Goal: Information Seeking & Learning: Stay updated

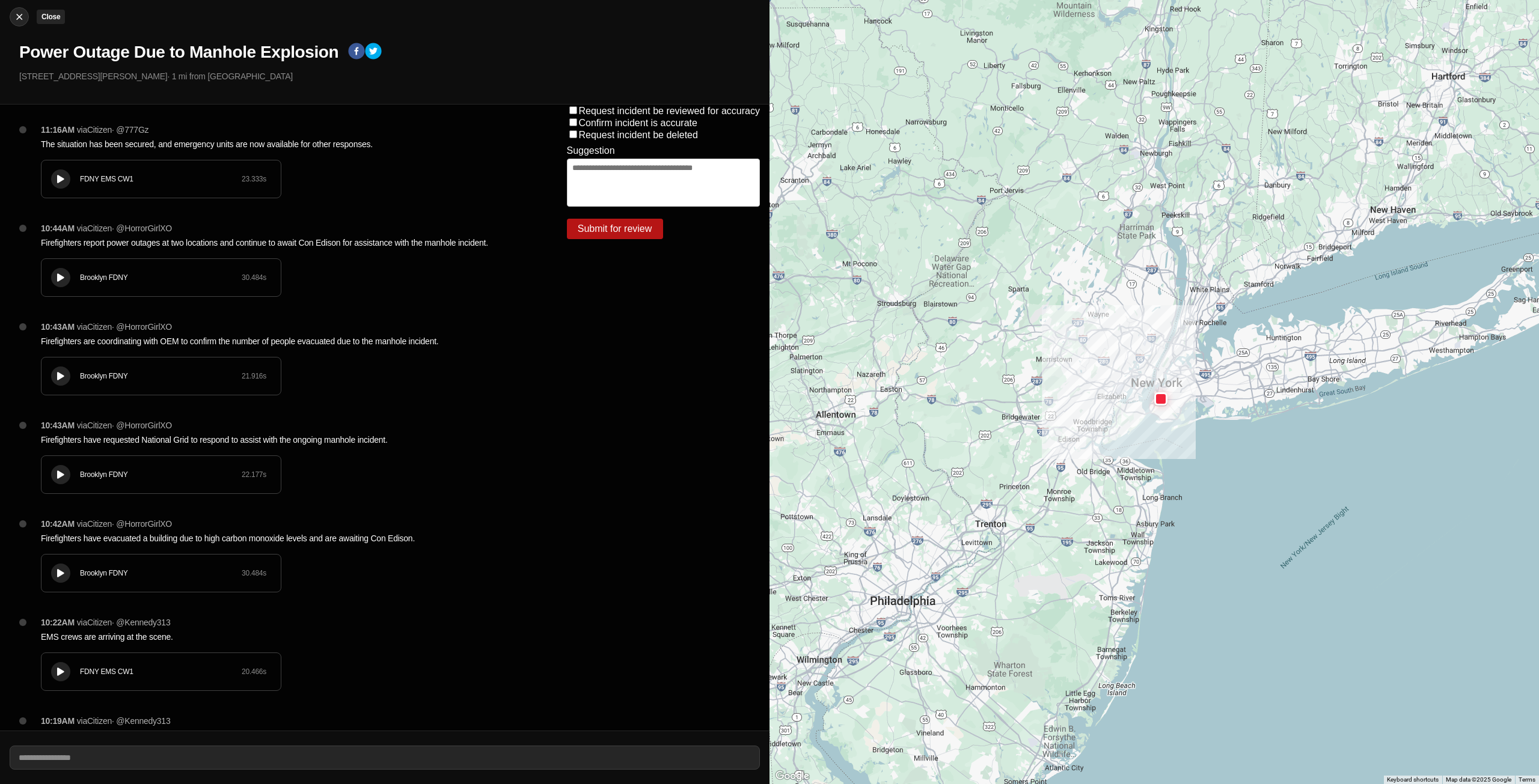
click at [23, 17] on img at bounding box center [19, 17] width 12 height 12
select select "*"
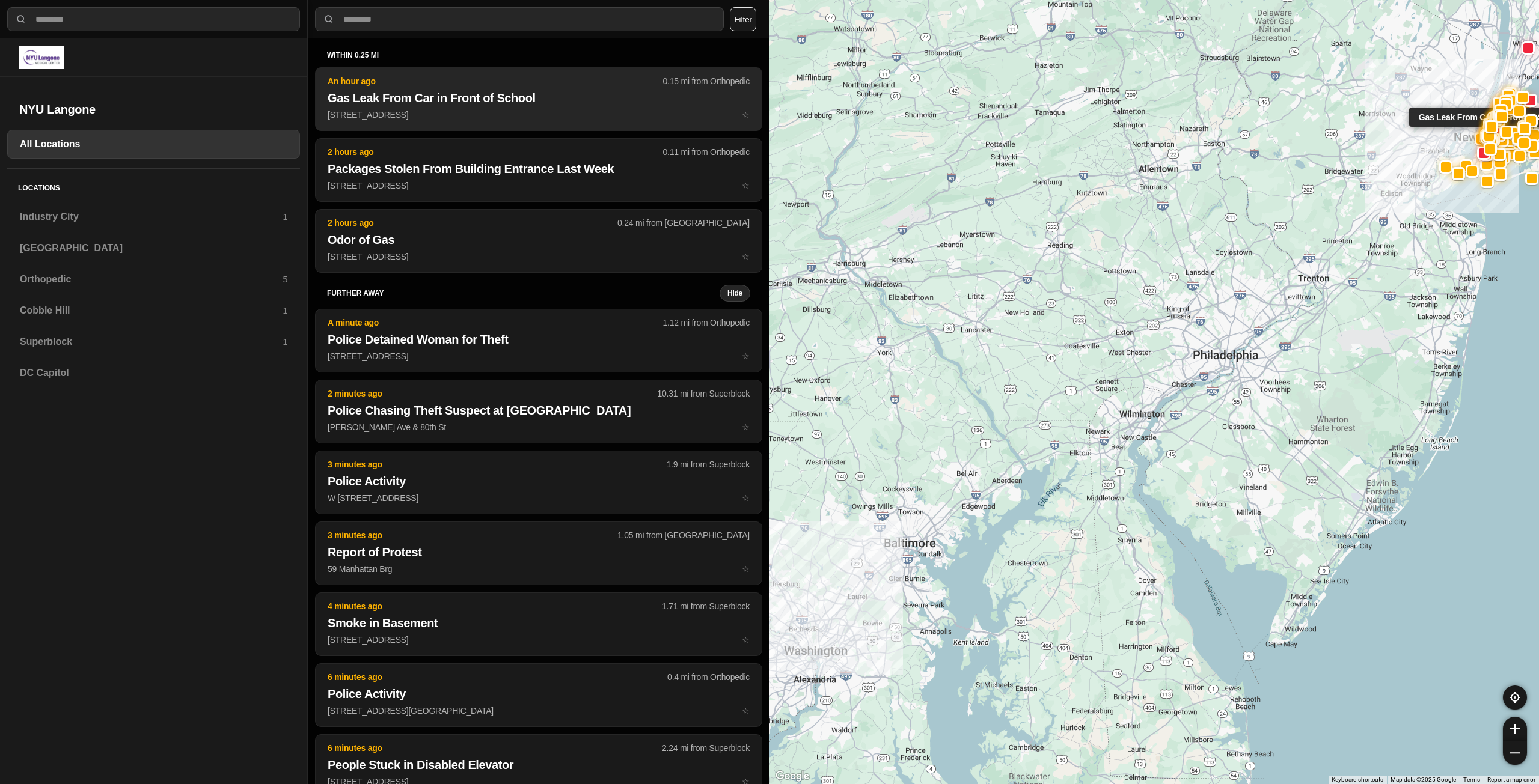
click at [539, 121] on p "[STREET_ADDRESS] ☆" at bounding box center [539, 114] width 422 height 12
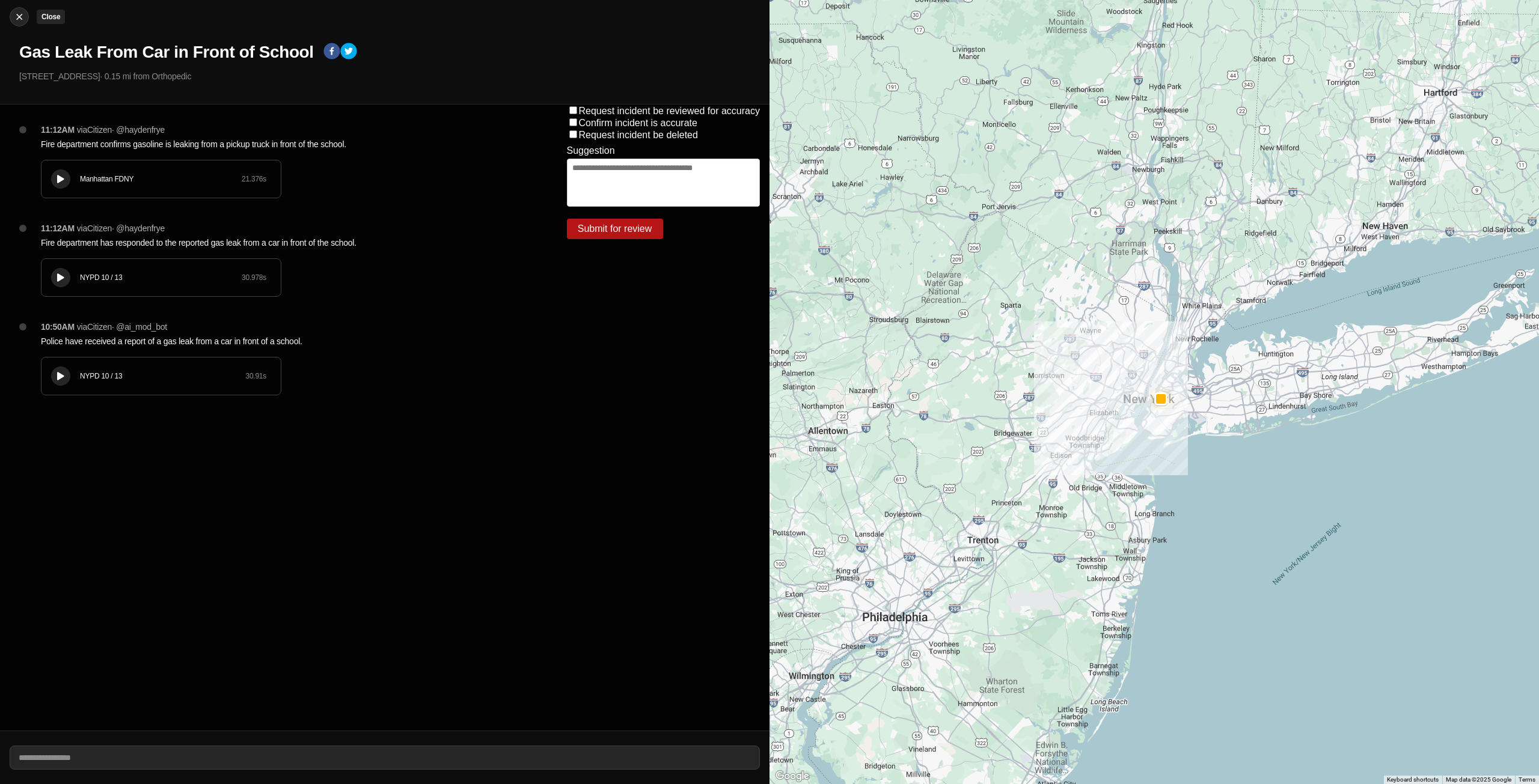
click at [19, 16] on img at bounding box center [19, 17] width 12 height 12
select select "*"
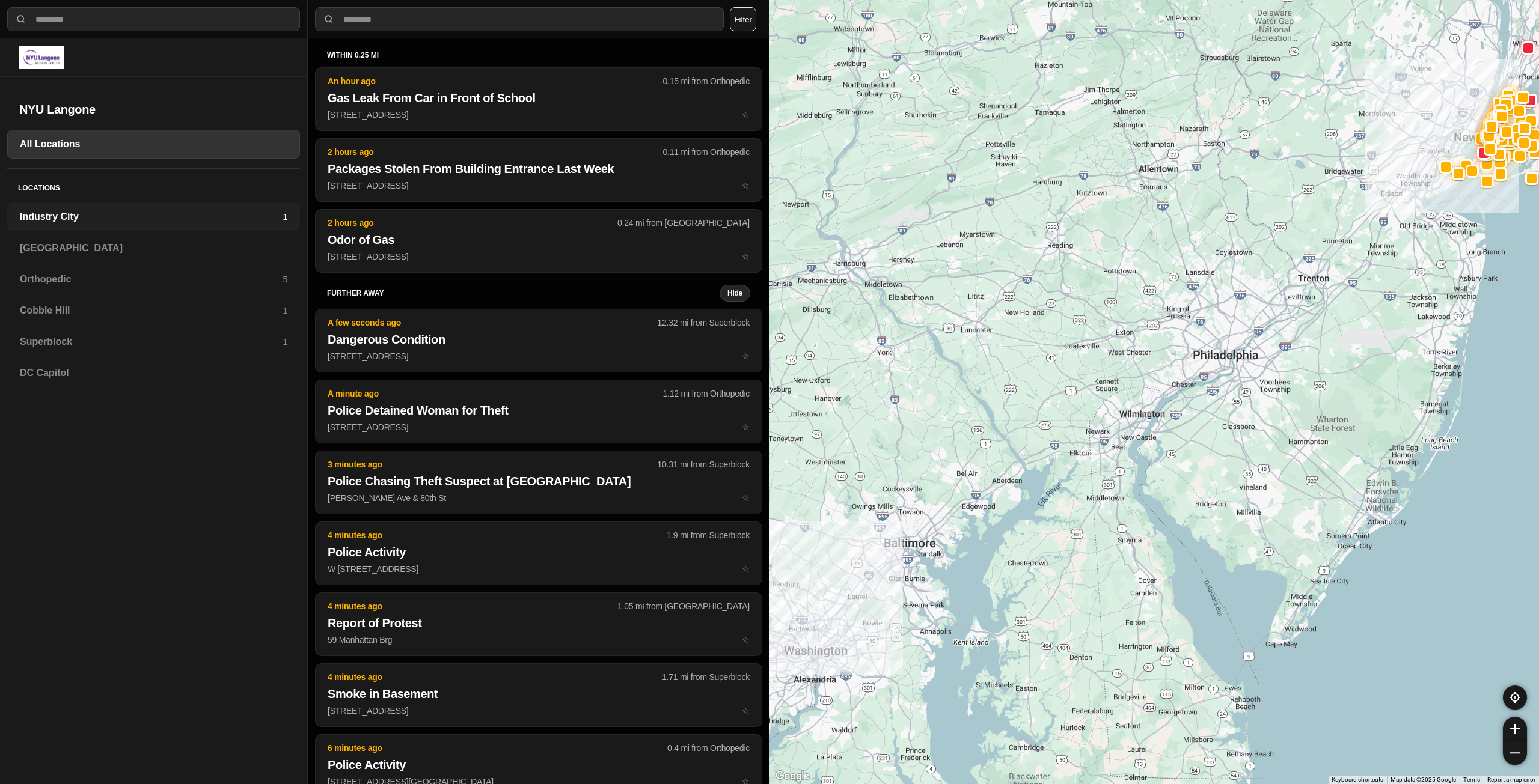
click at [86, 210] on h3 "Industry City" at bounding box center [151, 217] width 262 height 14
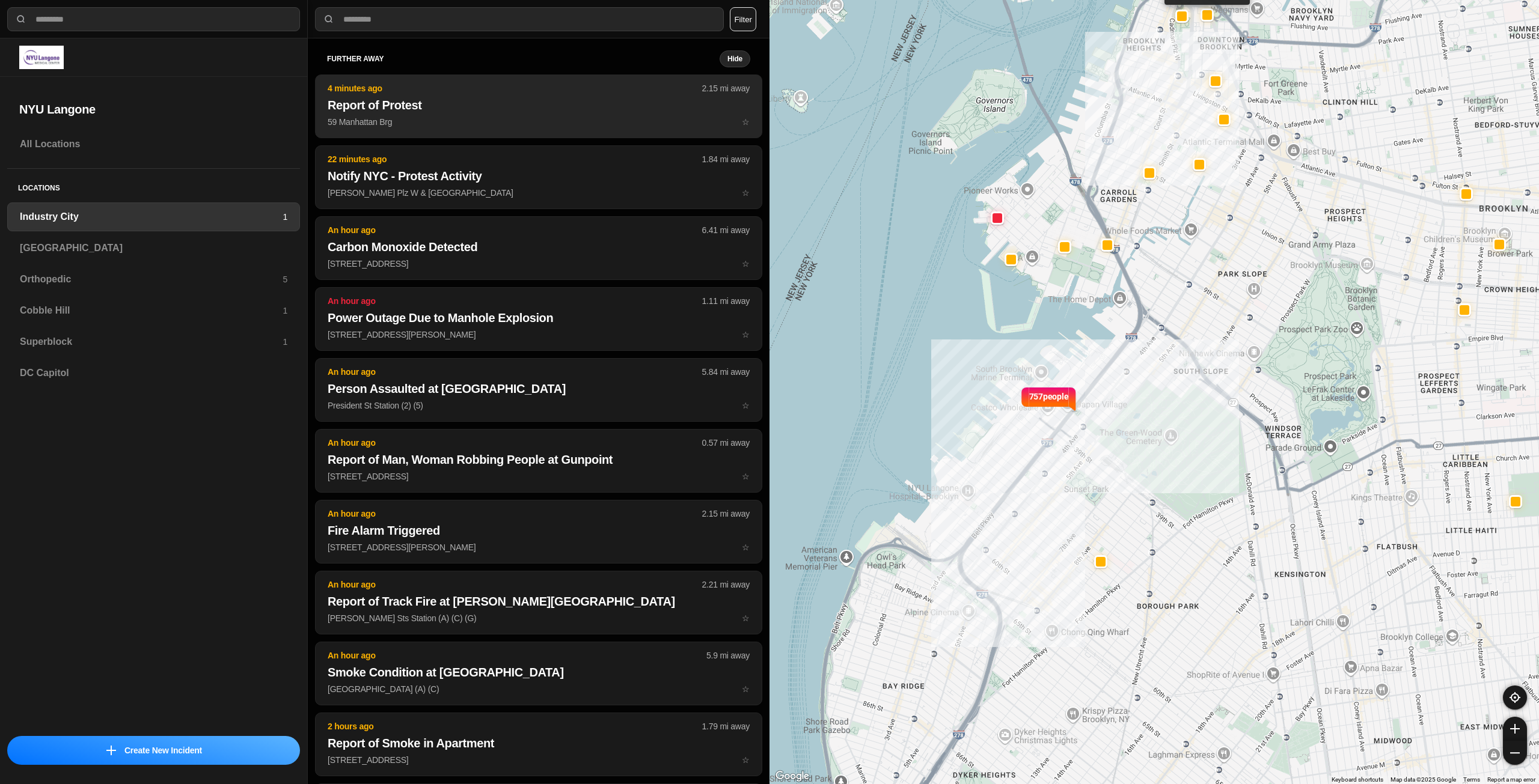
click at [455, 101] on h2 "Report of Protest" at bounding box center [539, 105] width 422 height 17
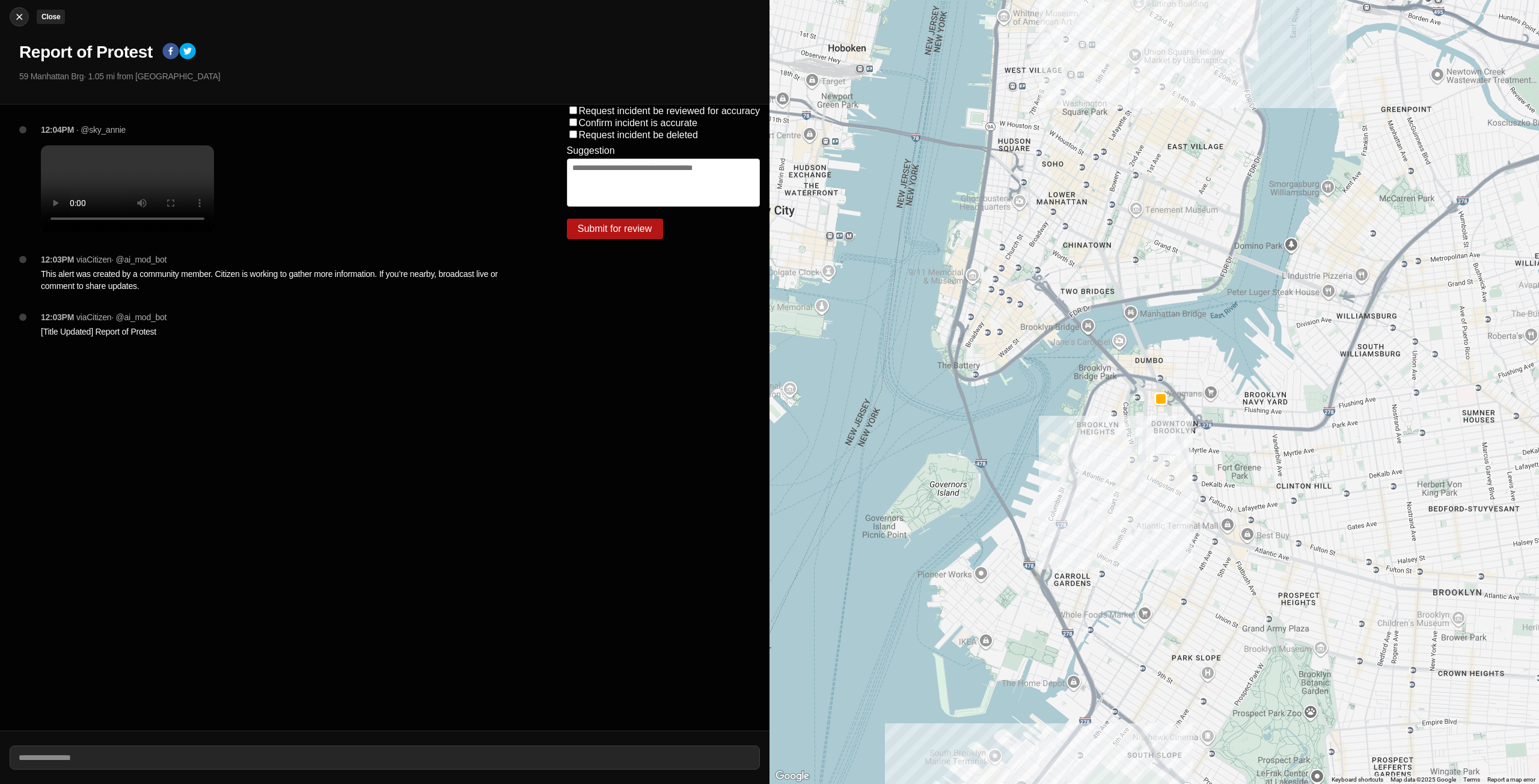
click at [19, 11] on img at bounding box center [19, 17] width 12 height 12
select select "*"
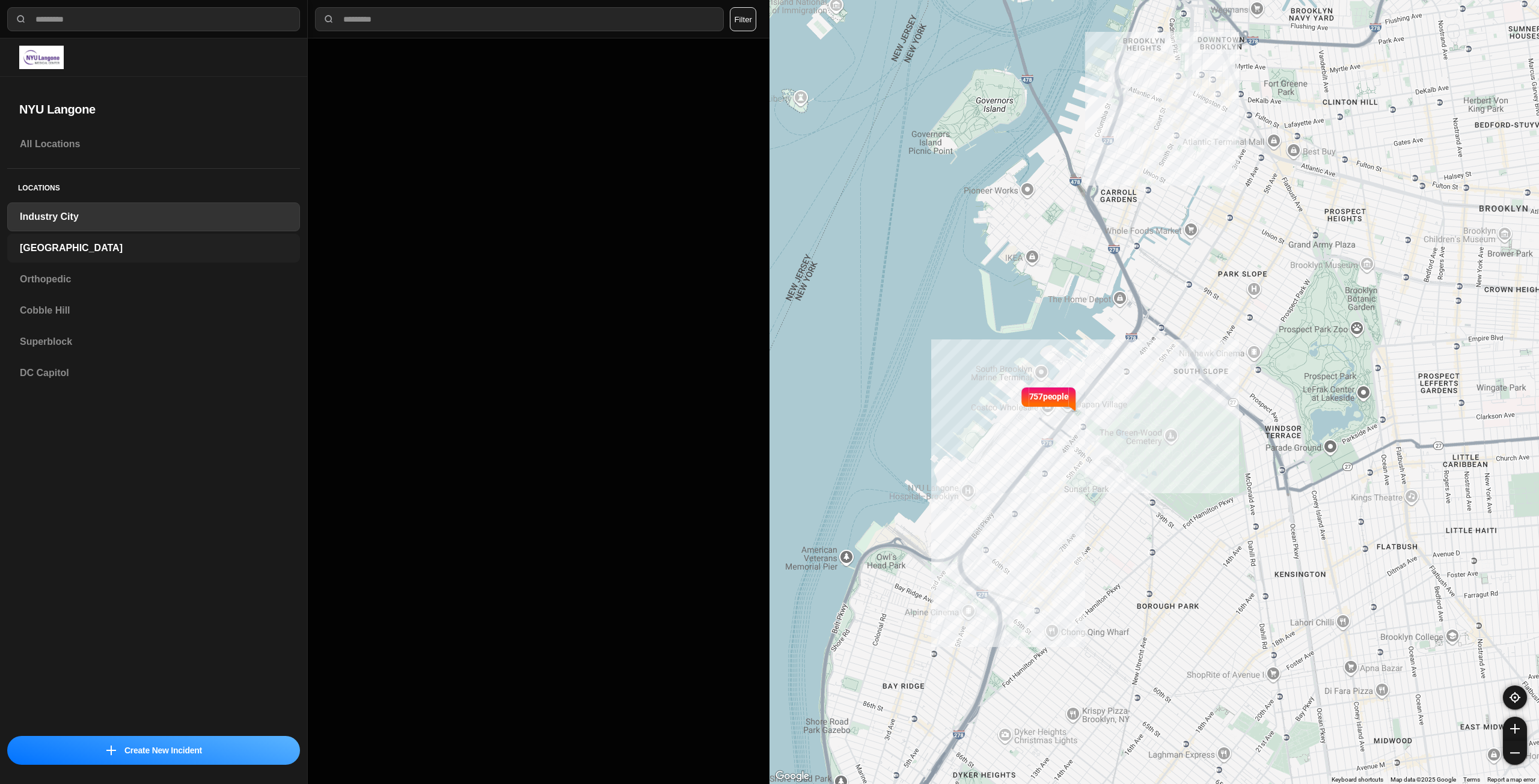
click at [44, 245] on h3 "[GEOGRAPHIC_DATA]" at bounding box center [153, 248] width 268 height 14
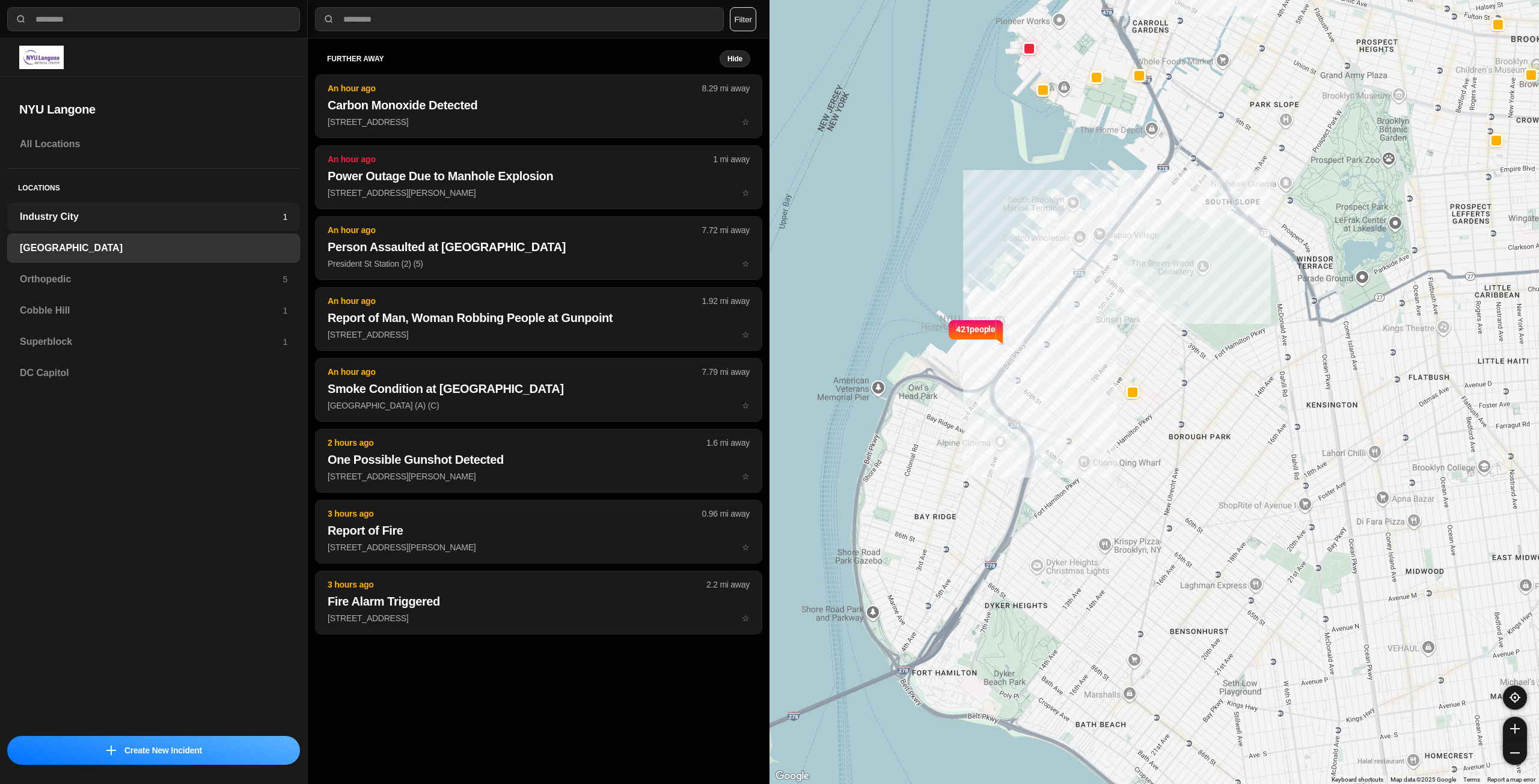
click at [61, 224] on h3 "Industry City" at bounding box center [151, 217] width 262 height 14
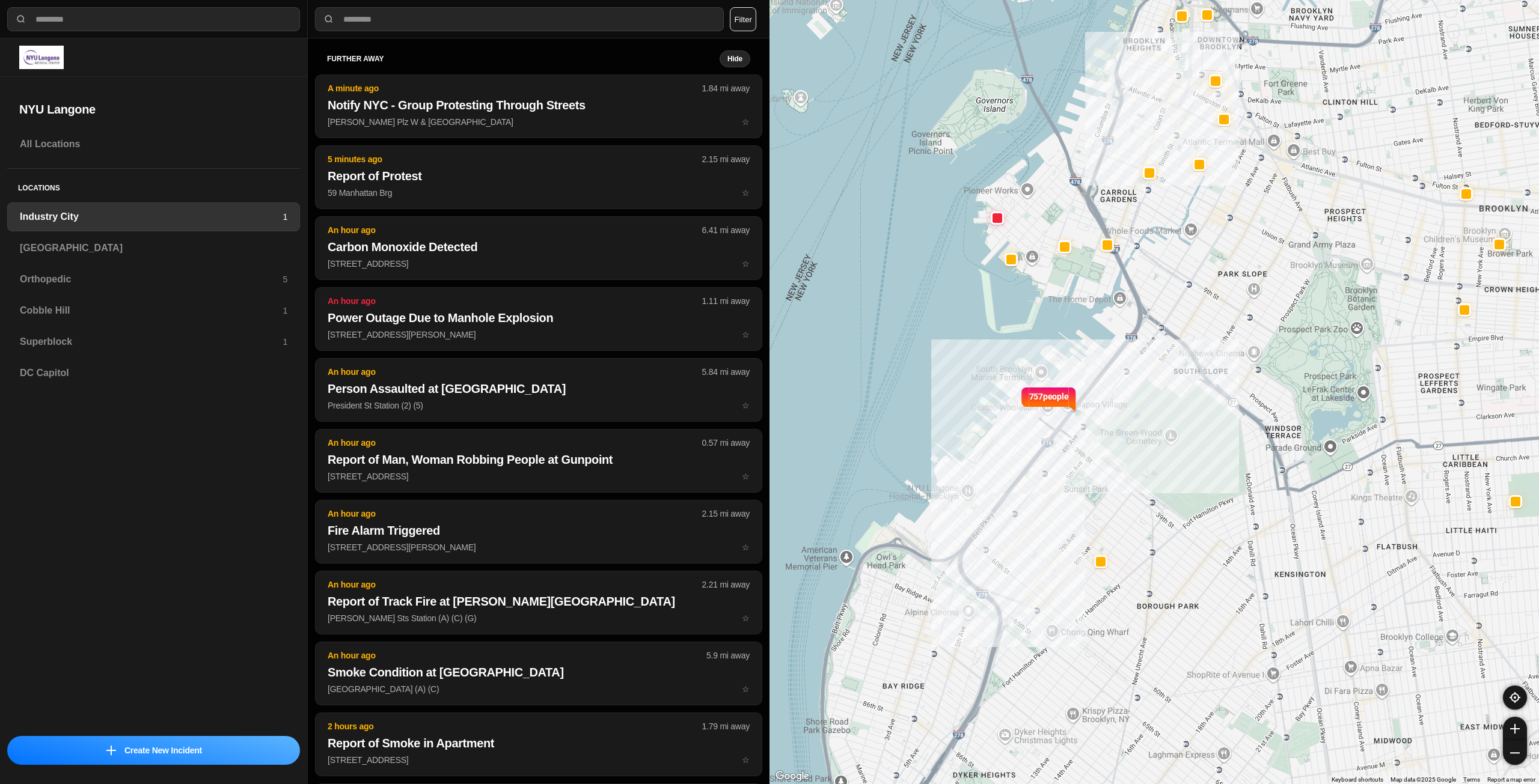
click at [208, 225] on div "Industry City 1" at bounding box center [154, 217] width 293 height 29
click at [111, 152] on div "All Locations" at bounding box center [154, 144] width 293 height 29
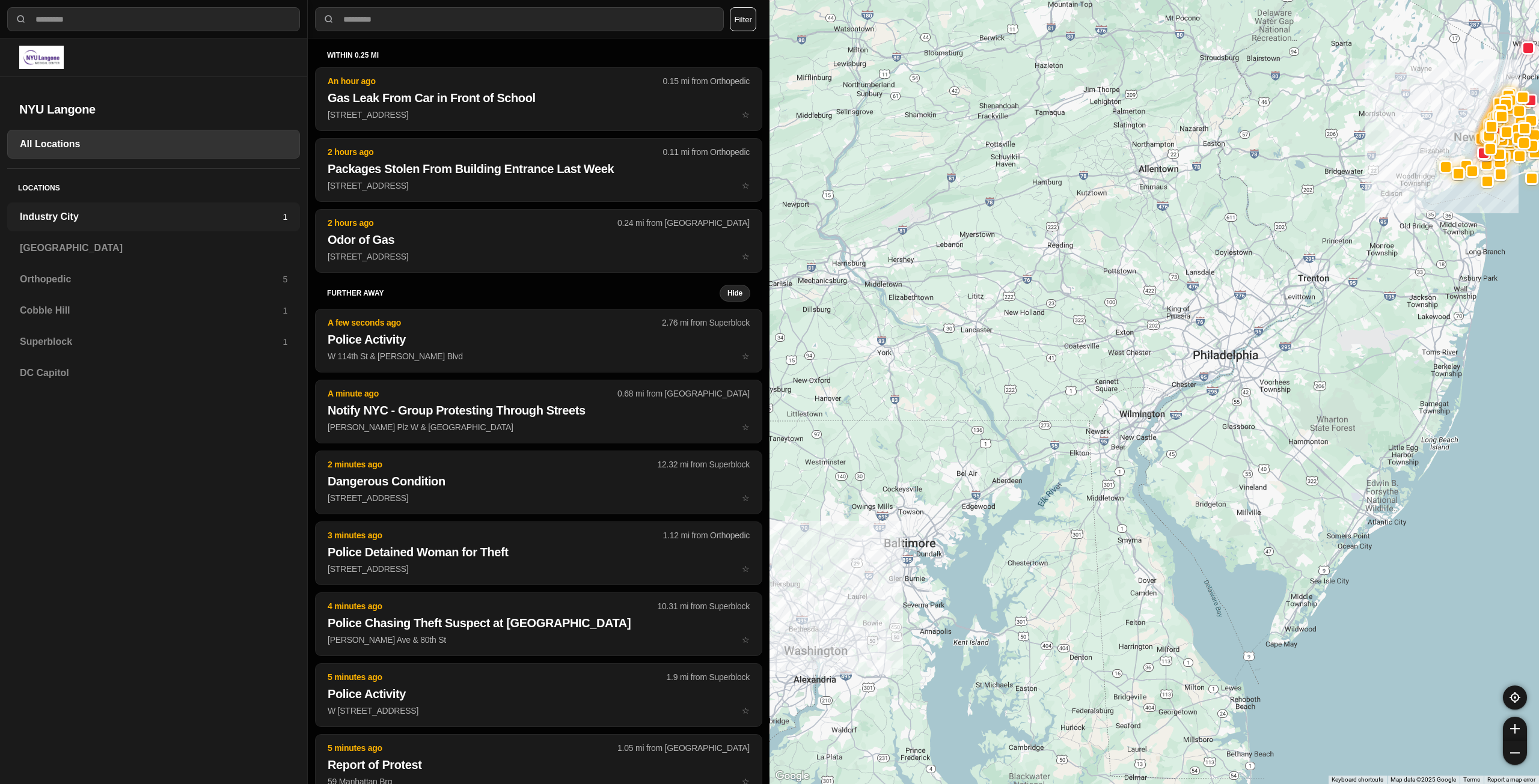
click at [89, 219] on h3 "Industry City" at bounding box center [151, 217] width 262 height 14
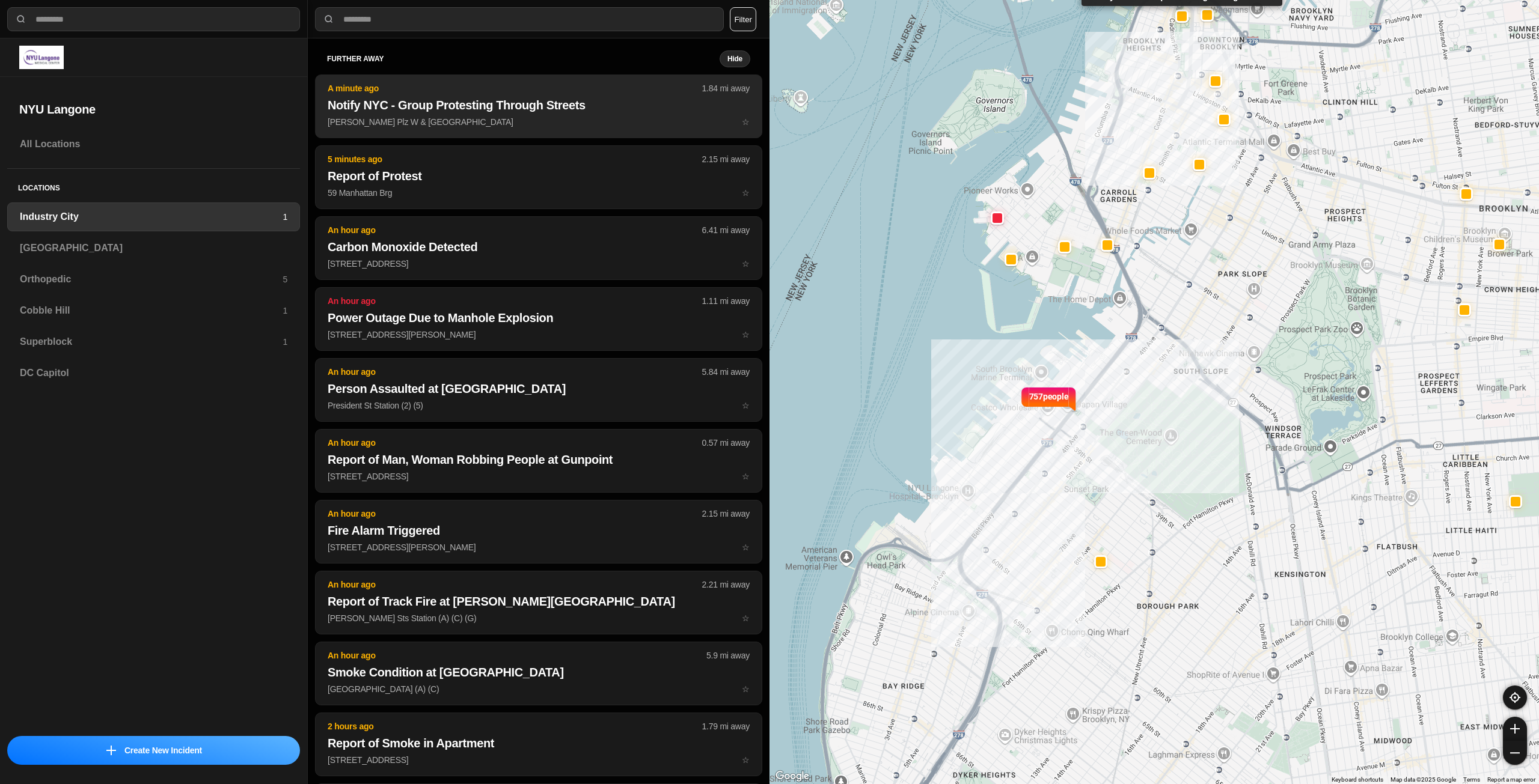
click at [554, 125] on p "[PERSON_NAME] Plz W & [GEOGRAPHIC_DATA] ☆" at bounding box center [539, 122] width 422 height 12
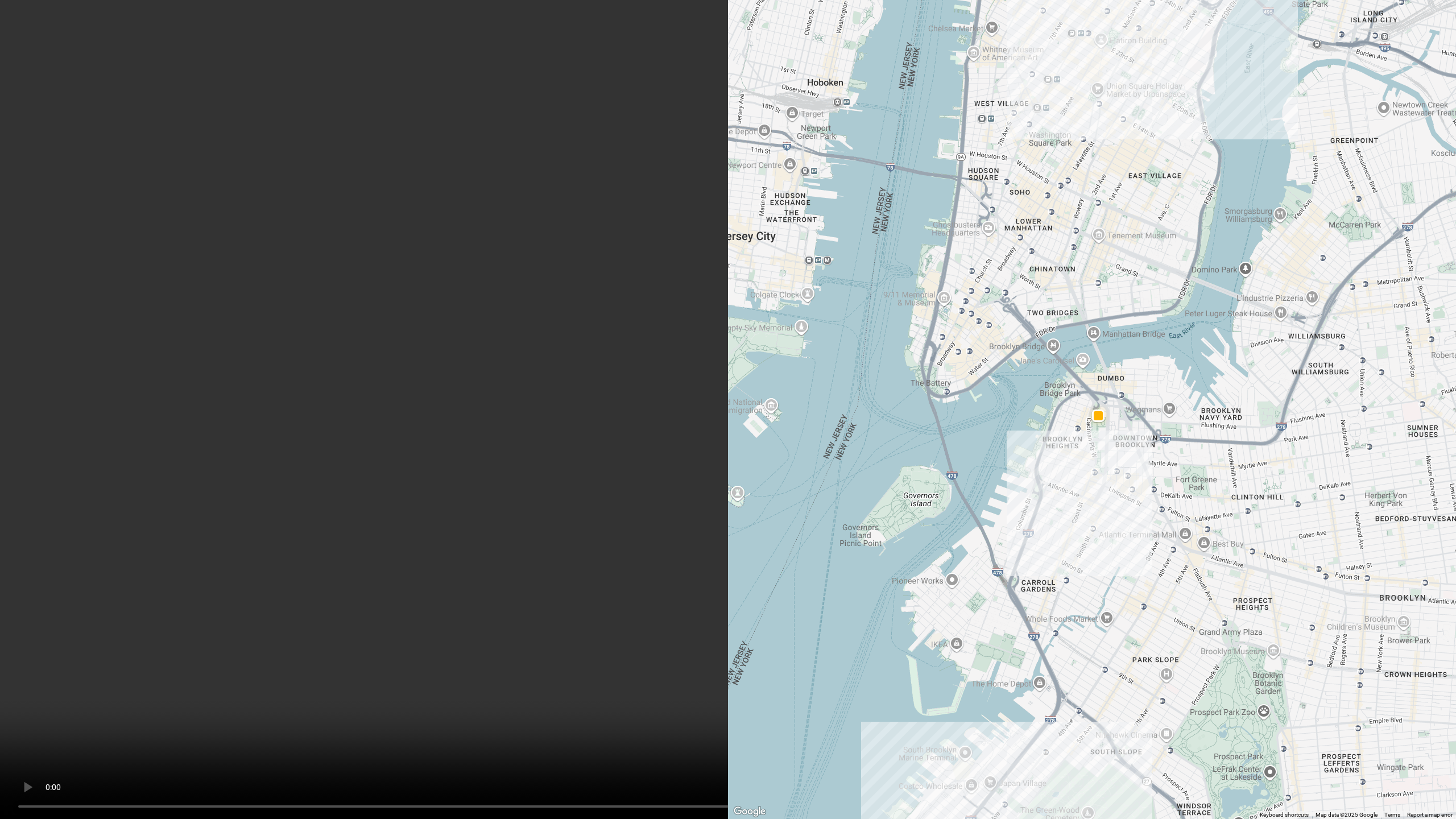
click at [911, 630] on video at bounding box center [728, 409] width 1456 height 819
click at [1366, 527] on video at bounding box center [728, 409] width 1456 height 819
click at [885, 469] on video at bounding box center [728, 409] width 1456 height 819
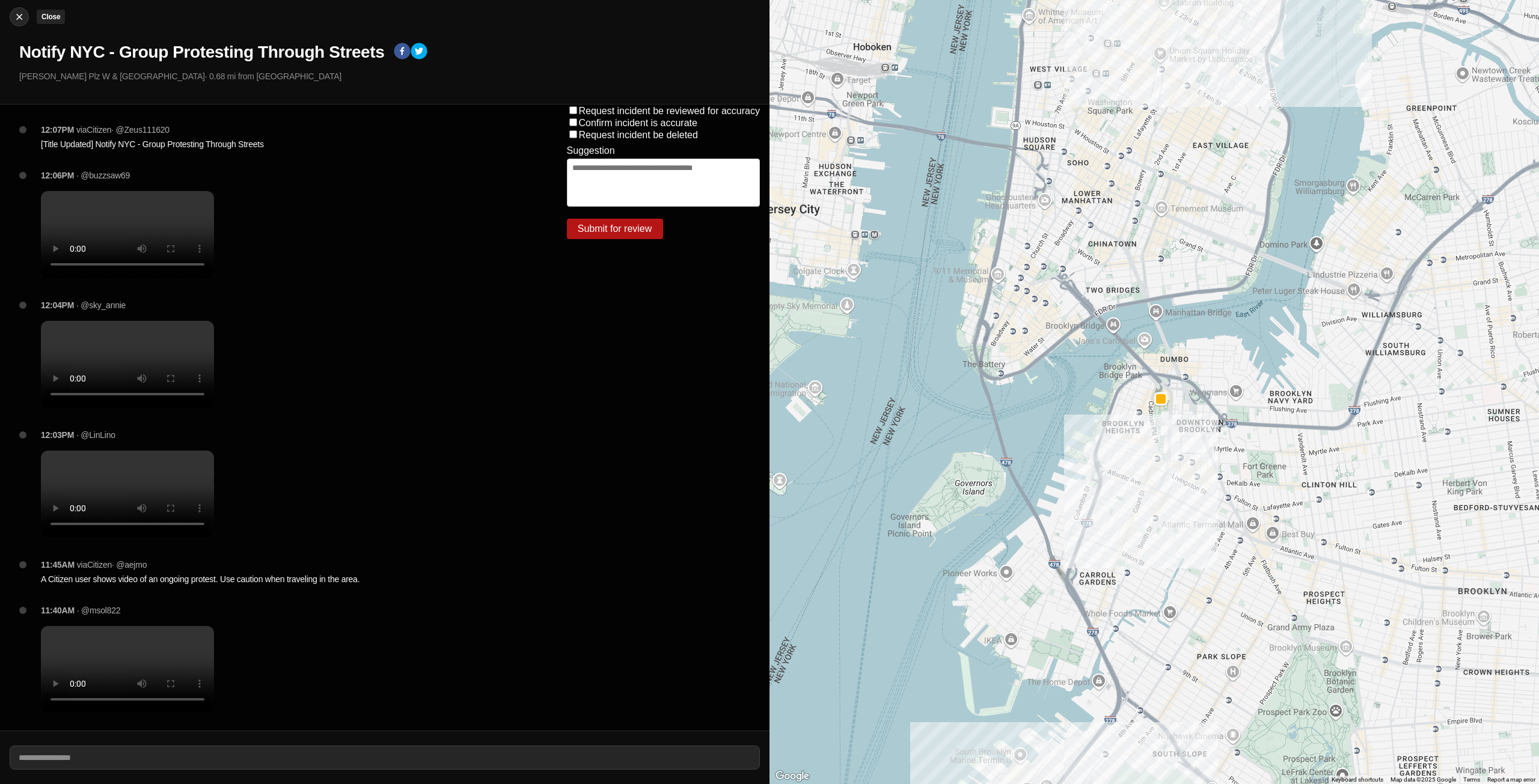
click at [24, 13] on img at bounding box center [19, 17] width 12 height 12
select select "*"
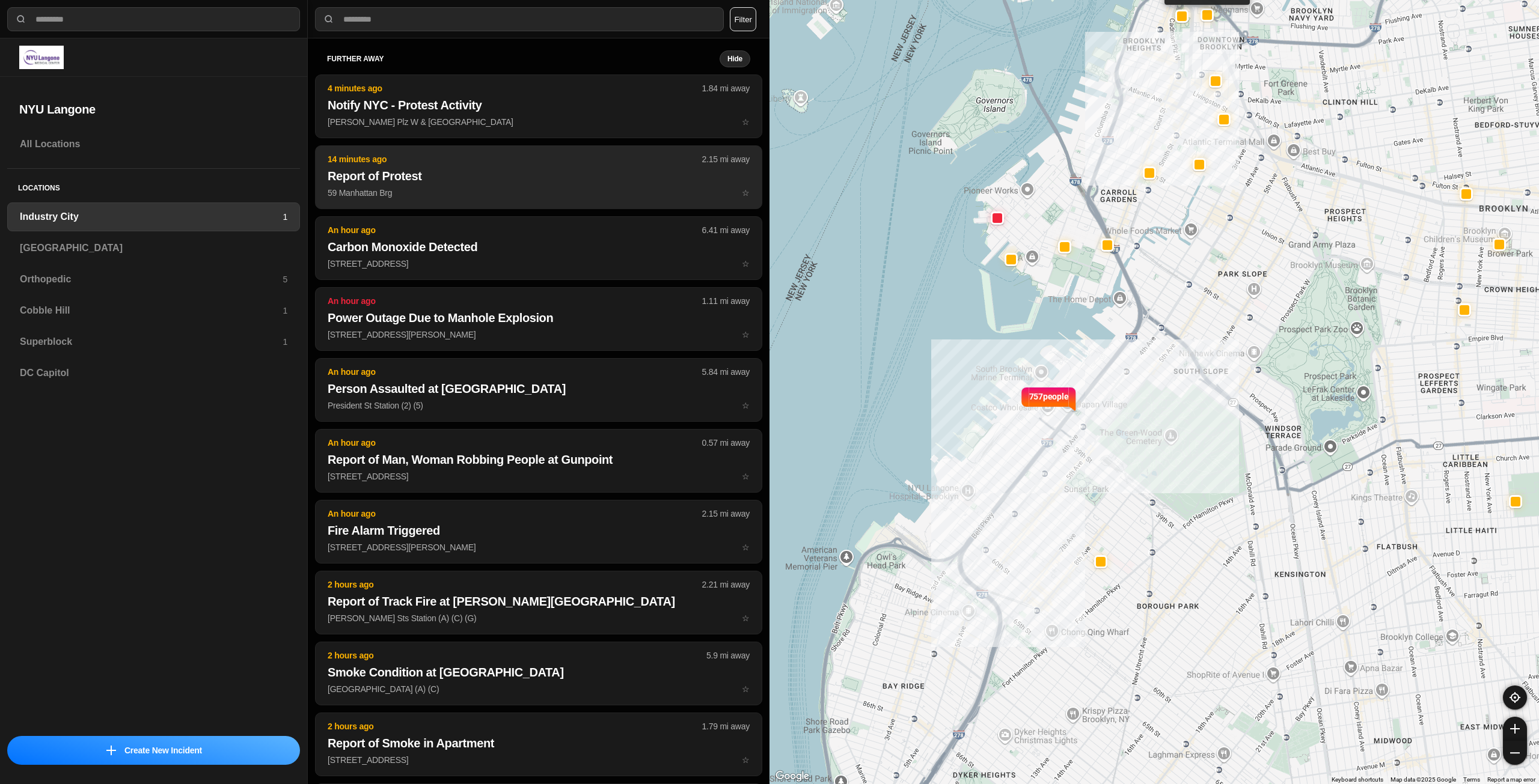
click at [419, 183] on h2 "Report of Protest" at bounding box center [539, 176] width 422 height 17
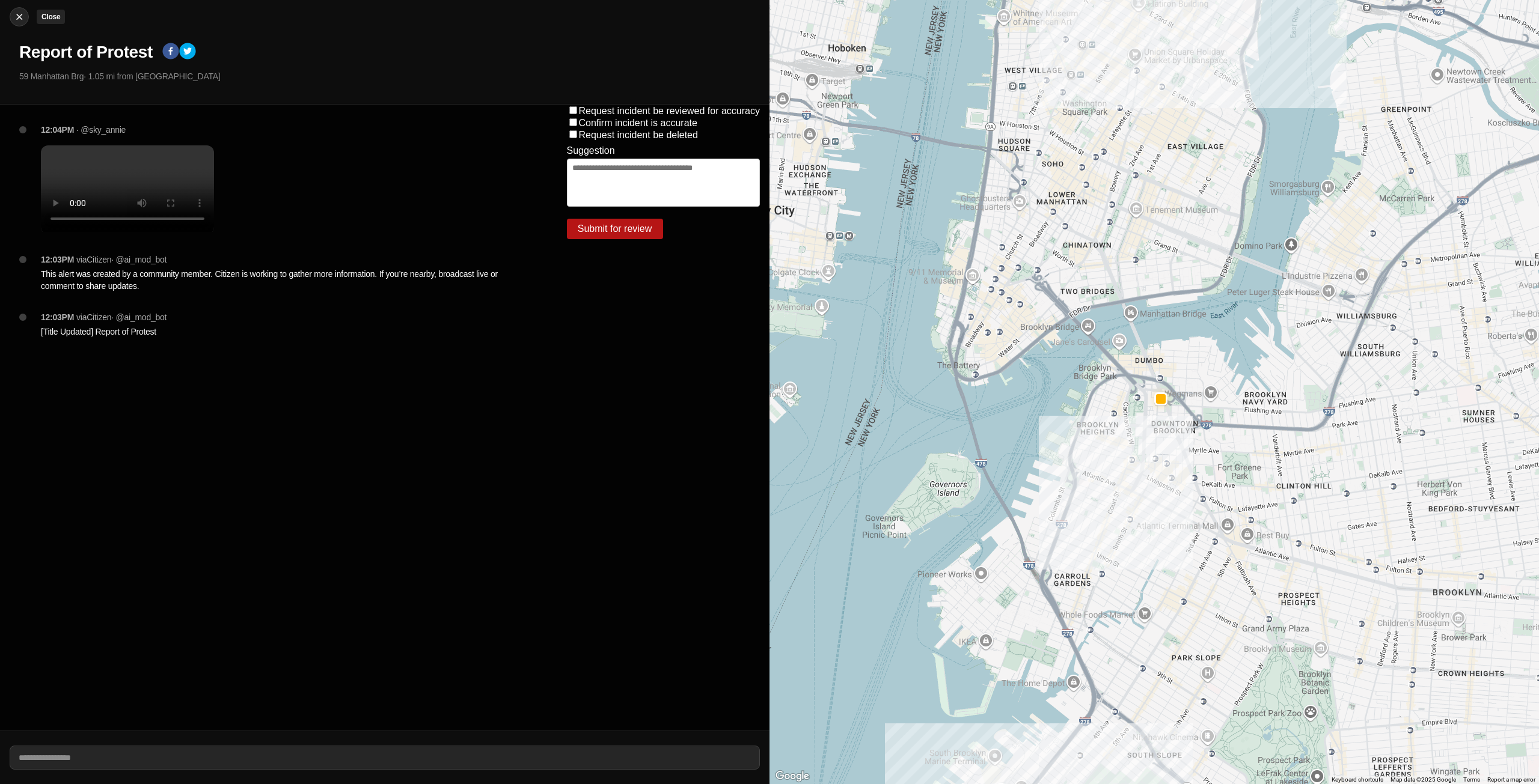
click at [22, 12] on img at bounding box center [19, 17] width 12 height 12
select select "*"
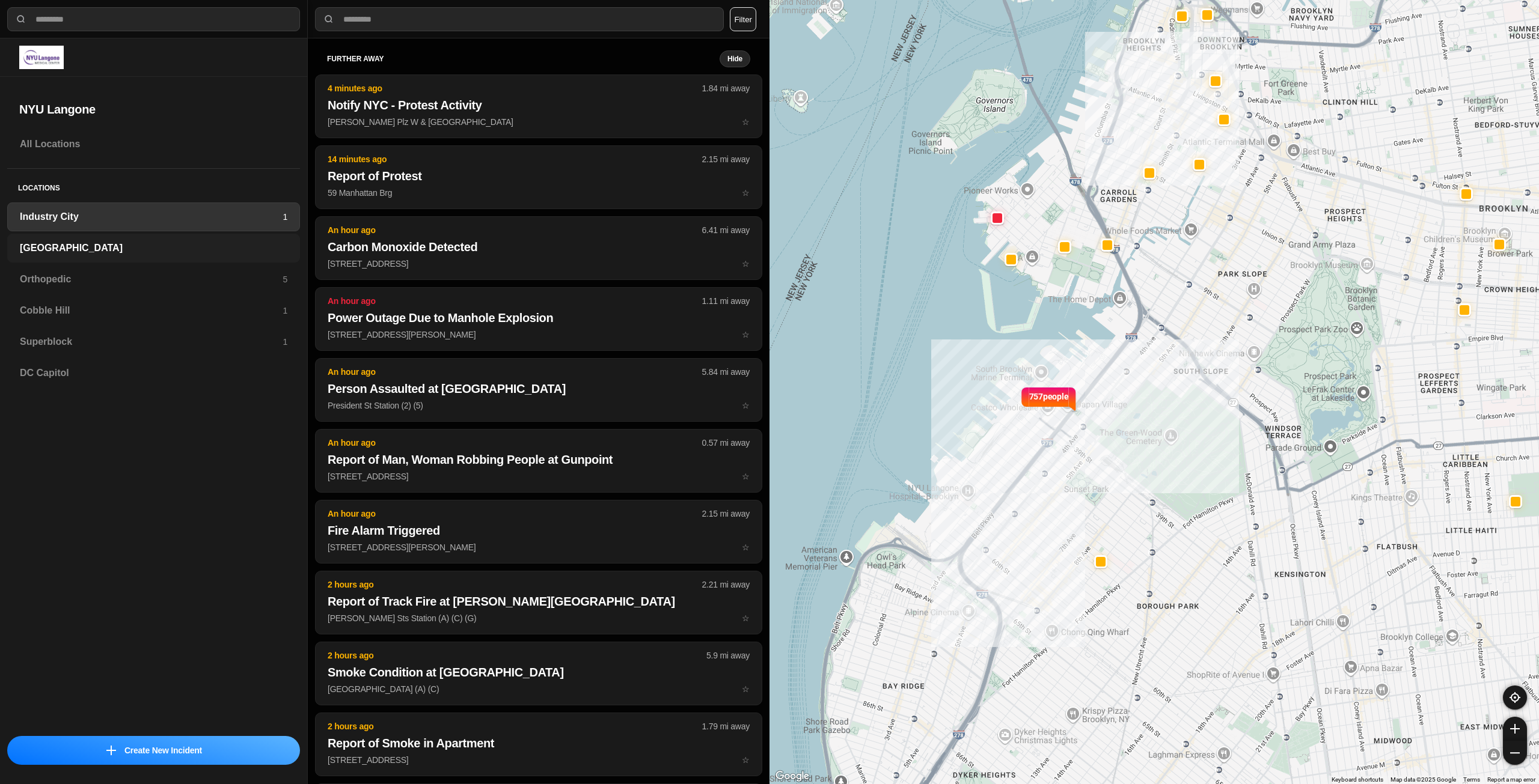
click at [113, 246] on h3 "[GEOGRAPHIC_DATA]" at bounding box center [153, 248] width 268 height 14
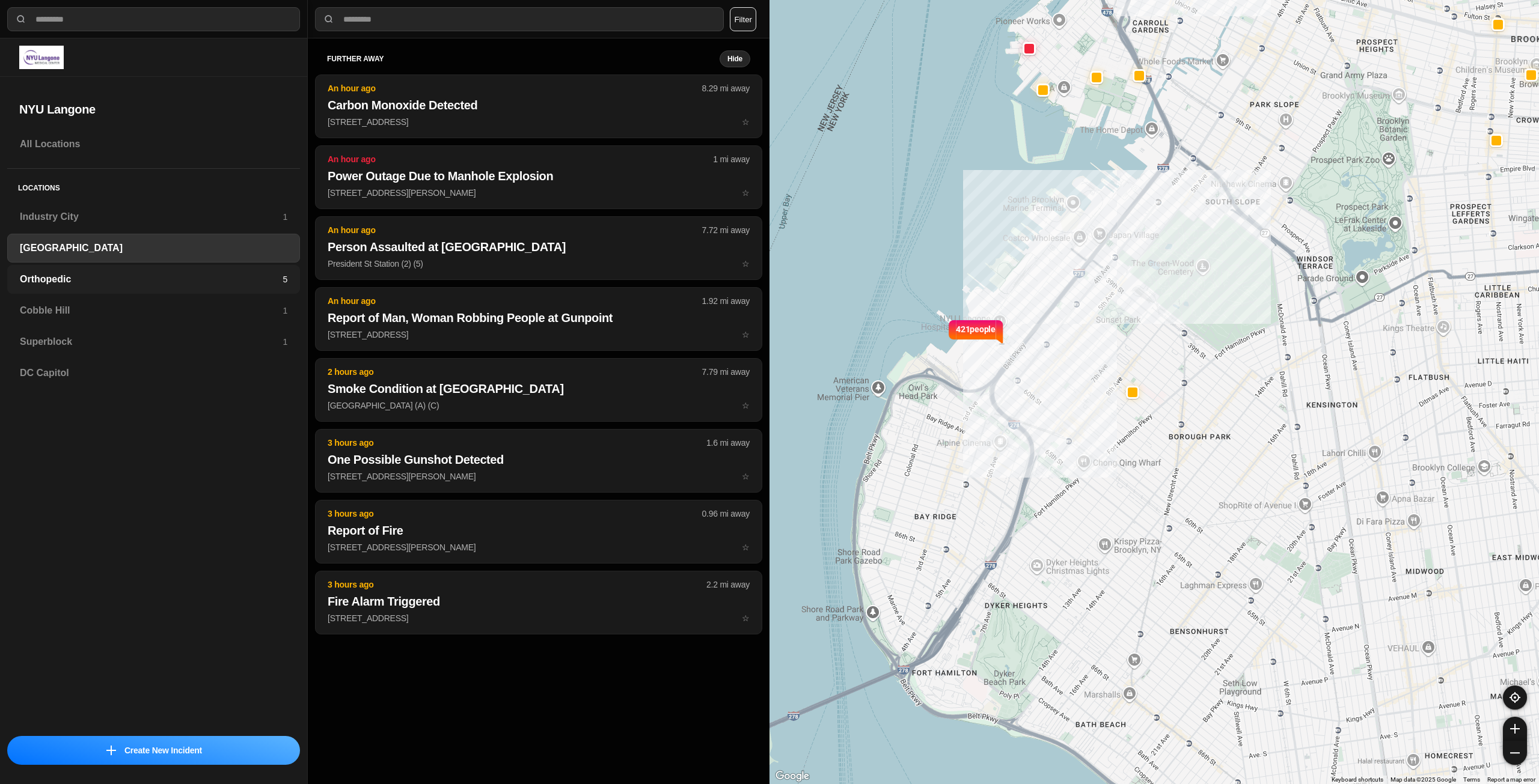
click at [96, 274] on h3 "Orthopedic" at bounding box center [151, 279] width 262 height 14
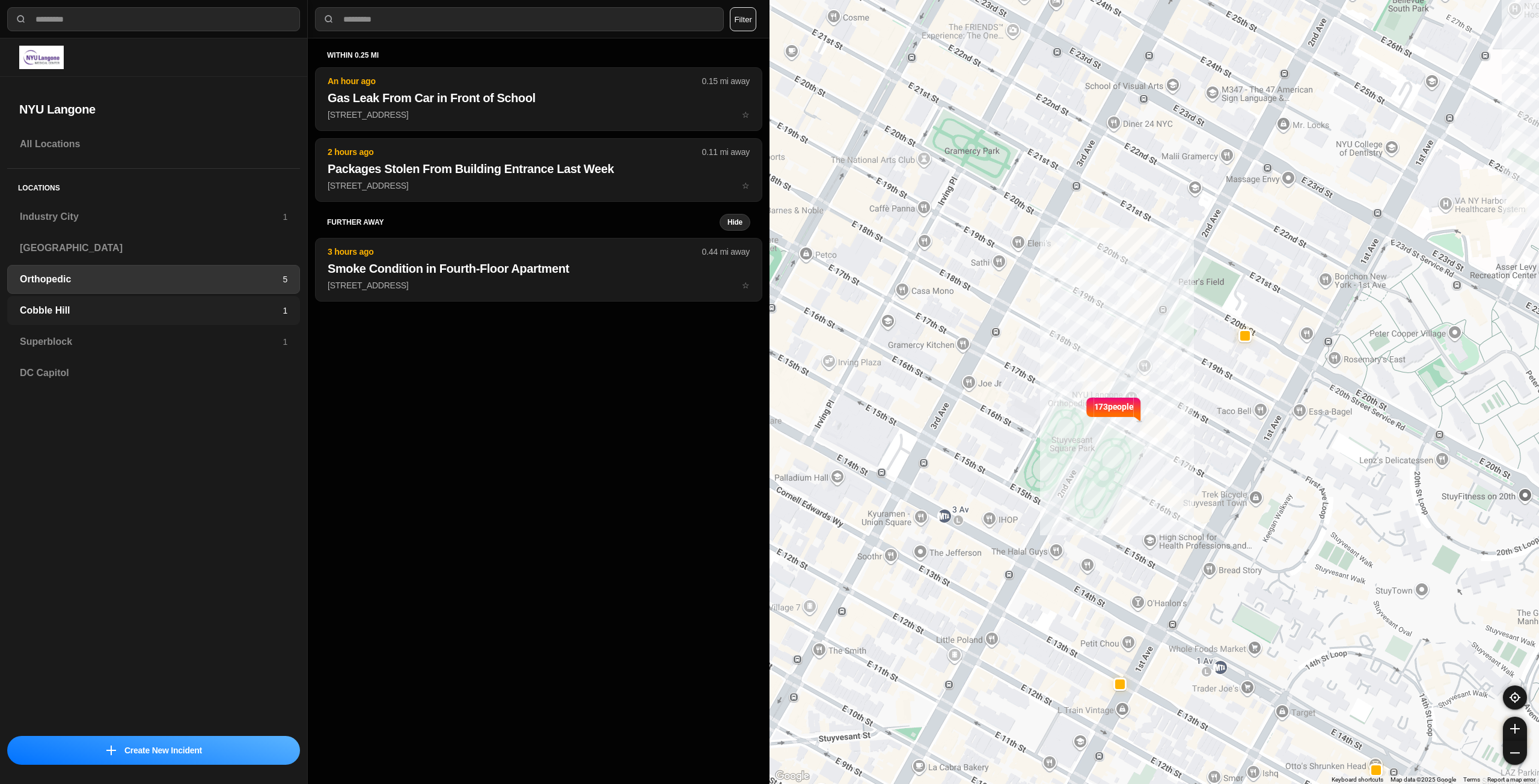
click at [86, 299] on div "Cobble Hill 1" at bounding box center [154, 311] width 293 height 29
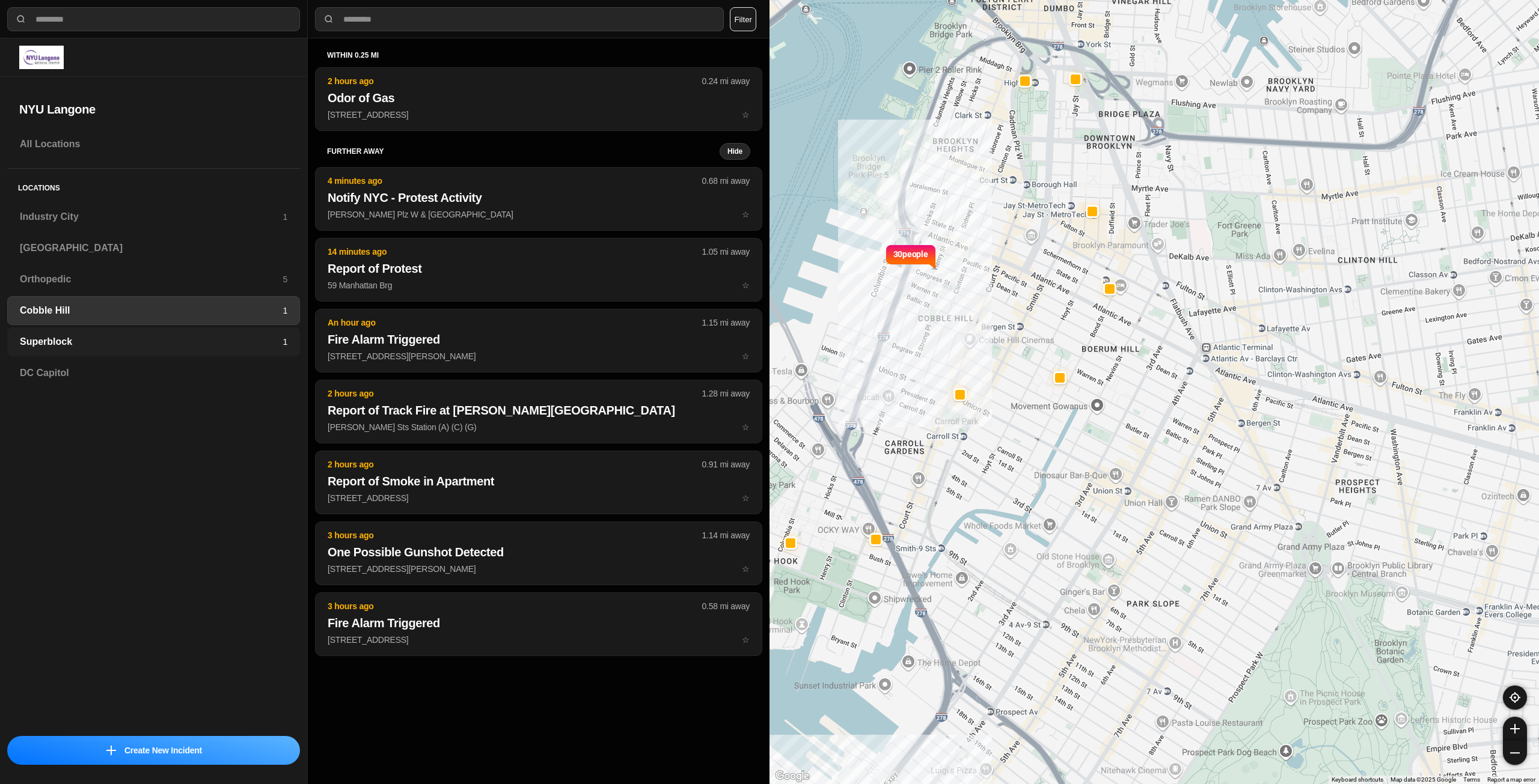
click at [71, 336] on h3 "Superblock" at bounding box center [151, 341] width 262 height 14
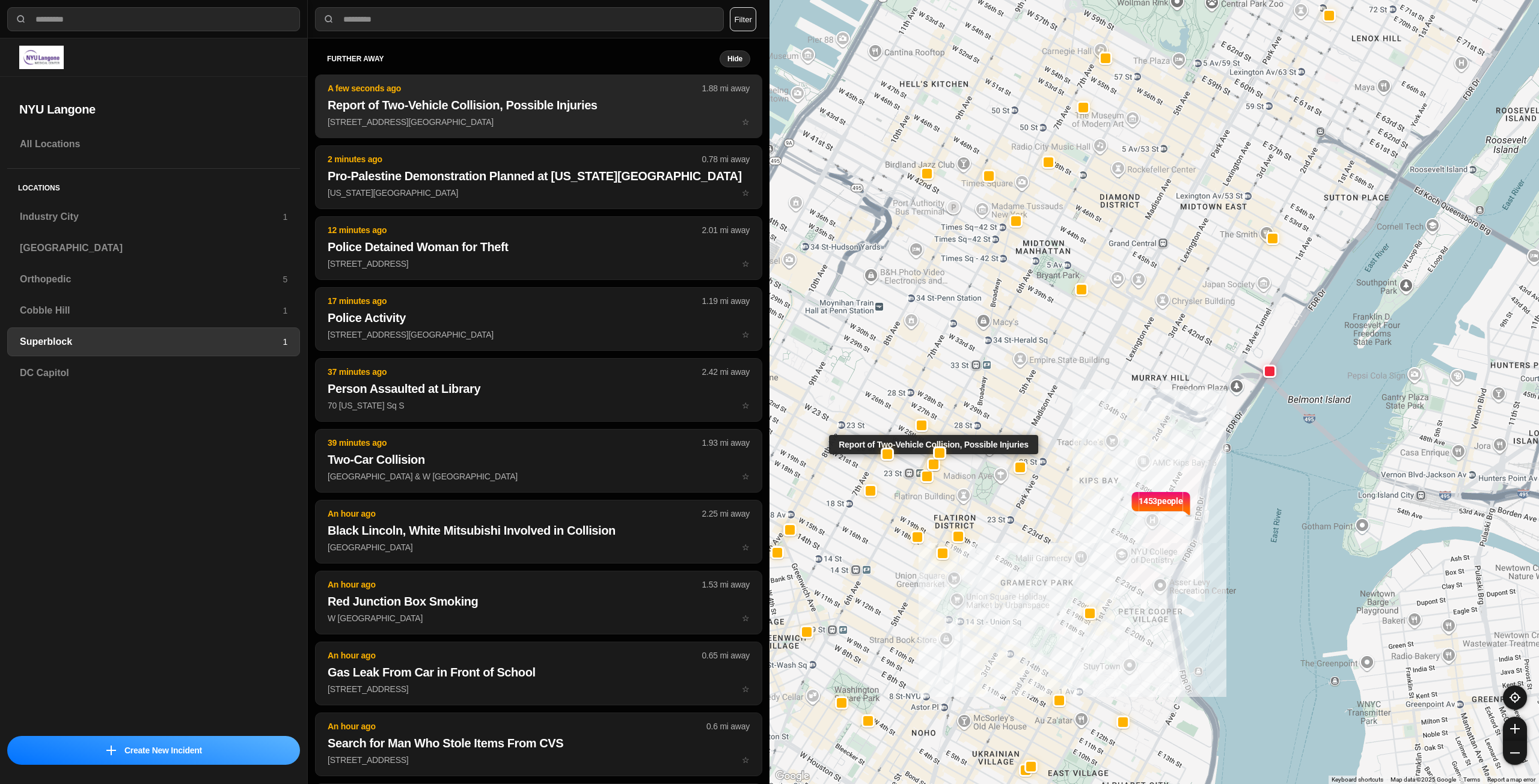
click at [432, 118] on p "[STREET_ADDRESS][GEOGRAPHIC_DATA] ☆" at bounding box center [539, 122] width 422 height 12
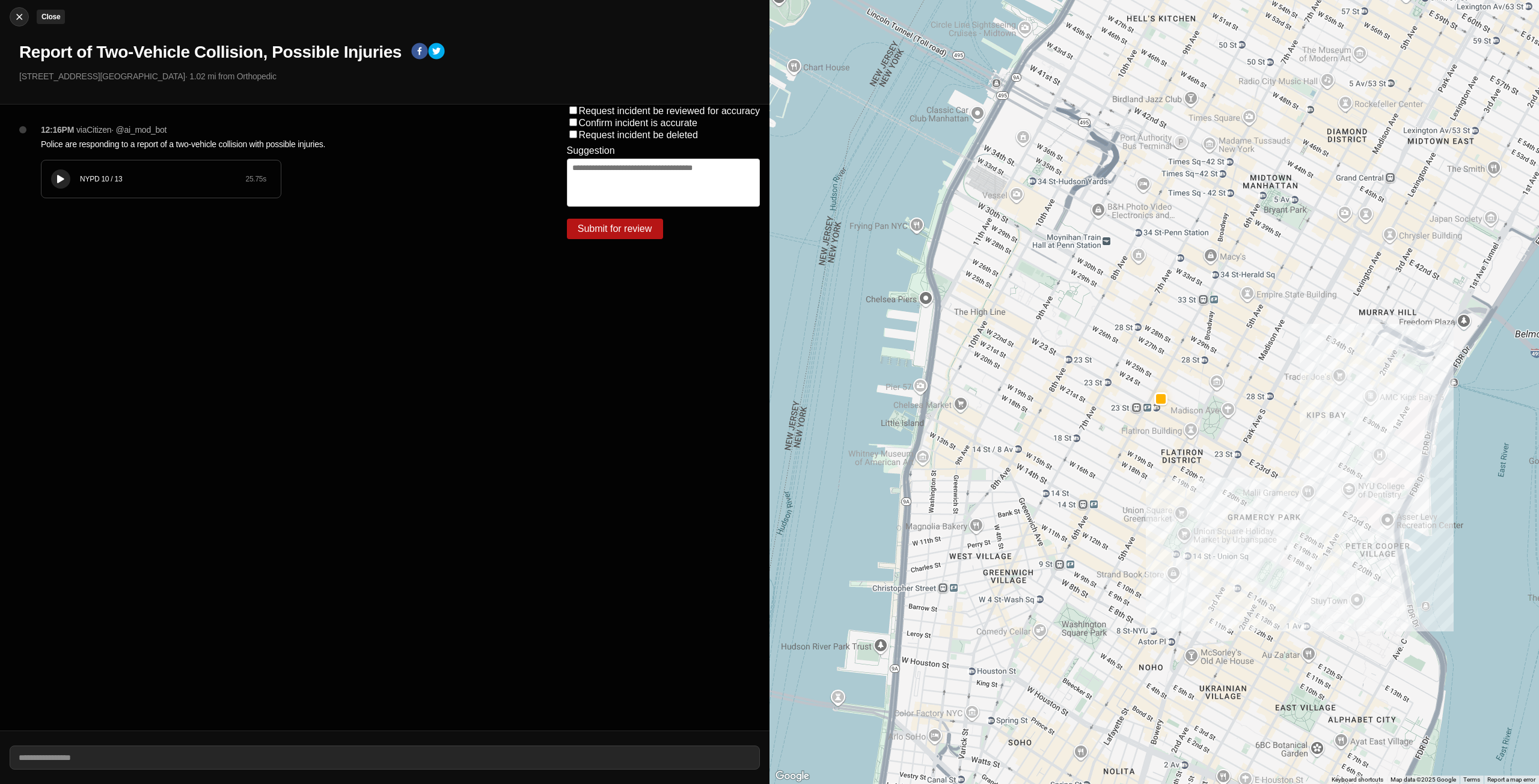
click at [24, 14] on img at bounding box center [19, 17] width 12 height 12
select select "*"
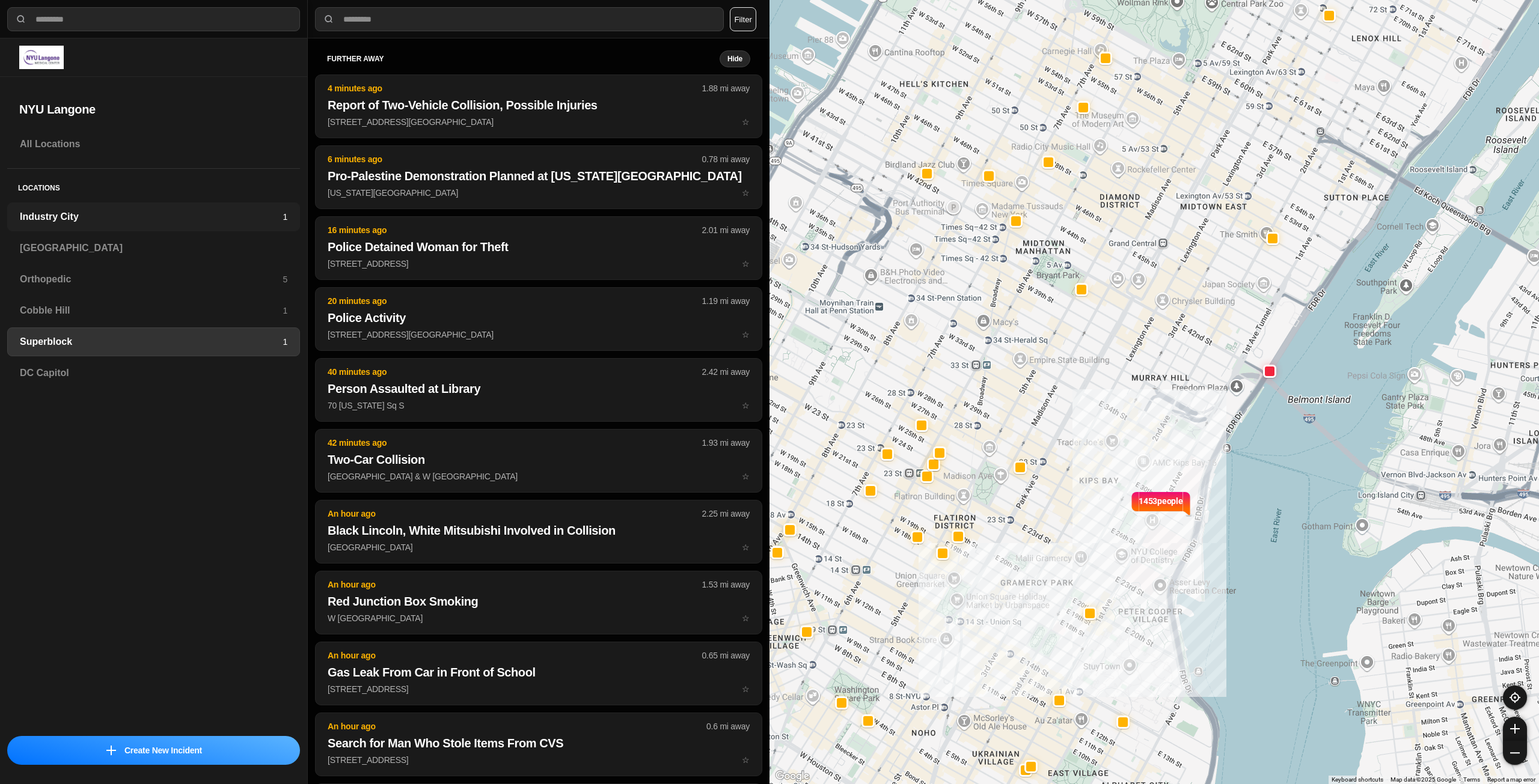
click at [221, 219] on h3 "Industry City" at bounding box center [151, 217] width 262 height 14
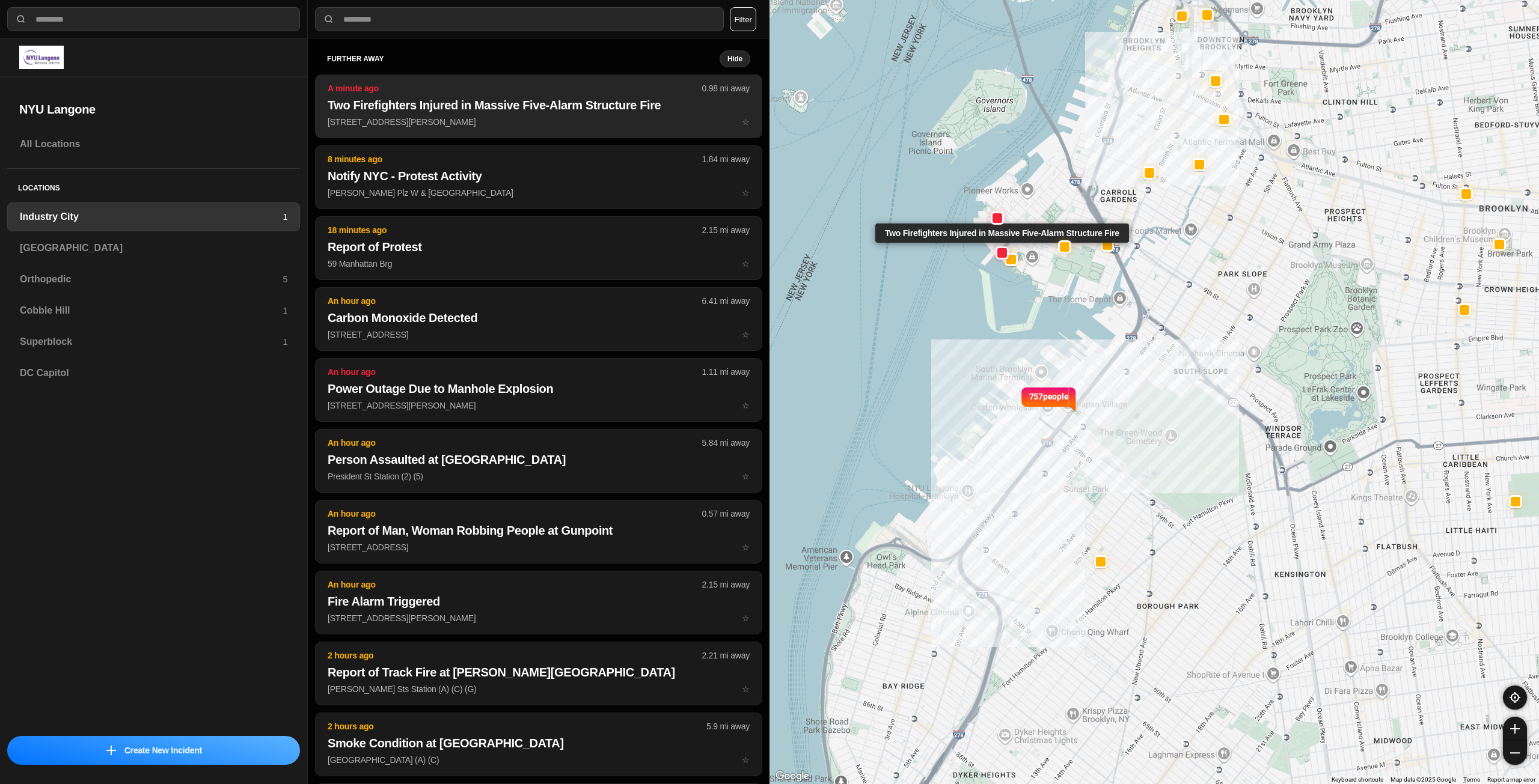
click at [482, 132] on button "A minute ago 0.98 mi away Two Firefighters Injured in Massive Five-Alarm Struct…" at bounding box center [539, 106] width 448 height 64
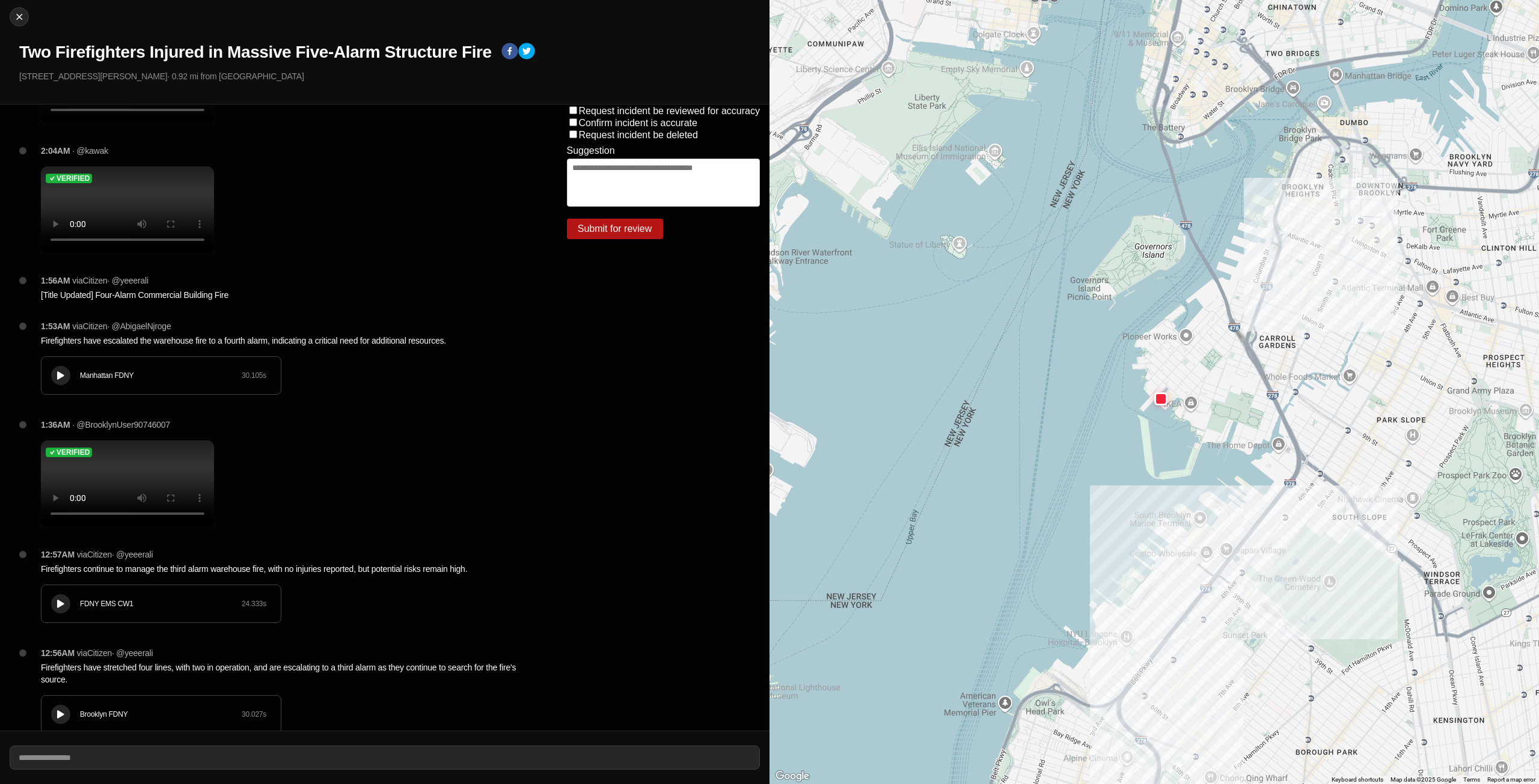
scroll to position [2284, 0]
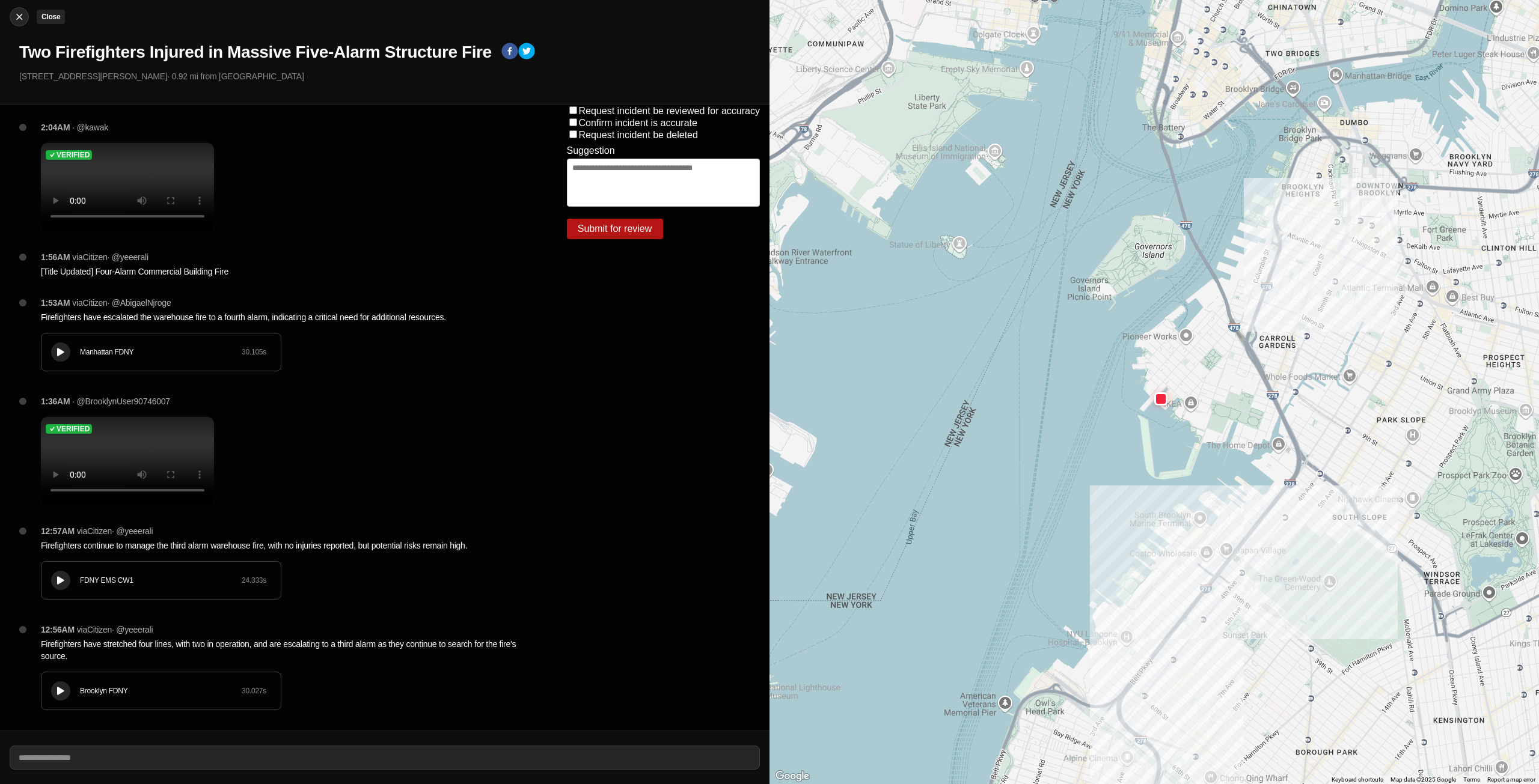
click at [22, 22] on img at bounding box center [19, 17] width 12 height 12
select select "*"
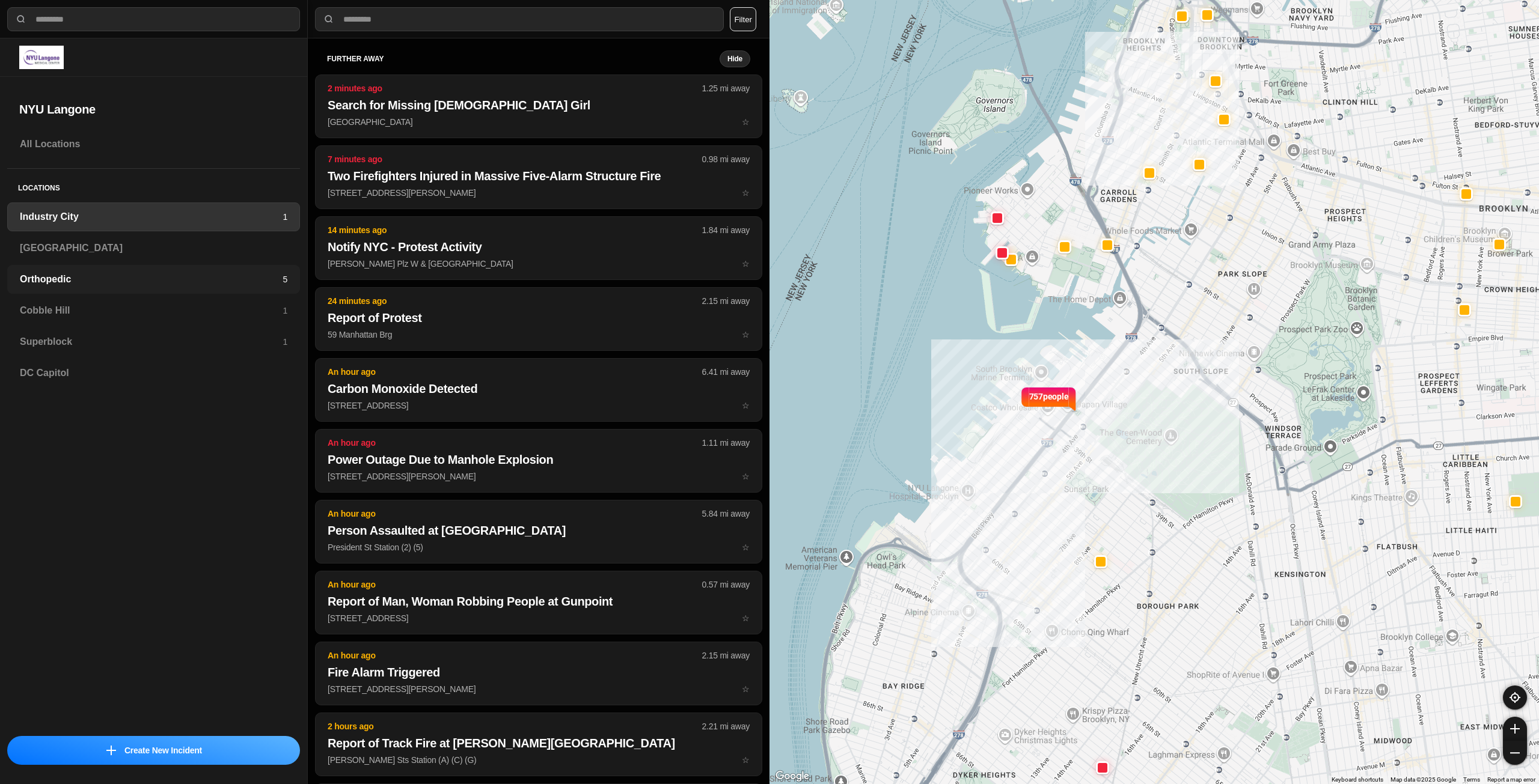
click at [273, 282] on h3 "Orthopedic" at bounding box center [151, 279] width 262 height 14
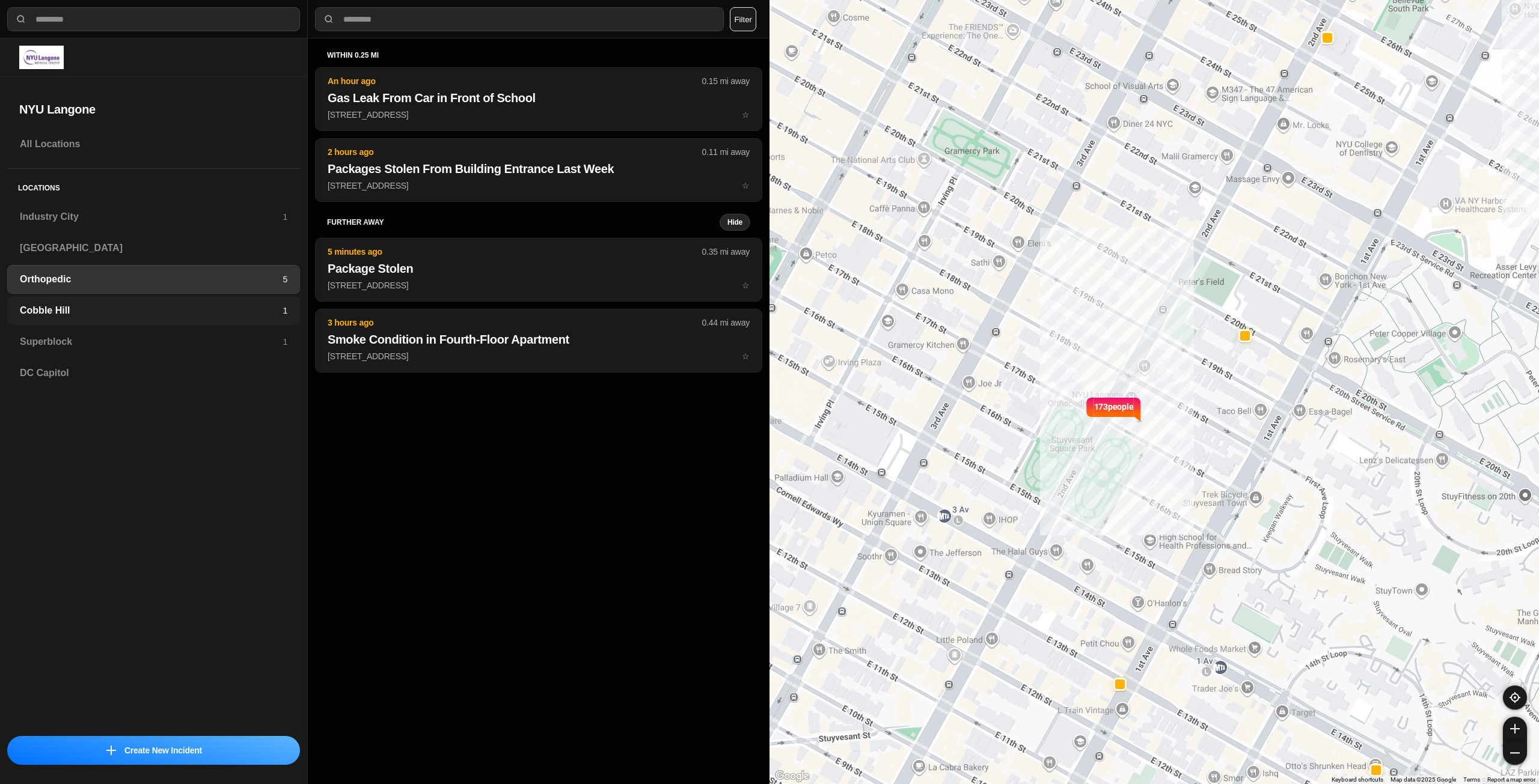
click at [278, 313] on h3 "Cobble Hill" at bounding box center [151, 310] width 262 height 14
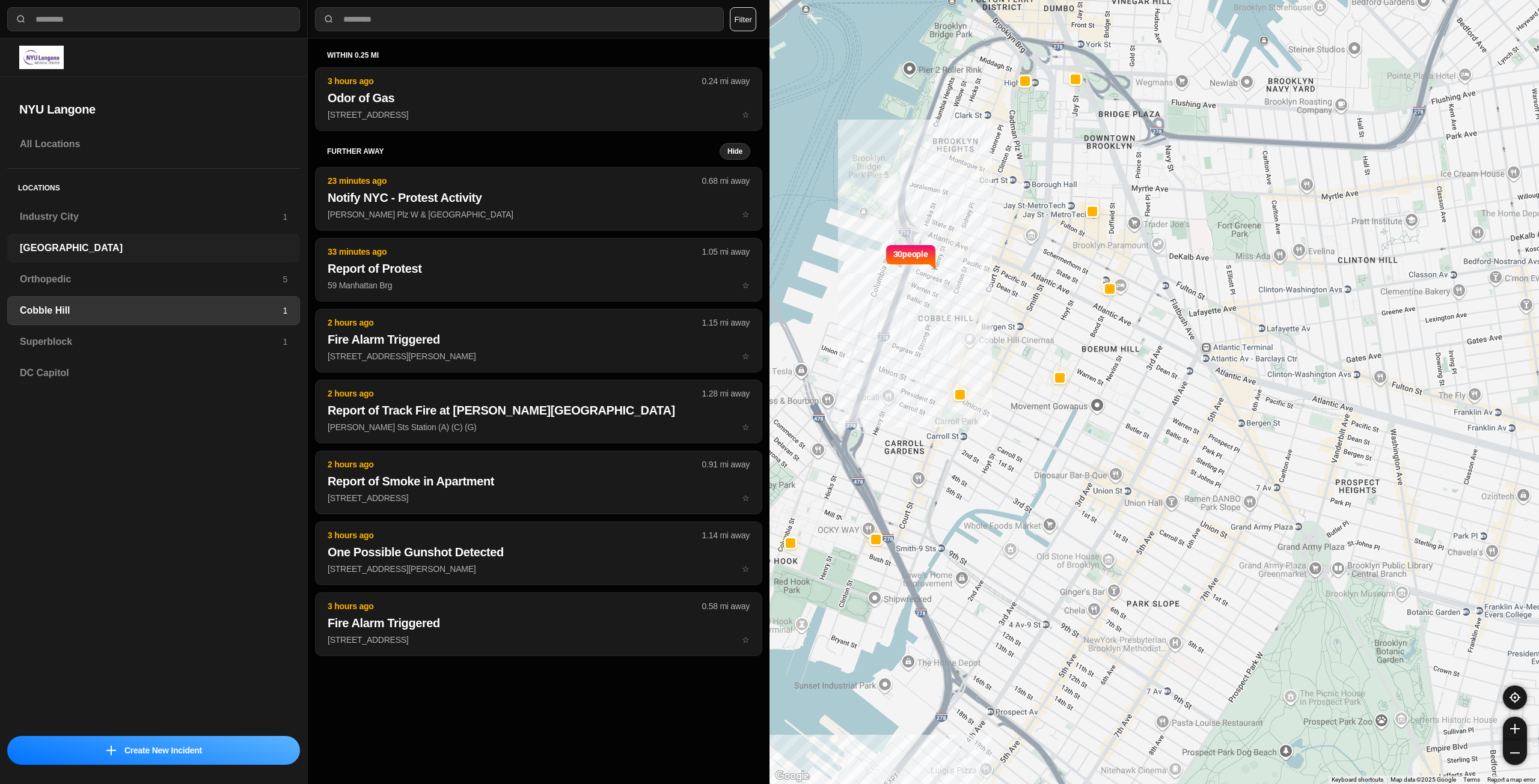
click at [62, 259] on div "[GEOGRAPHIC_DATA]" at bounding box center [154, 248] width 293 height 29
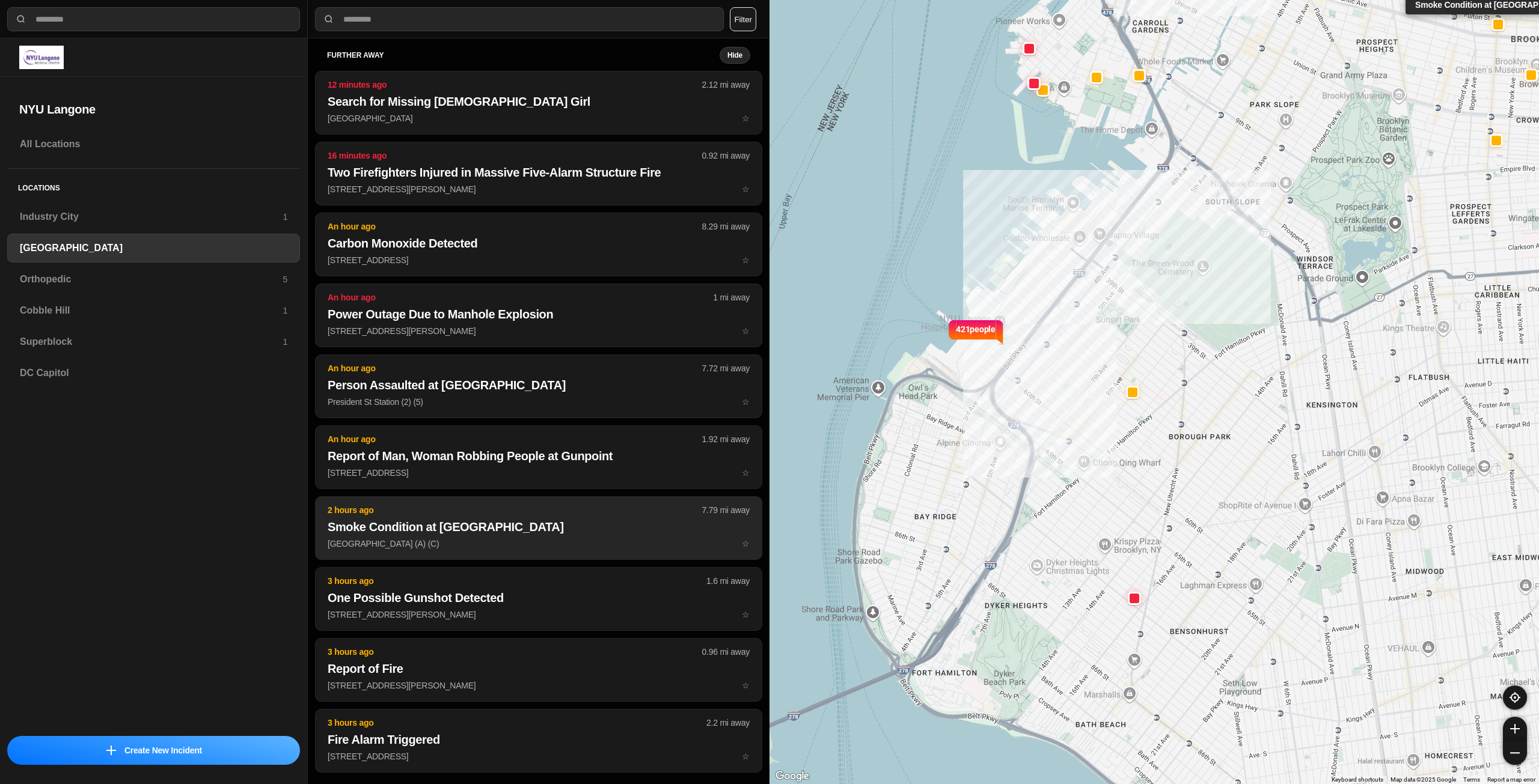
scroll to position [5, 0]
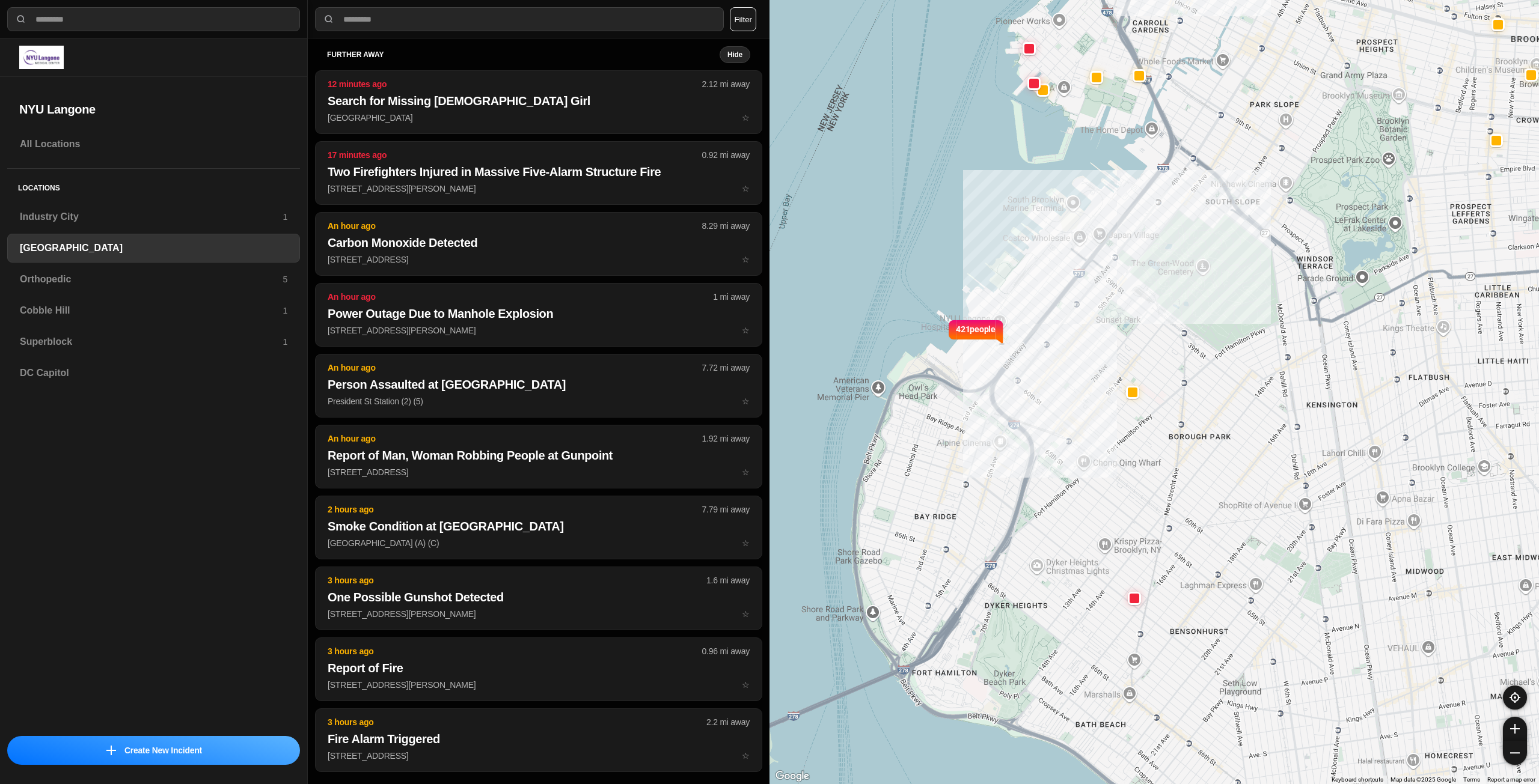
click at [455, 13] on input "text" at bounding box center [529, 19] width 374 height 13
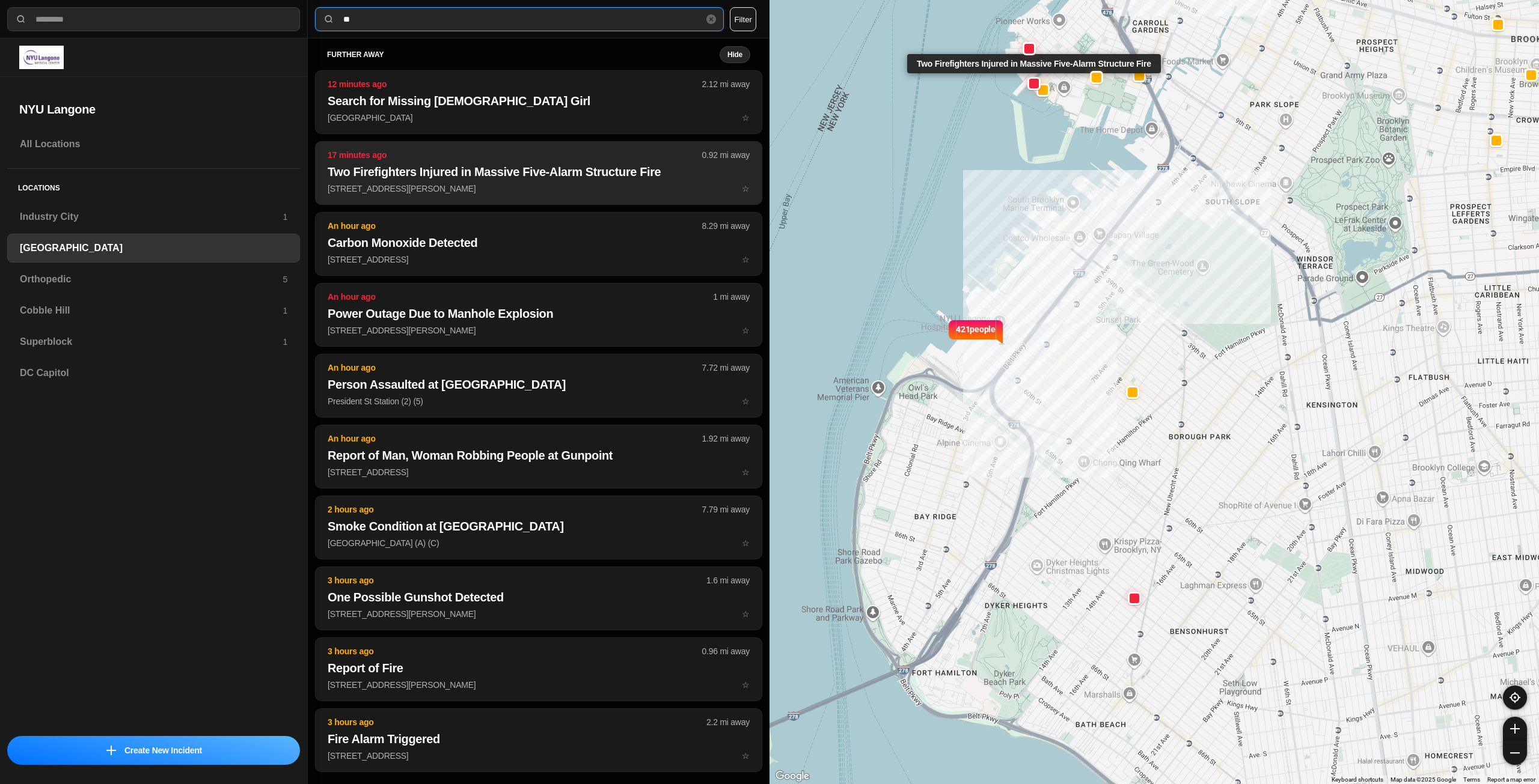
scroll to position [0, 0]
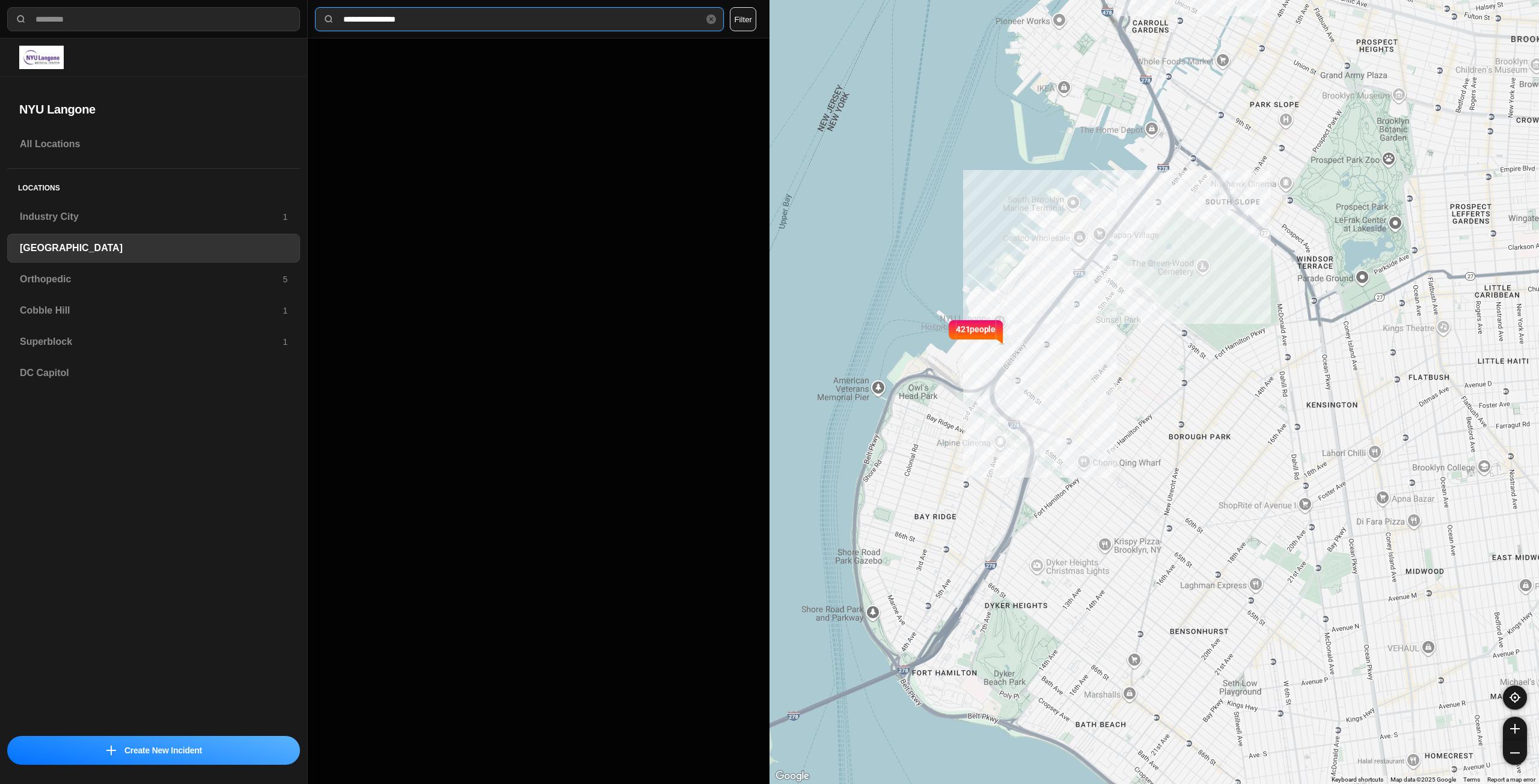
type input "**********"
click at [78, 142] on h3 "All Locations" at bounding box center [153, 144] width 268 height 14
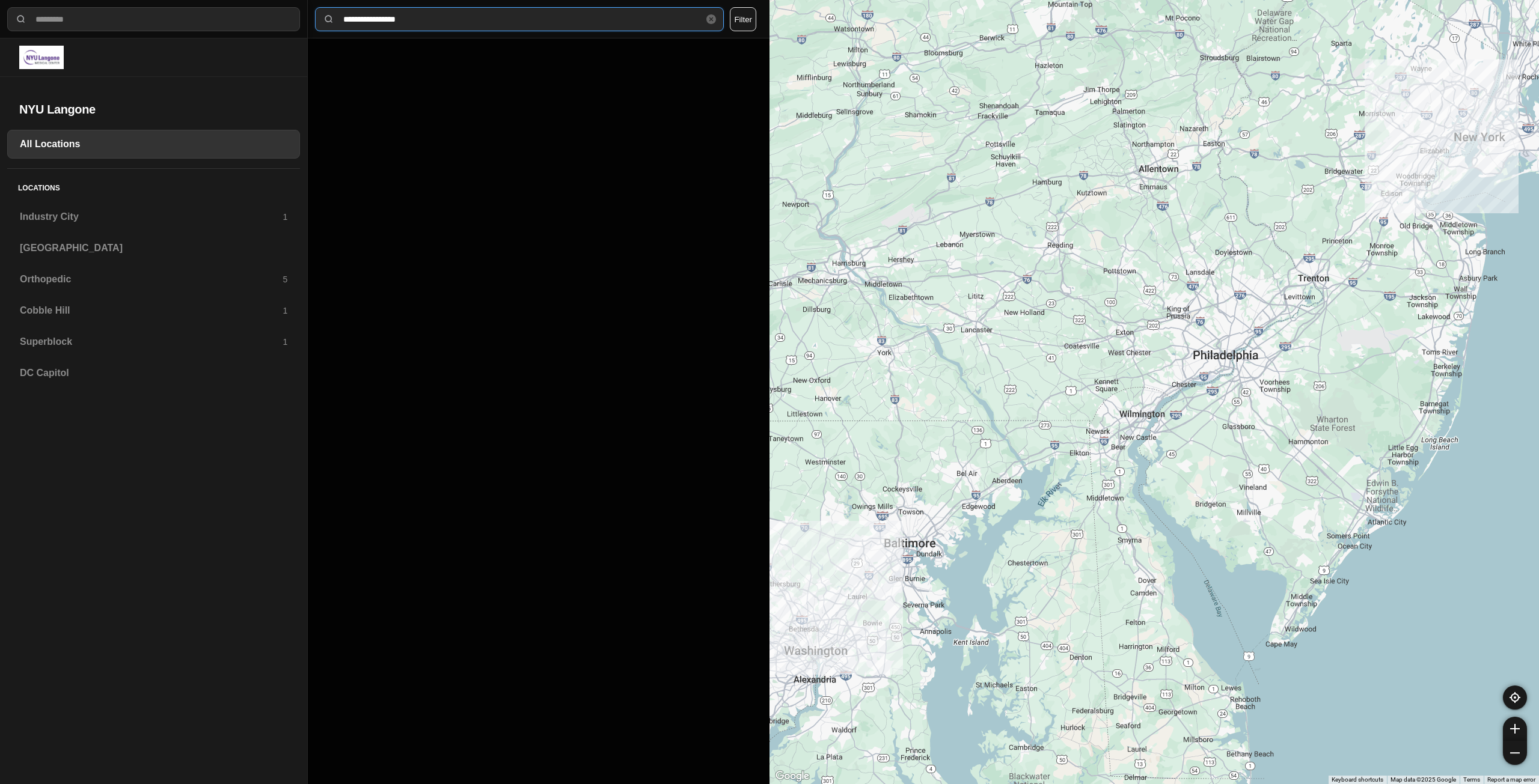
click at [468, 14] on input "**********" at bounding box center [524, 19] width 364 height 13
click at [333, 19] on img at bounding box center [329, 19] width 12 height 12
click at [327, 17] on img at bounding box center [329, 19] width 12 height 12
drag, startPoint x: 434, startPoint y: 19, endPoint x: 327, endPoint y: 32, distance: 107.8
click at [327, 32] on div "**********" at bounding box center [539, 19] width 462 height 39
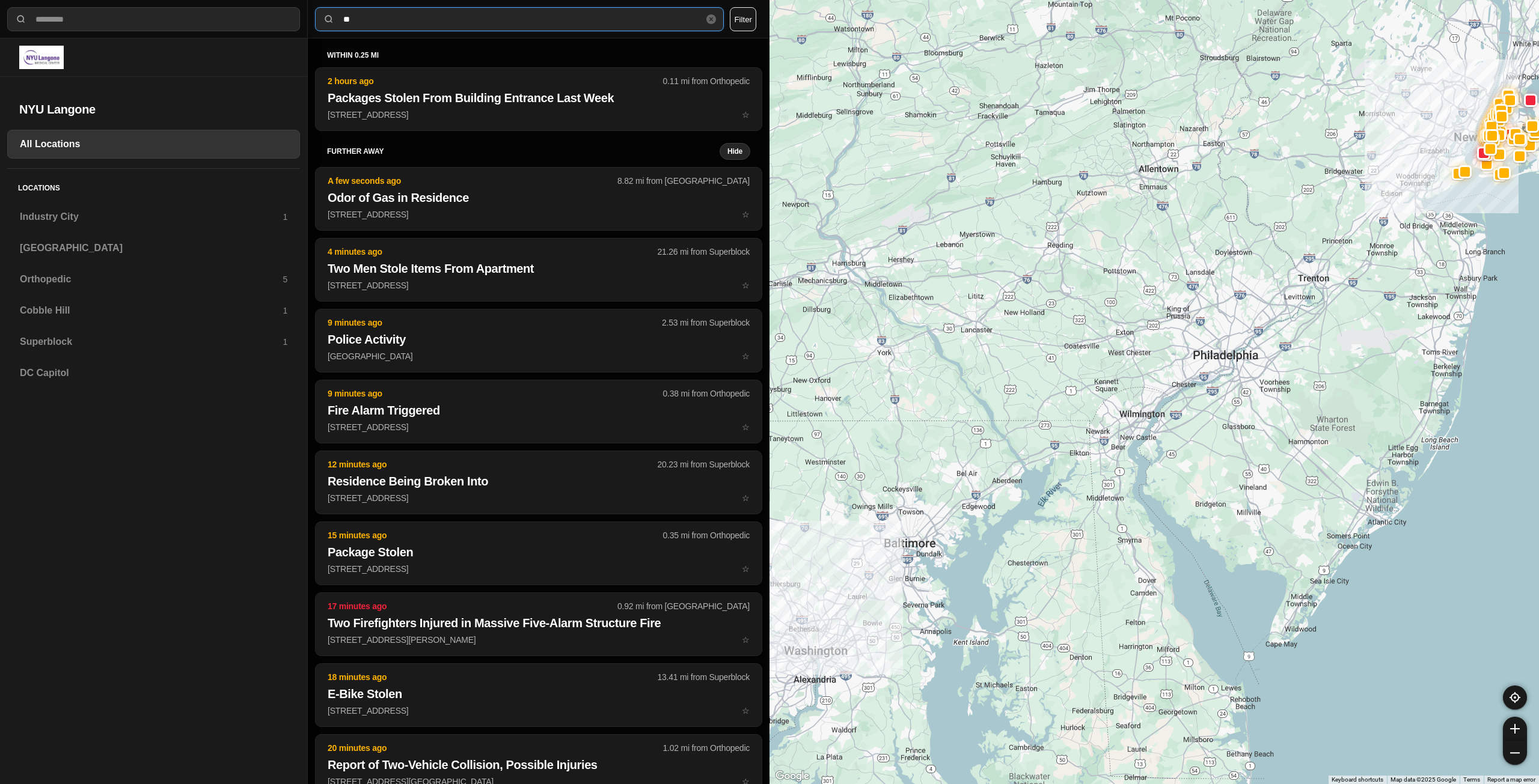
type input "*"
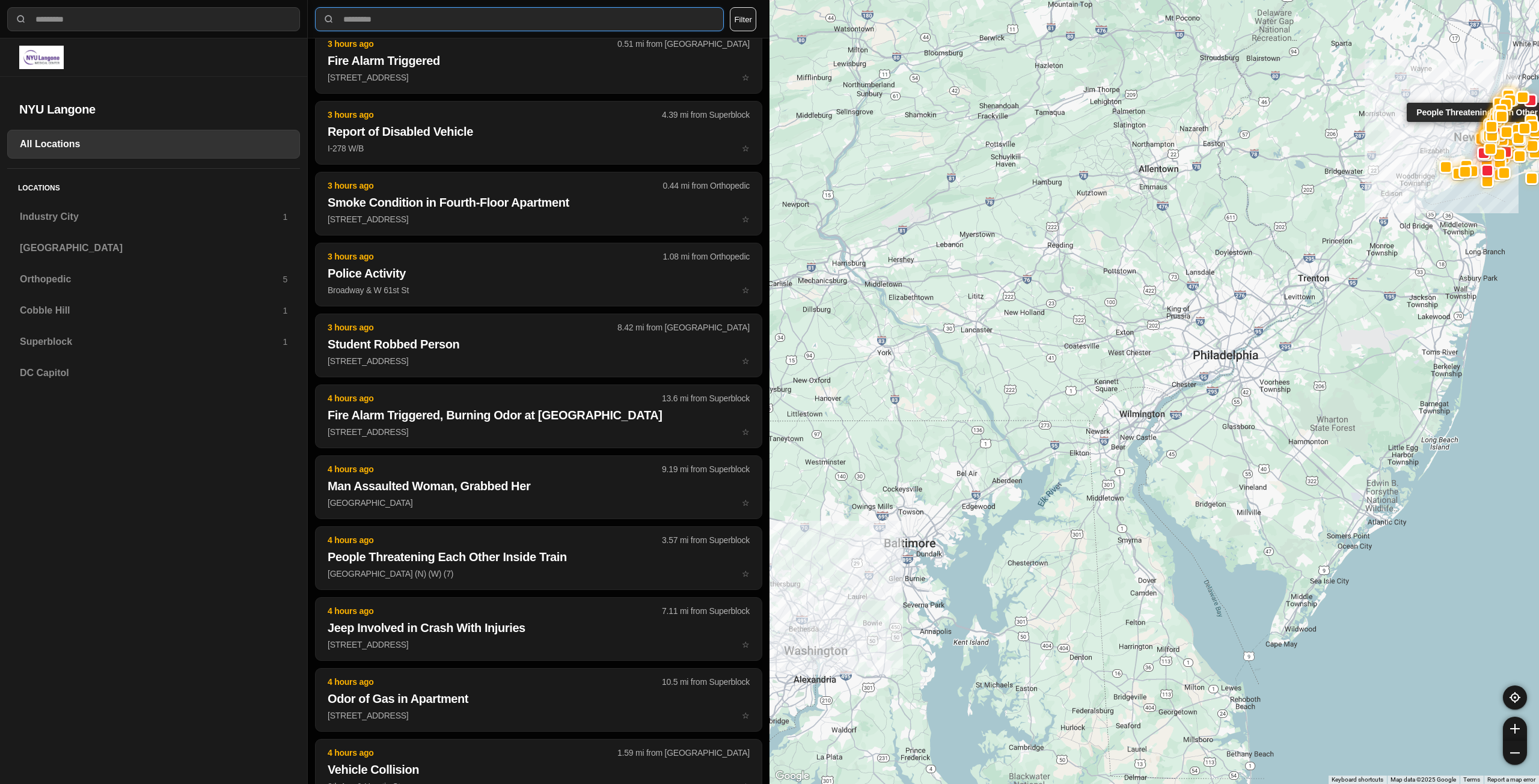
scroll to position [11006, 0]
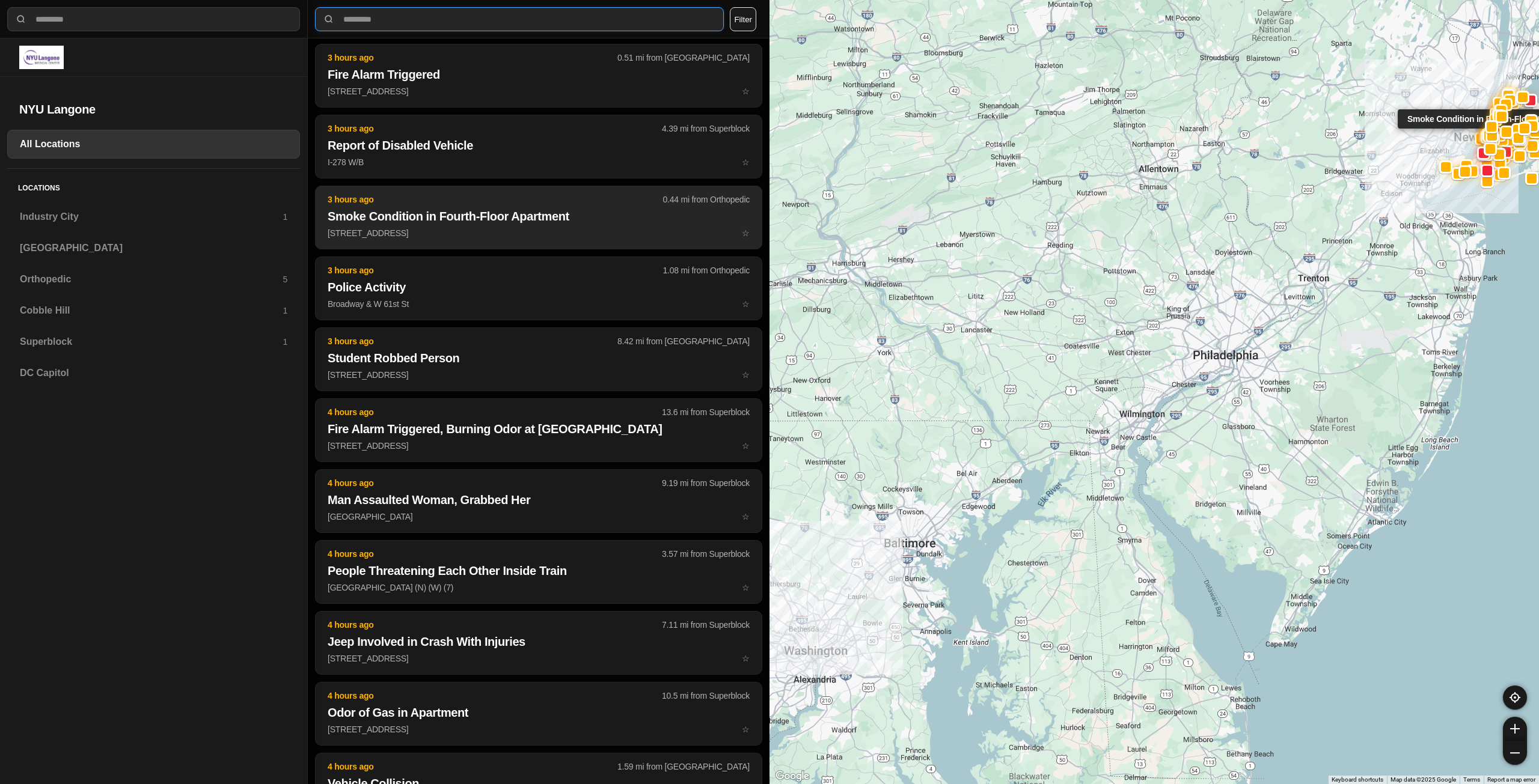
click at [428, 227] on p "[STREET_ADDRESS] ☆" at bounding box center [539, 234] width 422 height 12
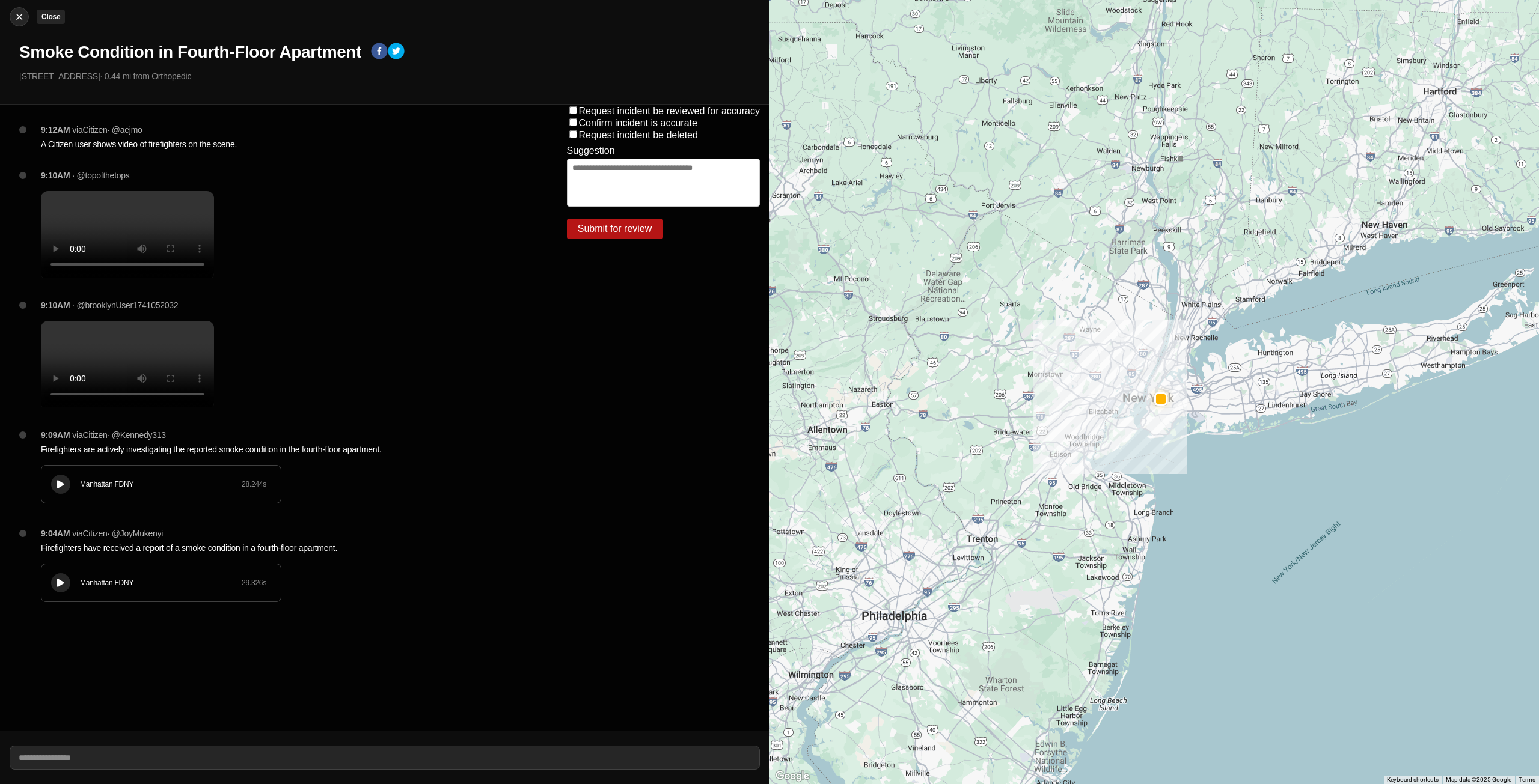
click at [15, 13] on img at bounding box center [19, 17] width 12 height 12
select select "*"
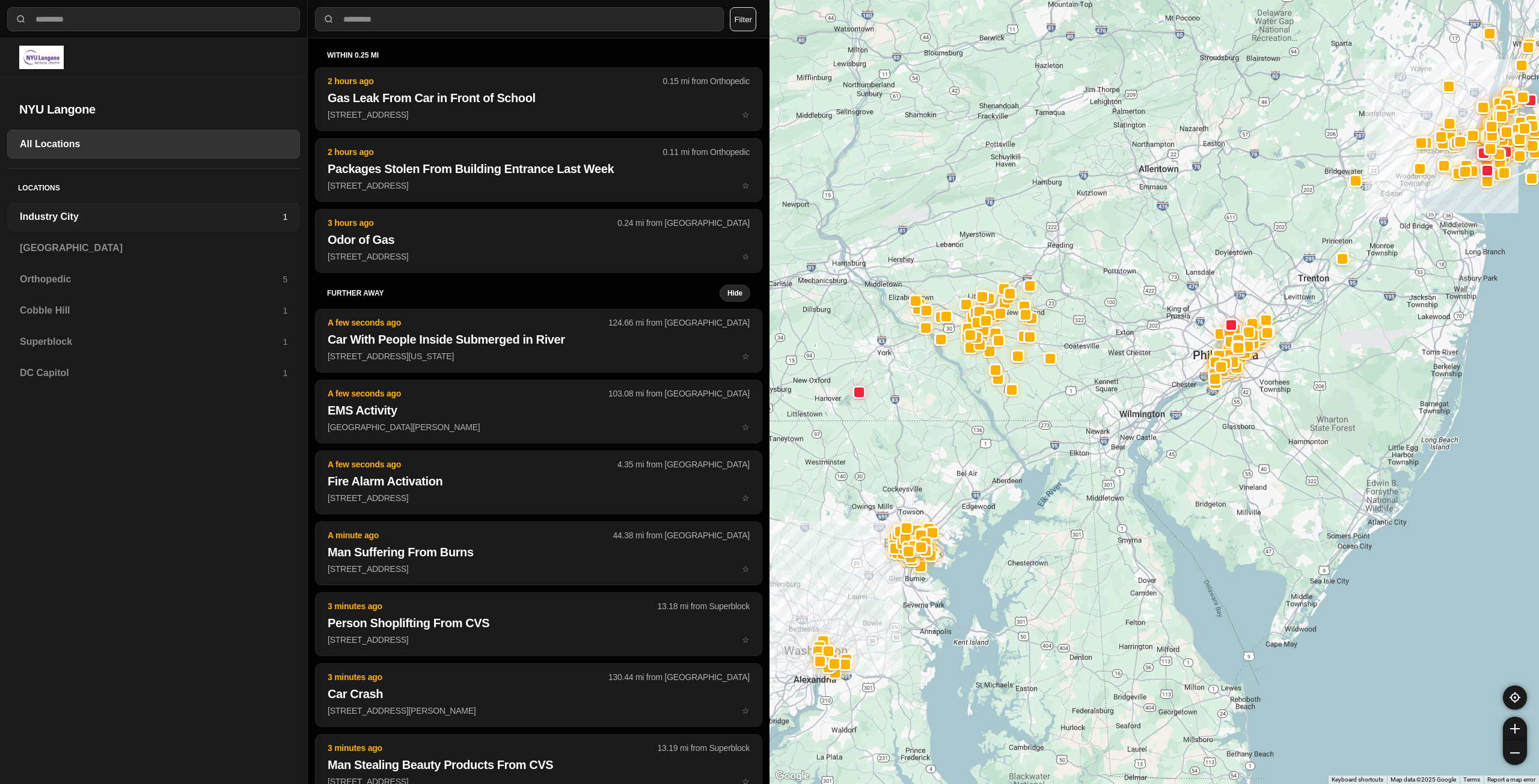
click at [104, 215] on h3 "Industry City" at bounding box center [151, 217] width 262 height 14
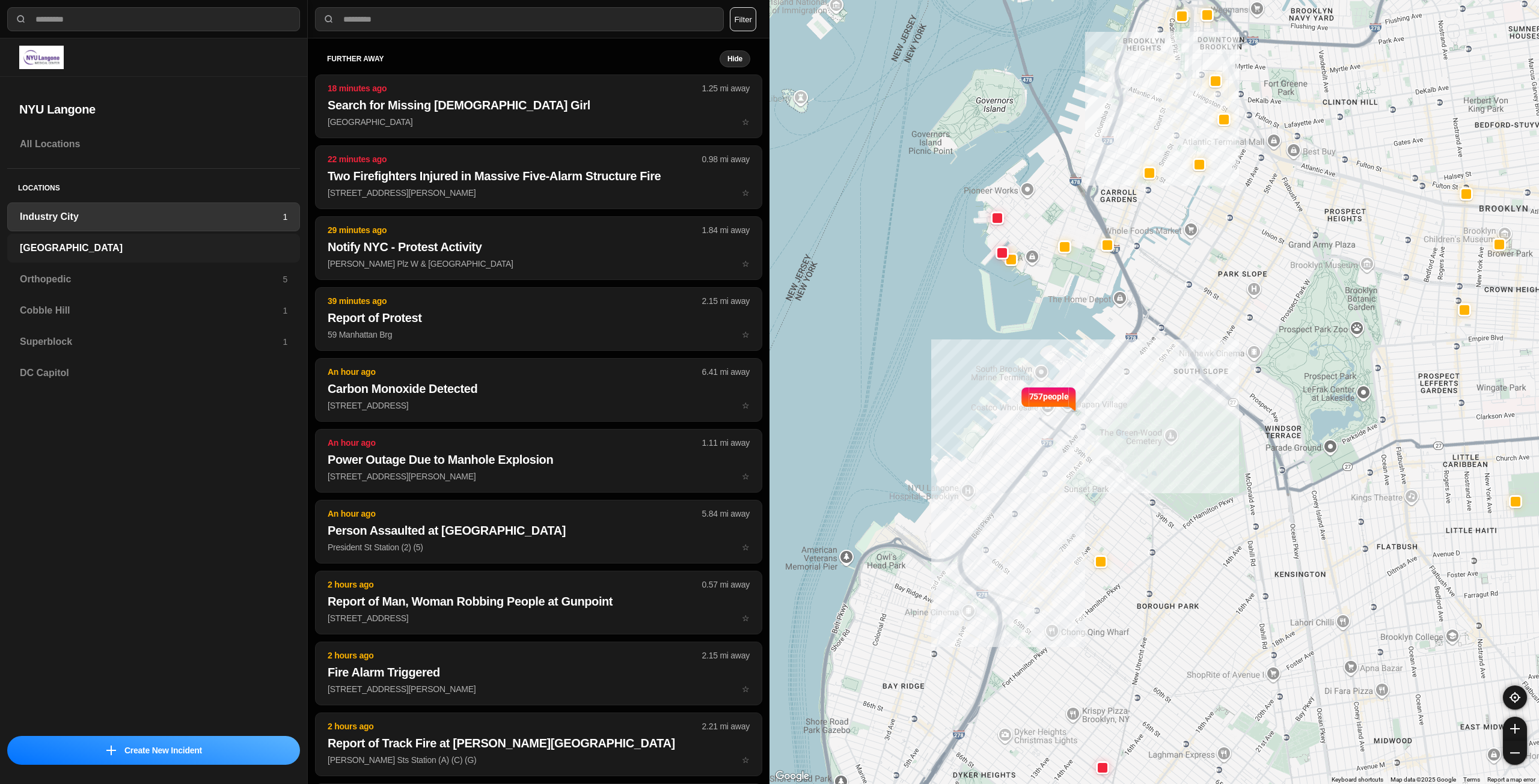
click at [90, 237] on div "[GEOGRAPHIC_DATA]" at bounding box center [154, 248] width 293 height 29
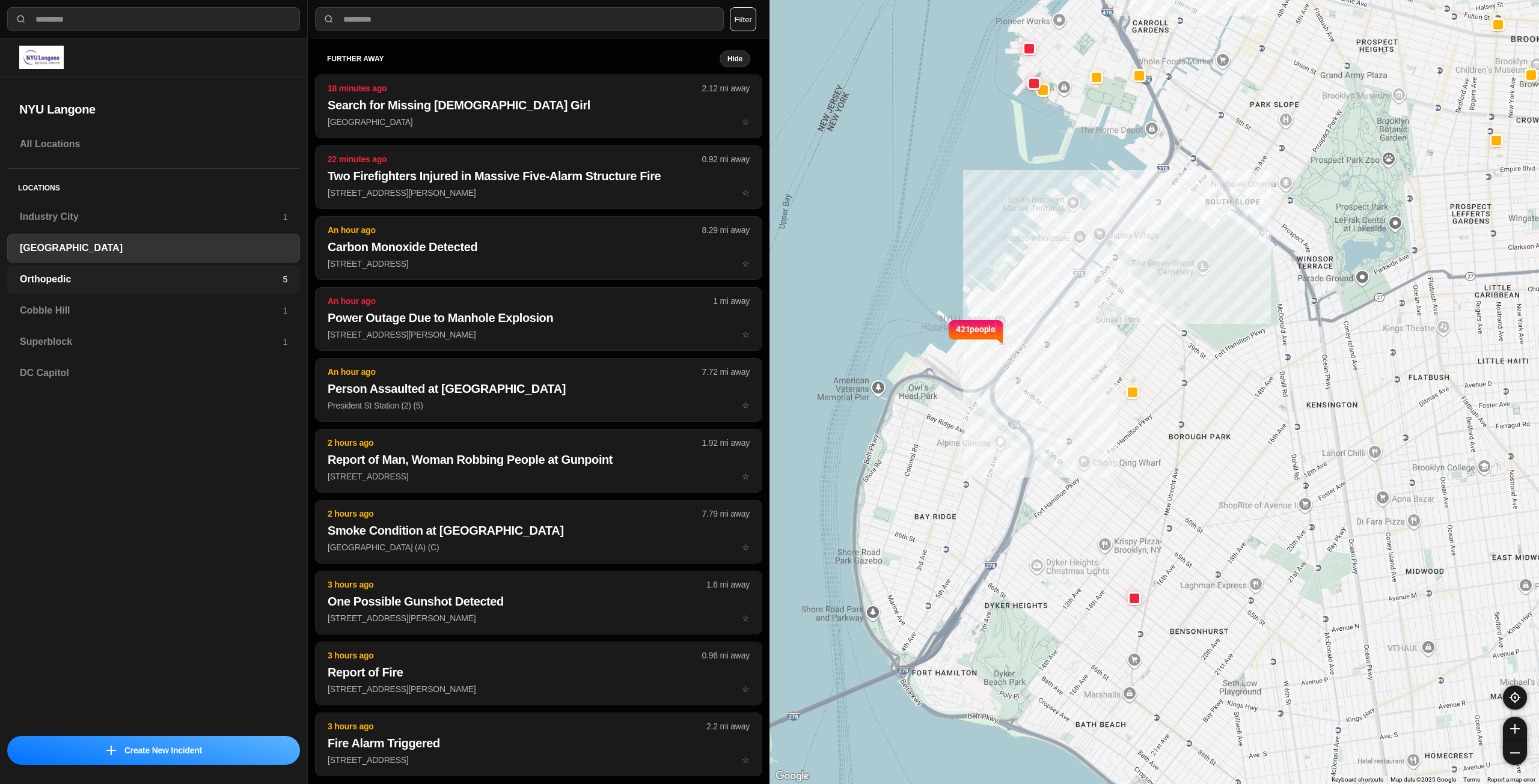
click at [77, 287] on div "Orthopedic 5" at bounding box center [154, 280] width 293 height 29
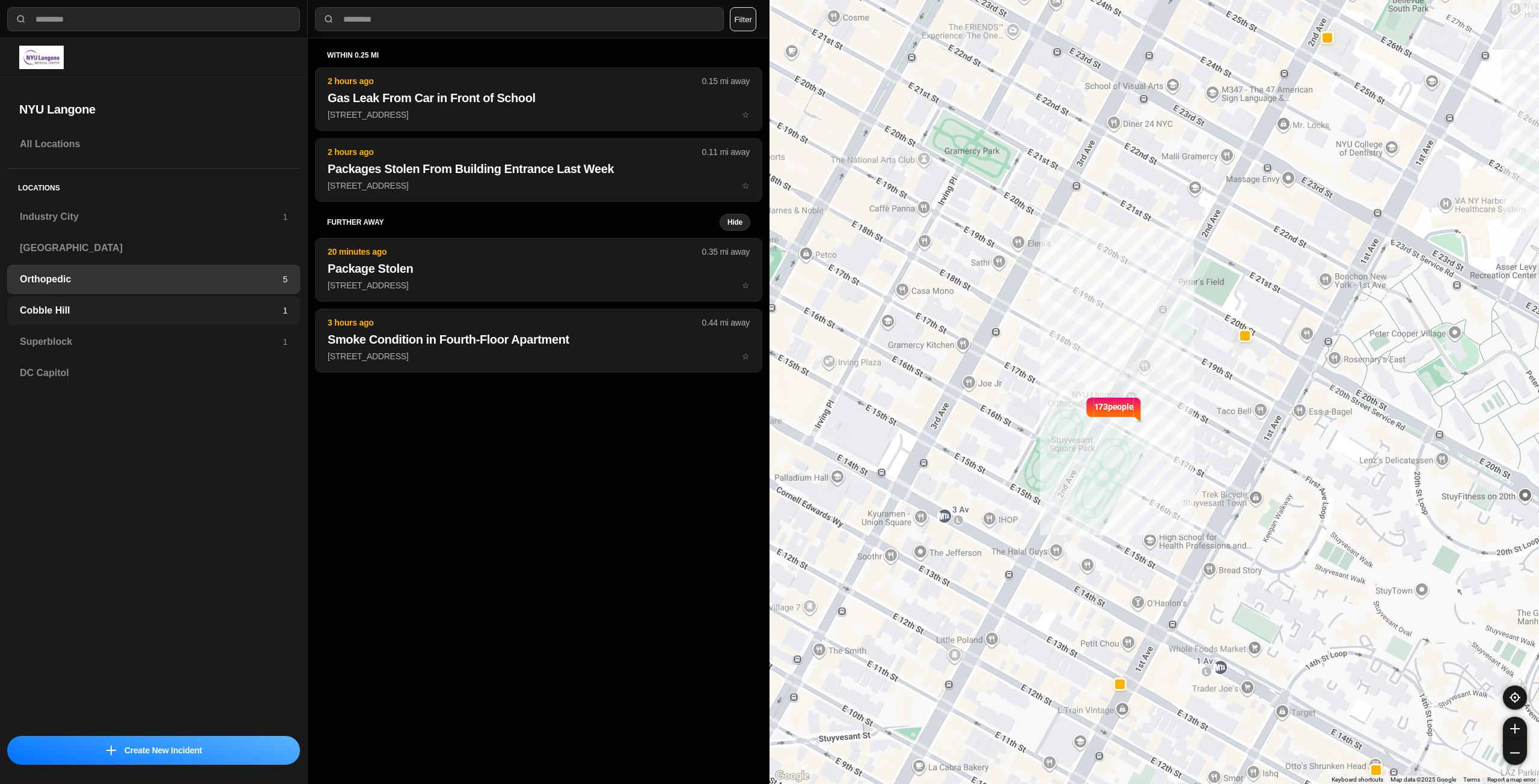
click at [76, 306] on h3 "Cobble Hill" at bounding box center [151, 310] width 262 height 14
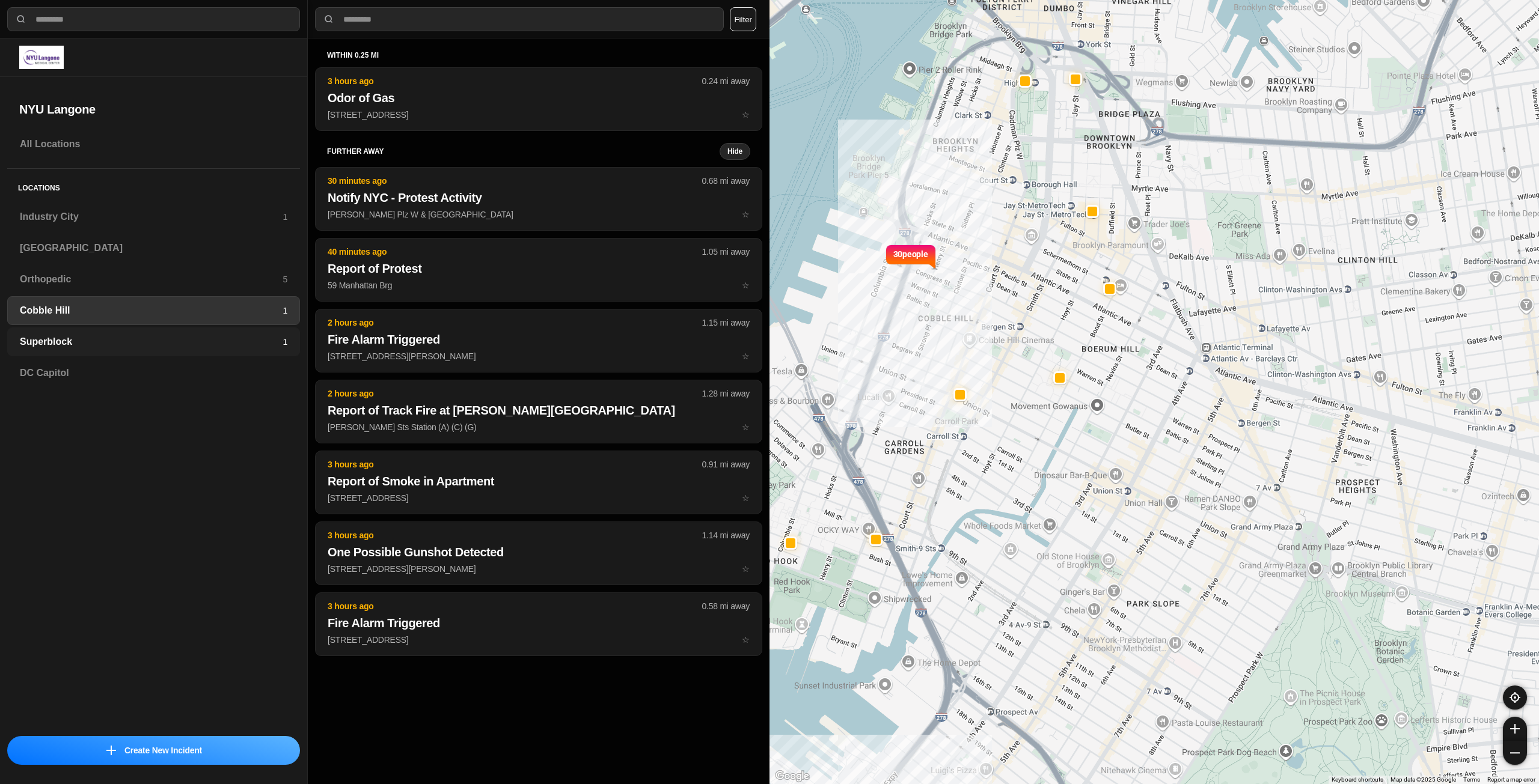
click at [94, 347] on h3 "Superblock" at bounding box center [151, 341] width 262 height 14
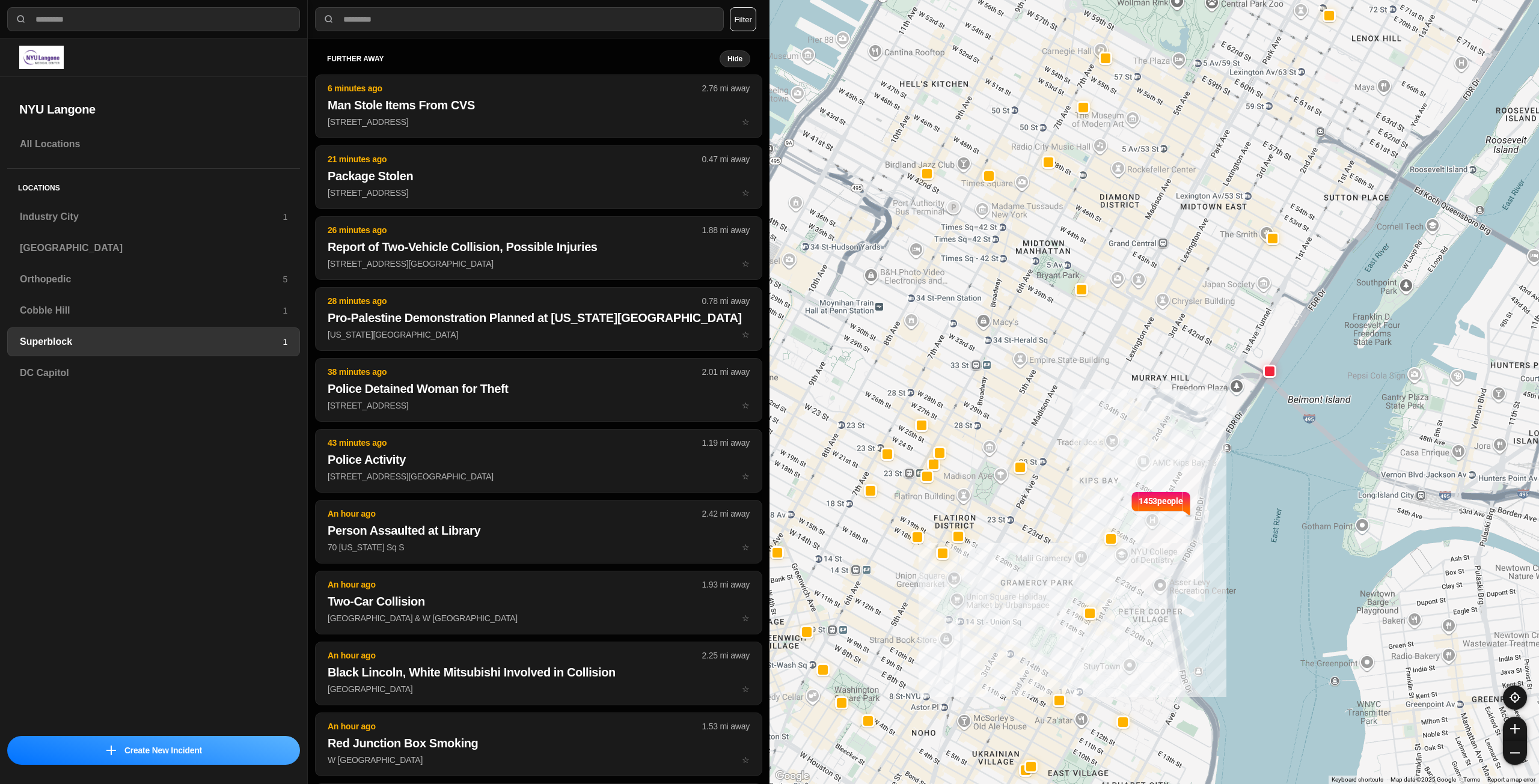
click at [118, 387] on div "Locations [GEOGRAPHIC_DATA] 1 [GEOGRAPHIC_DATA] Orthopedic 5 [GEOGRAPHIC_DATA] …" at bounding box center [154, 283] width 293 height 228
click at [115, 383] on div "DC Capitol" at bounding box center [154, 373] width 293 height 29
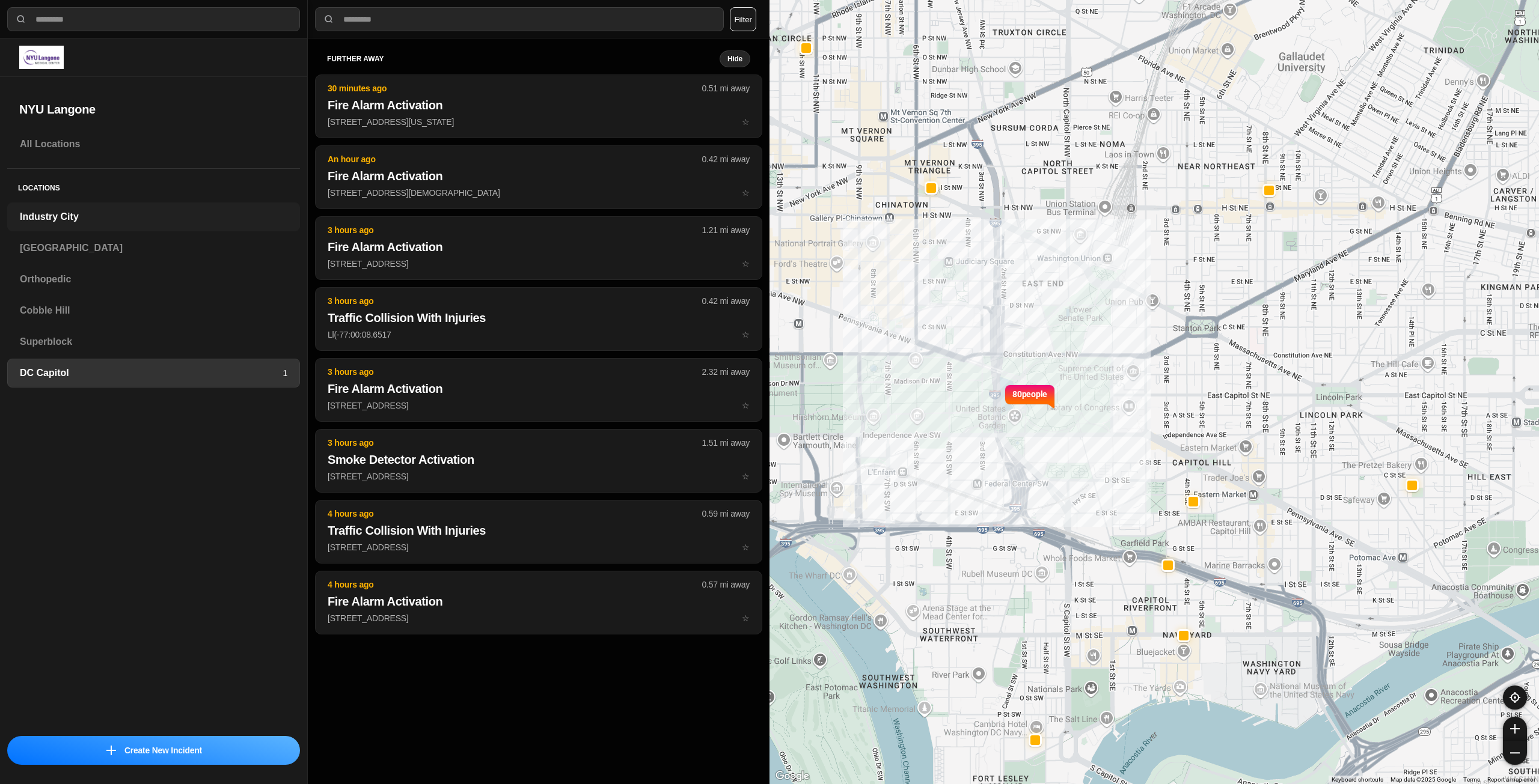
click at [108, 208] on div "Industry City" at bounding box center [154, 217] width 293 height 29
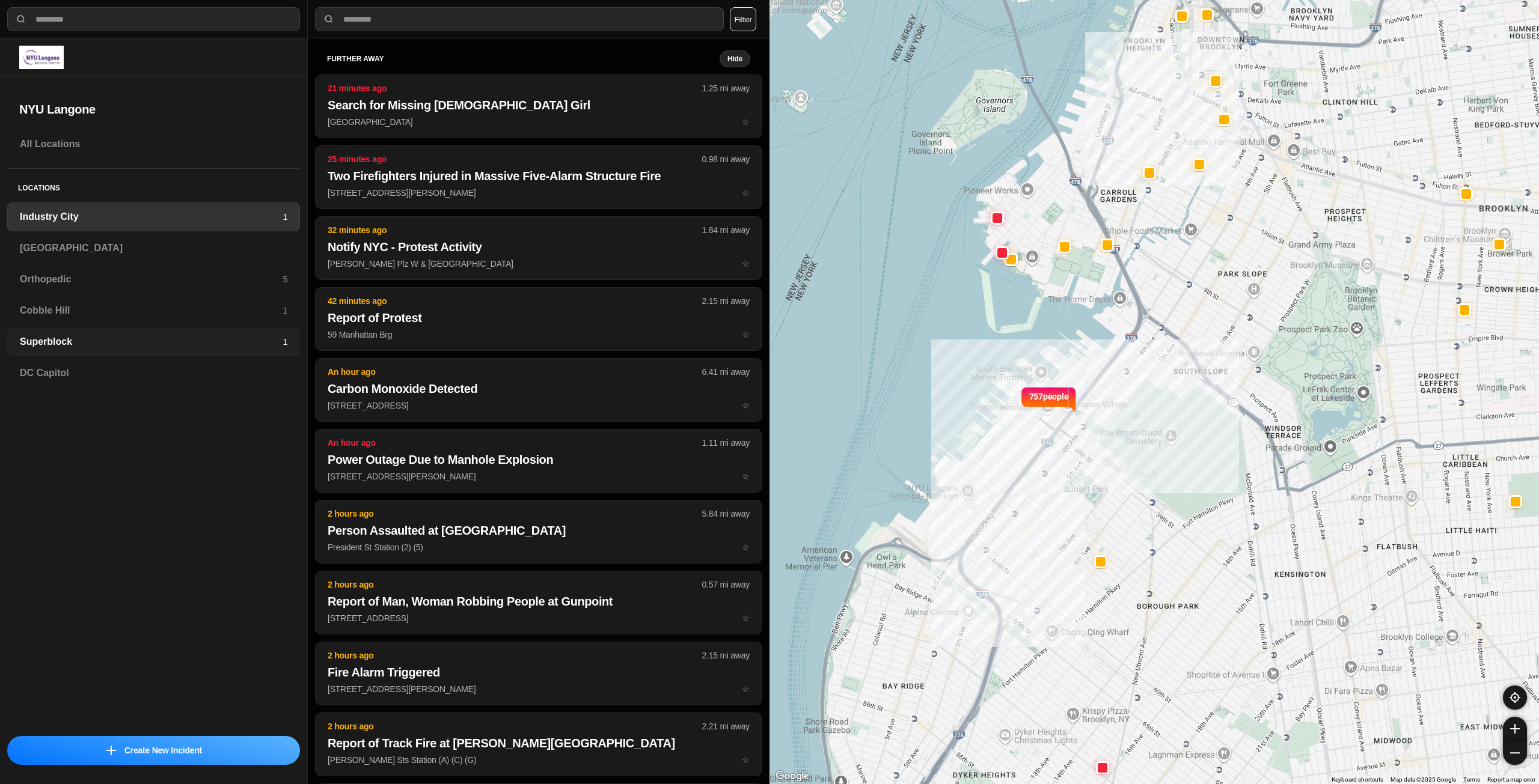
click at [115, 341] on h3 "Superblock" at bounding box center [151, 341] width 262 height 14
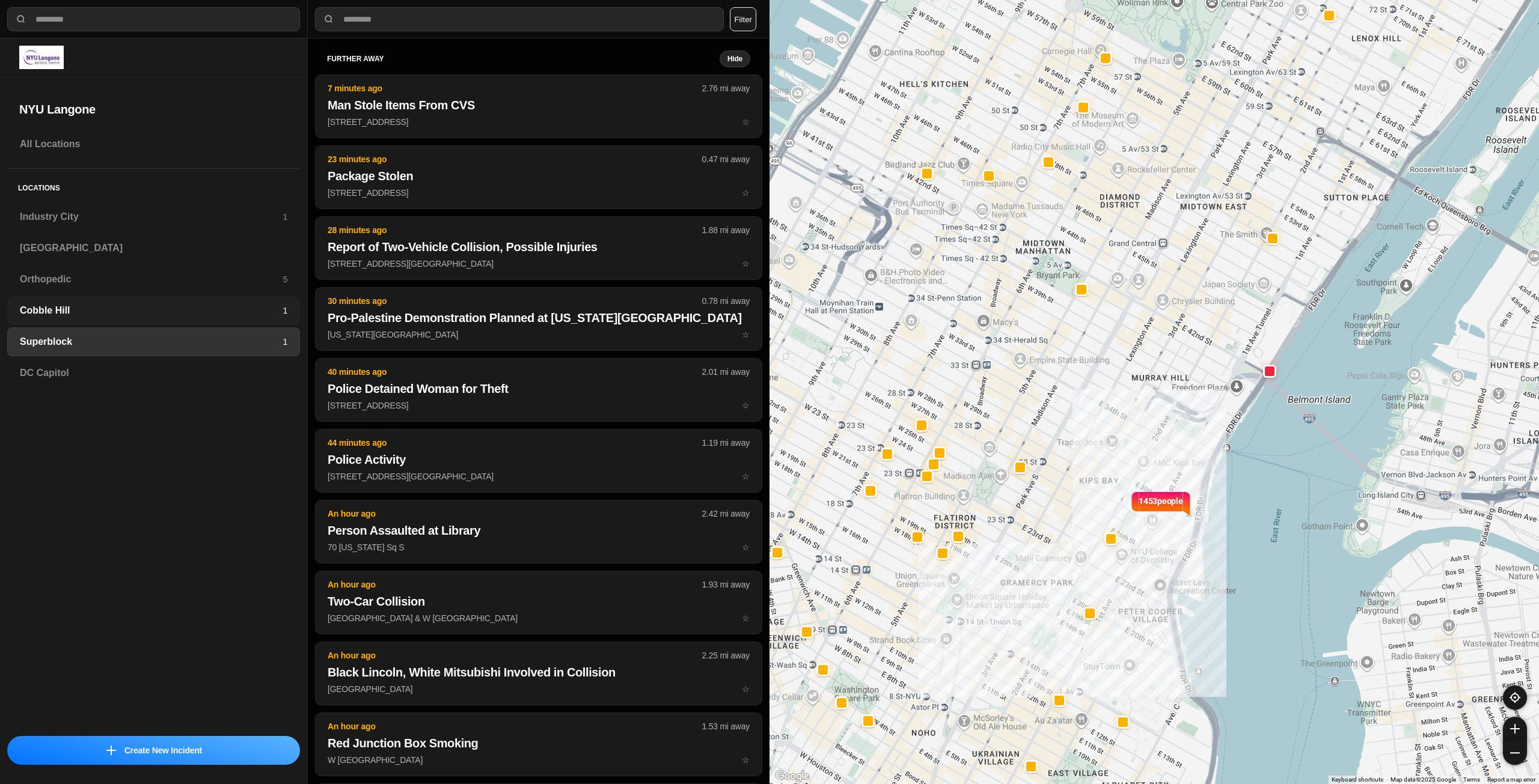
click at [132, 315] on h3 "Cobble Hill" at bounding box center [151, 310] width 262 height 14
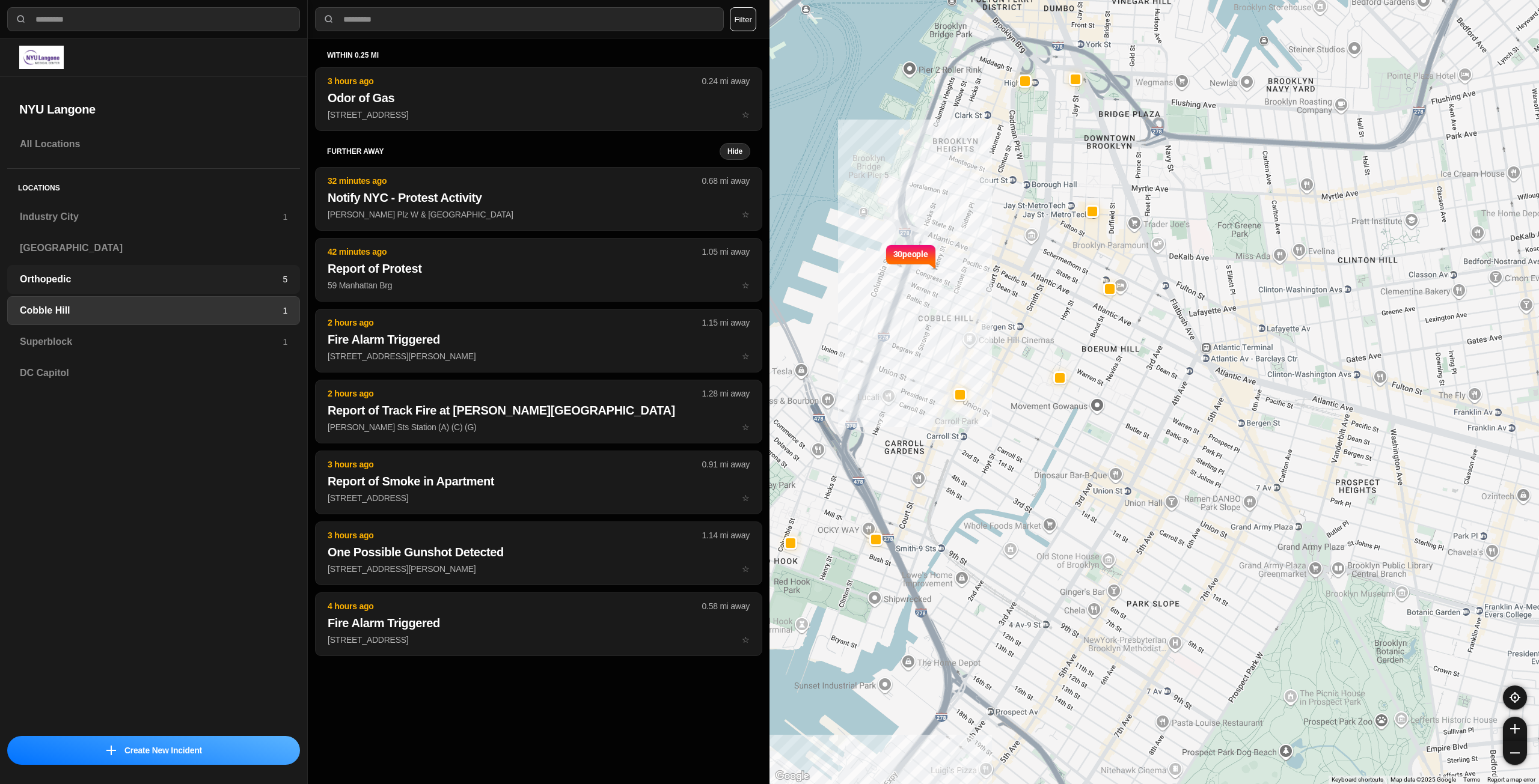
click at [154, 274] on h3 "Orthopedic" at bounding box center [151, 279] width 262 height 14
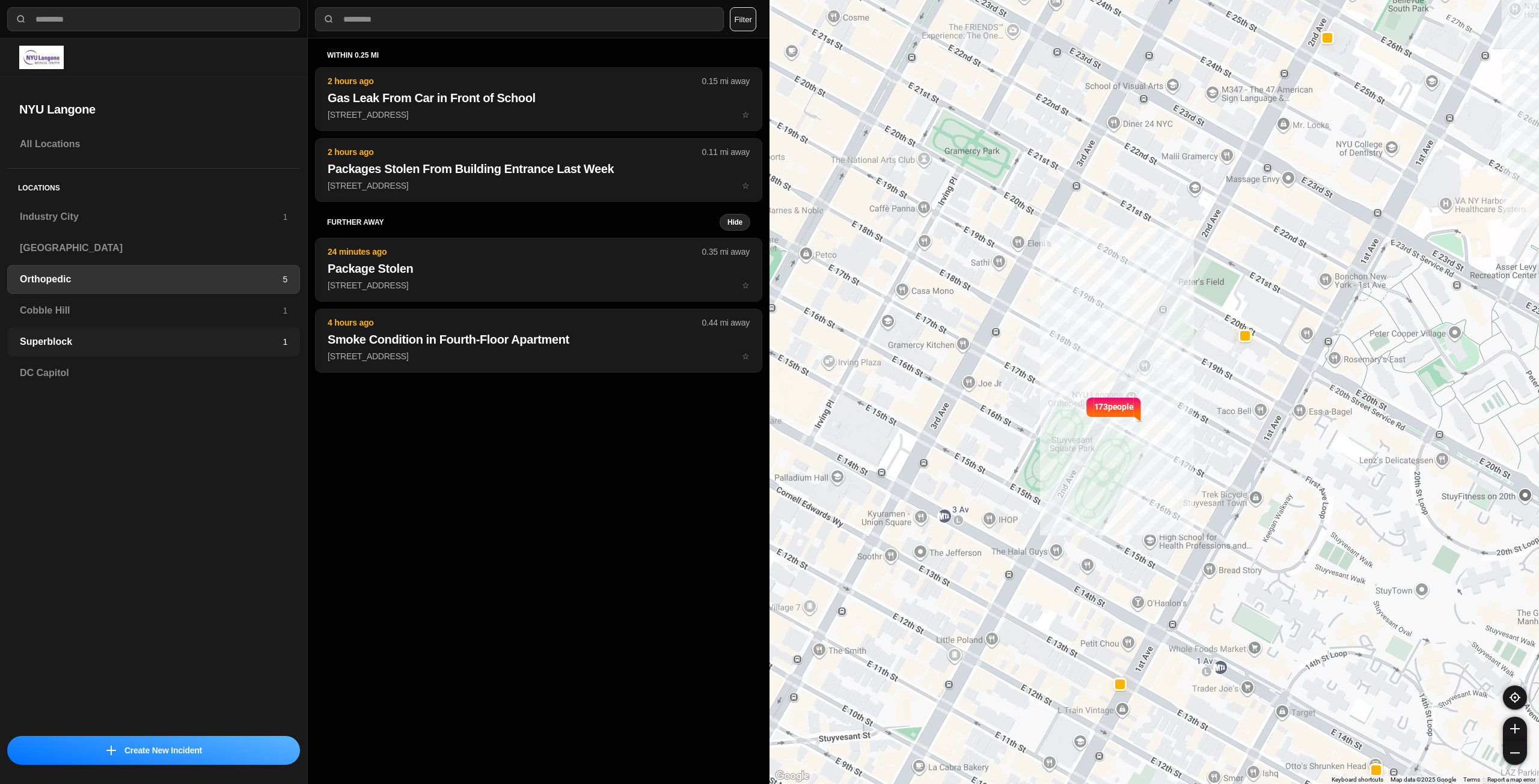
click at [248, 334] on div "Superblock 1" at bounding box center [154, 342] width 293 height 29
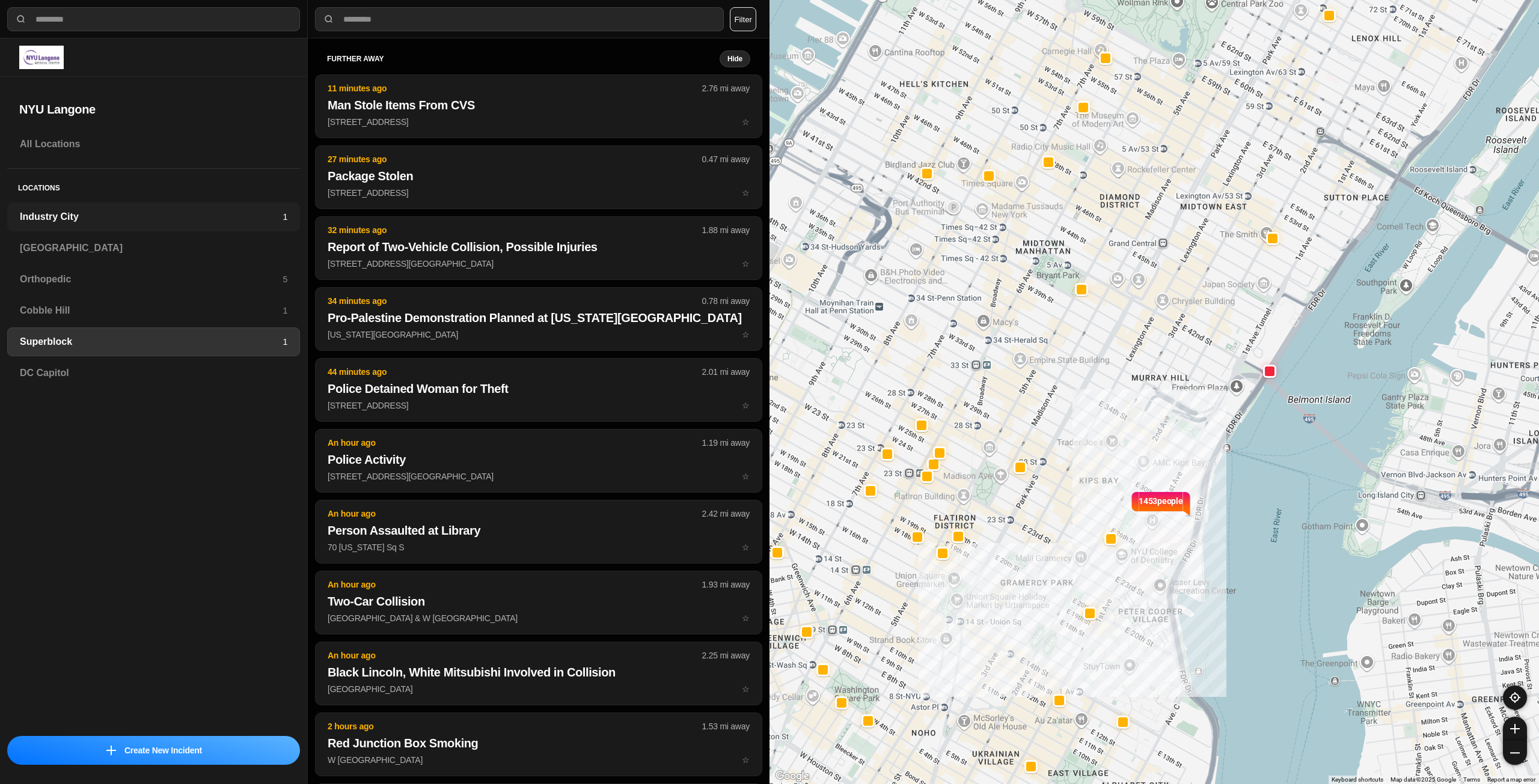
click at [88, 219] on h3 "Industry City" at bounding box center [151, 217] width 262 height 14
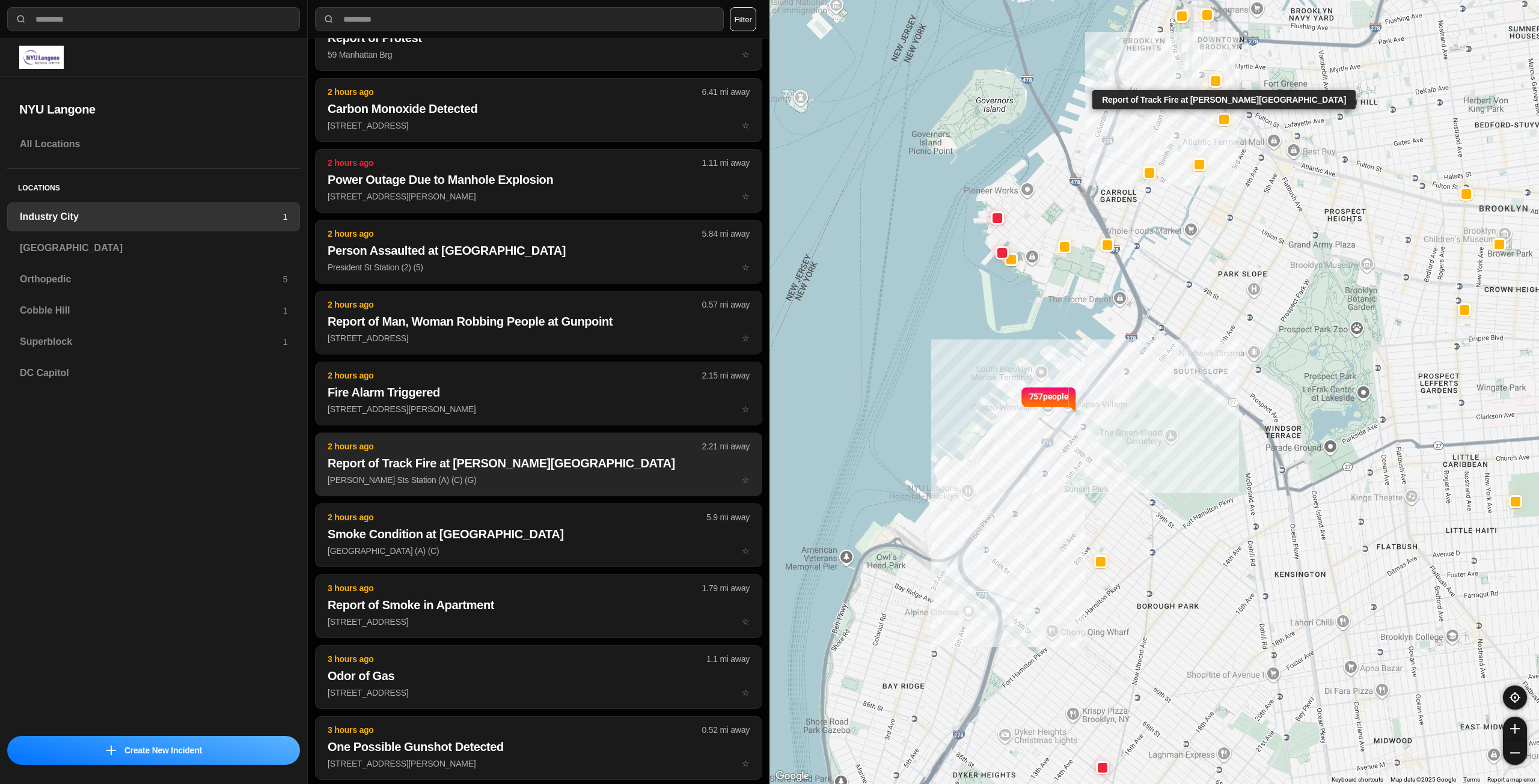
scroll to position [300, 0]
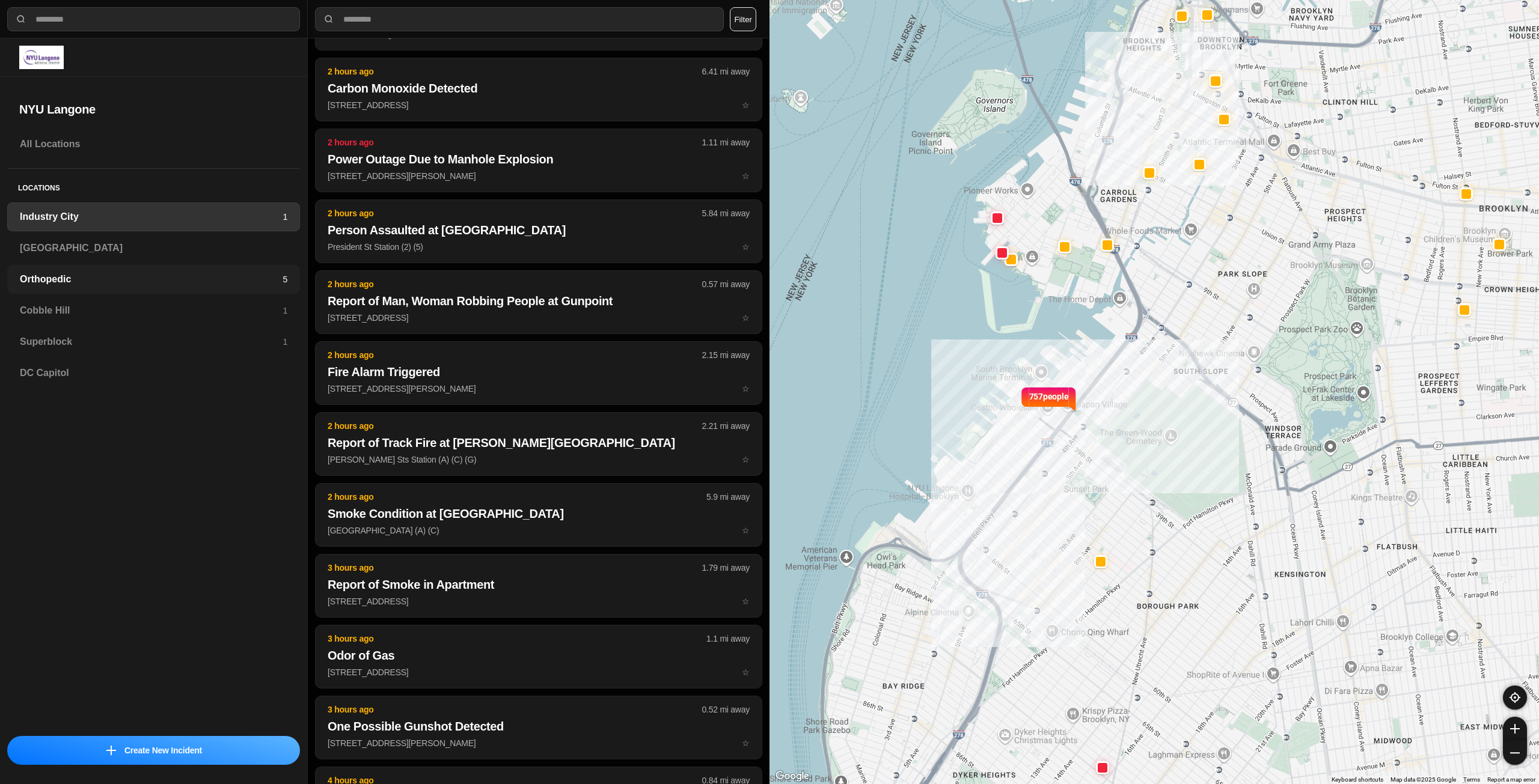
click at [187, 281] on h3 "Orthopedic" at bounding box center [151, 279] width 262 height 14
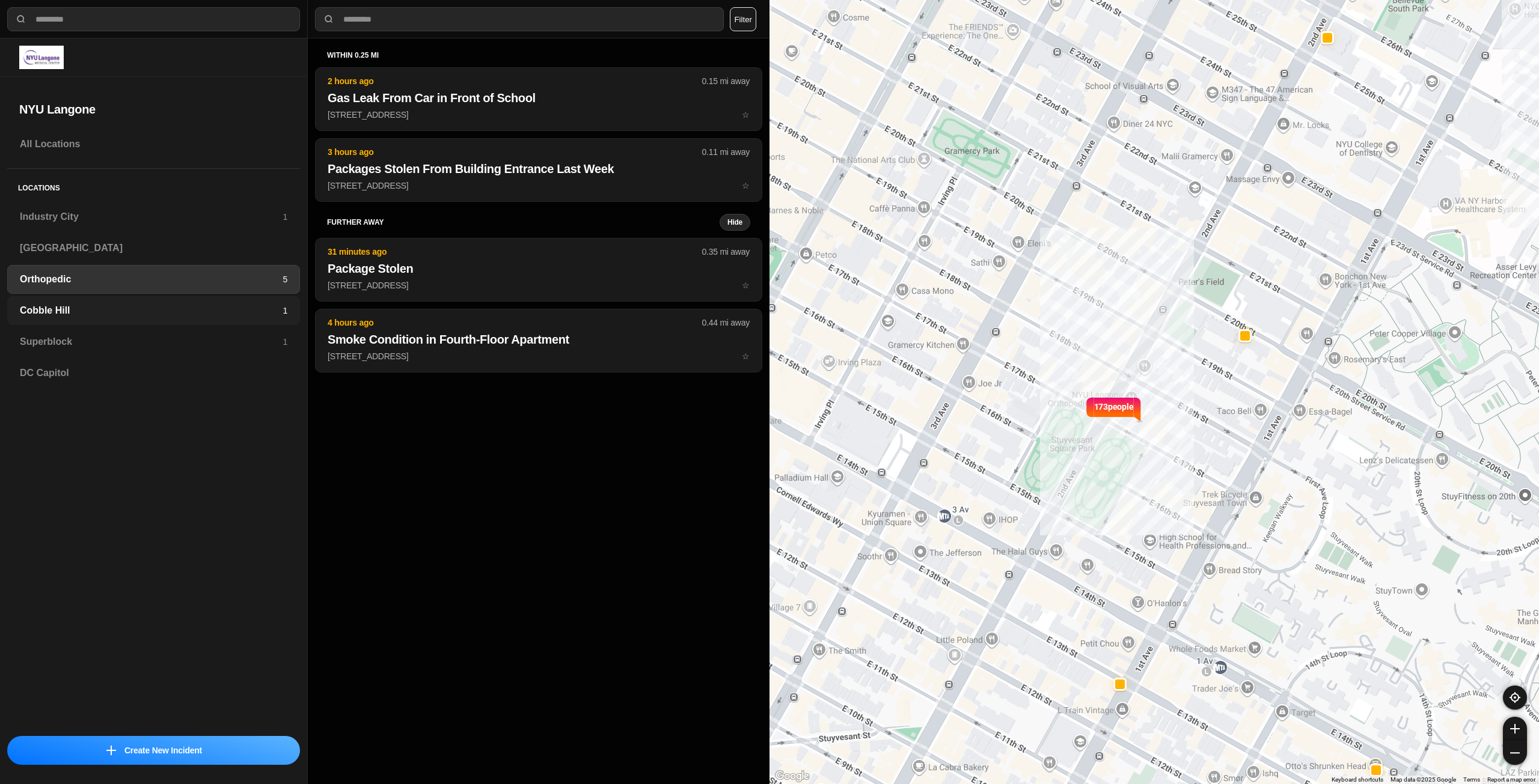
click at [190, 309] on h3 "Cobble Hill" at bounding box center [151, 310] width 262 height 14
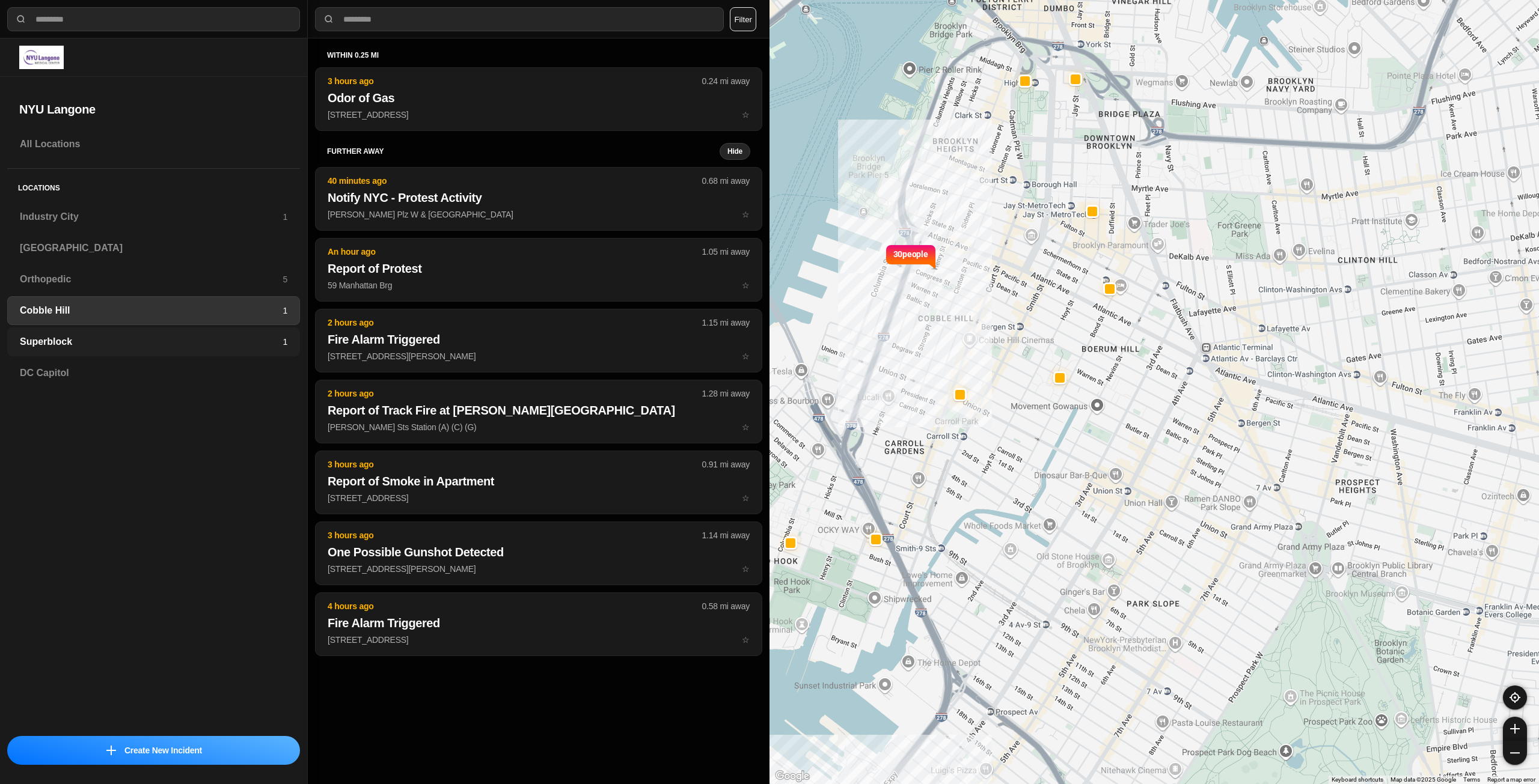
click at [190, 333] on div "Superblock 1" at bounding box center [154, 342] width 293 height 29
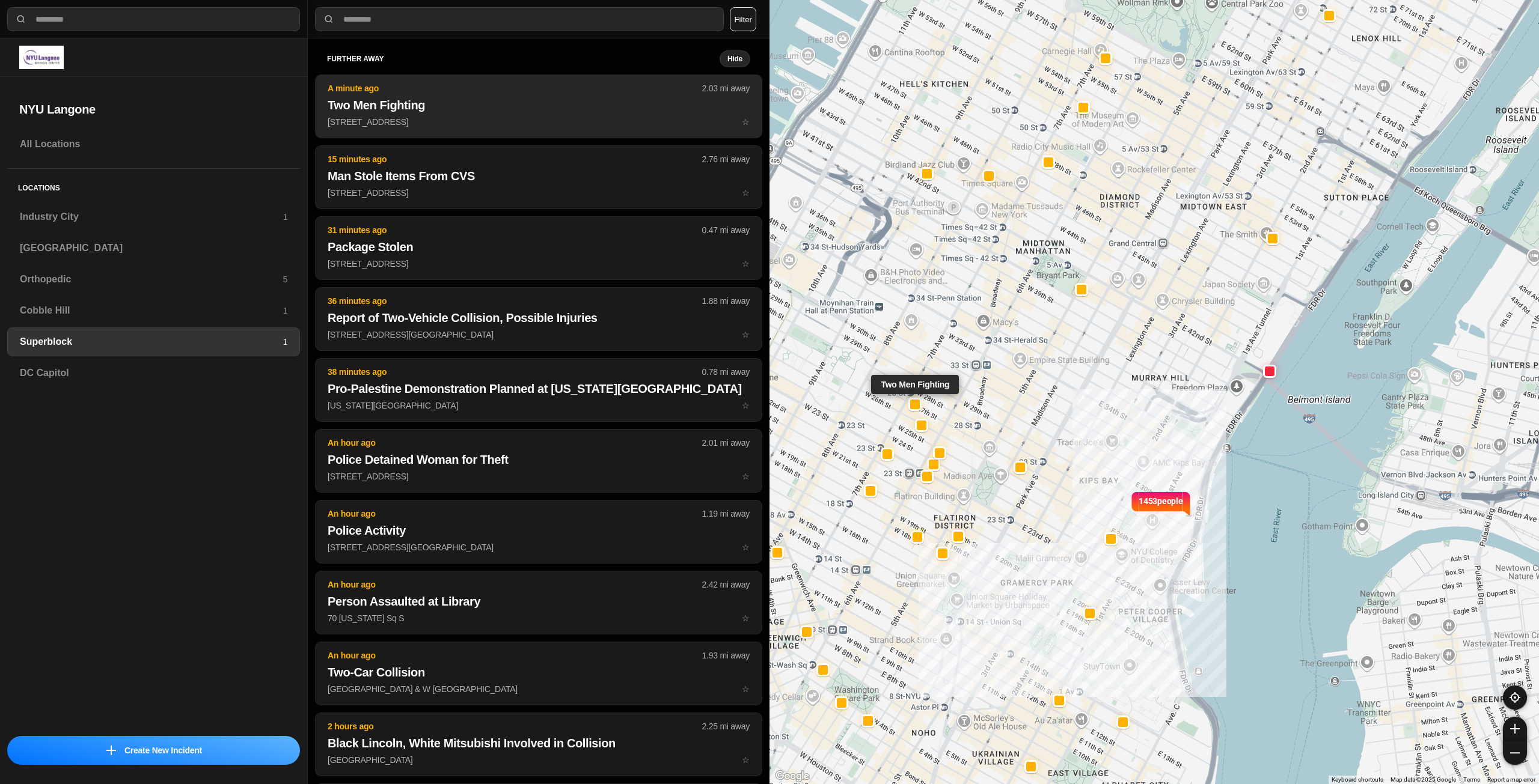
click at [654, 137] on button "A minute ago 2.03 mi away Two Men Fighting [STREET_ADDRESS] ☆" at bounding box center [539, 106] width 448 height 64
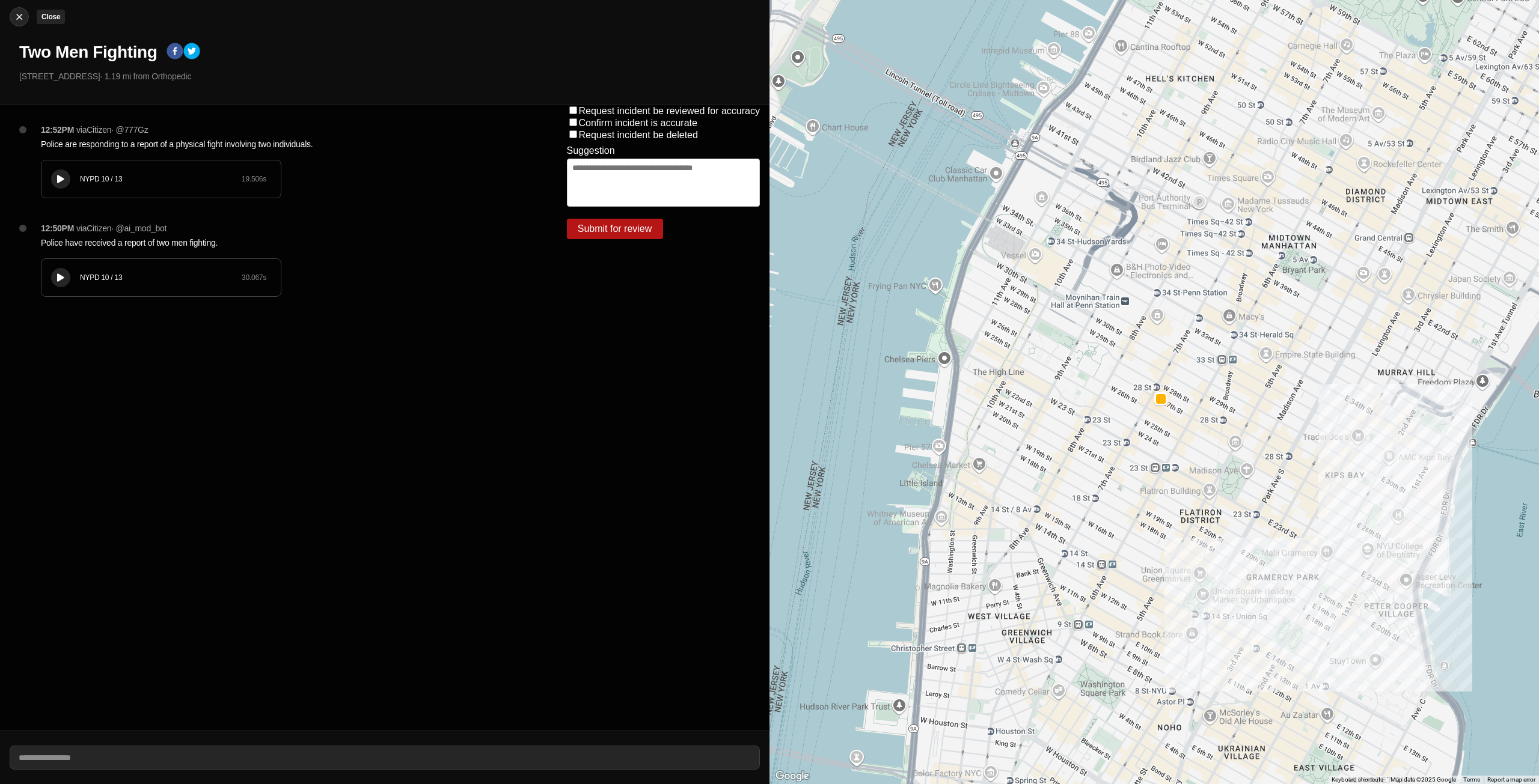
click at [24, 17] on img at bounding box center [19, 17] width 12 height 12
select select "*"
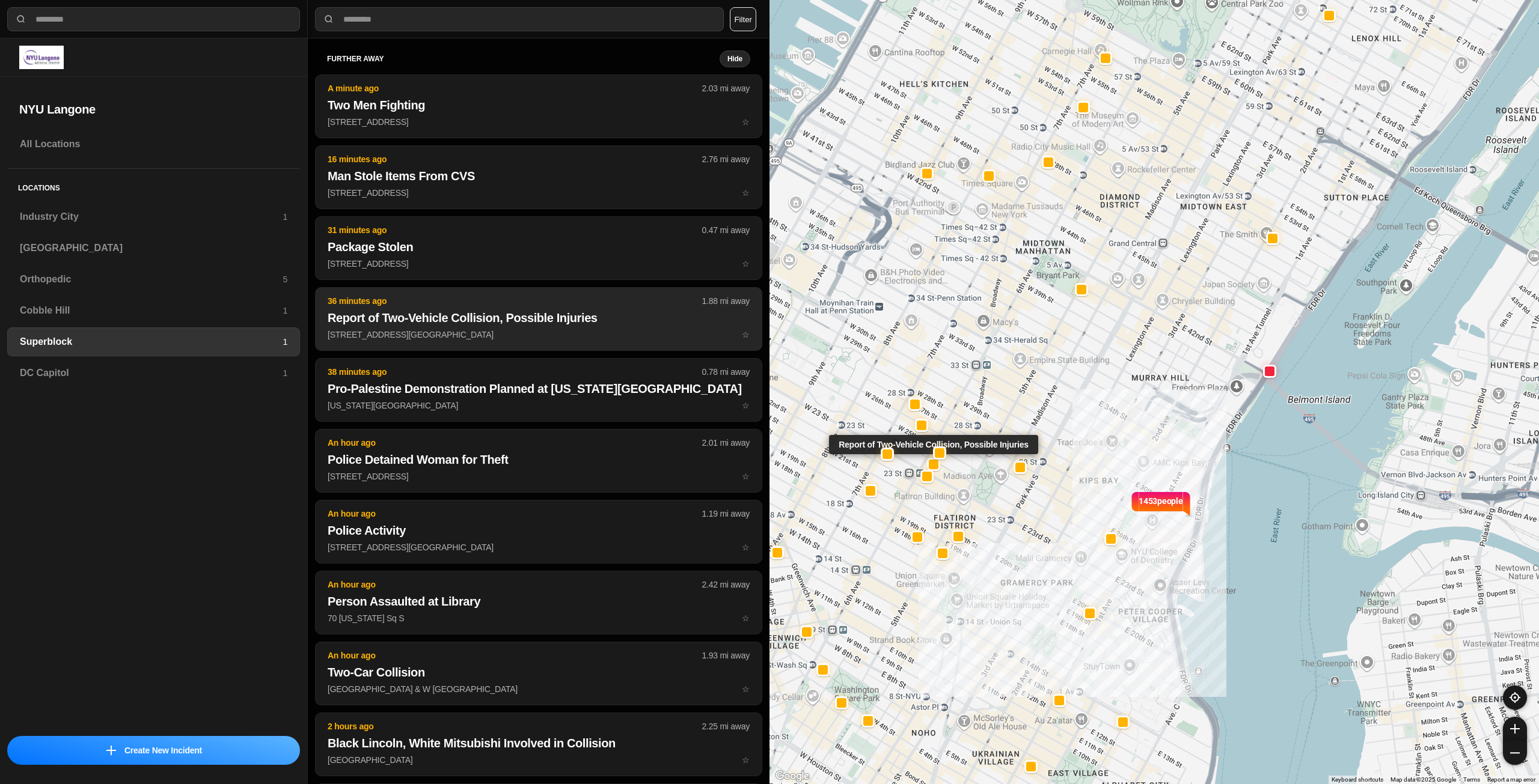
click at [587, 335] on p "[STREET_ADDRESS][GEOGRAPHIC_DATA] ☆" at bounding box center [539, 335] width 422 height 12
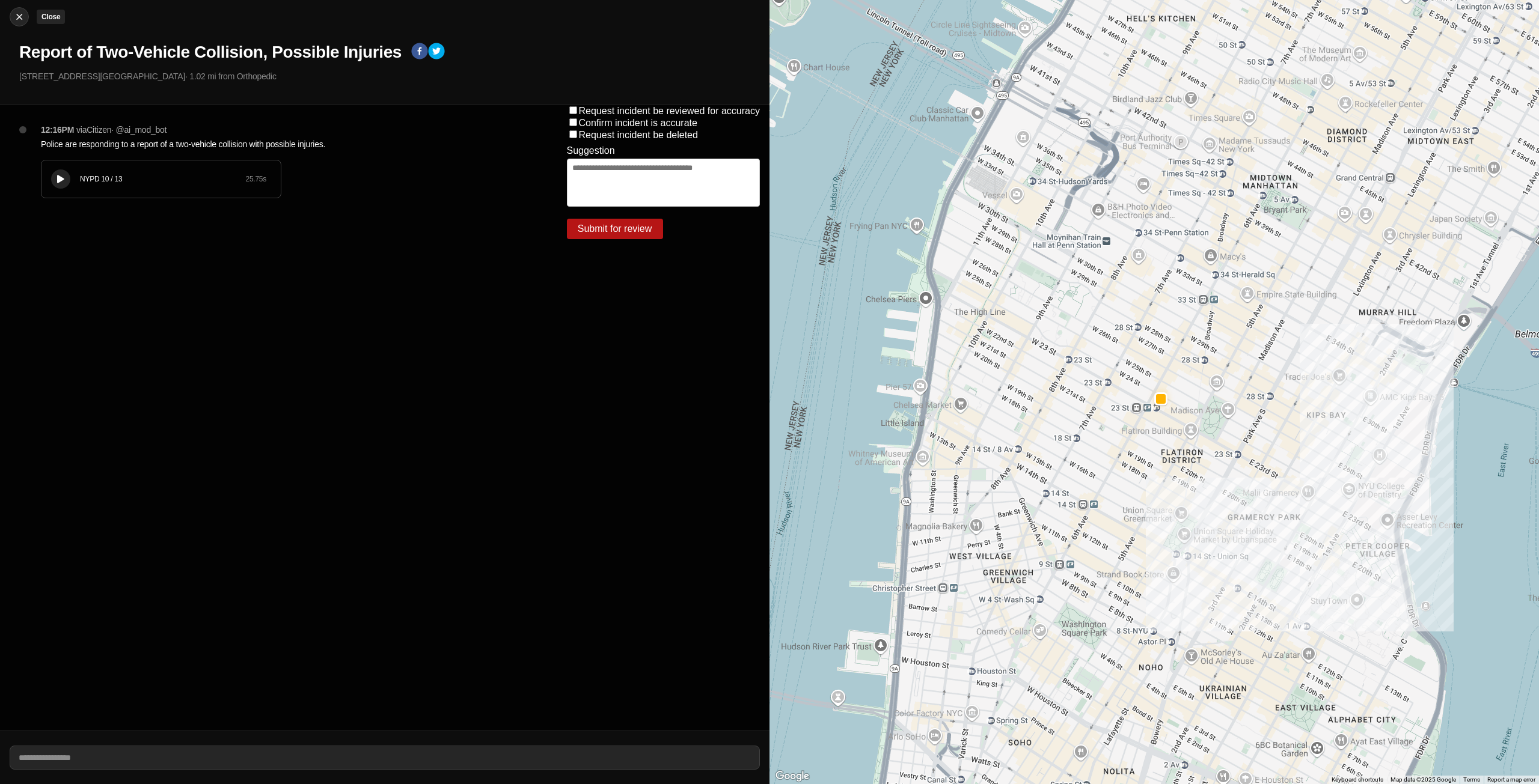
click at [17, 16] on img at bounding box center [19, 17] width 12 height 12
select select "*"
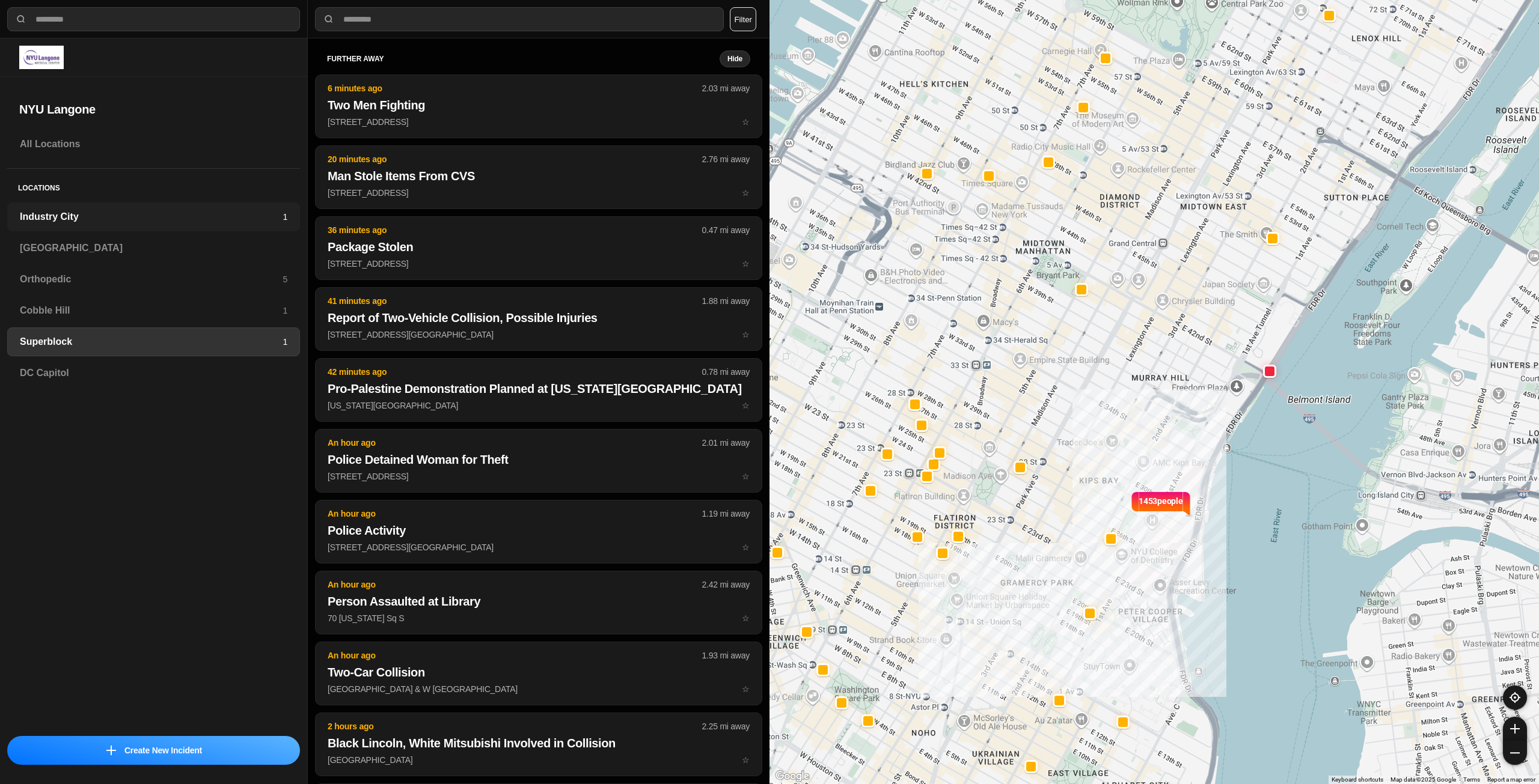
click at [260, 219] on h3 "Industry City" at bounding box center [151, 217] width 262 height 14
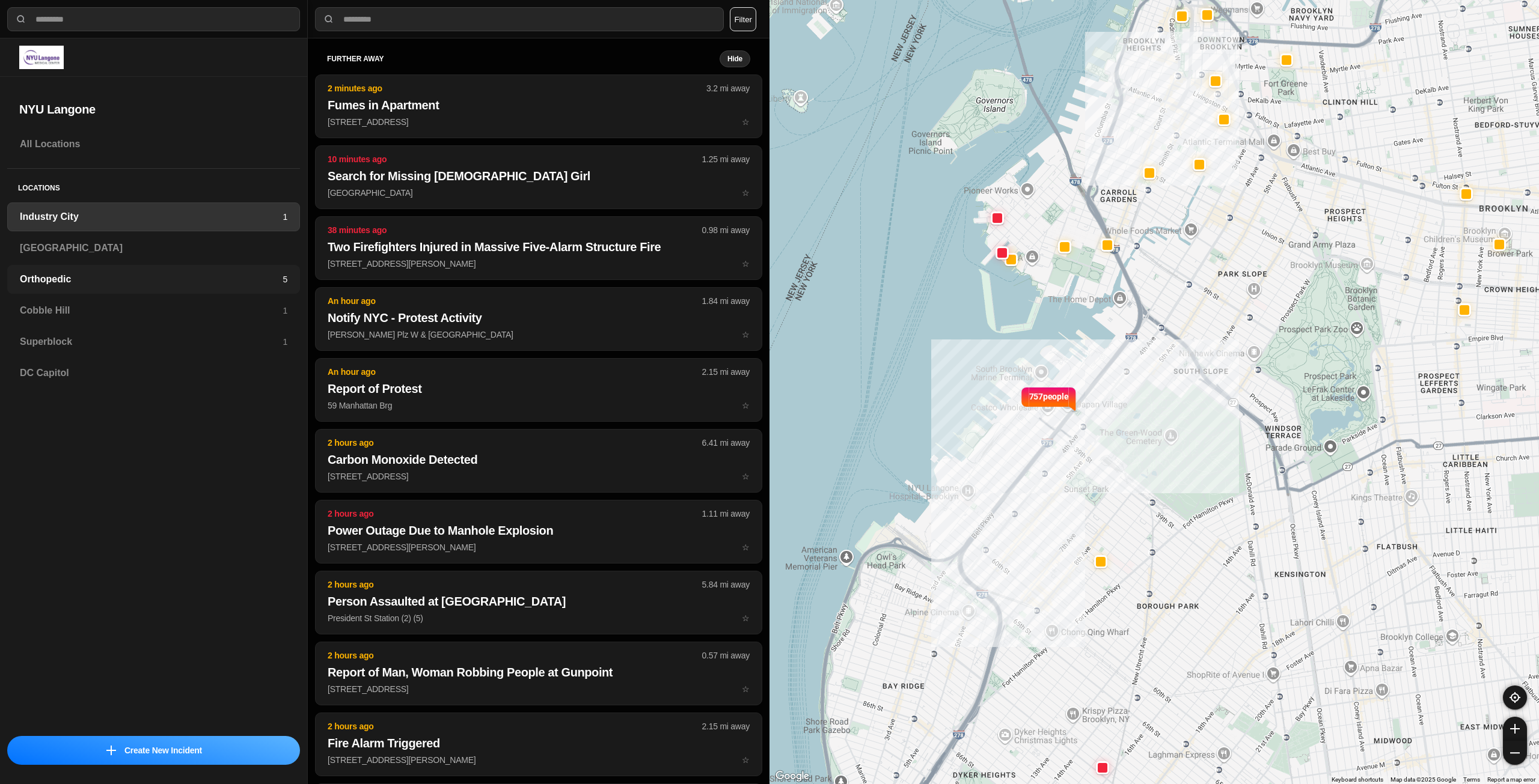
click at [193, 290] on div "Orthopedic 5" at bounding box center [154, 280] width 293 height 29
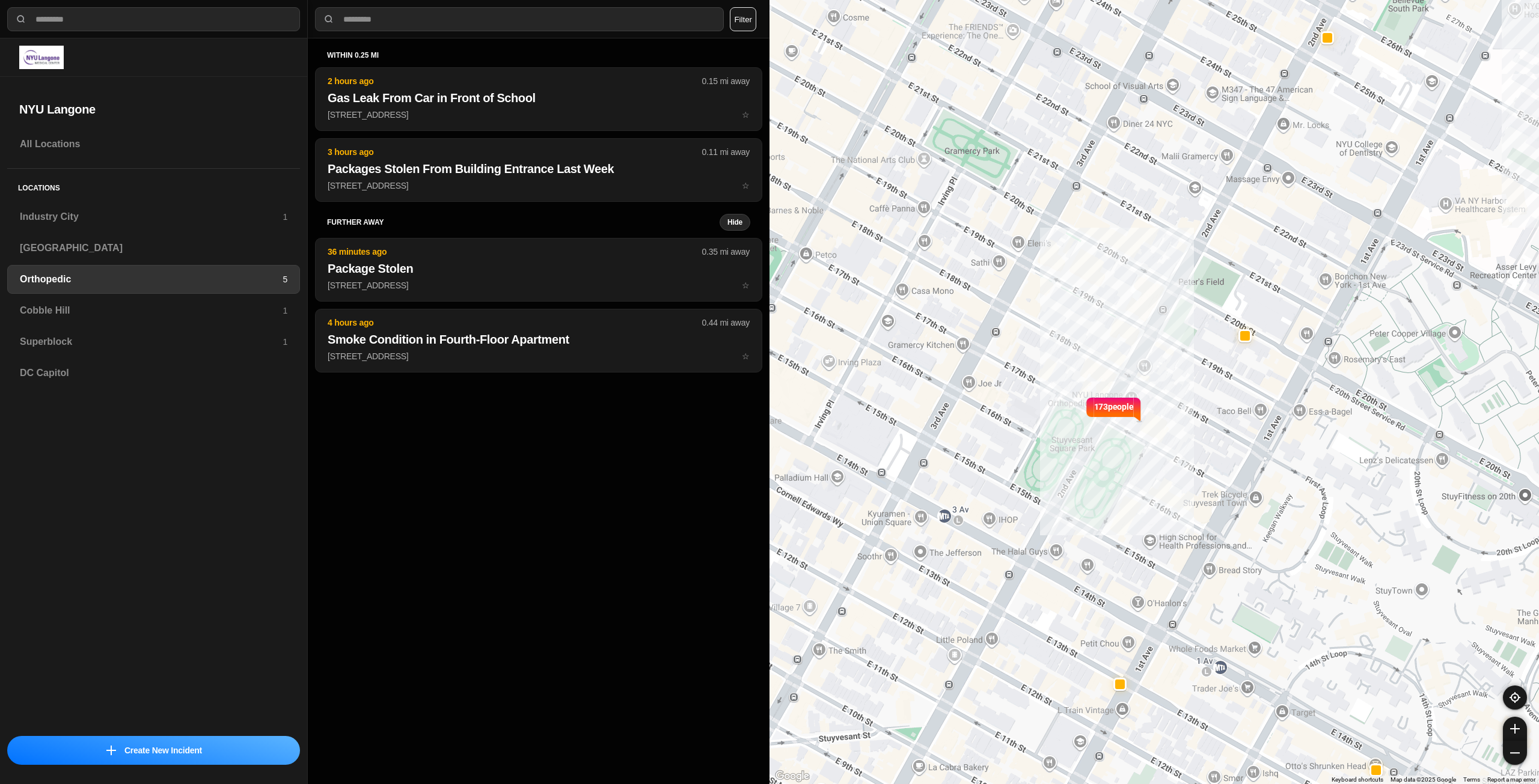
select select "*"
click at [191, 305] on h3 "Cobble Hill" at bounding box center [151, 310] width 262 height 14
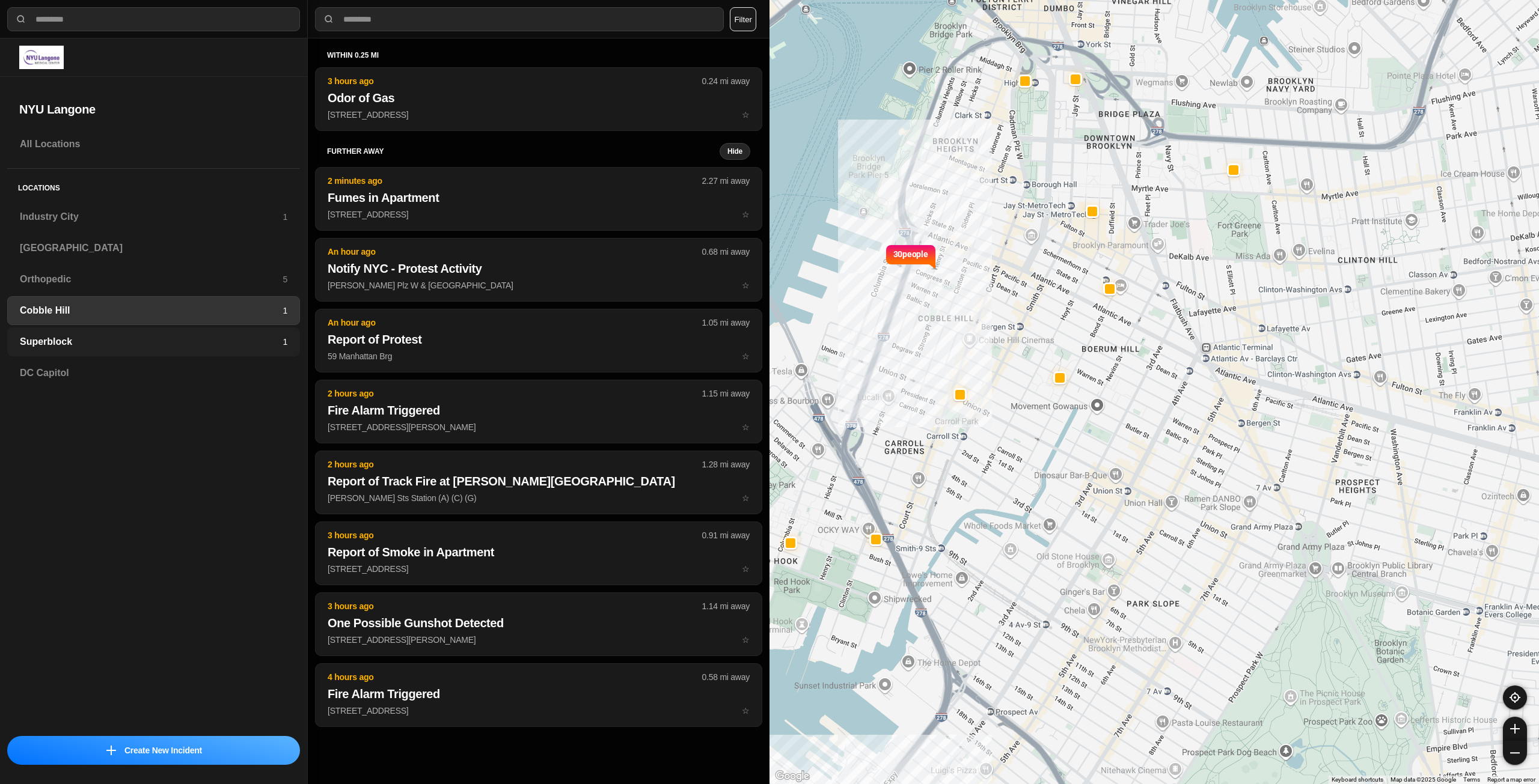
click at [228, 334] on div "Superblock 1" at bounding box center [154, 342] width 293 height 29
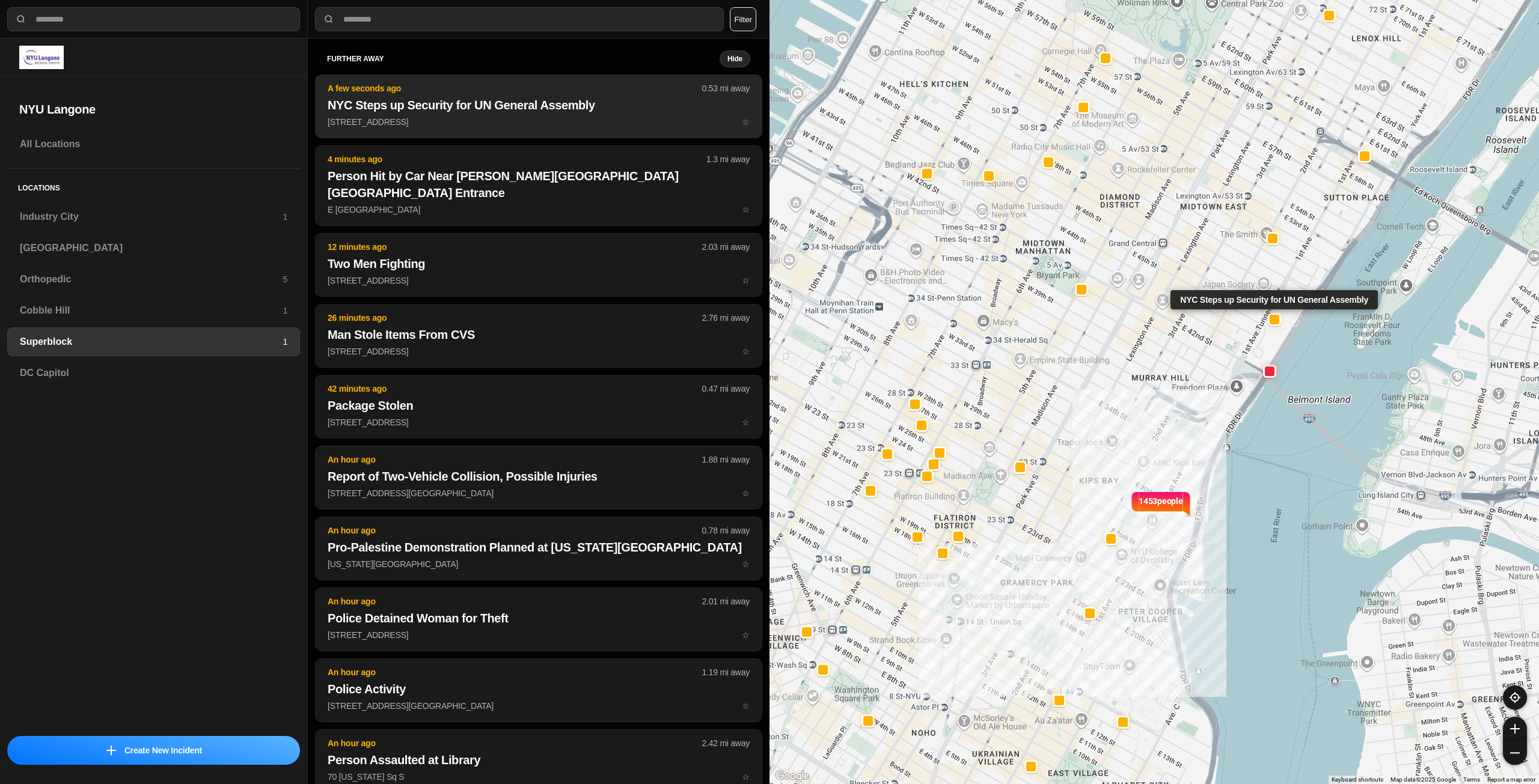
click at [520, 112] on h2 "NYC Steps up Security for UN General Assembly" at bounding box center [539, 105] width 422 height 17
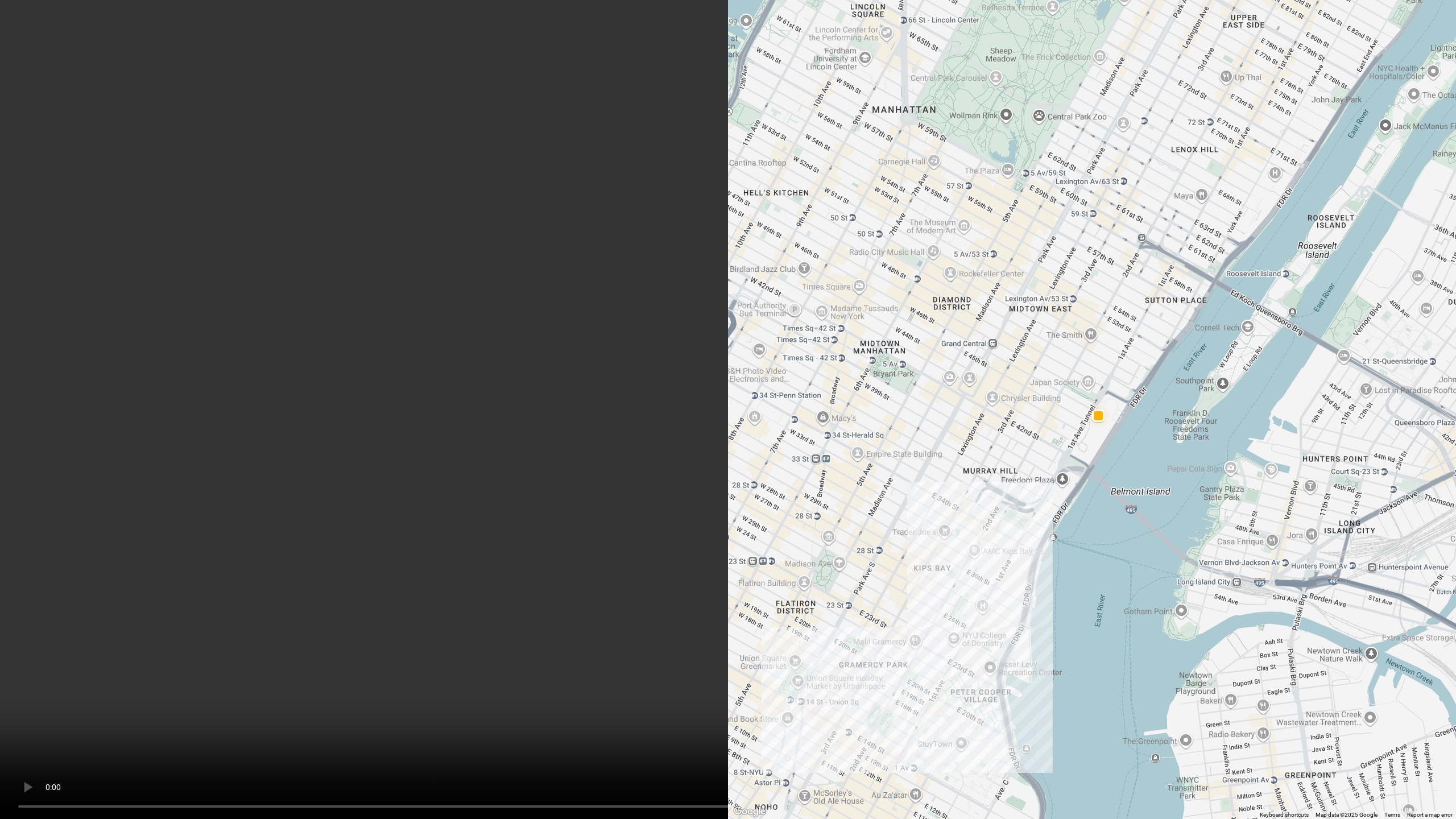
click at [775, 622] on video at bounding box center [728, 409] width 1456 height 819
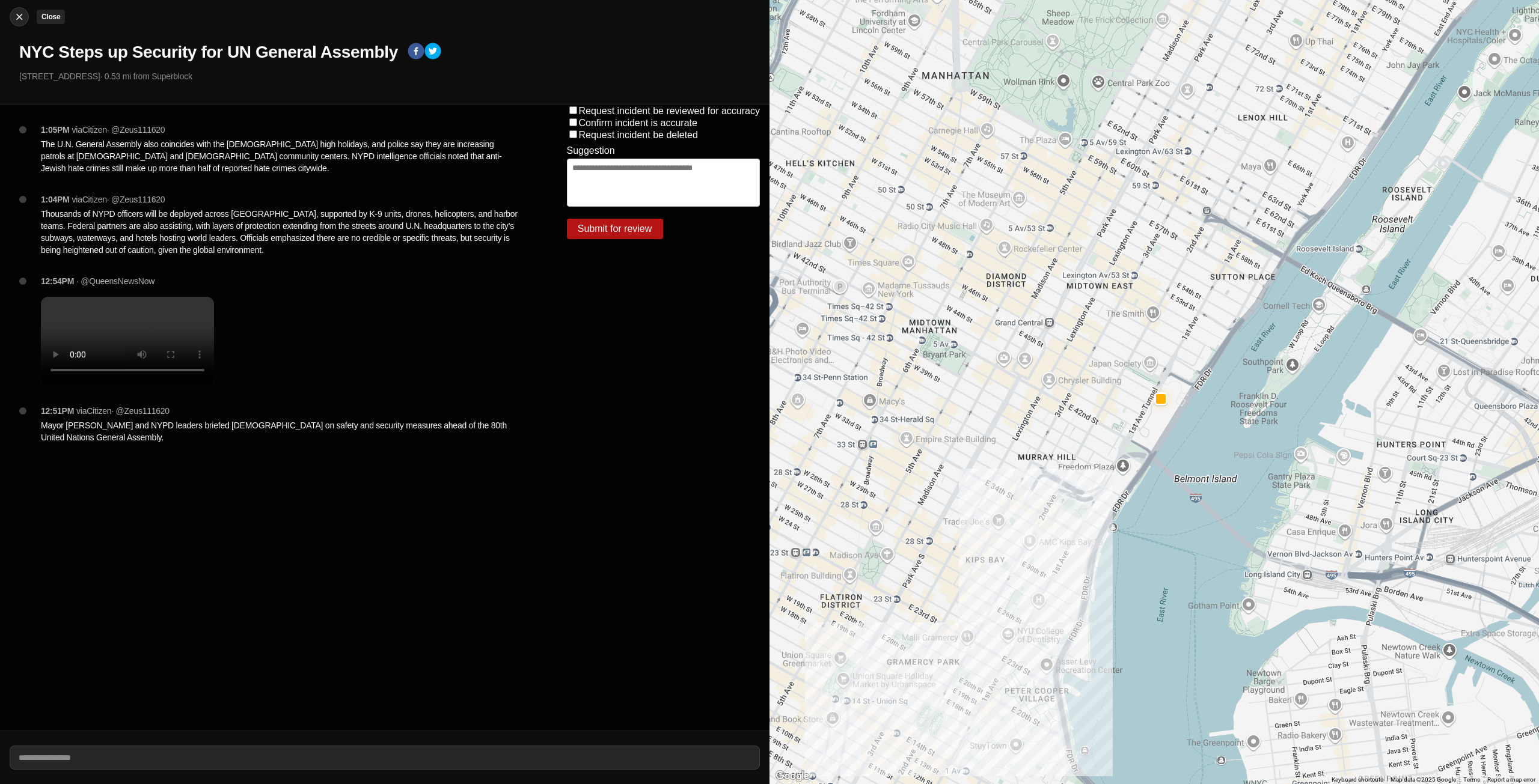
click at [24, 17] on img at bounding box center [19, 17] width 12 height 12
select select "*"
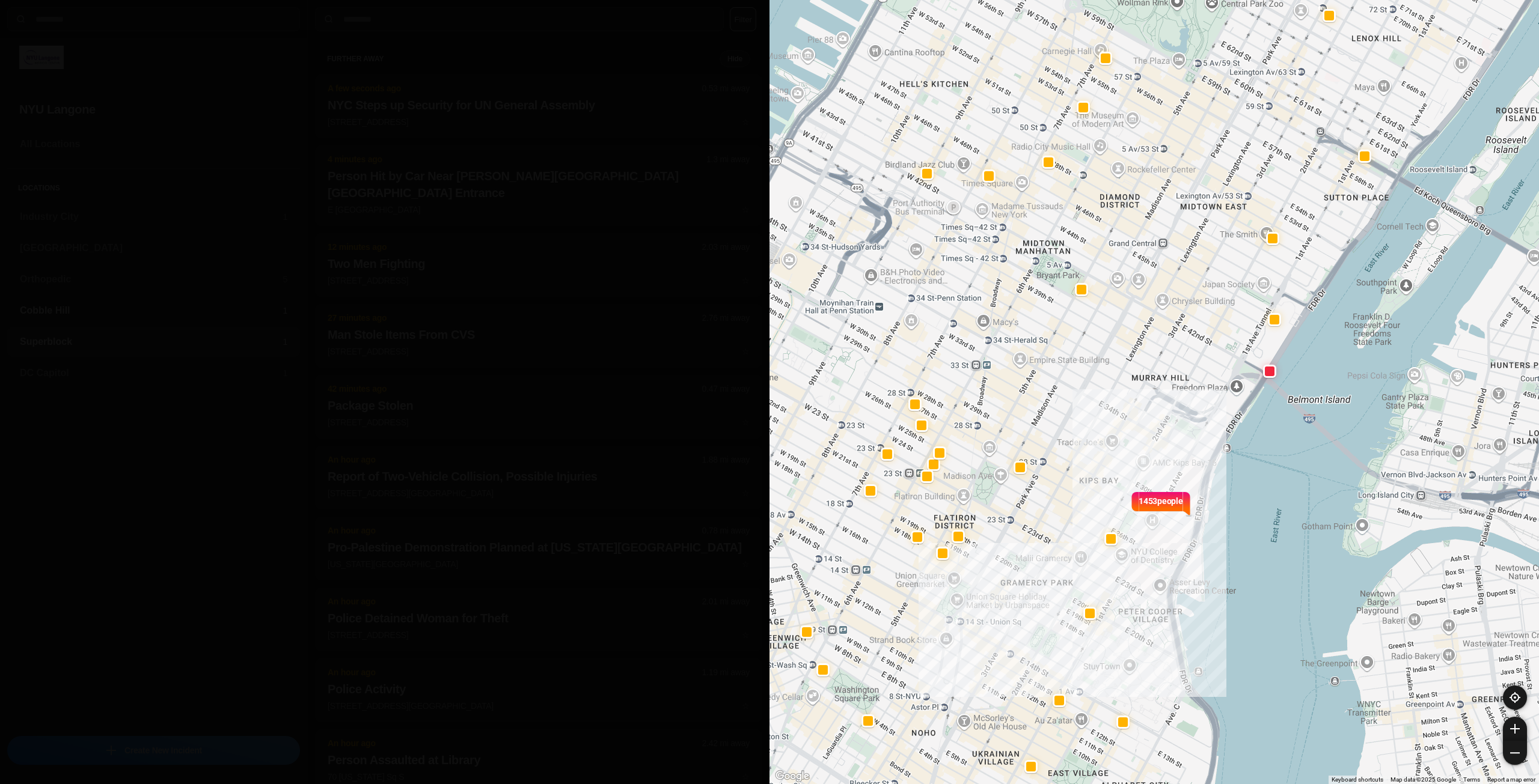
click at [91, 311] on h3 "Cobble Hill" at bounding box center [151, 310] width 262 height 14
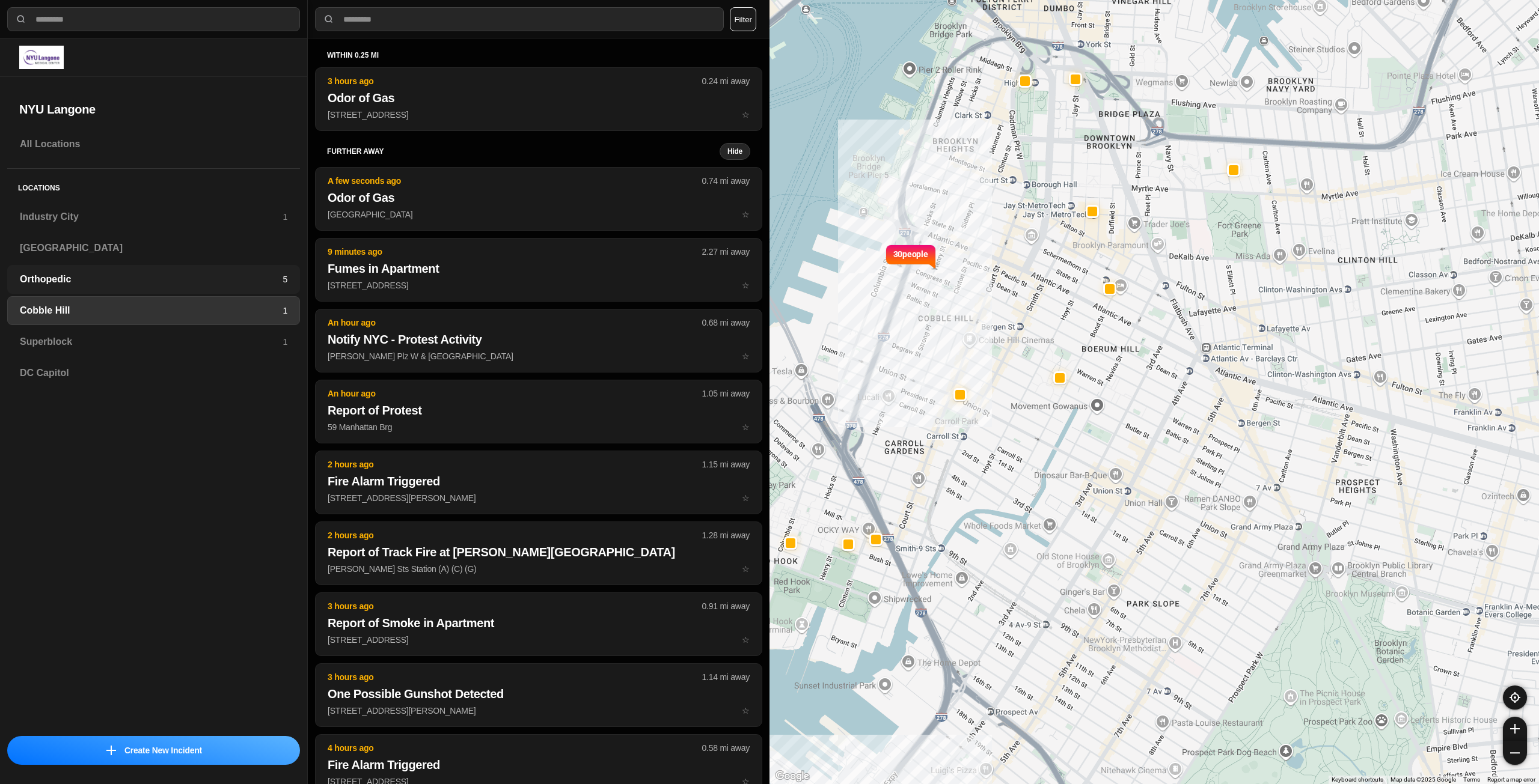
click at [121, 276] on h3 "Orthopedic" at bounding box center [151, 279] width 262 height 14
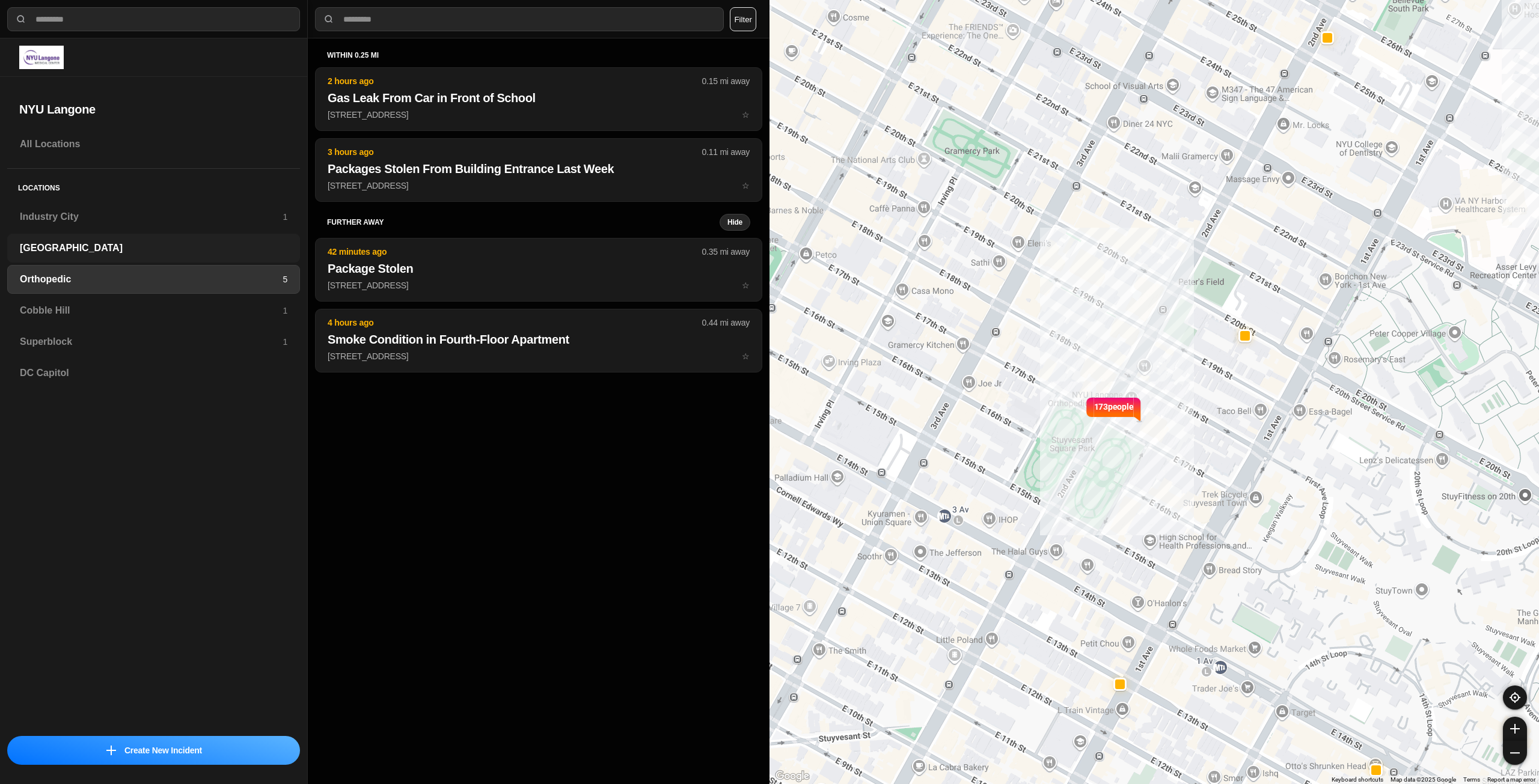
click at [126, 253] on h3 "[GEOGRAPHIC_DATA]" at bounding box center [153, 248] width 268 height 14
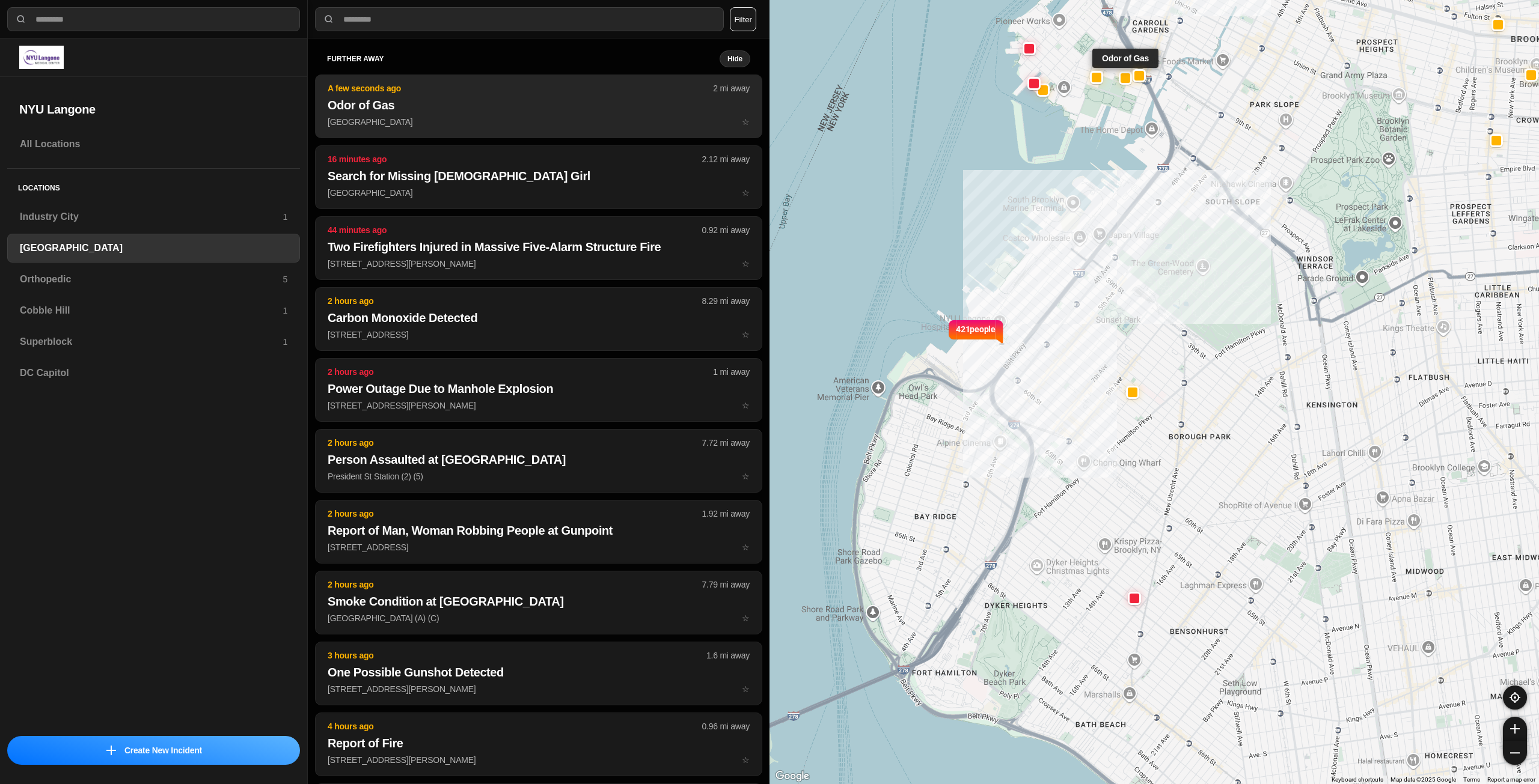
click at [497, 118] on p "92 Centre Mall ☆" at bounding box center [539, 122] width 422 height 12
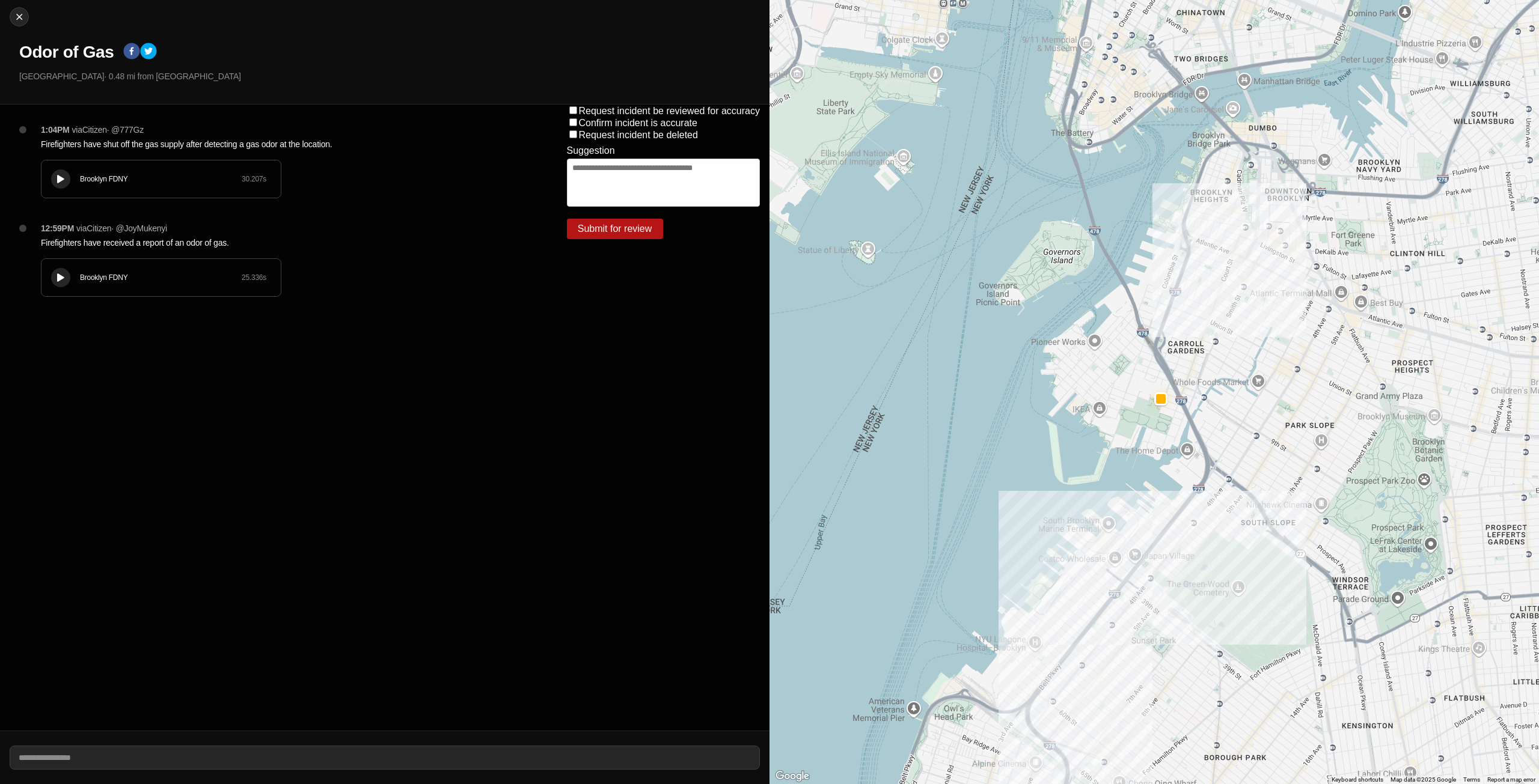
click at [29, 10] on div "Close Odor of Gas 92 Centre Mall · 0.48 mi from Industry City" at bounding box center [385, 52] width 770 height 105
click at [20, 14] on img at bounding box center [19, 17] width 12 height 12
select select "*"
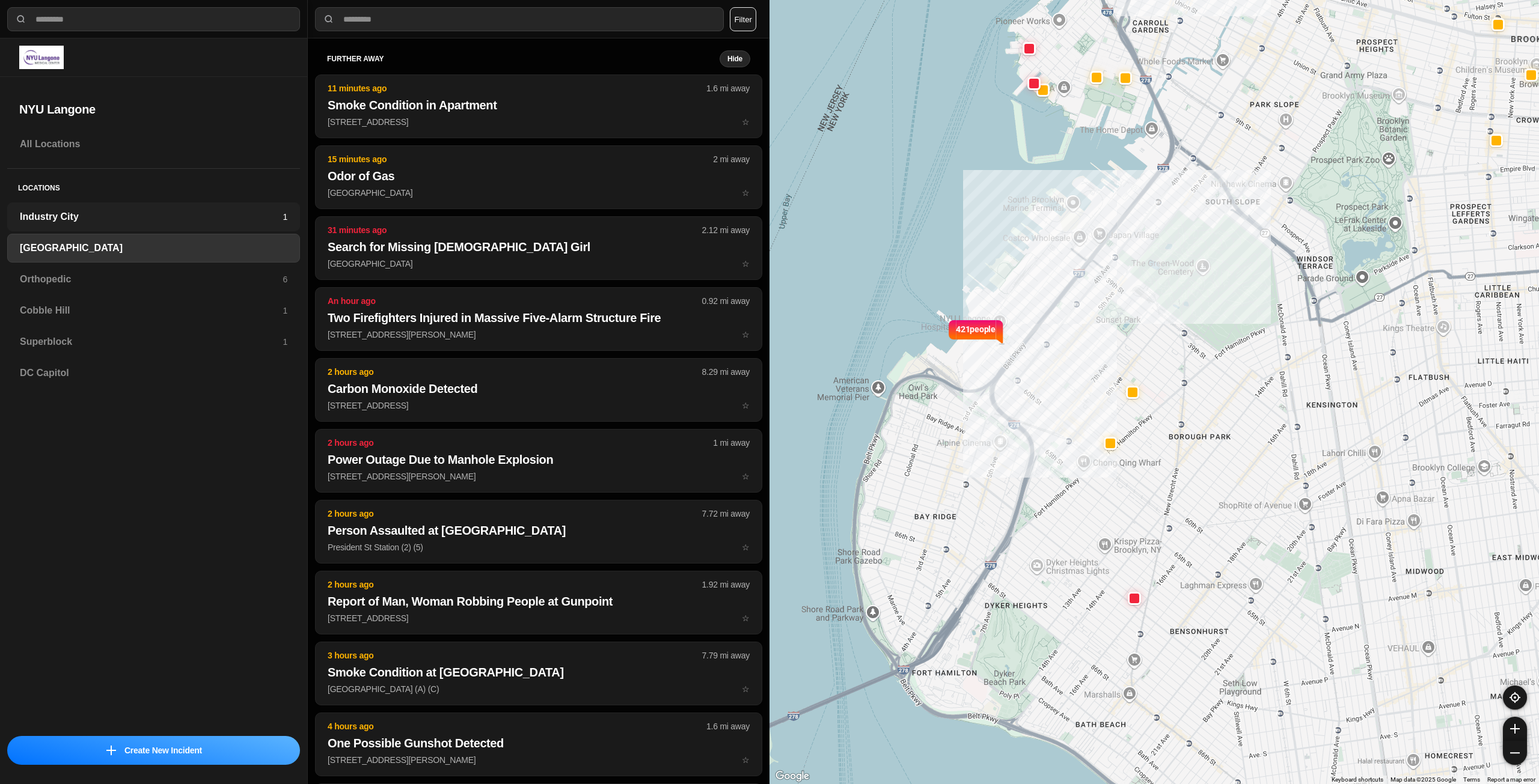
click at [133, 217] on h3 "Industry City" at bounding box center [151, 217] width 262 height 14
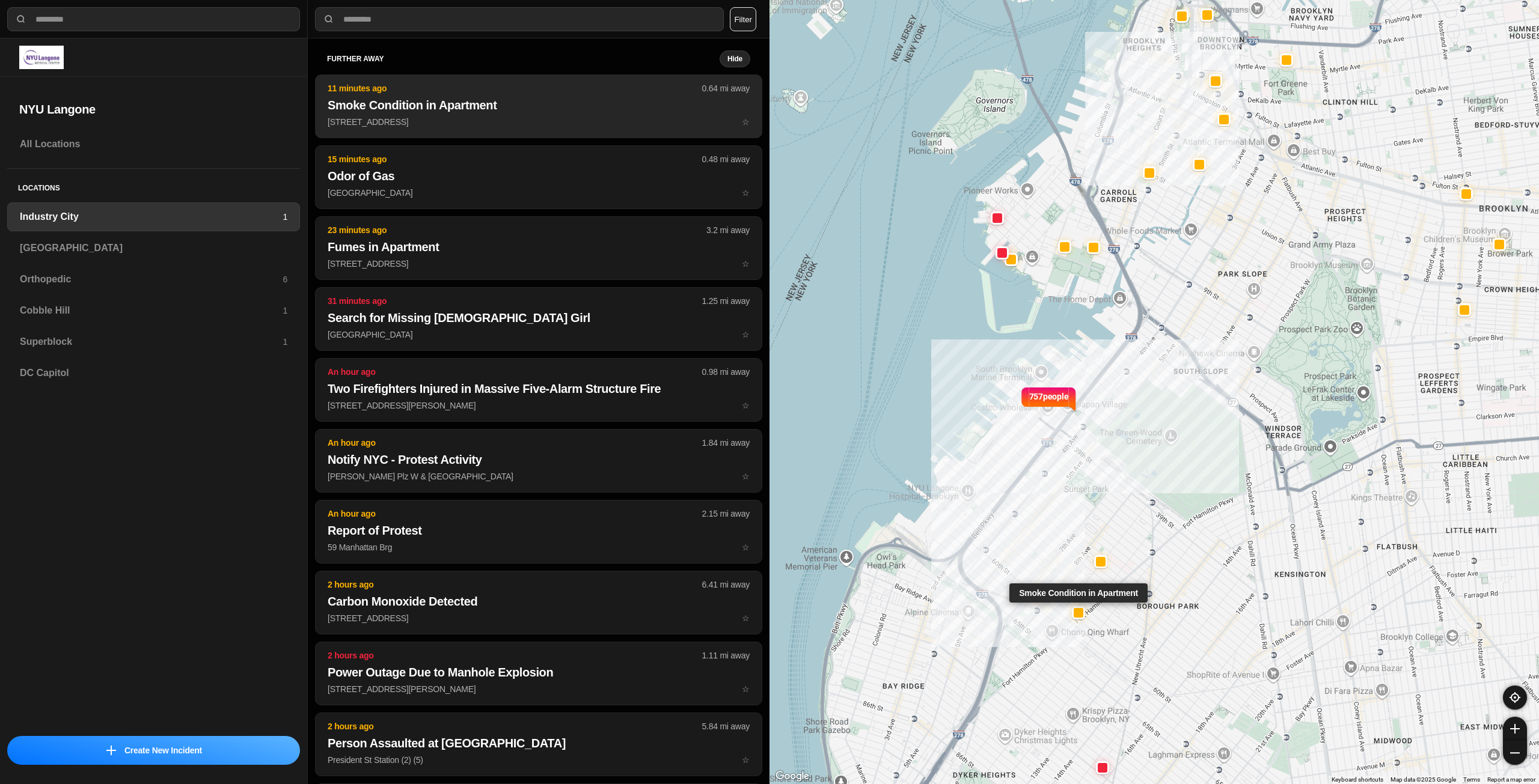
click at [476, 112] on h2 "Smoke Condition in Apartment" at bounding box center [539, 105] width 422 height 17
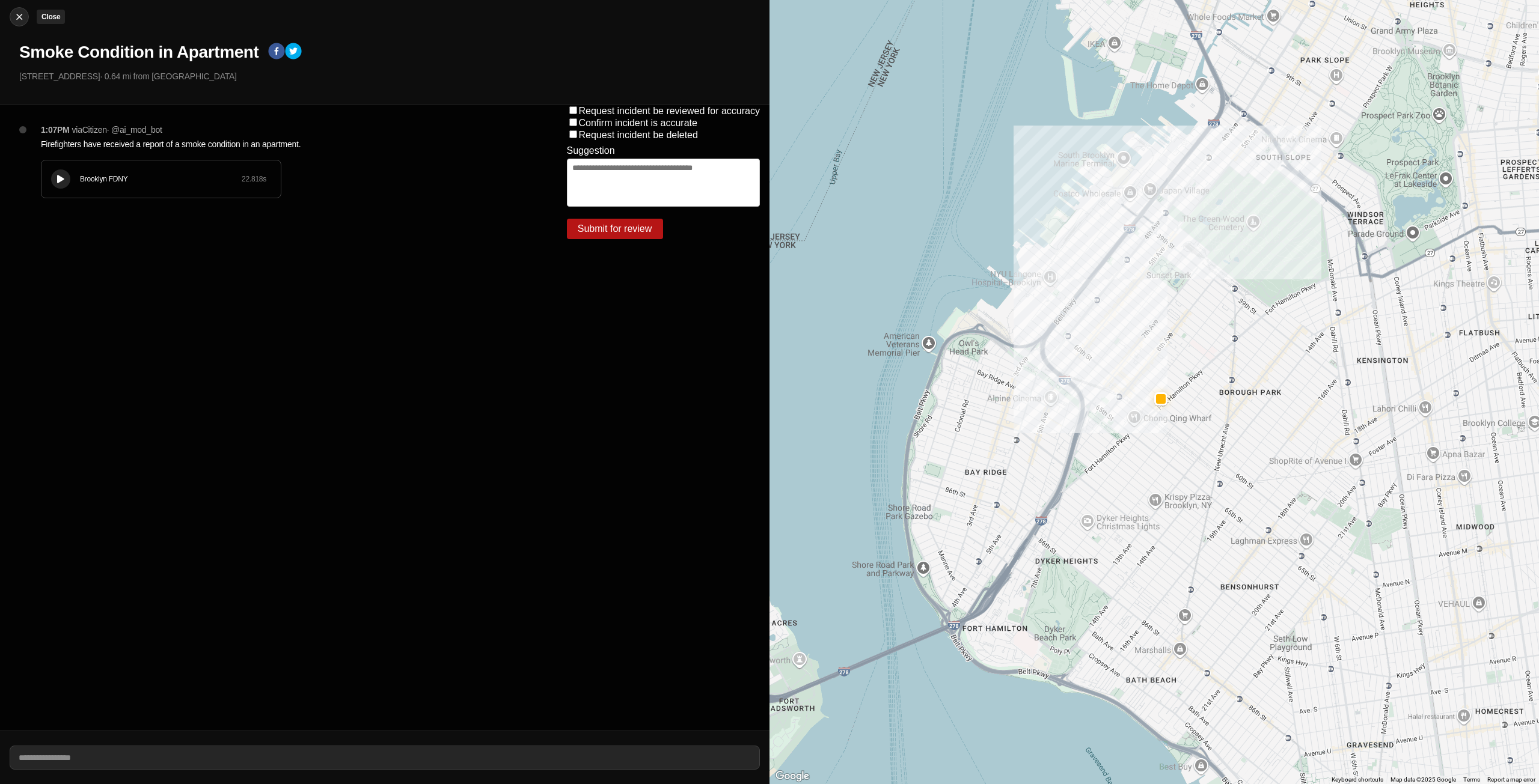
click at [17, 17] on img at bounding box center [19, 17] width 12 height 12
select select "*"
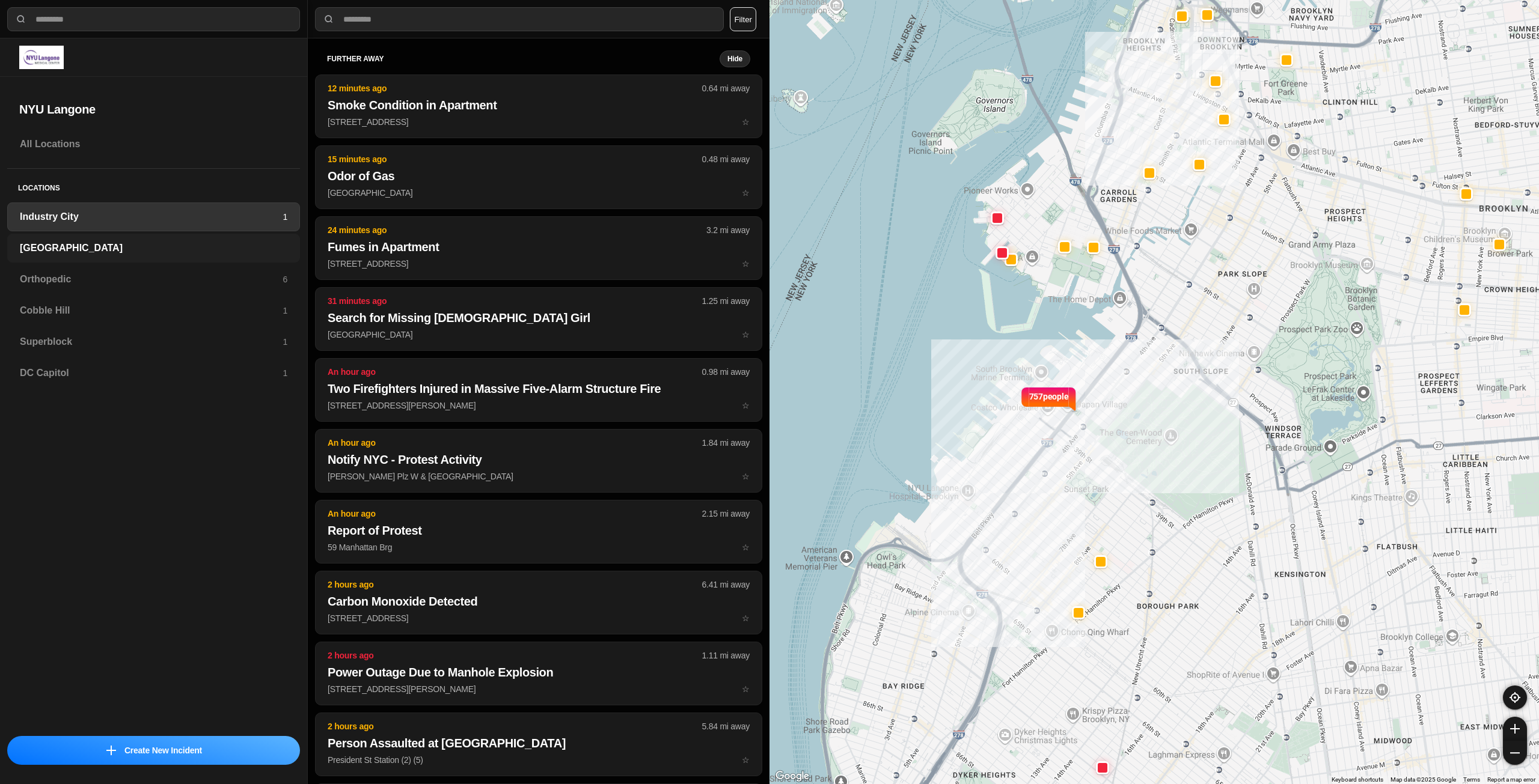
click at [116, 240] on div "[GEOGRAPHIC_DATA]" at bounding box center [154, 248] width 293 height 29
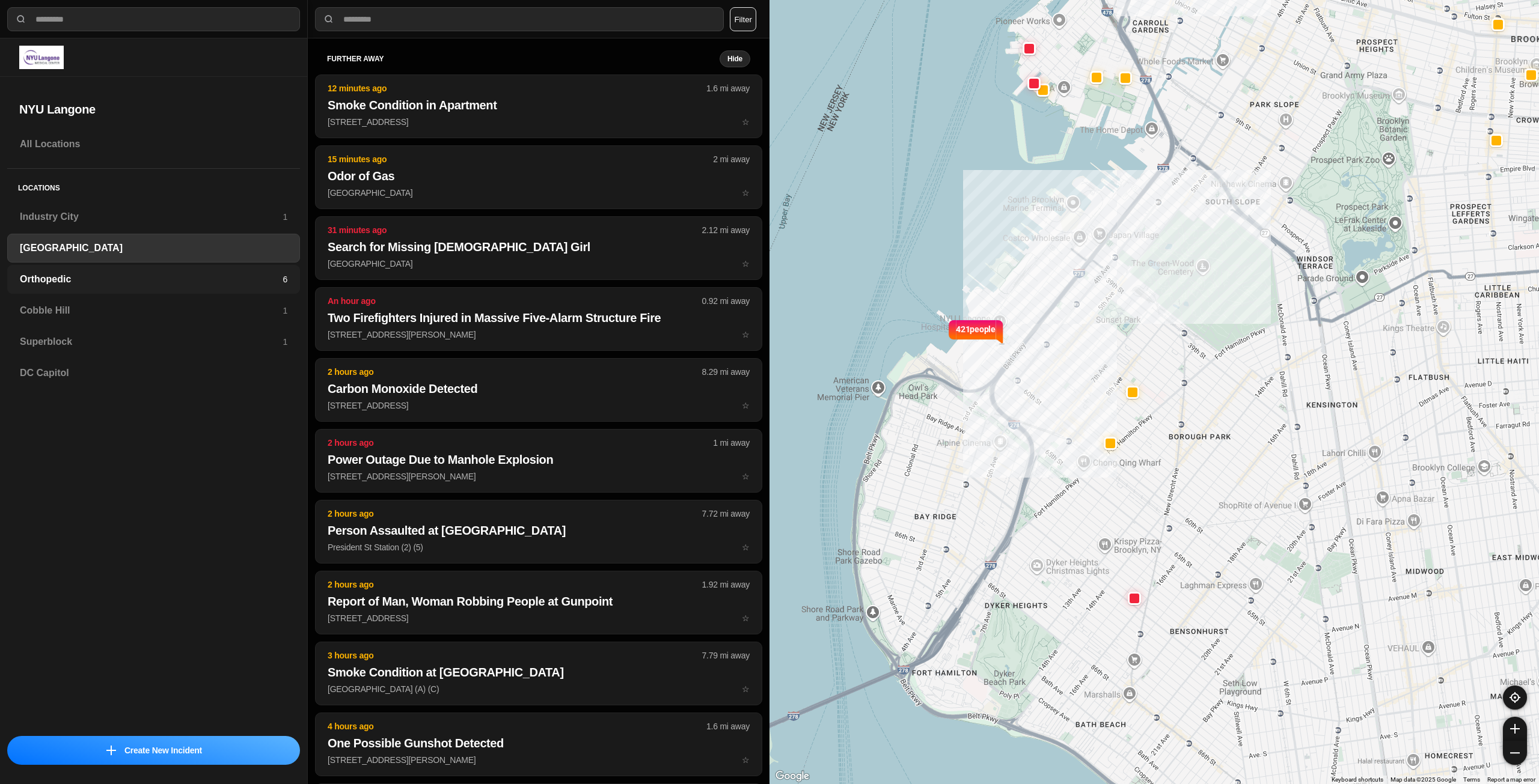
click at [109, 282] on h3 "Orthopedic" at bounding box center [151, 279] width 262 height 14
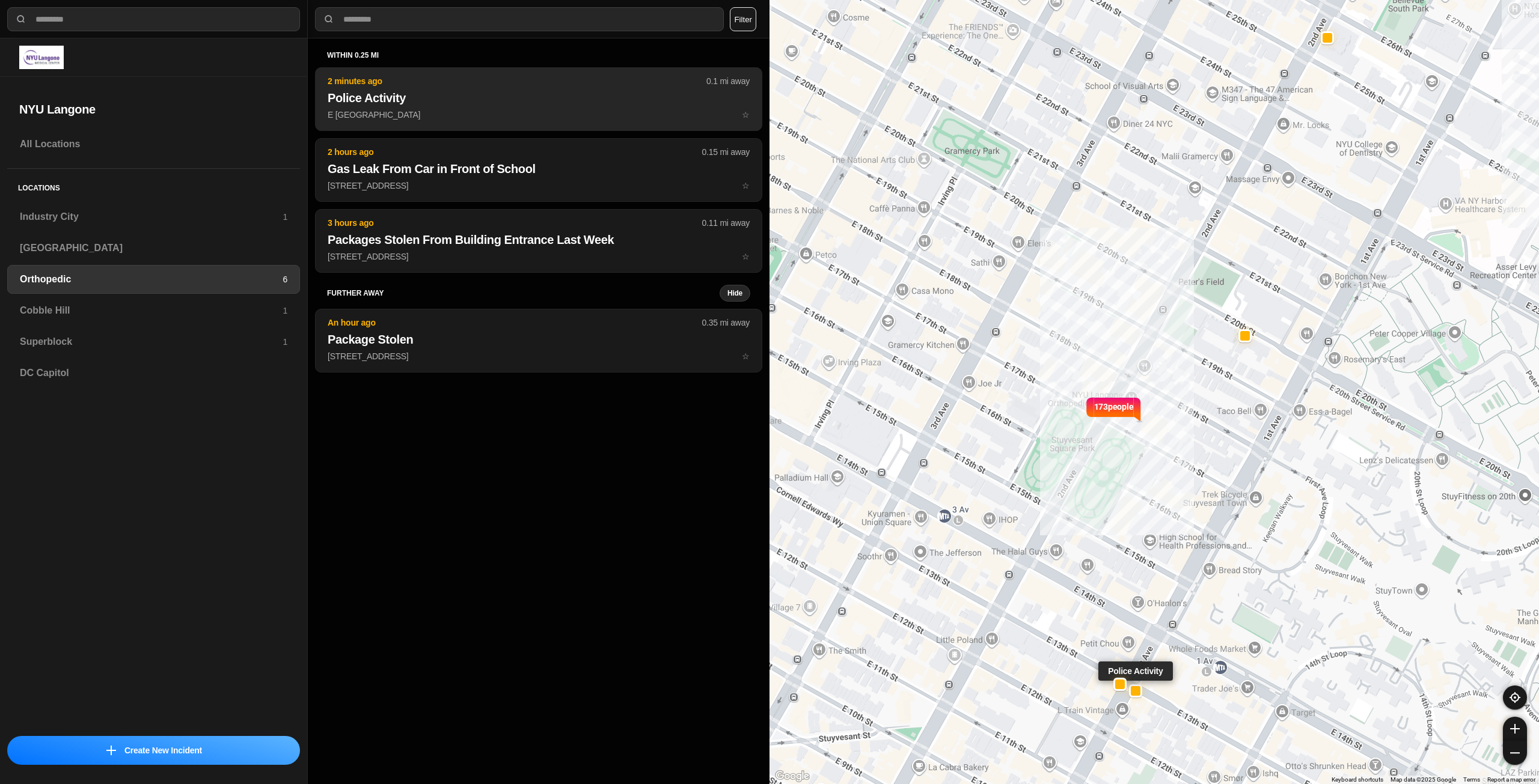
click at [488, 101] on h2 "Police Activity" at bounding box center [539, 98] width 422 height 17
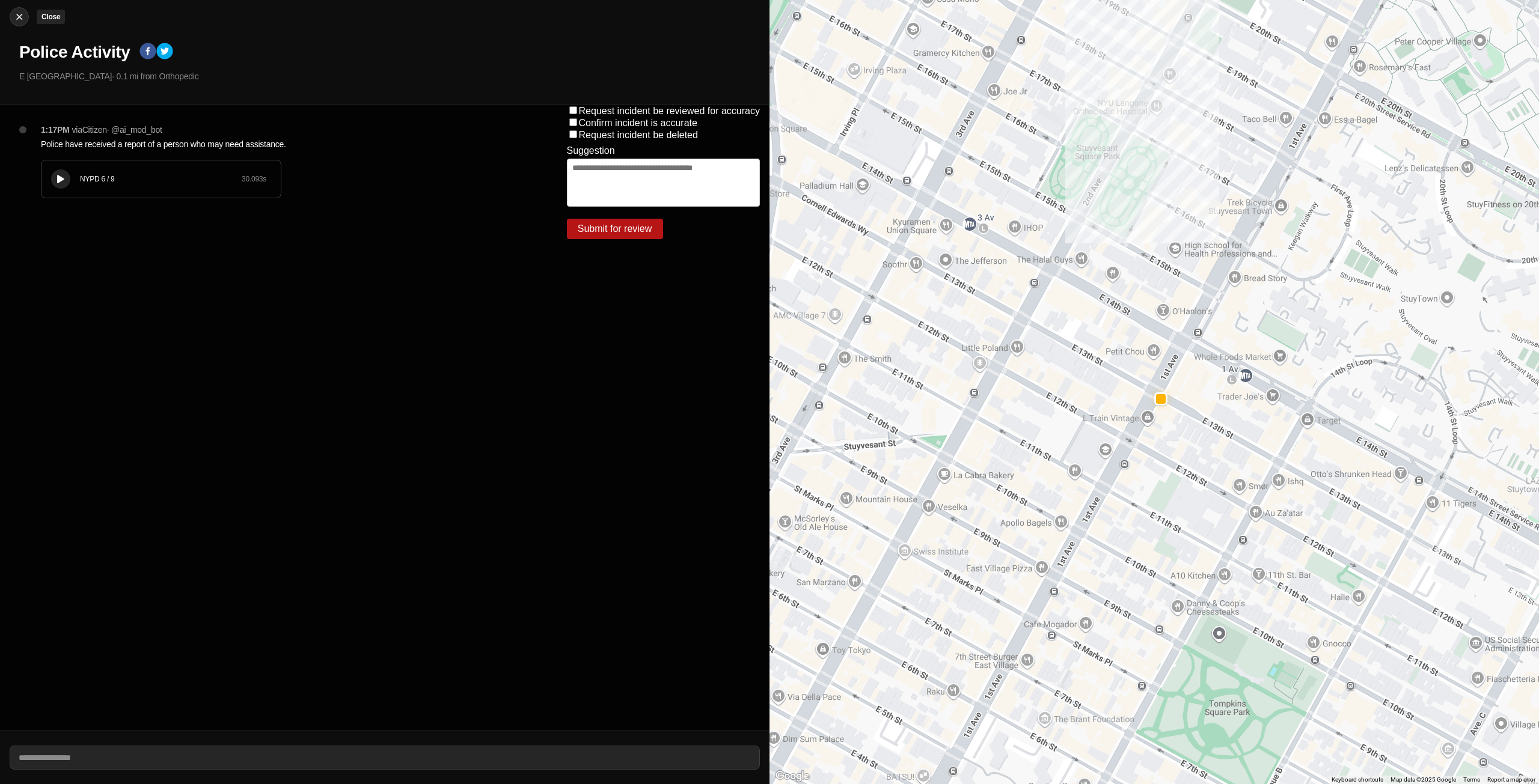
click at [17, 13] on img at bounding box center [19, 17] width 12 height 12
select select "*"
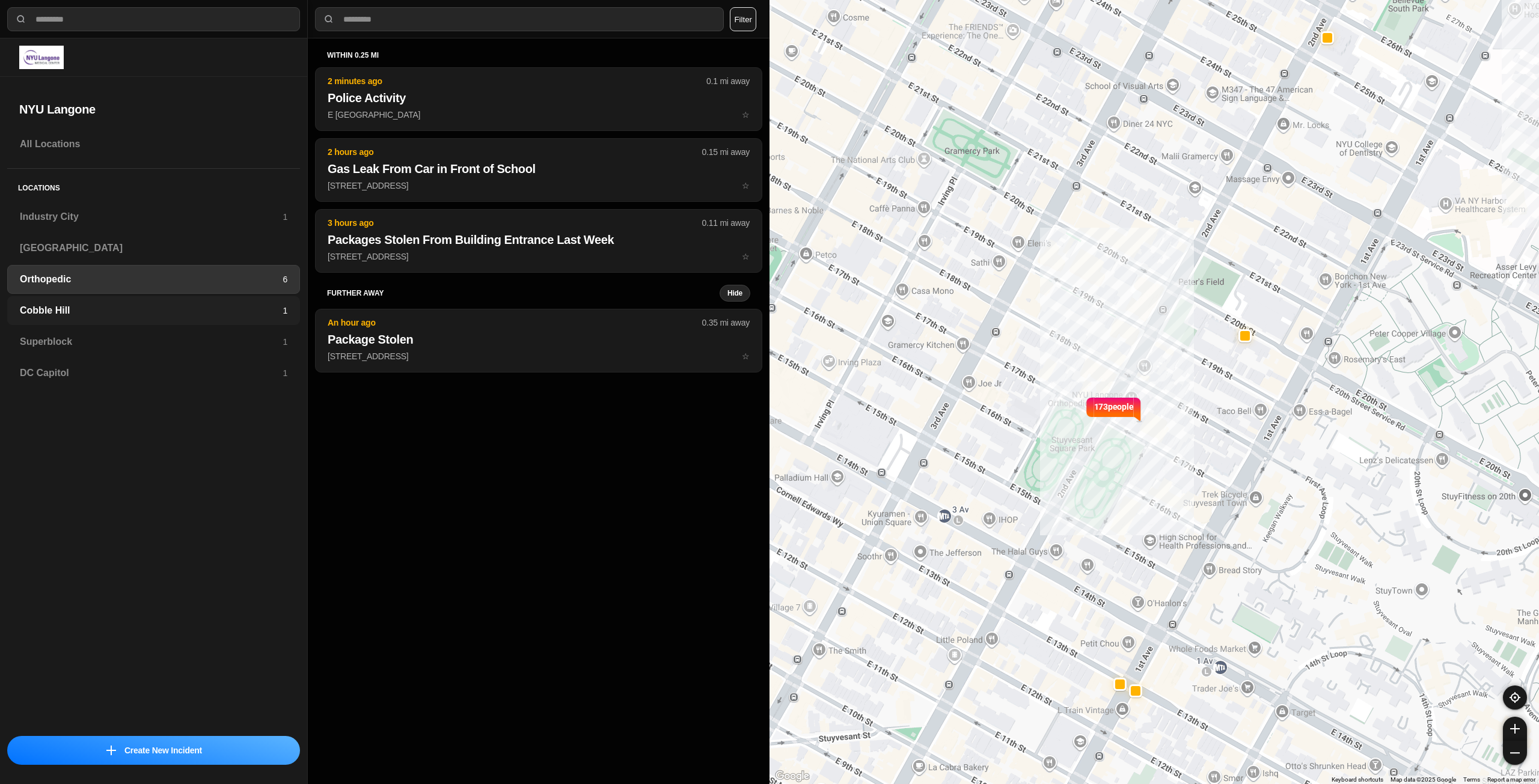
click at [96, 318] on div "Cobble Hill 1" at bounding box center [154, 311] width 293 height 29
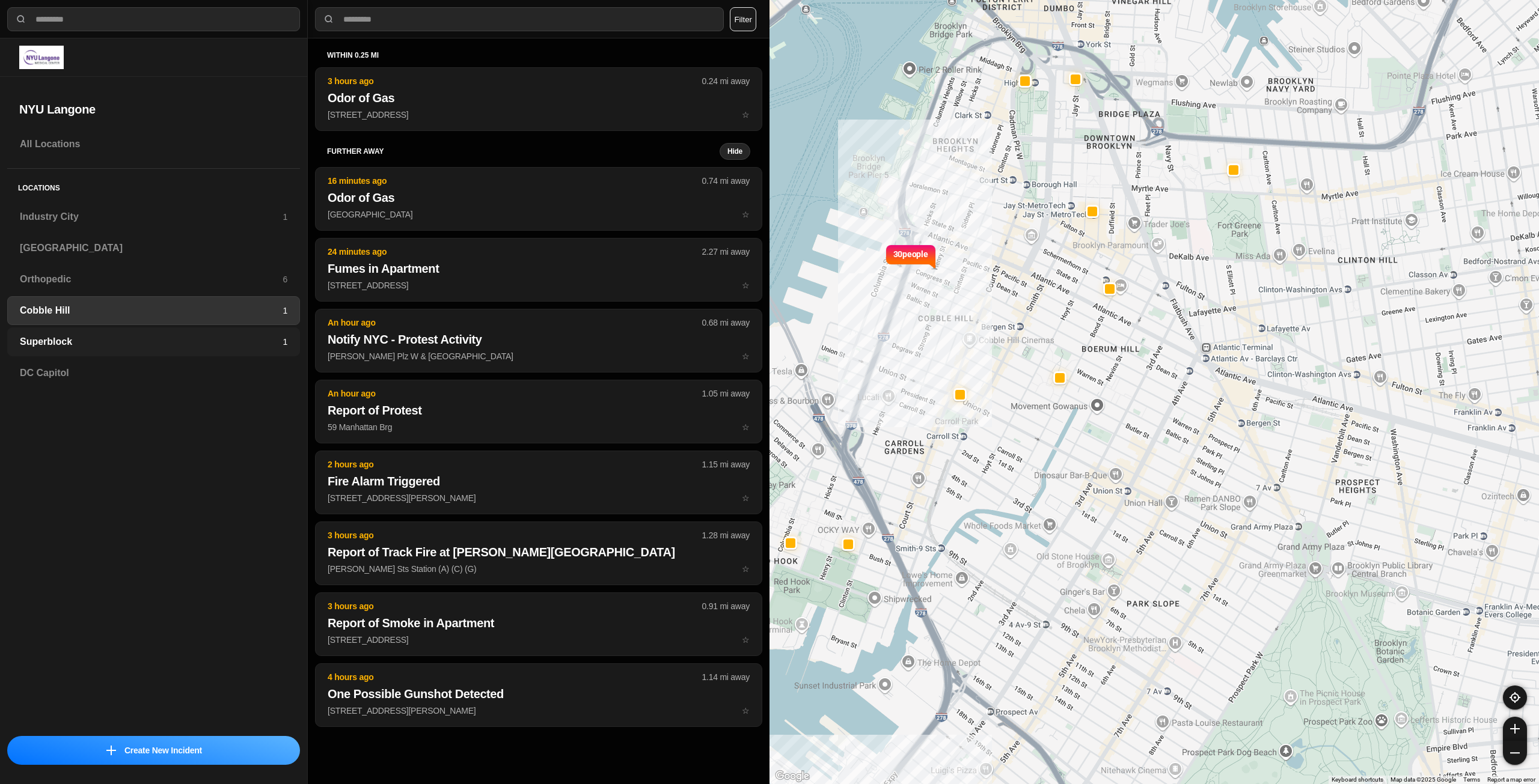
click at [105, 339] on h3 "Superblock" at bounding box center [151, 341] width 262 height 14
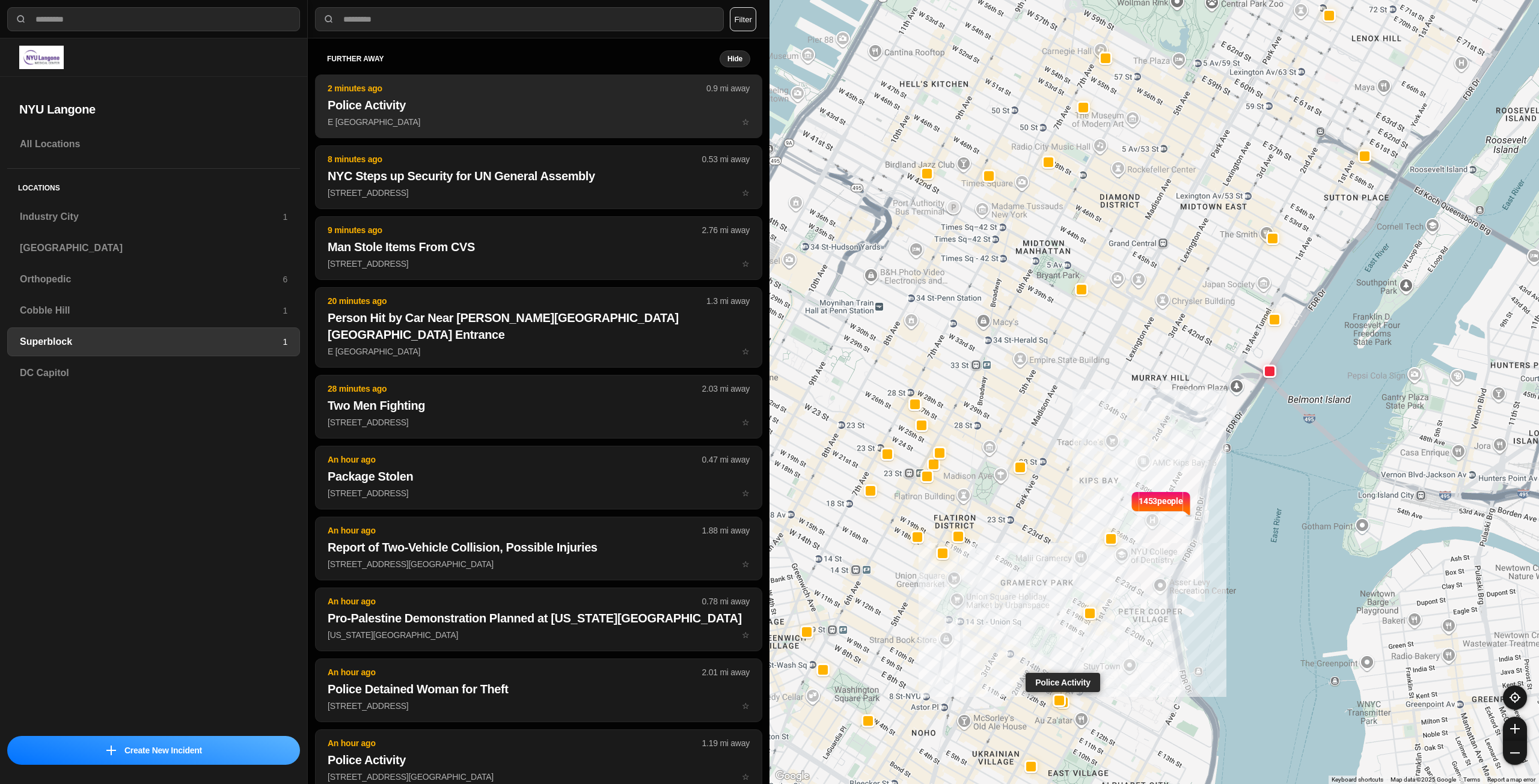
click at [535, 87] on p "2 minutes ago" at bounding box center [517, 89] width 378 height 12
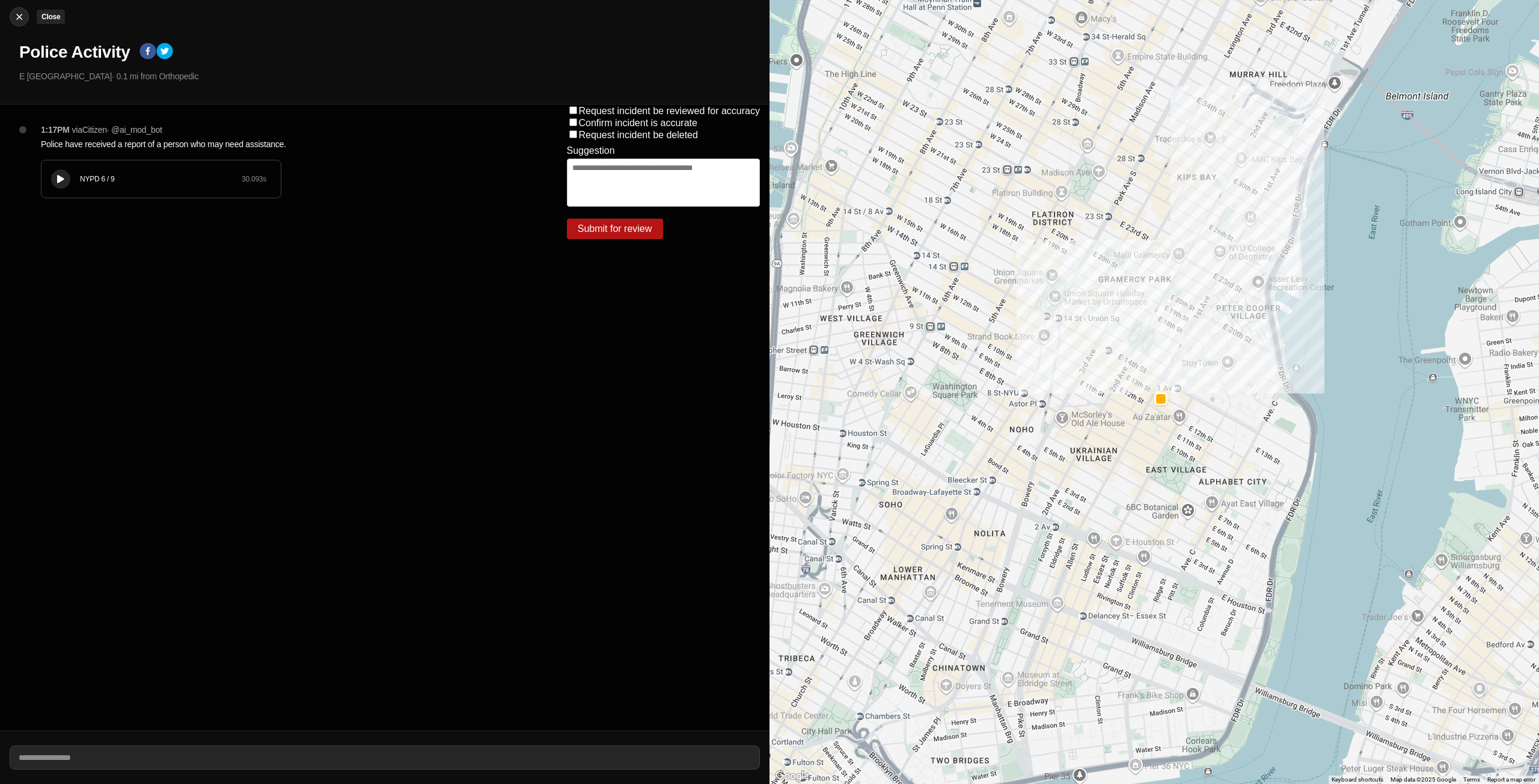
click at [17, 17] on img at bounding box center [19, 17] width 12 height 12
select select "*"
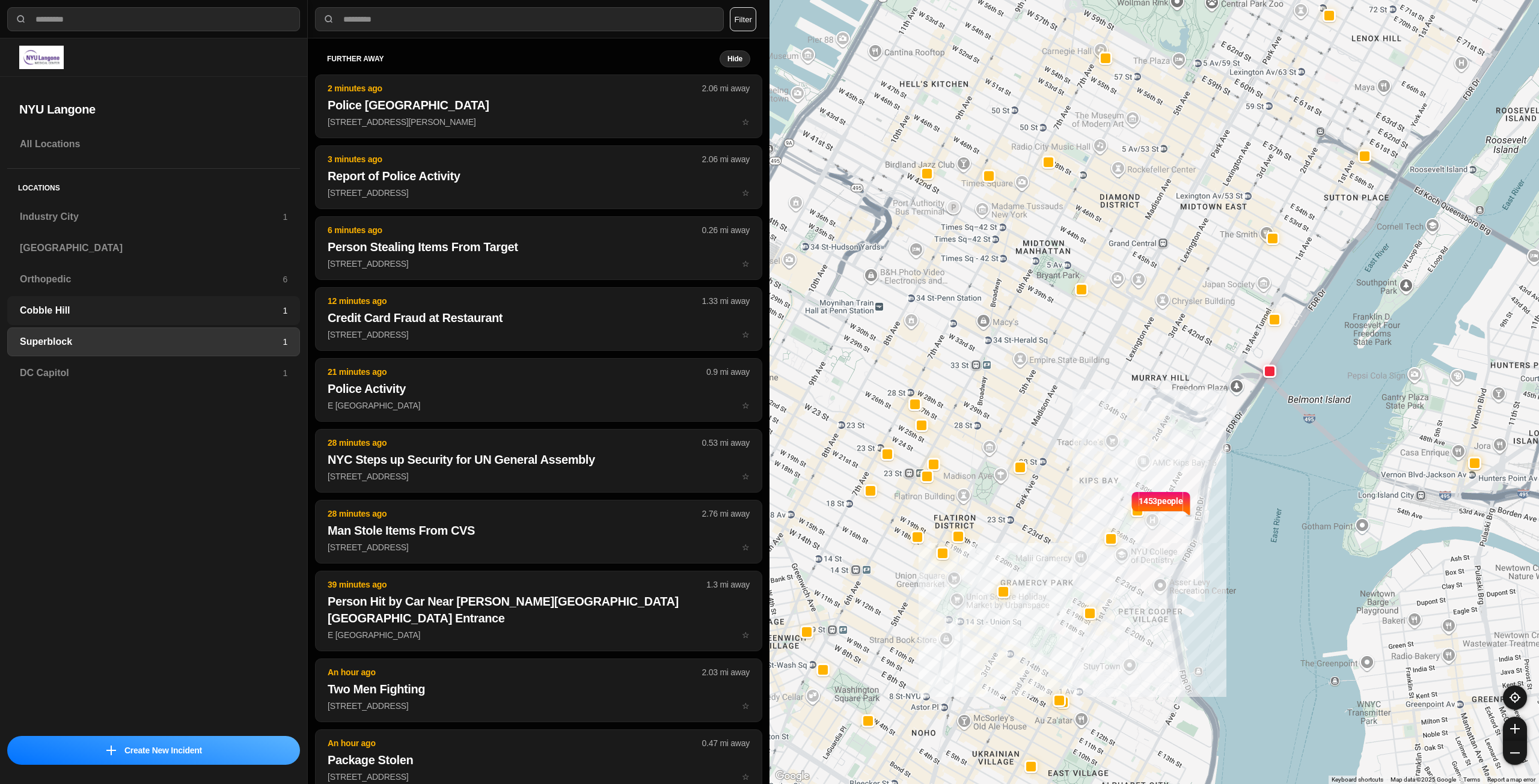
click at [92, 316] on h3 "Cobble Hill" at bounding box center [151, 310] width 262 height 14
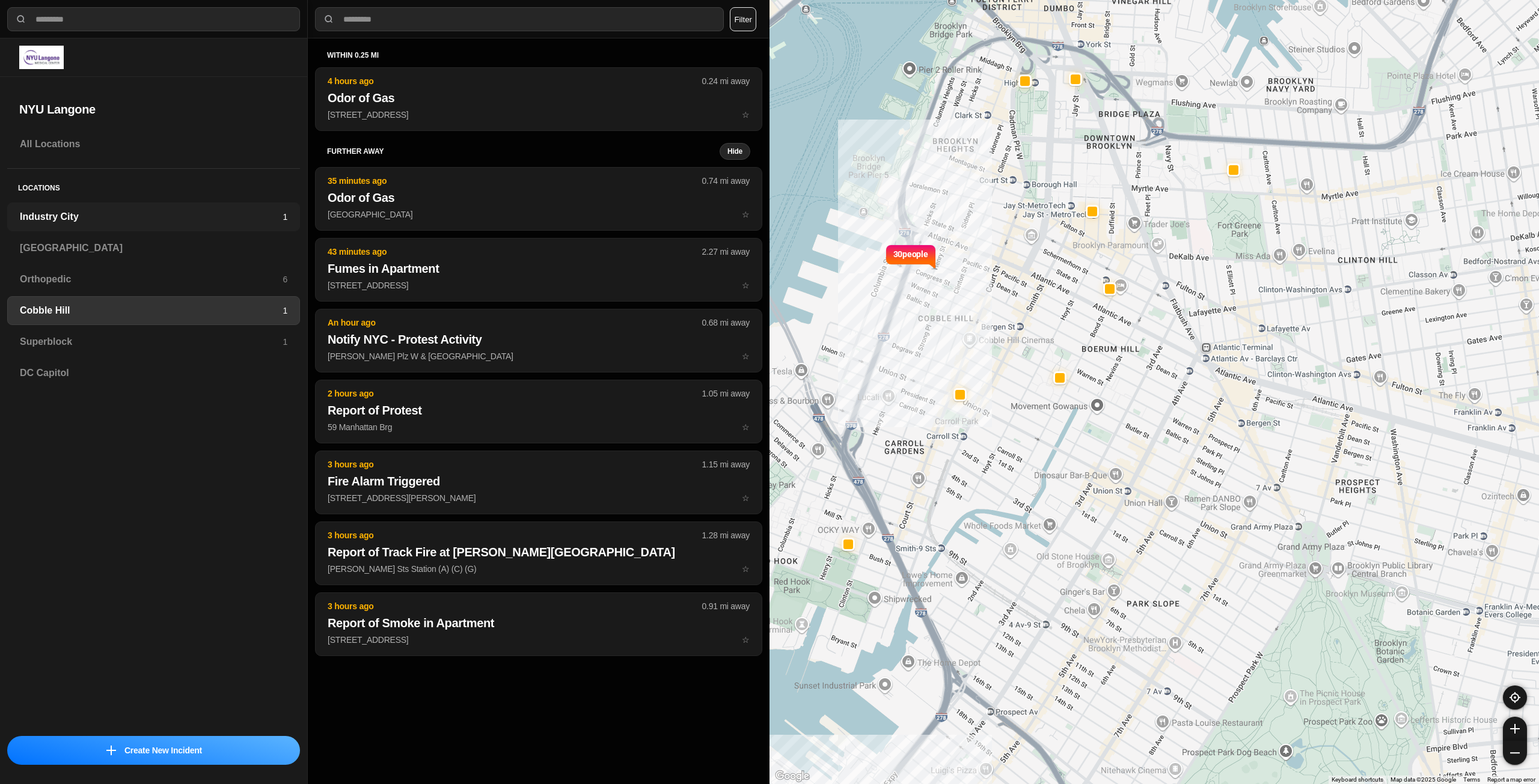
click at [196, 219] on h3 "Industry City" at bounding box center [151, 217] width 262 height 14
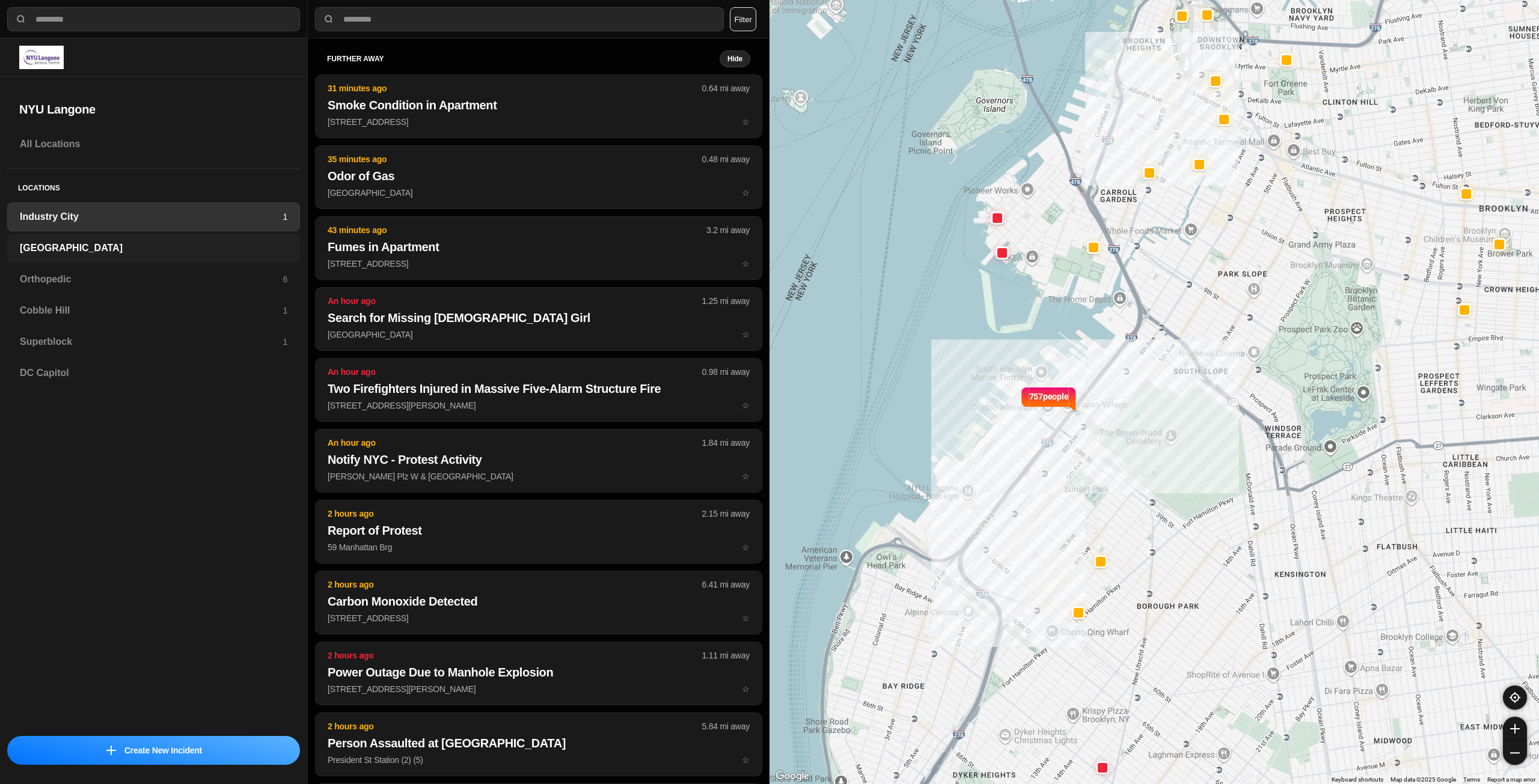
click at [153, 245] on h3 "[GEOGRAPHIC_DATA]" at bounding box center [153, 248] width 268 height 14
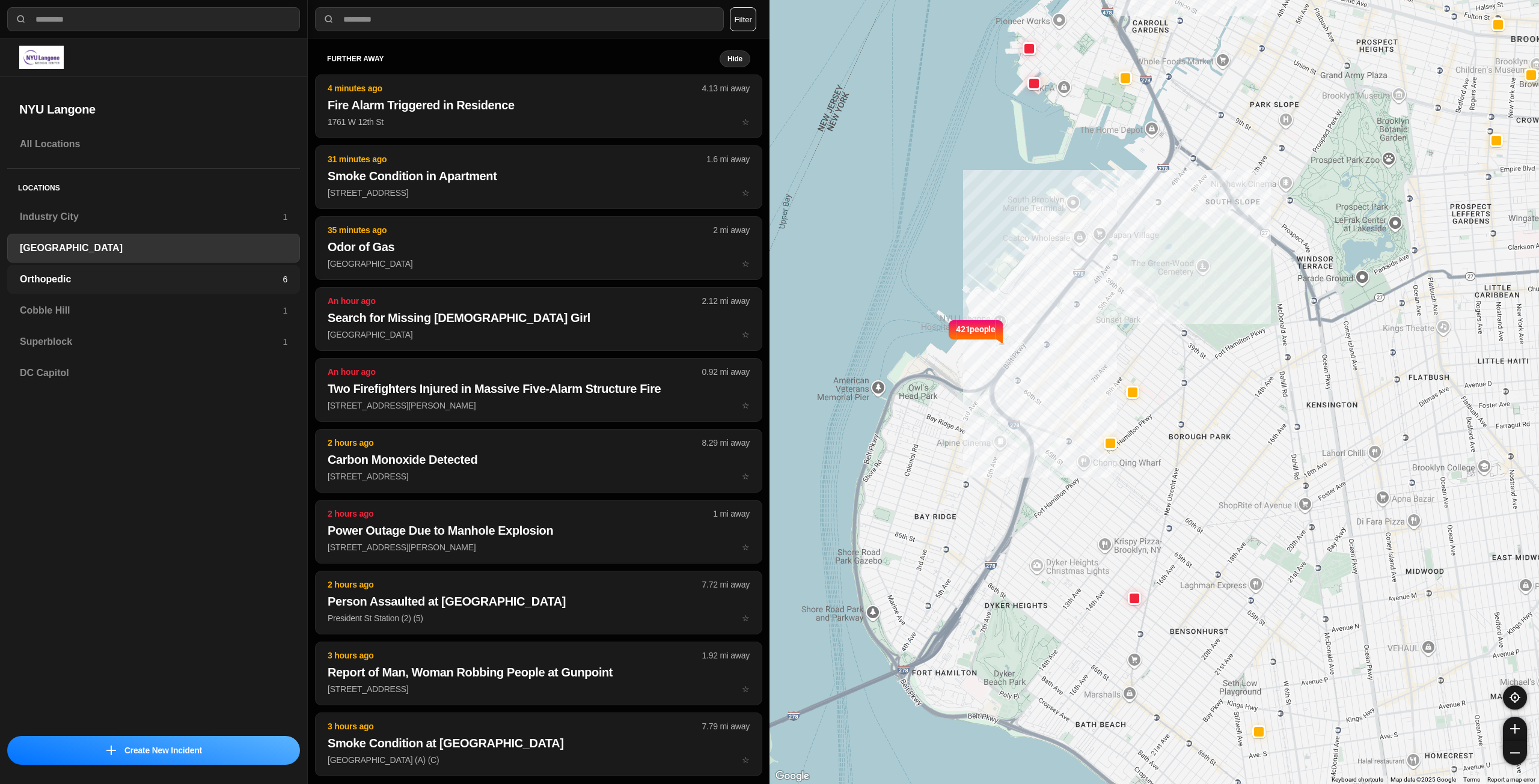
click at [126, 269] on div "Orthopedic 6" at bounding box center [154, 280] width 293 height 29
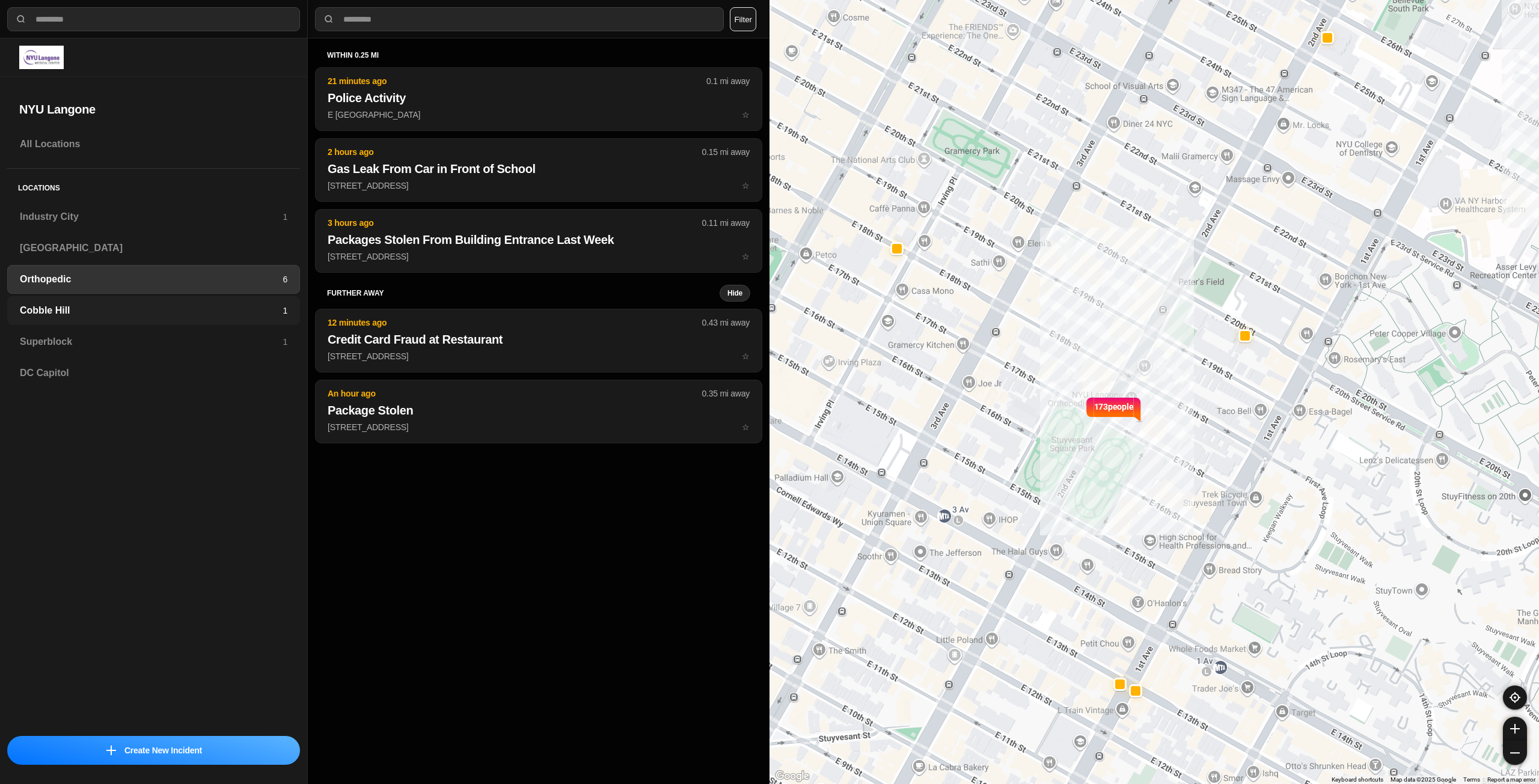
click at [126, 305] on h3 "Cobble Hill" at bounding box center [151, 310] width 262 height 14
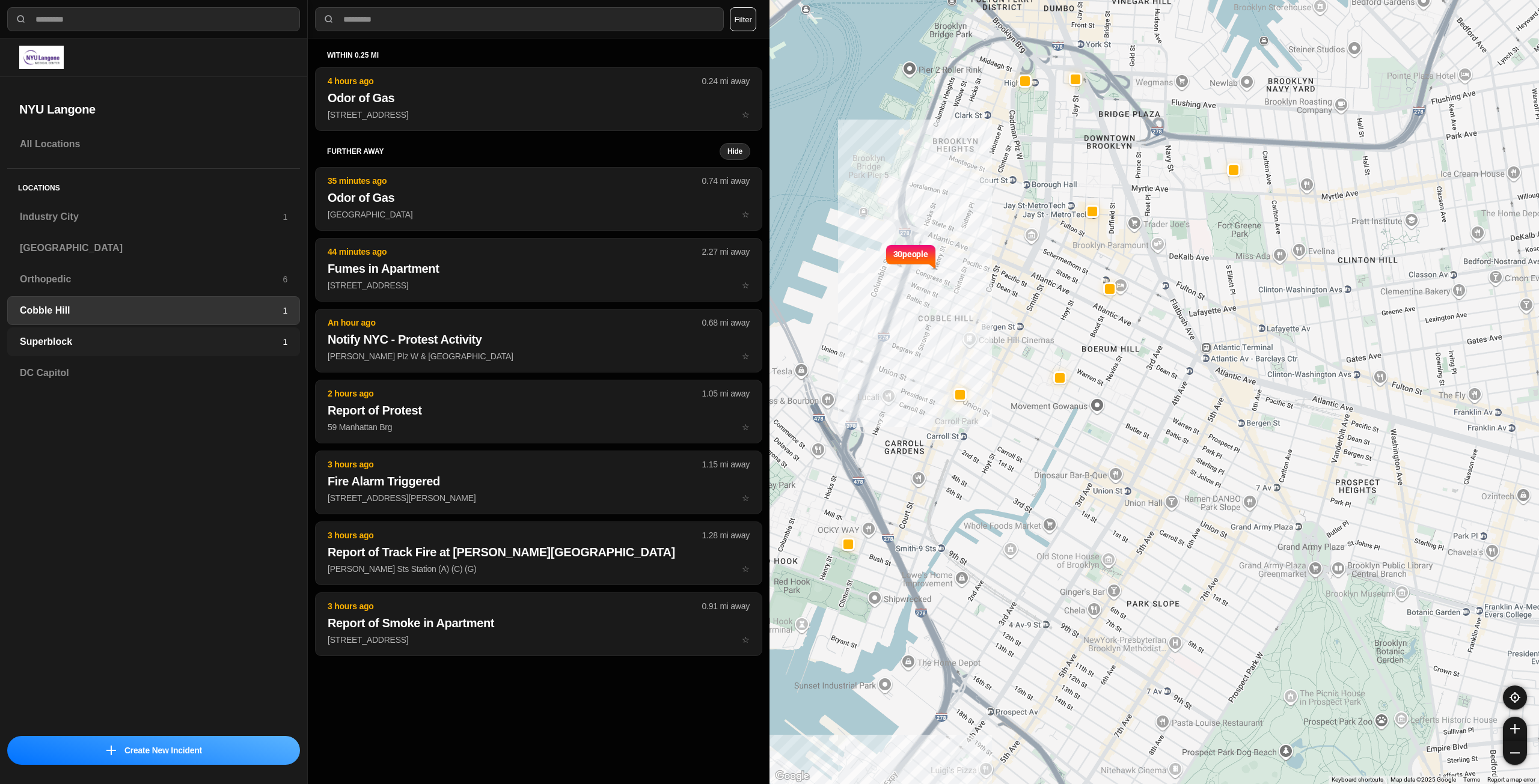
click at [121, 337] on h3 "Superblock" at bounding box center [151, 341] width 262 height 14
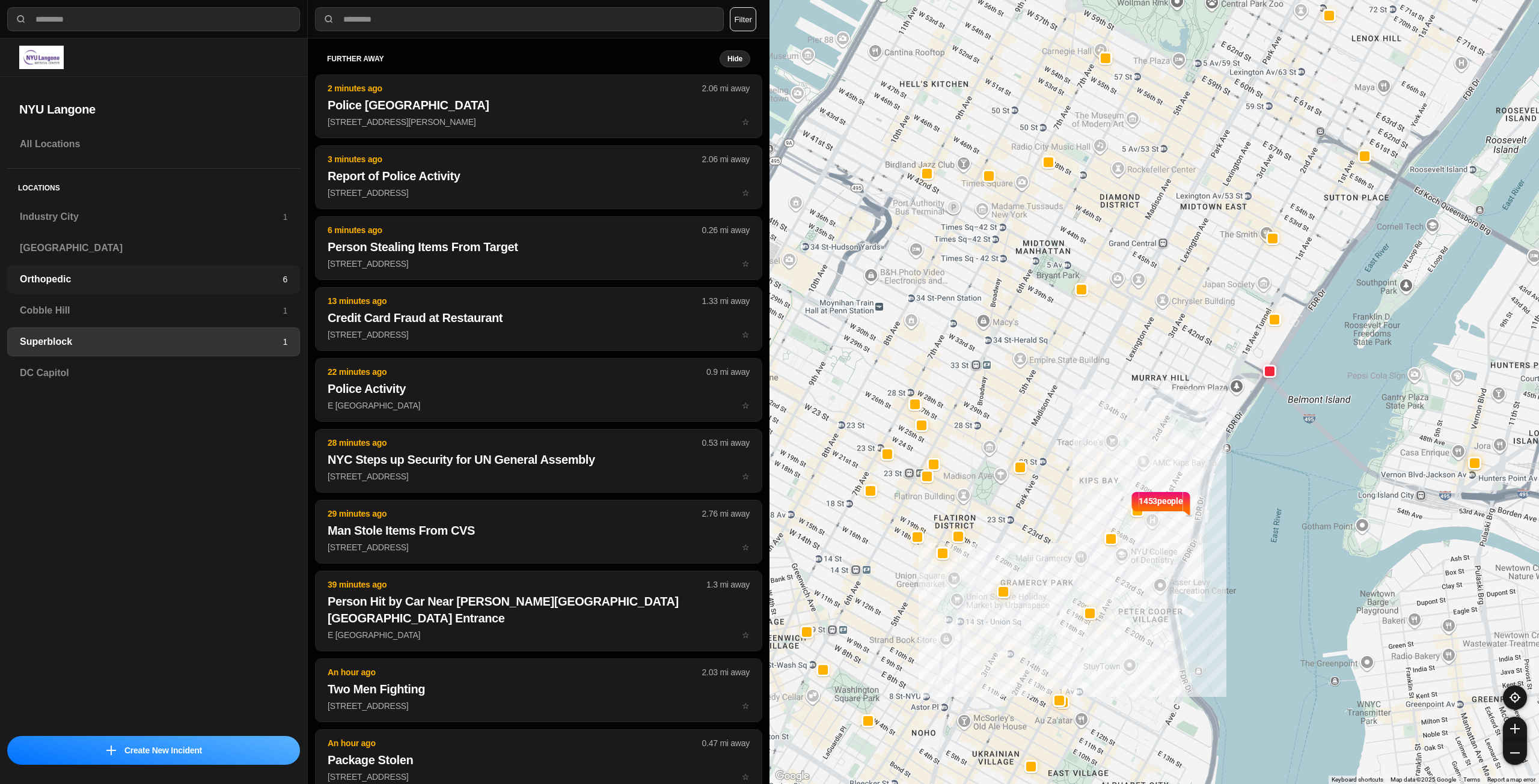
click at [130, 274] on h3 "Orthopedic" at bounding box center [151, 279] width 262 height 14
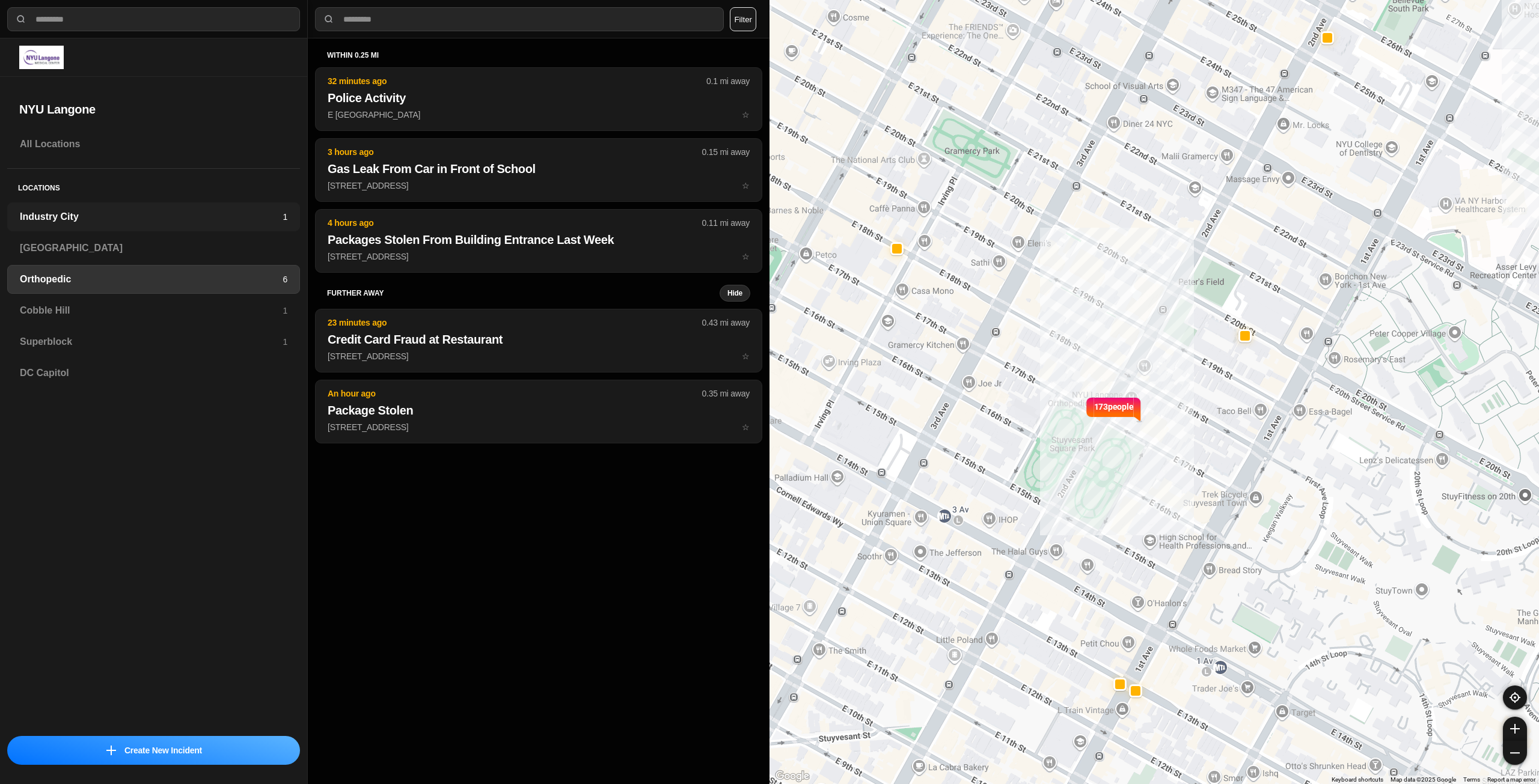
click at [130, 203] on div "Industry City 1" at bounding box center [154, 217] width 293 height 29
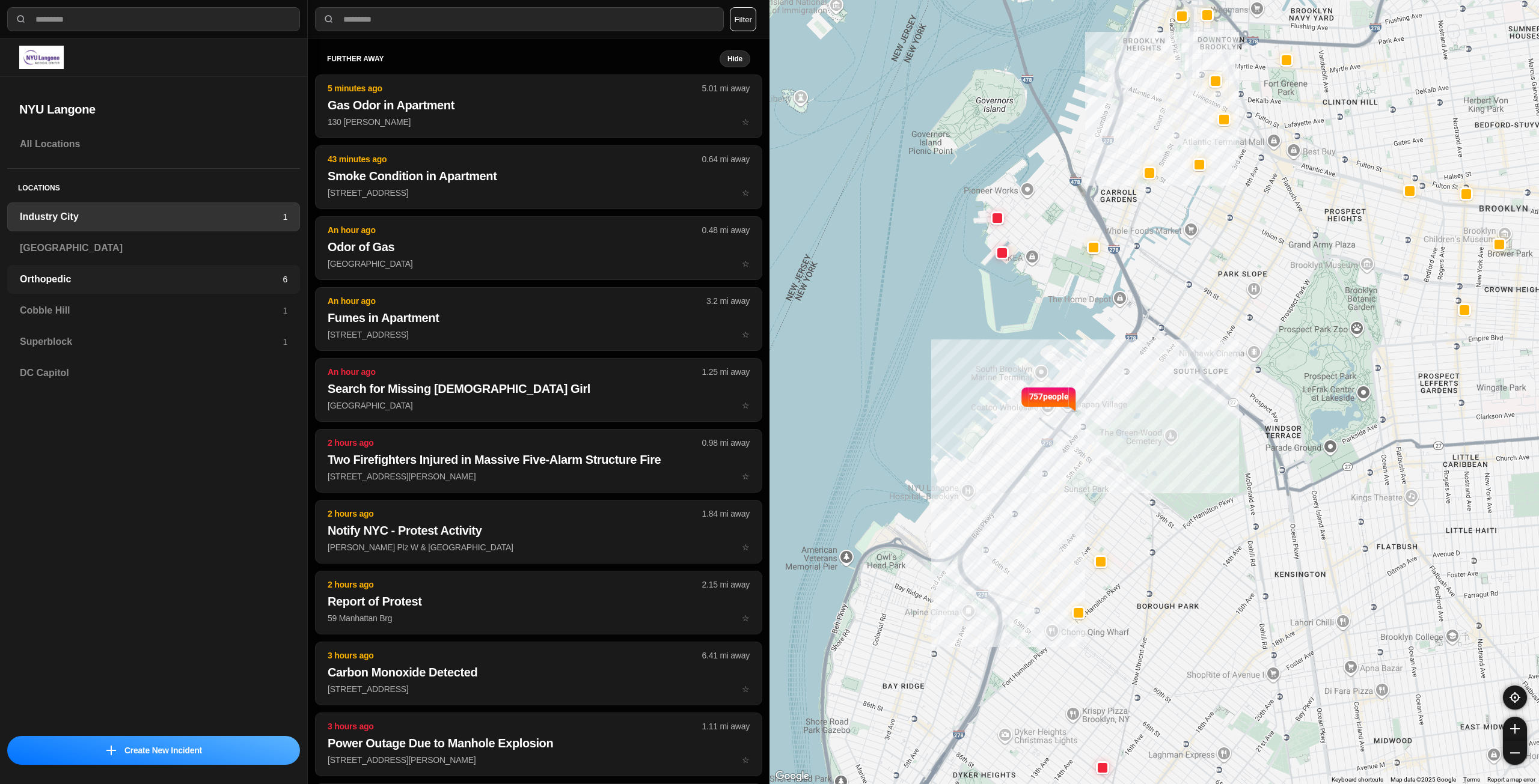
click at [162, 283] on h3 "Orthopedic" at bounding box center [151, 279] width 262 height 14
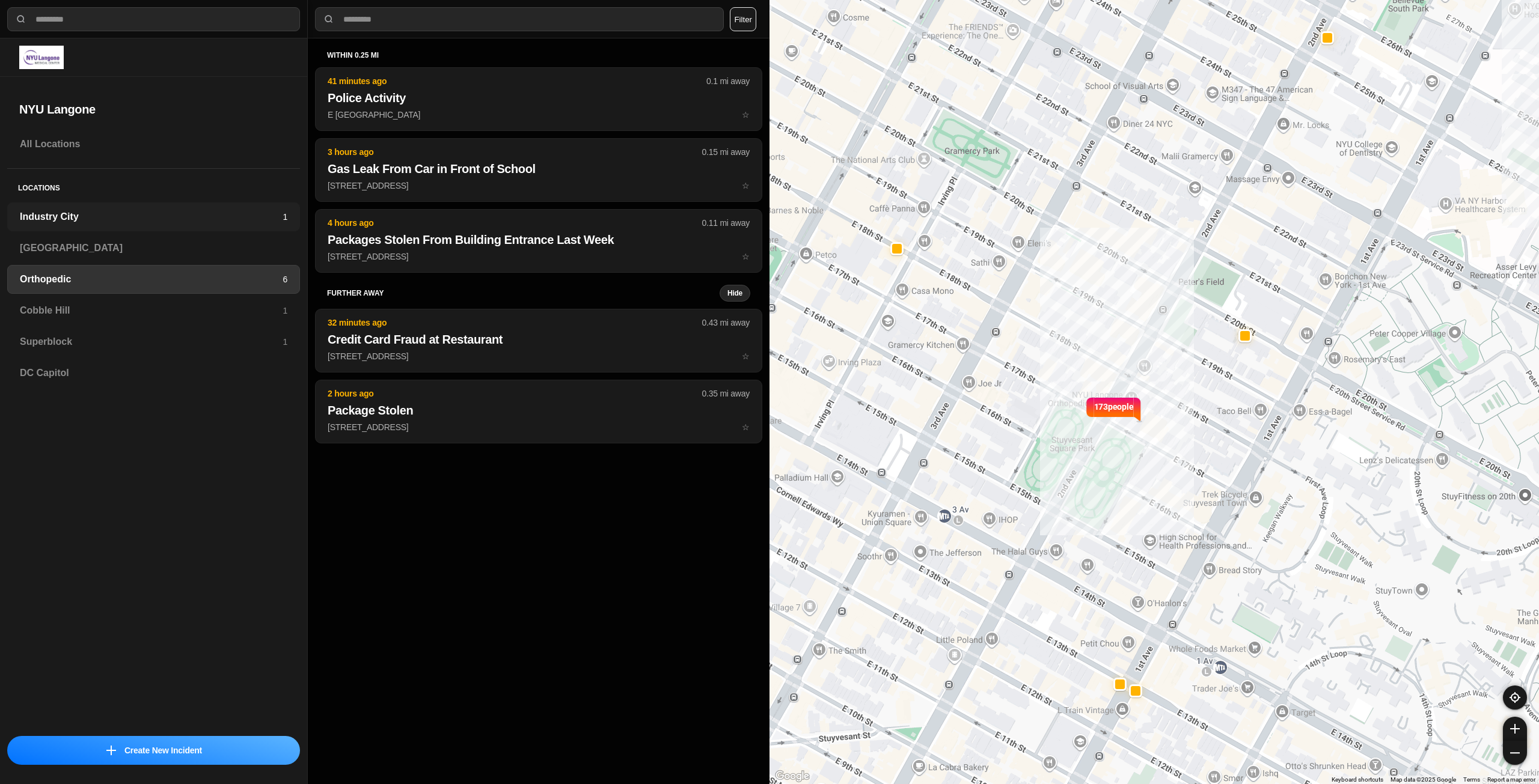
click at [118, 210] on h3 "Industry City" at bounding box center [151, 217] width 262 height 14
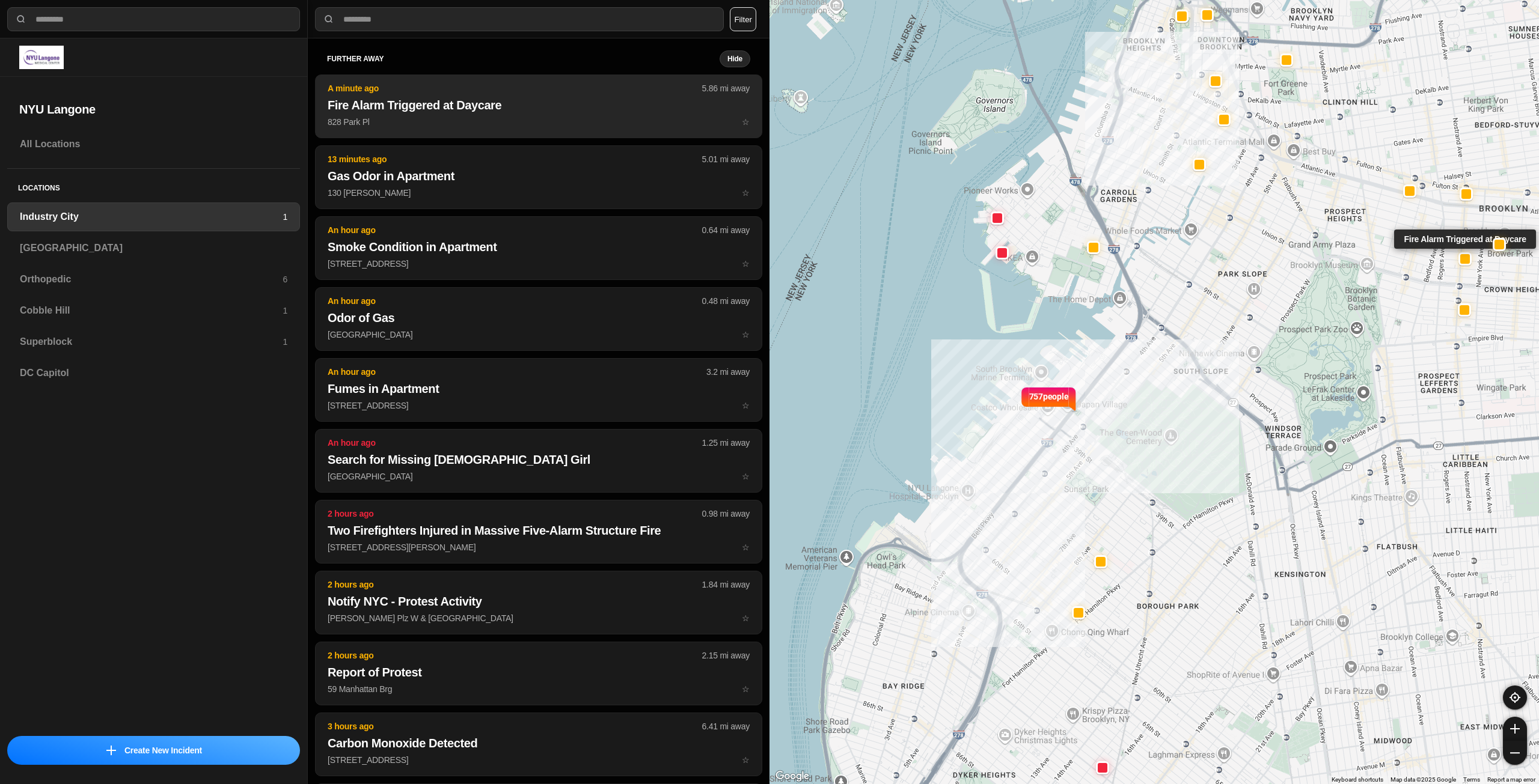
click at [570, 111] on h2 "Fire Alarm Triggered at Daycare" at bounding box center [539, 105] width 422 height 17
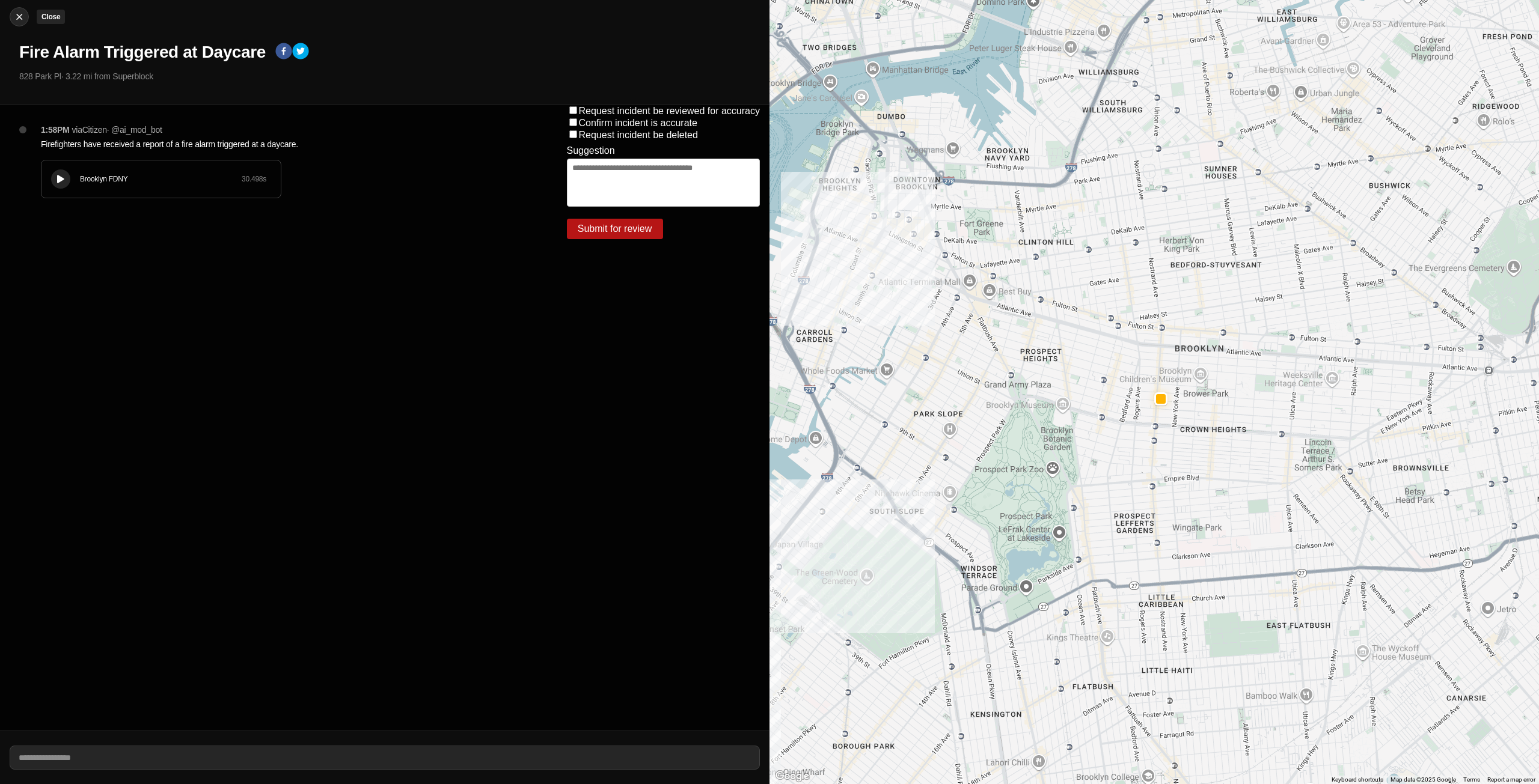
click at [13, 17] on img at bounding box center [19, 17] width 12 height 12
select select "*"
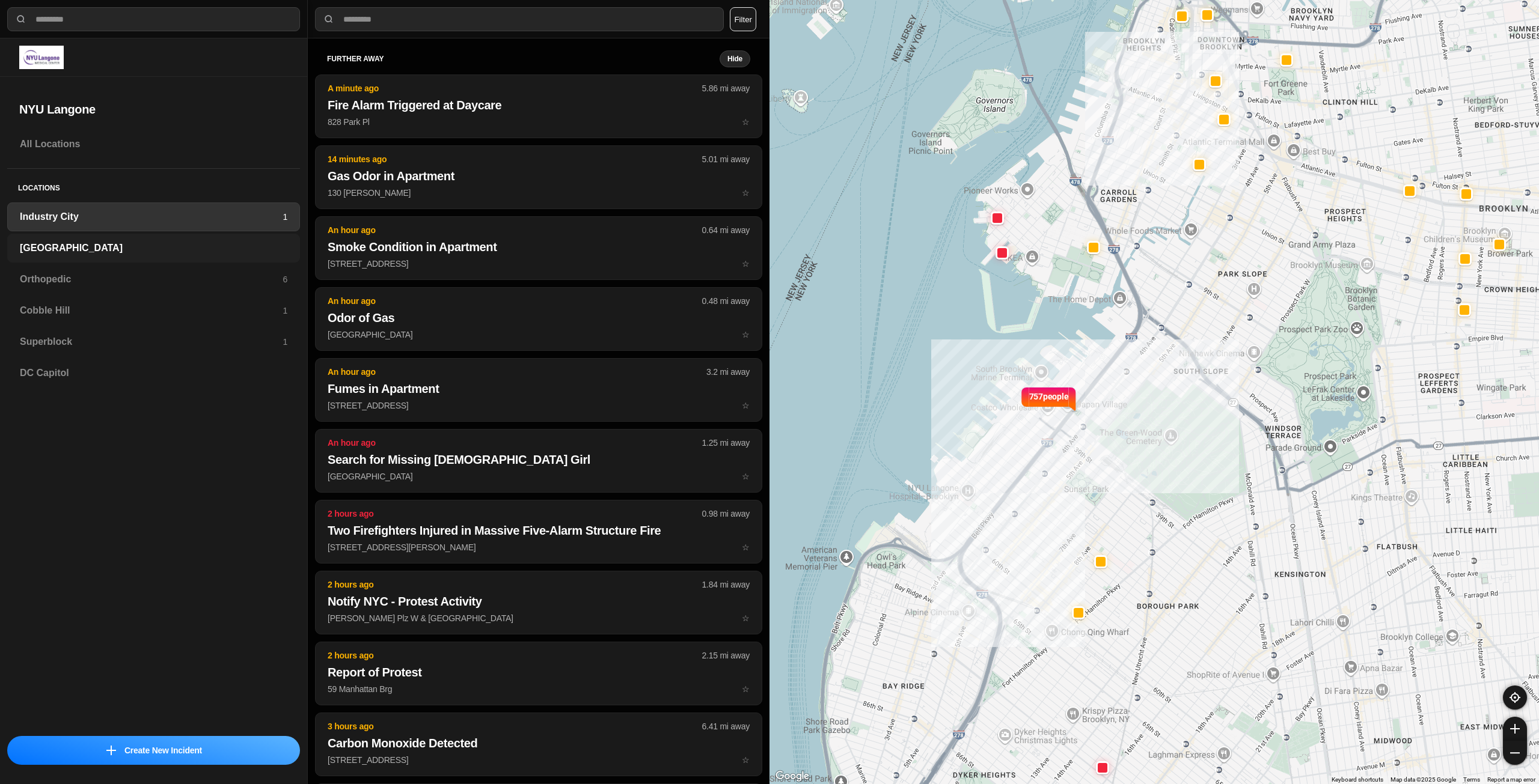
click at [90, 243] on h3 "[GEOGRAPHIC_DATA]" at bounding box center [153, 248] width 268 height 14
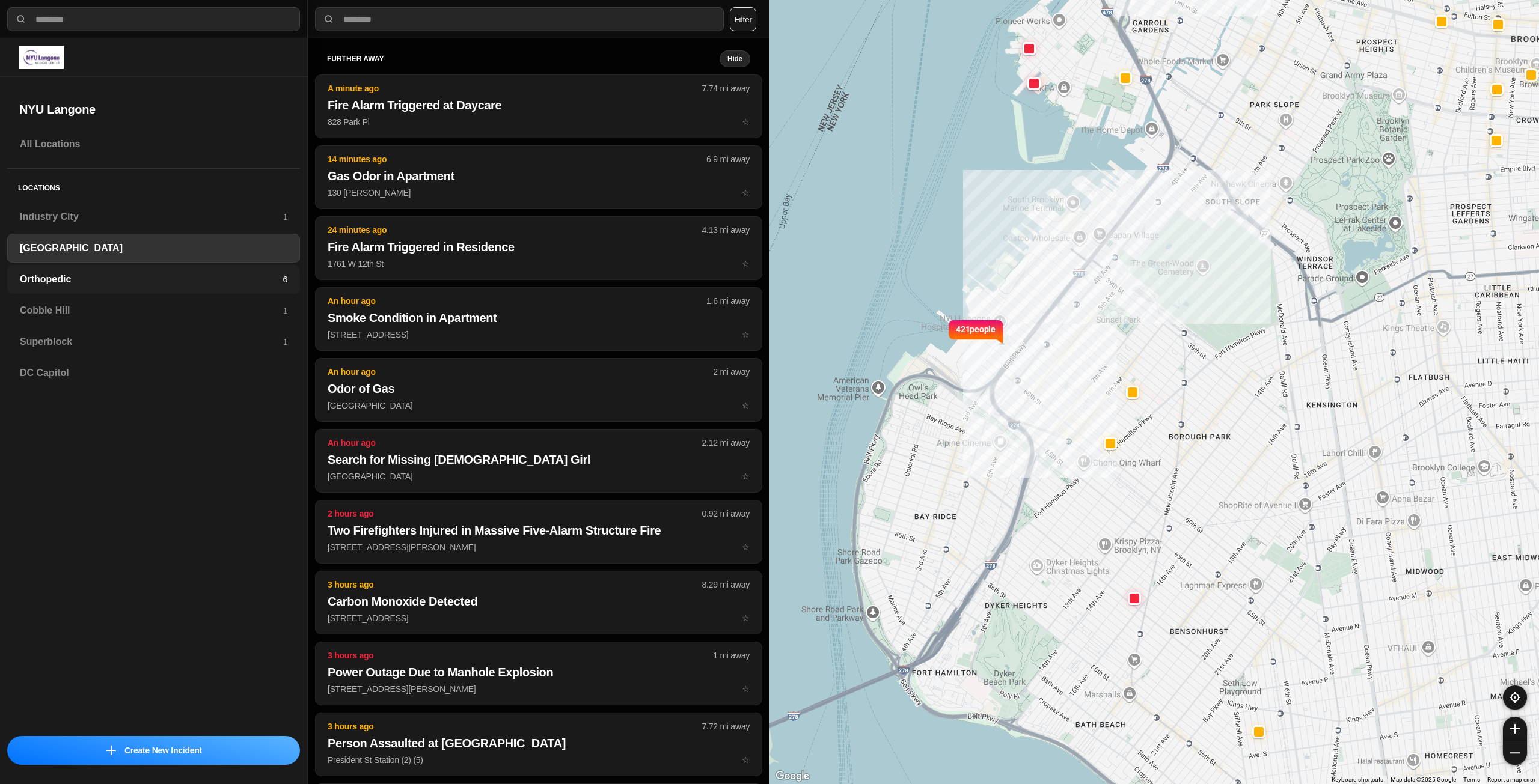
click at [102, 276] on h3 "Orthopedic" at bounding box center [151, 279] width 262 height 14
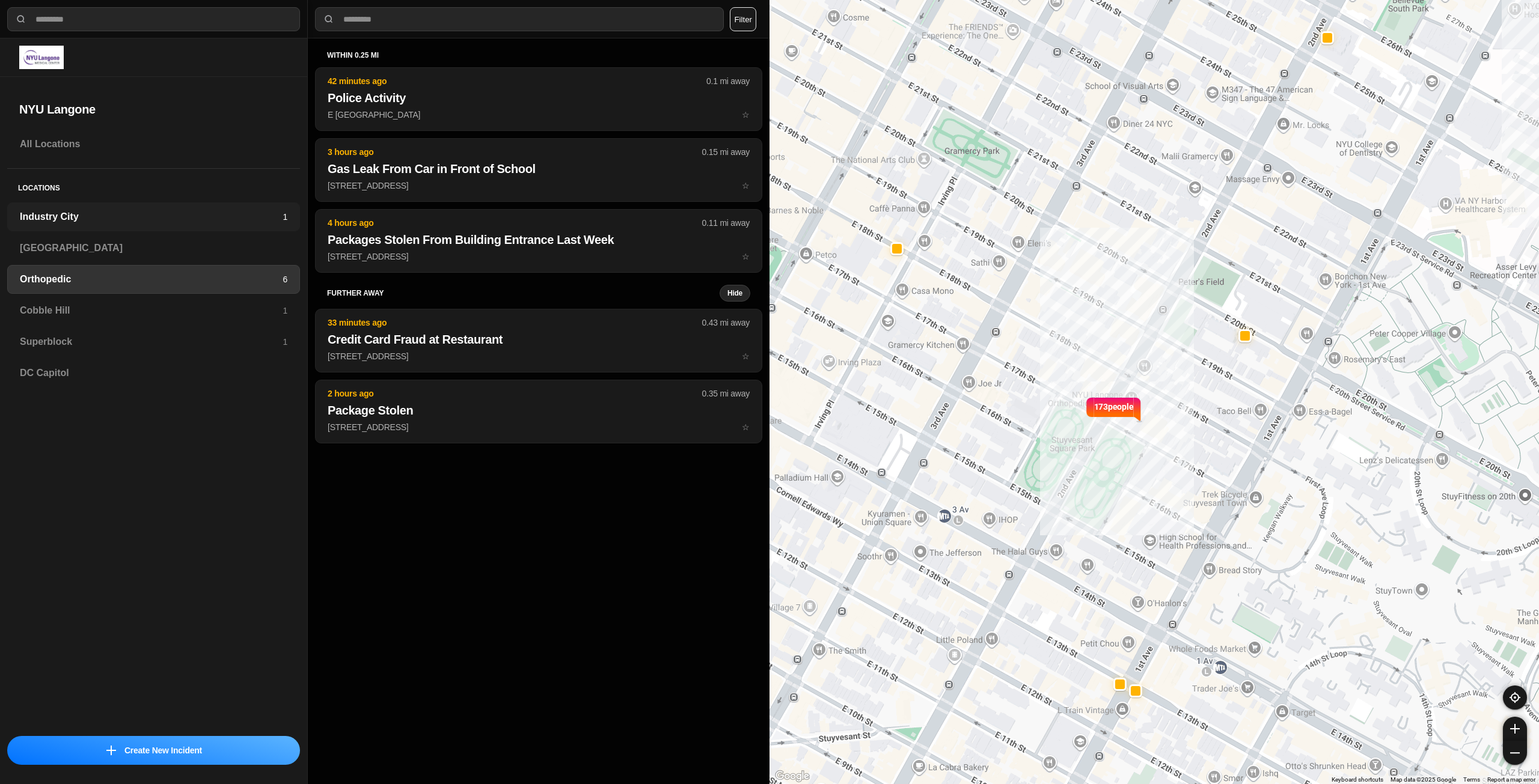
click at [123, 227] on div "Industry City 1" at bounding box center [154, 217] width 293 height 29
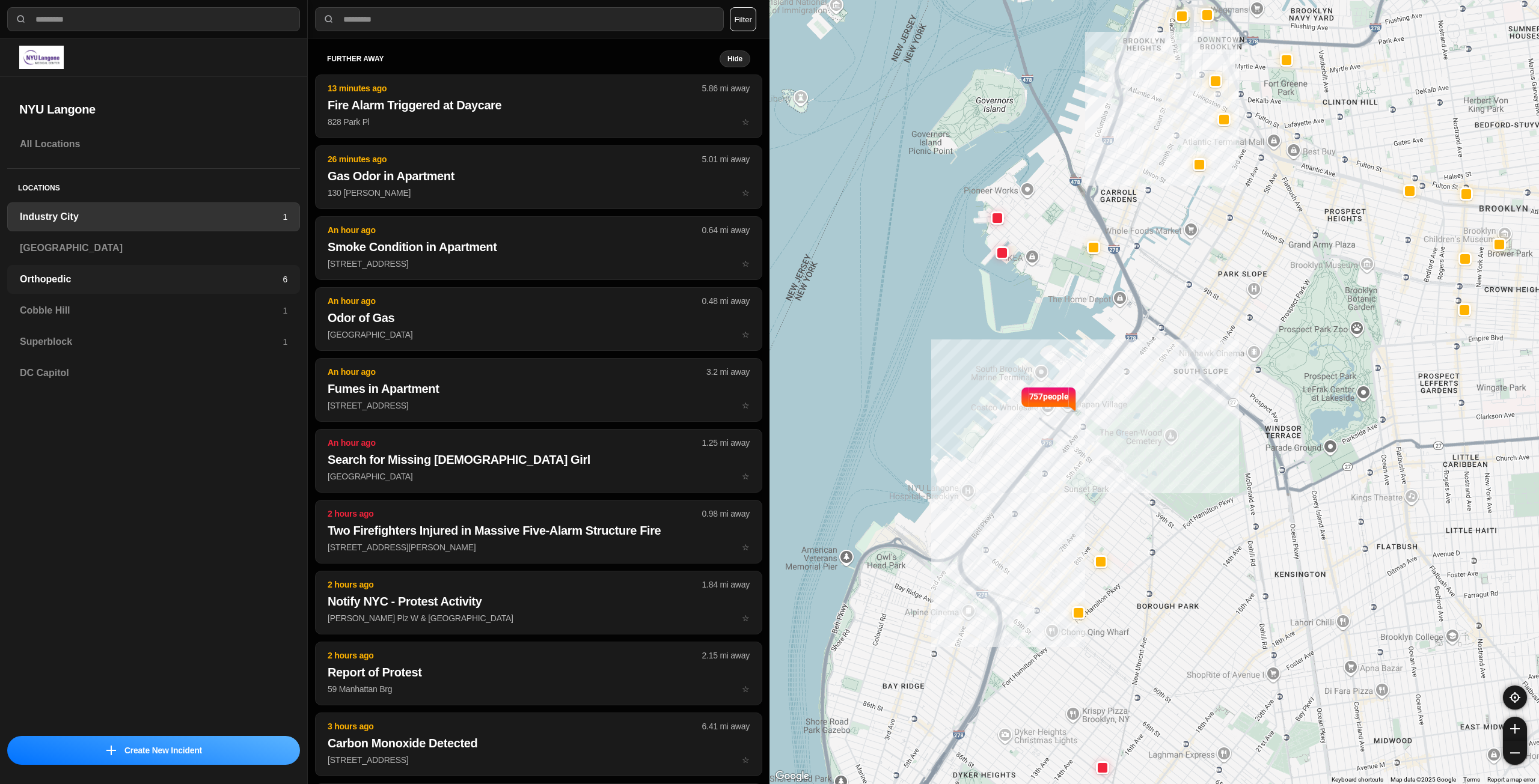
click at [257, 274] on h3 "Orthopedic" at bounding box center [151, 279] width 262 height 14
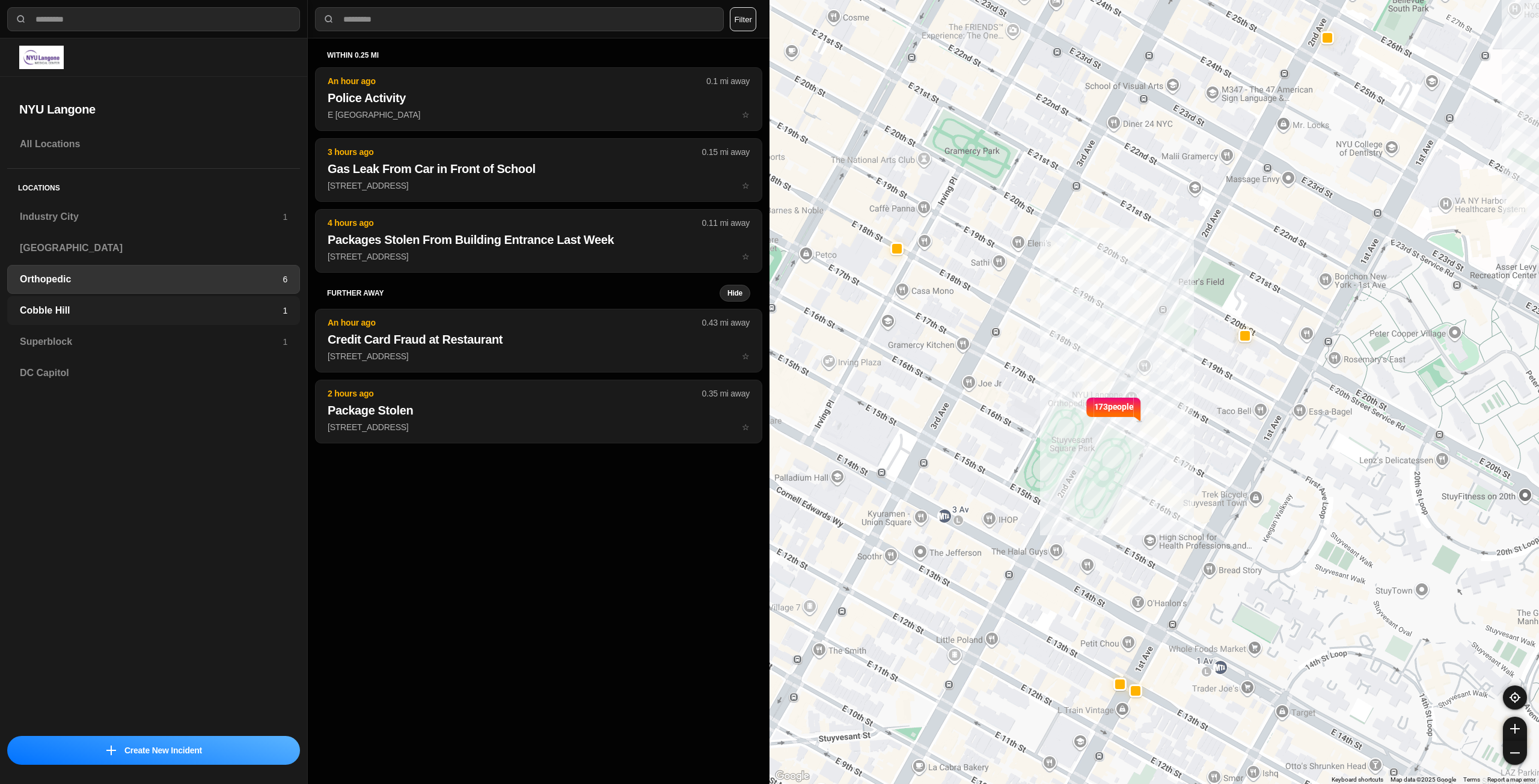
click at [283, 306] on p "1" at bounding box center [285, 311] width 5 height 12
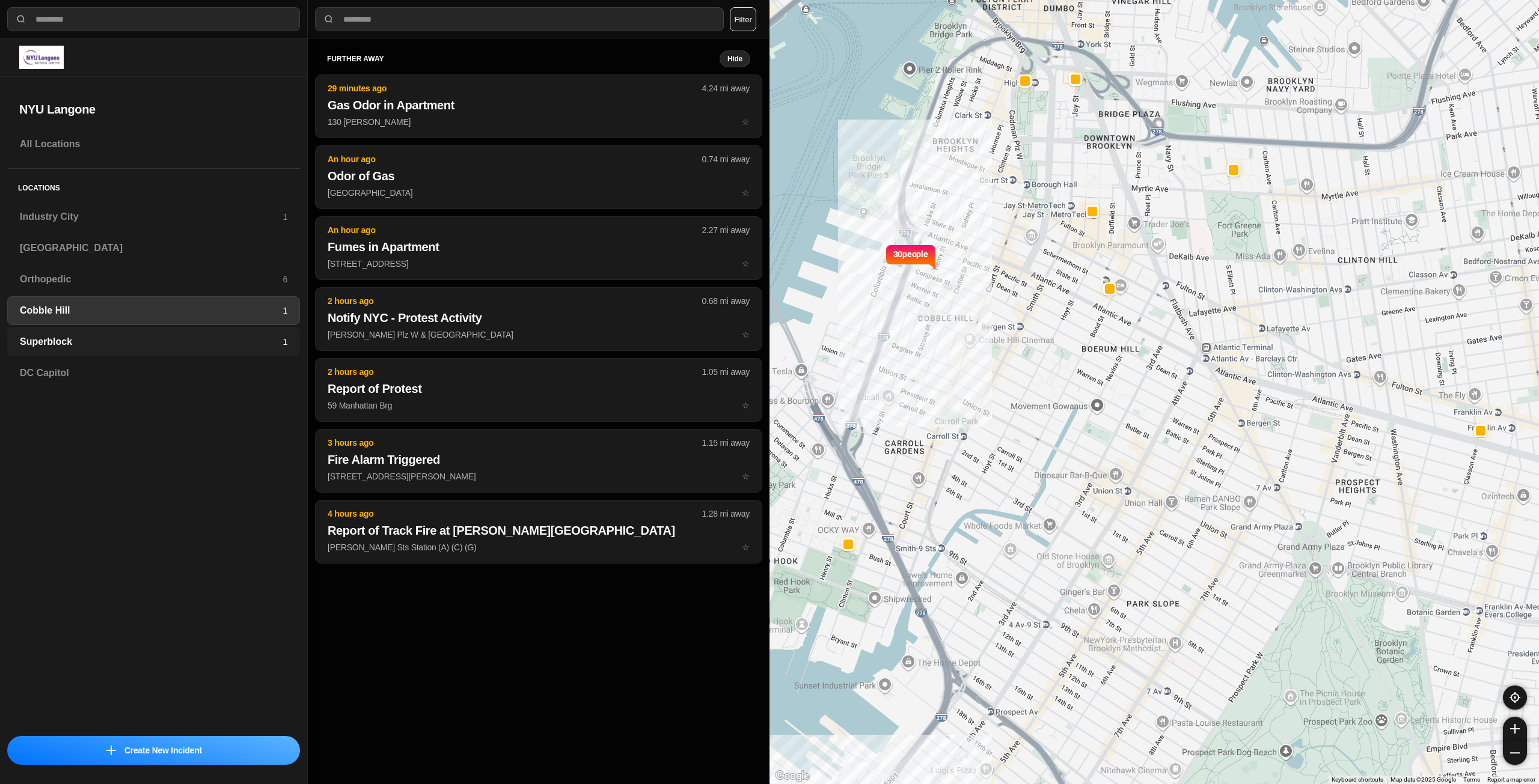
click at [281, 334] on h3 "Superblock" at bounding box center [151, 341] width 262 height 14
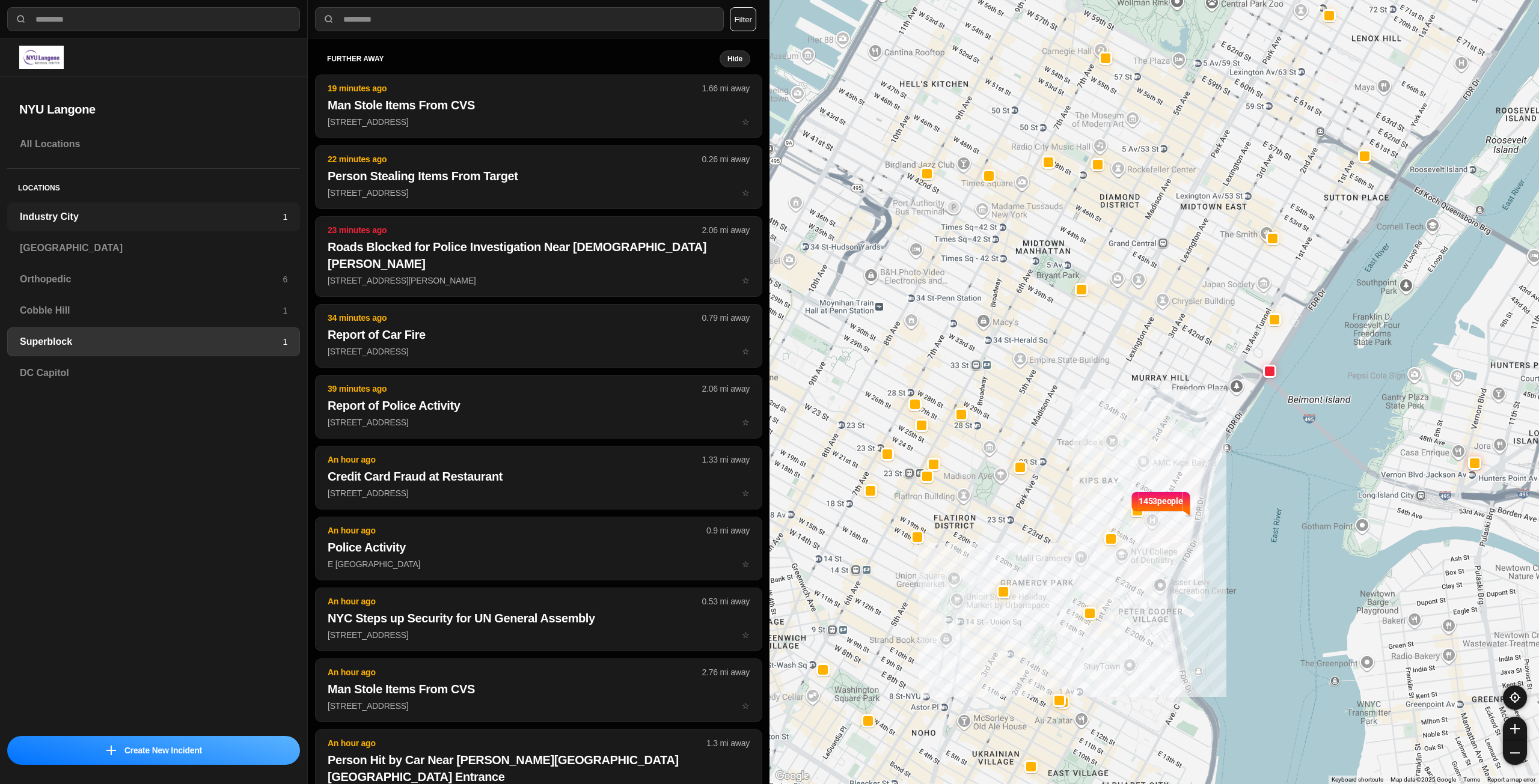
click at [195, 215] on h3 "Industry City" at bounding box center [151, 217] width 262 height 14
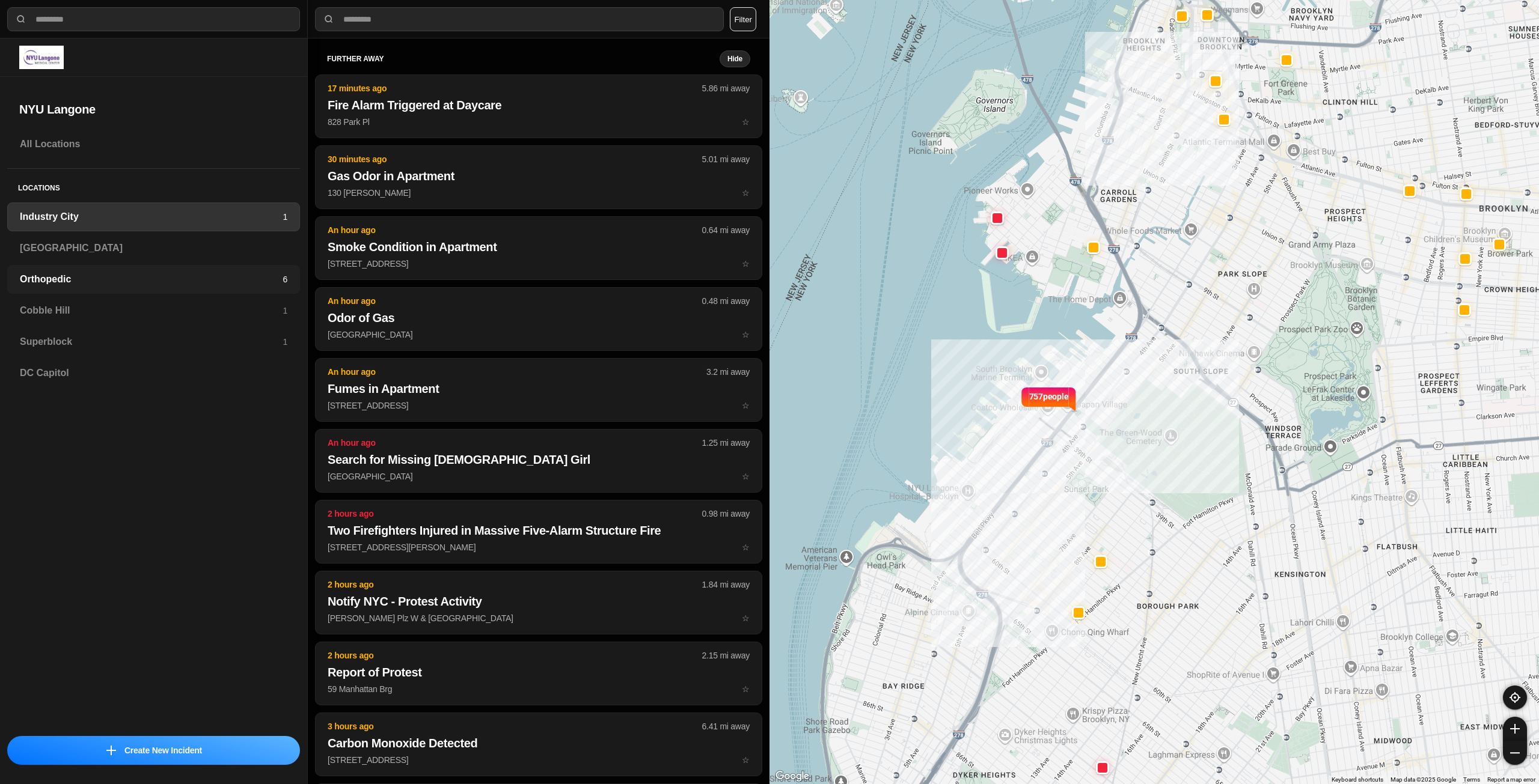
click at [219, 274] on h3 "Orthopedic" at bounding box center [151, 279] width 262 height 14
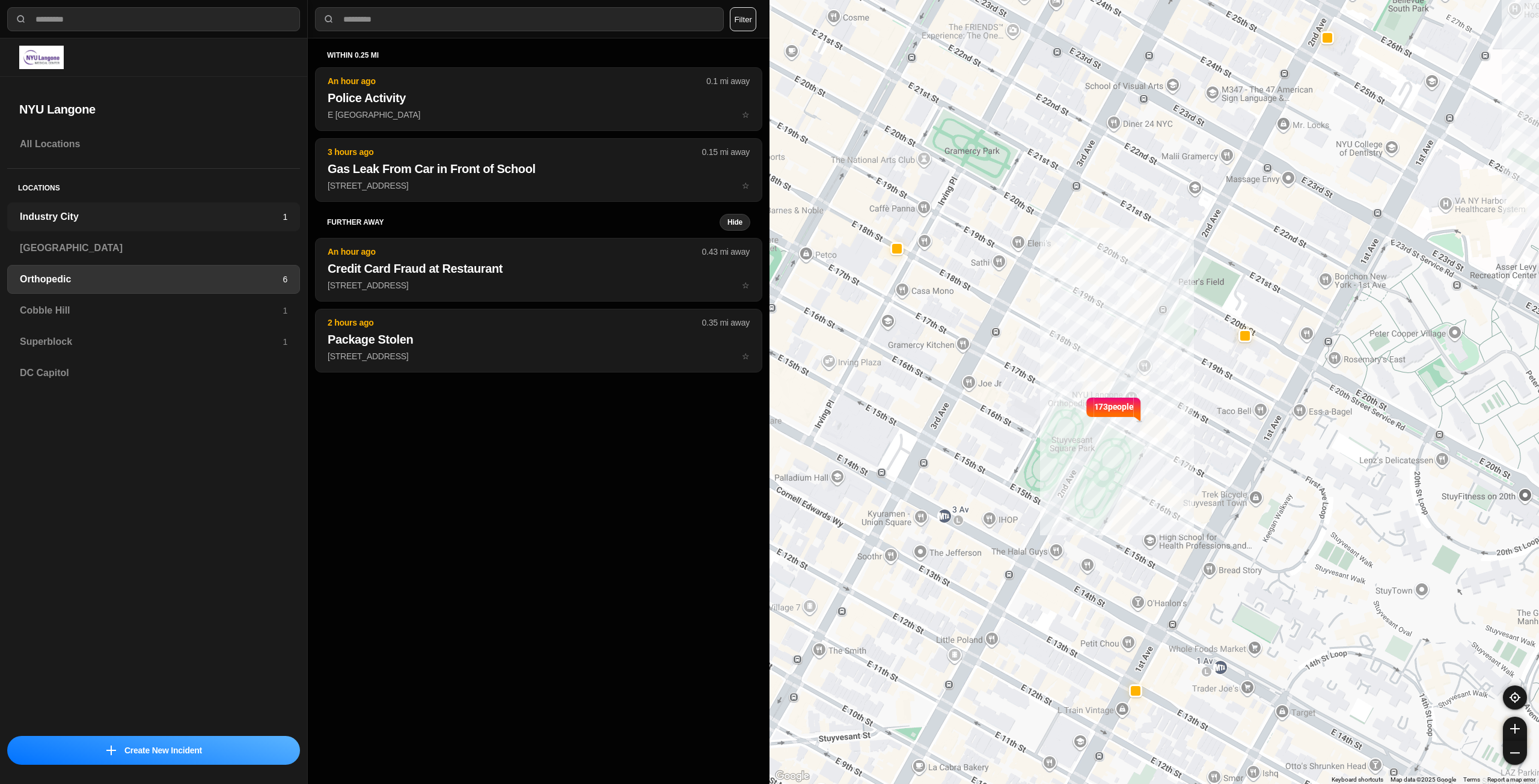
click at [201, 209] on div "Industry City 1" at bounding box center [154, 217] width 293 height 29
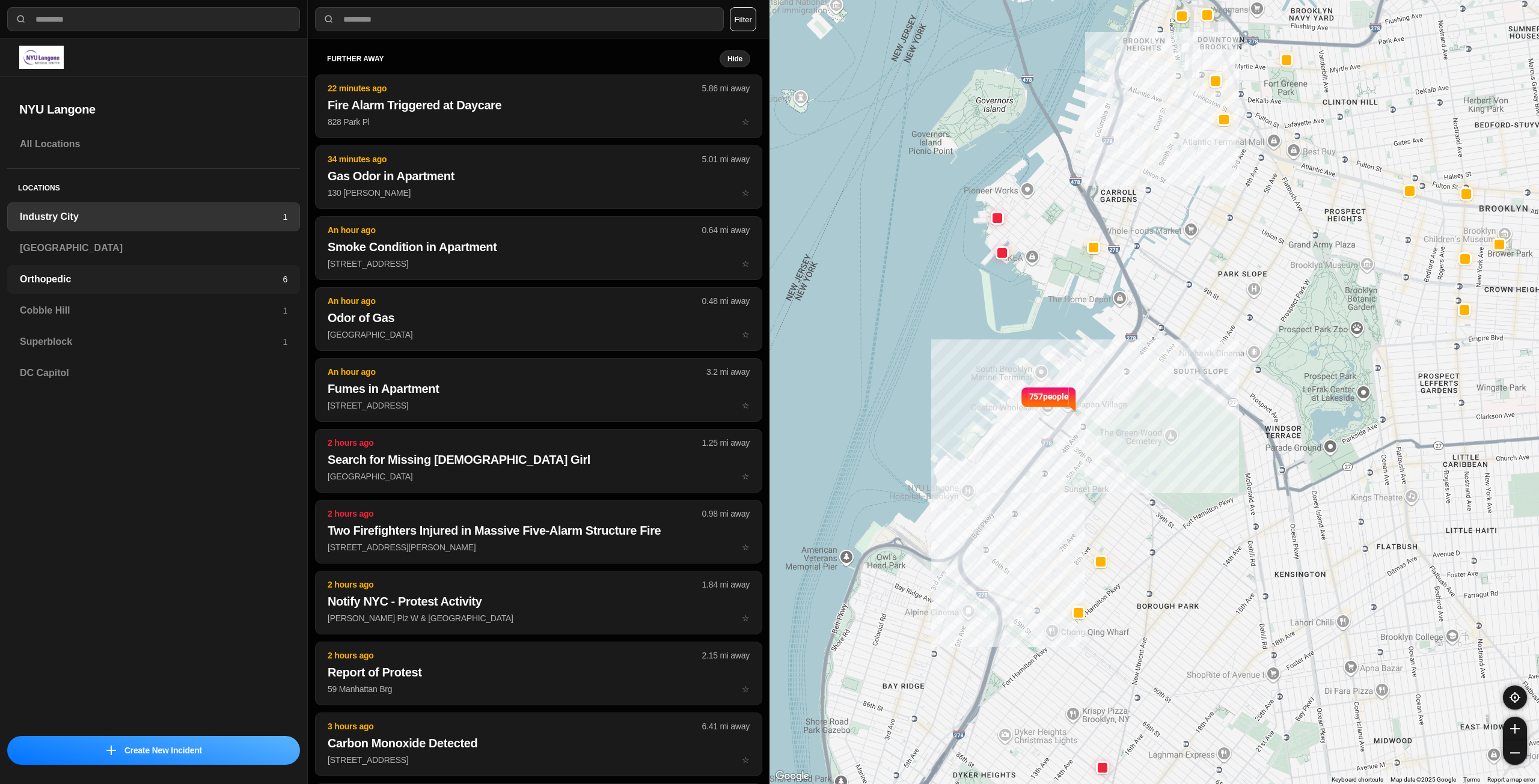
click at [150, 268] on div "Orthopedic 6" at bounding box center [154, 280] width 293 height 29
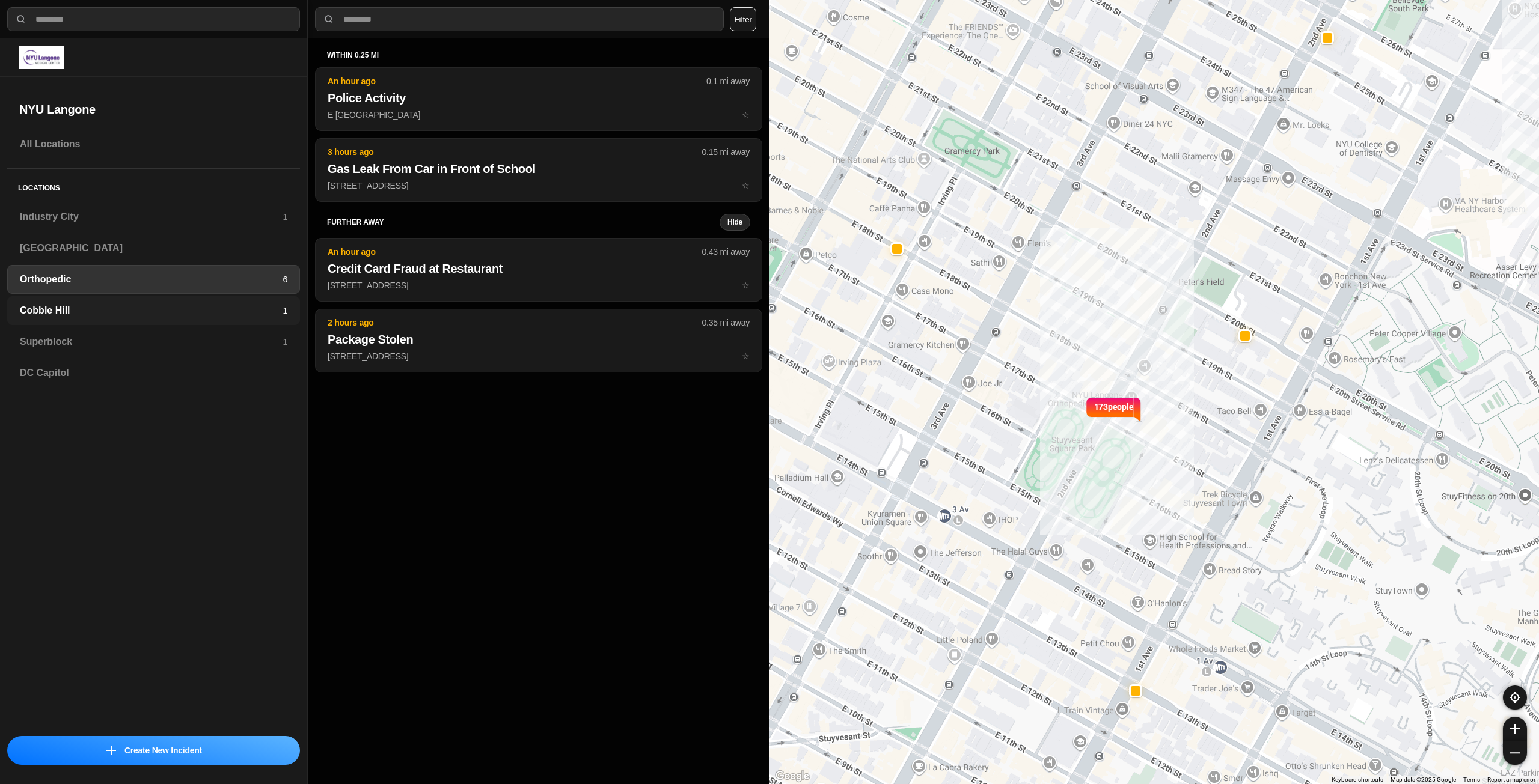
click at [178, 313] on h3 "Cobble Hill" at bounding box center [151, 310] width 262 height 14
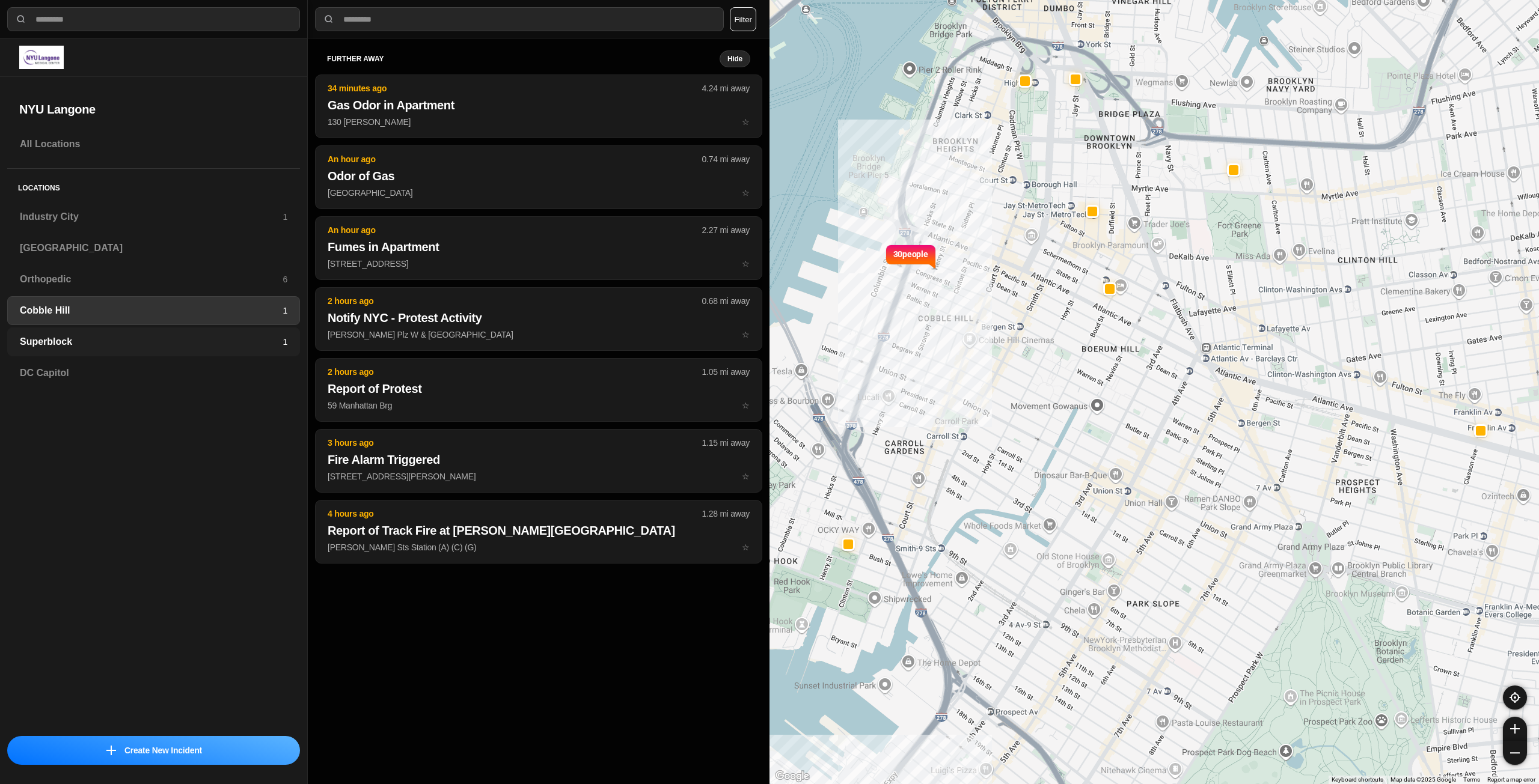
click at [221, 340] on h3 "Superblock" at bounding box center [151, 341] width 262 height 14
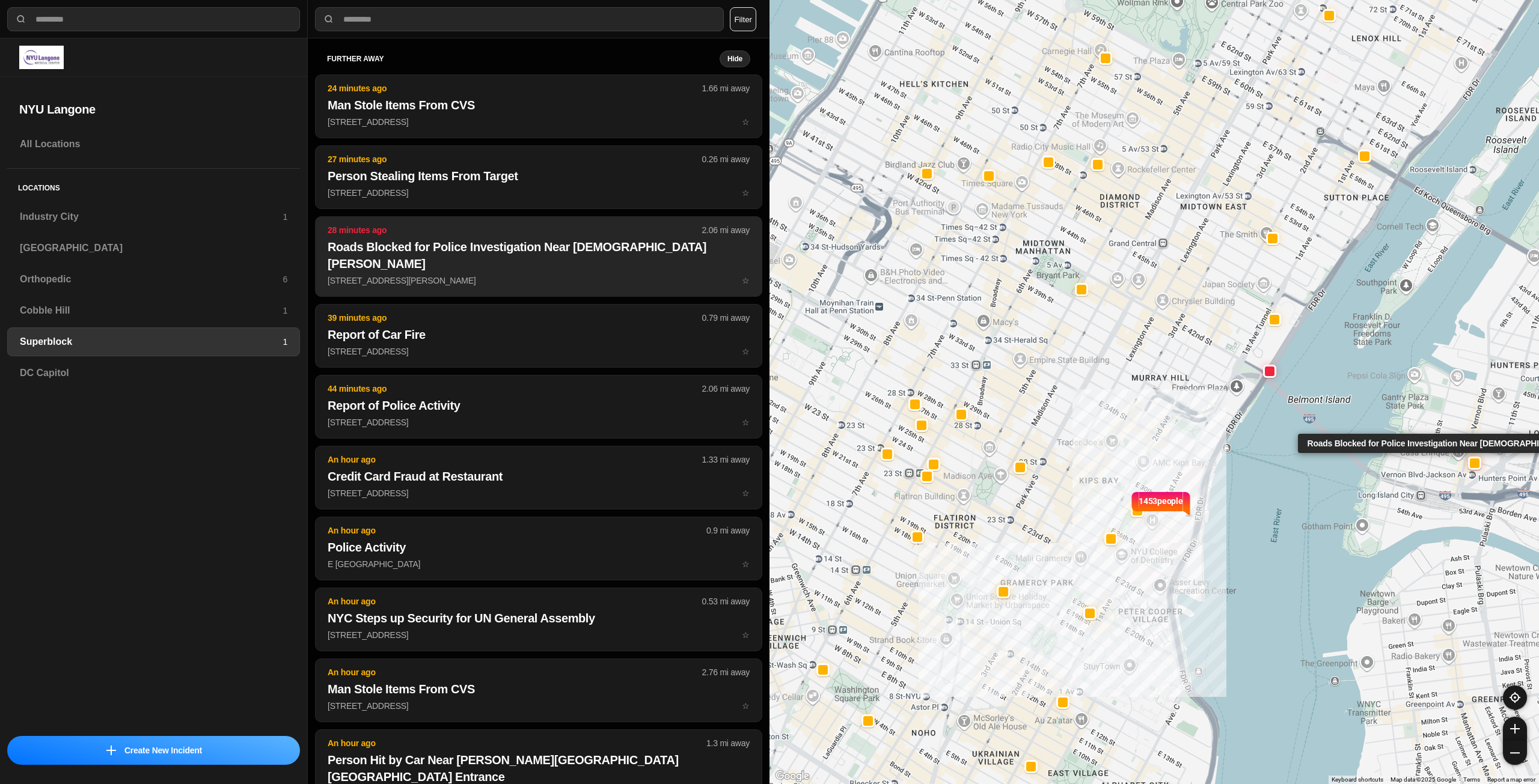
click at [559, 271] on button "28 minutes ago 2.06 mi away Roads Blocked for Police Investigation Near St. Mar…" at bounding box center [539, 256] width 448 height 80
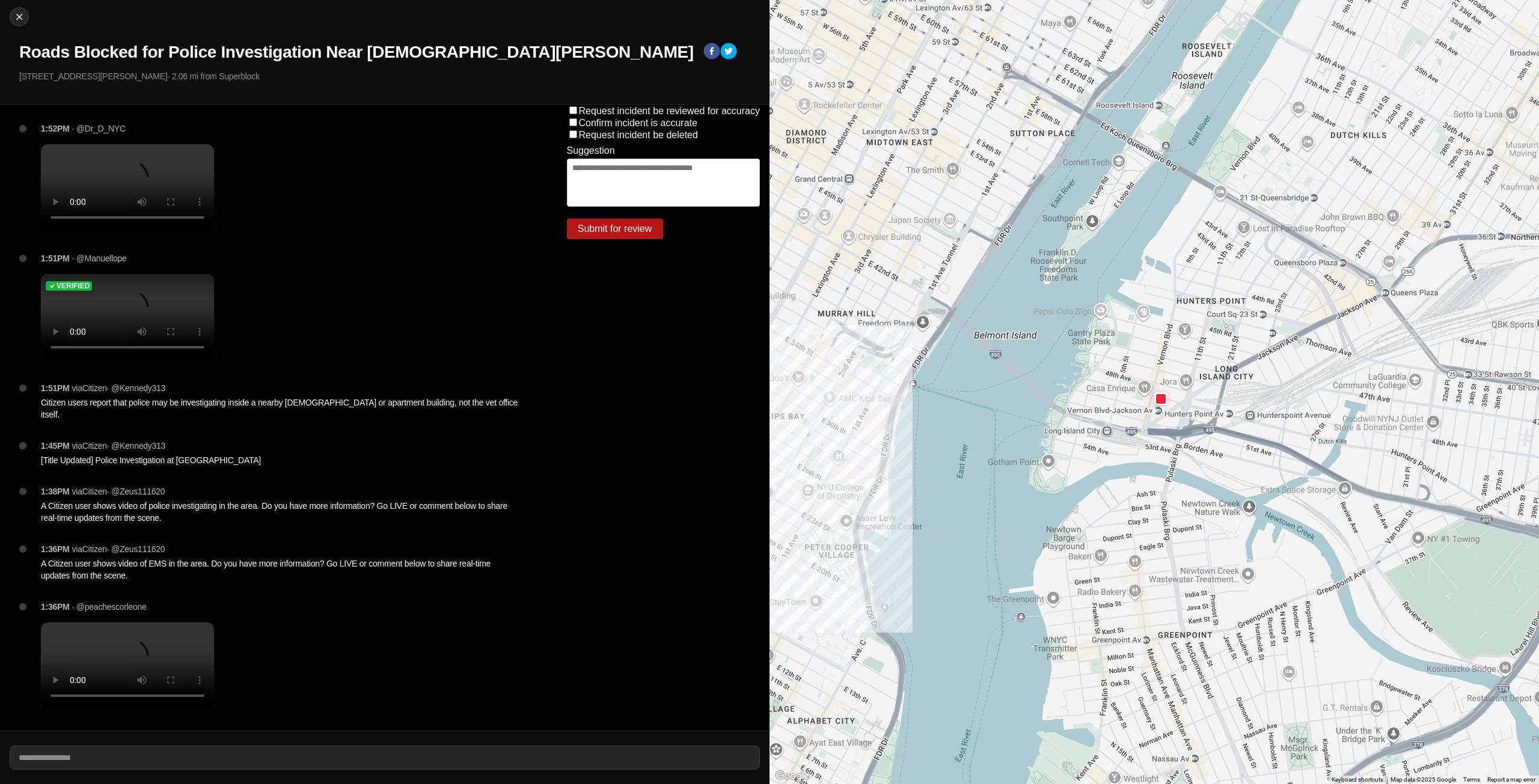
scroll to position [67, 0]
click at [27, 19] on div at bounding box center [19, 17] width 18 height 12
select select "*"
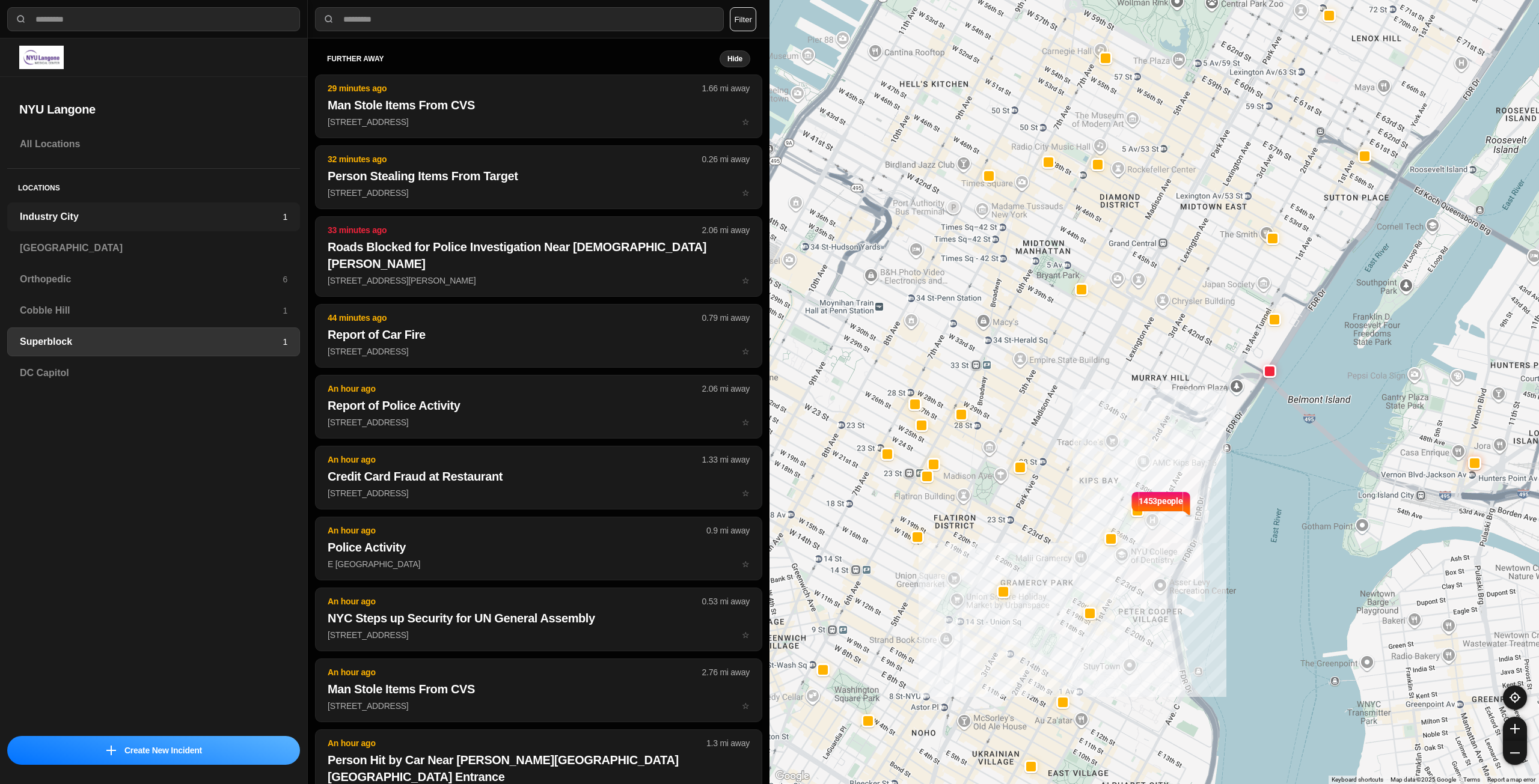
click at [152, 217] on h3 "Industry City" at bounding box center [151, 217] width 262 height 14
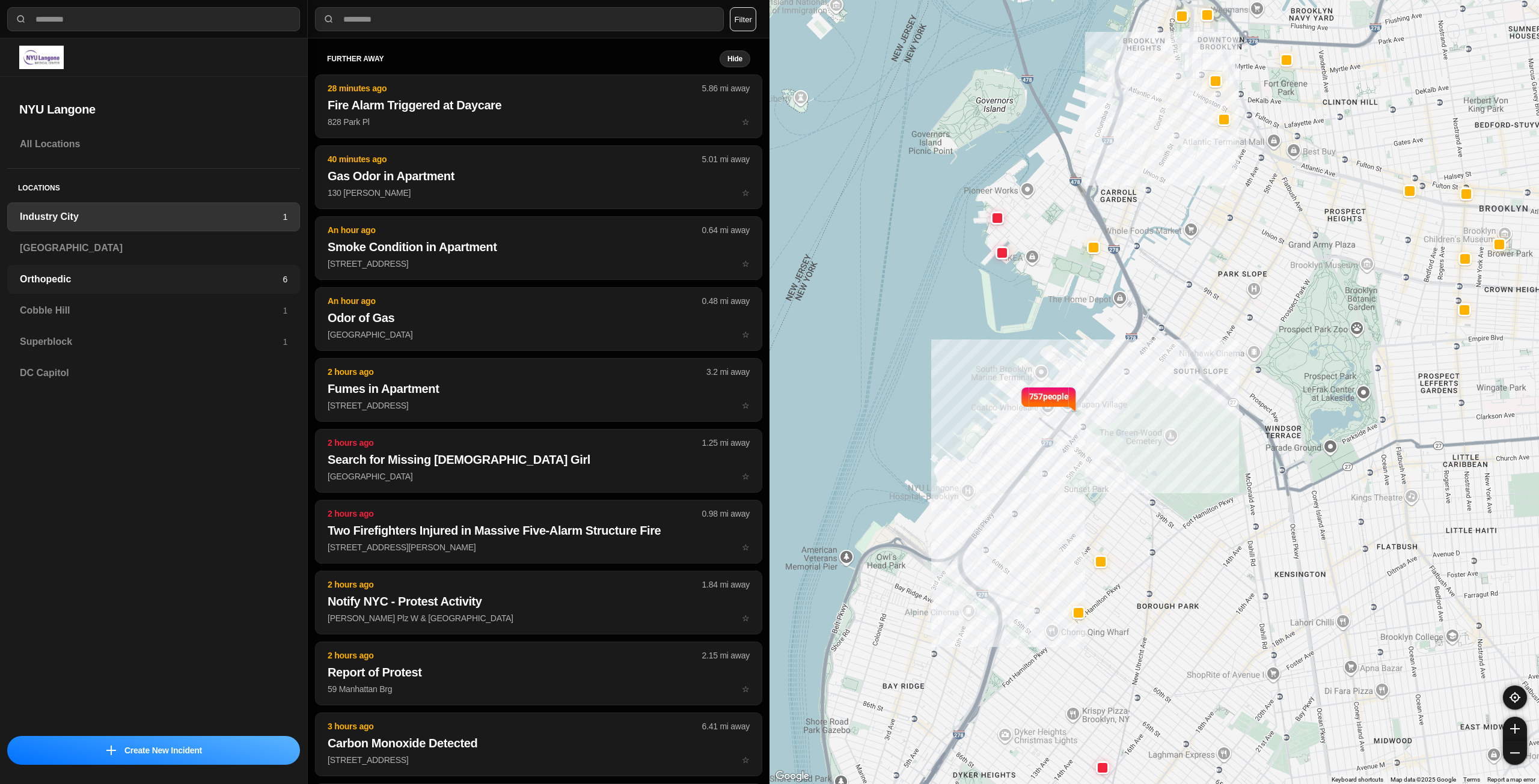
click at [240, 268] on div "Orthopedic 6" at bounding box center [154, 280] width 293 height 29
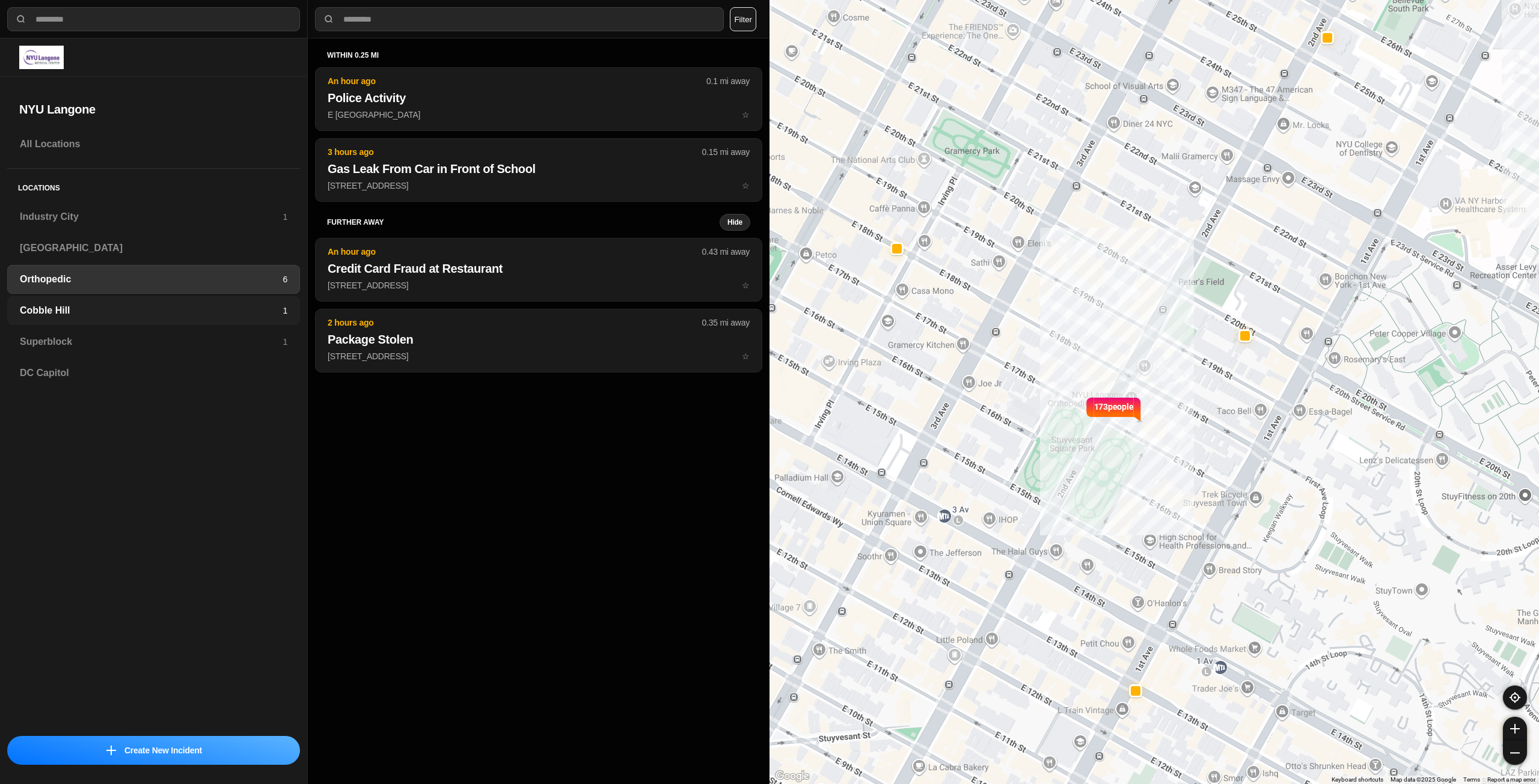
click at [237, 319] on div "Cobble Hill 1" at bounding box center [154, 311] width 293 height 29
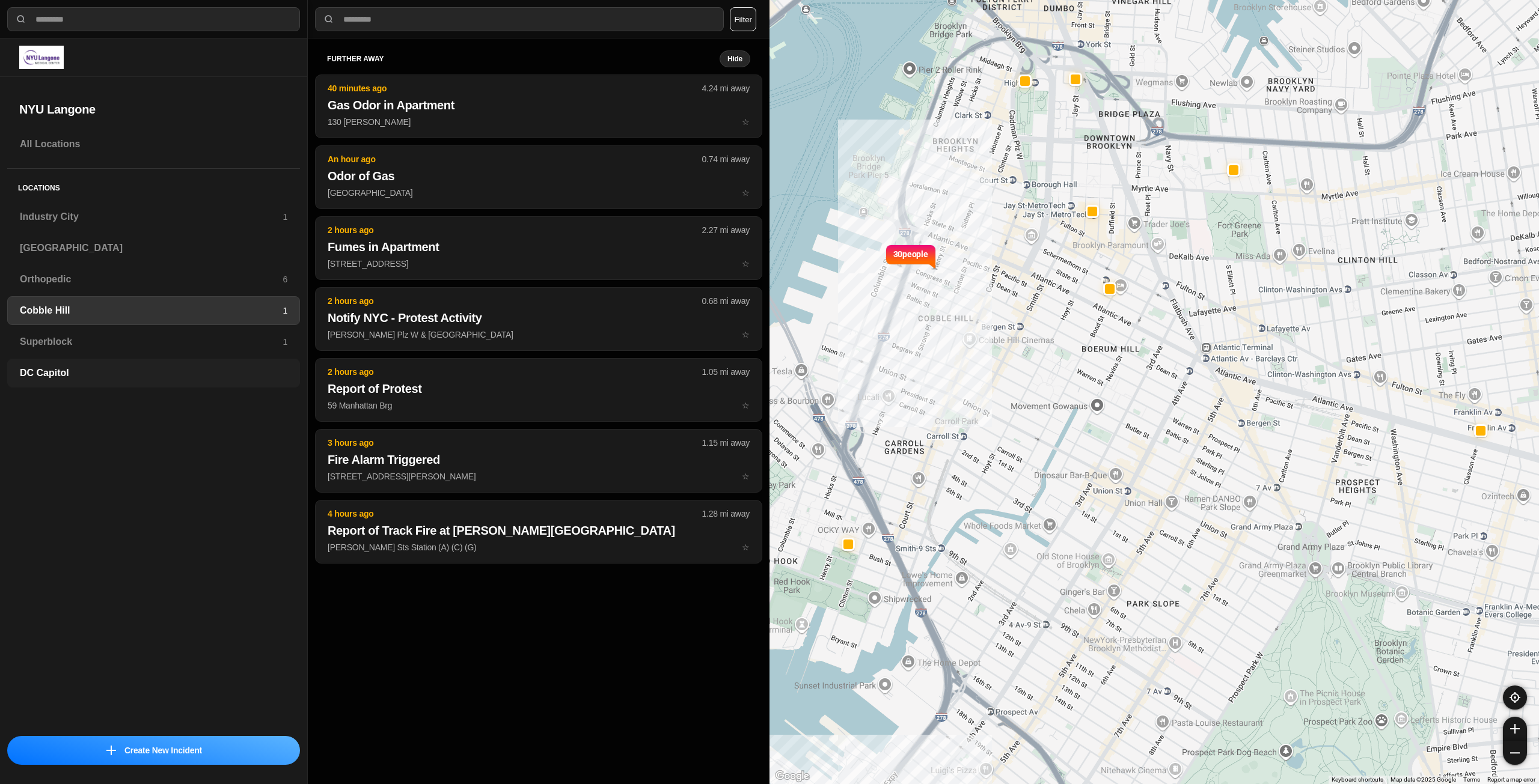
click at [240, 364] on div "DC Capitol" at bounding box center [154, 373] width 293 height 29
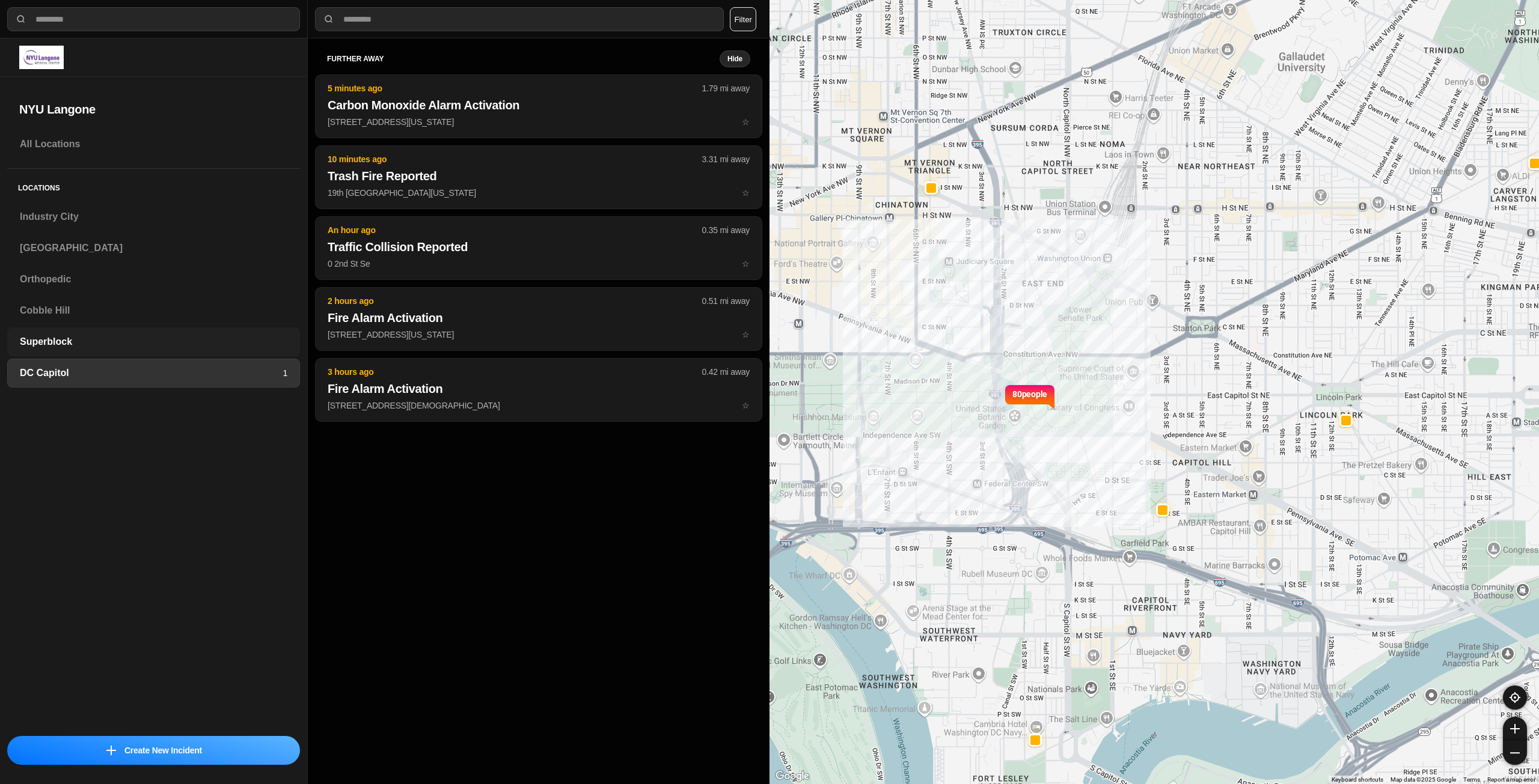
click at [245, 348] on h3 "Superblock" at bounding box center [153, 341] width 268 height 14
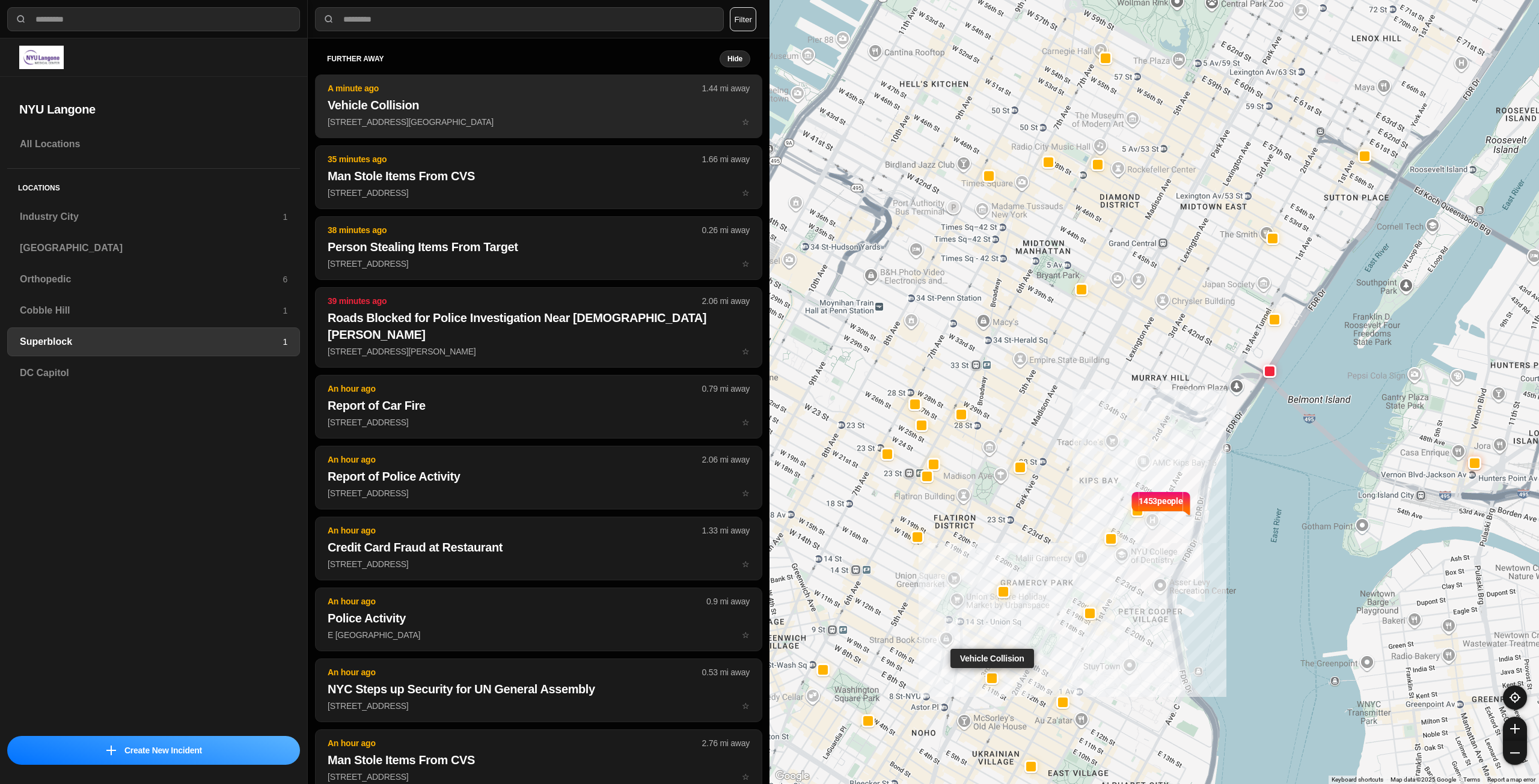
click at [465, 117] on p "E 12th St & 3rd Ave ☆" at bounding box center [539, 122] width 422 height 12
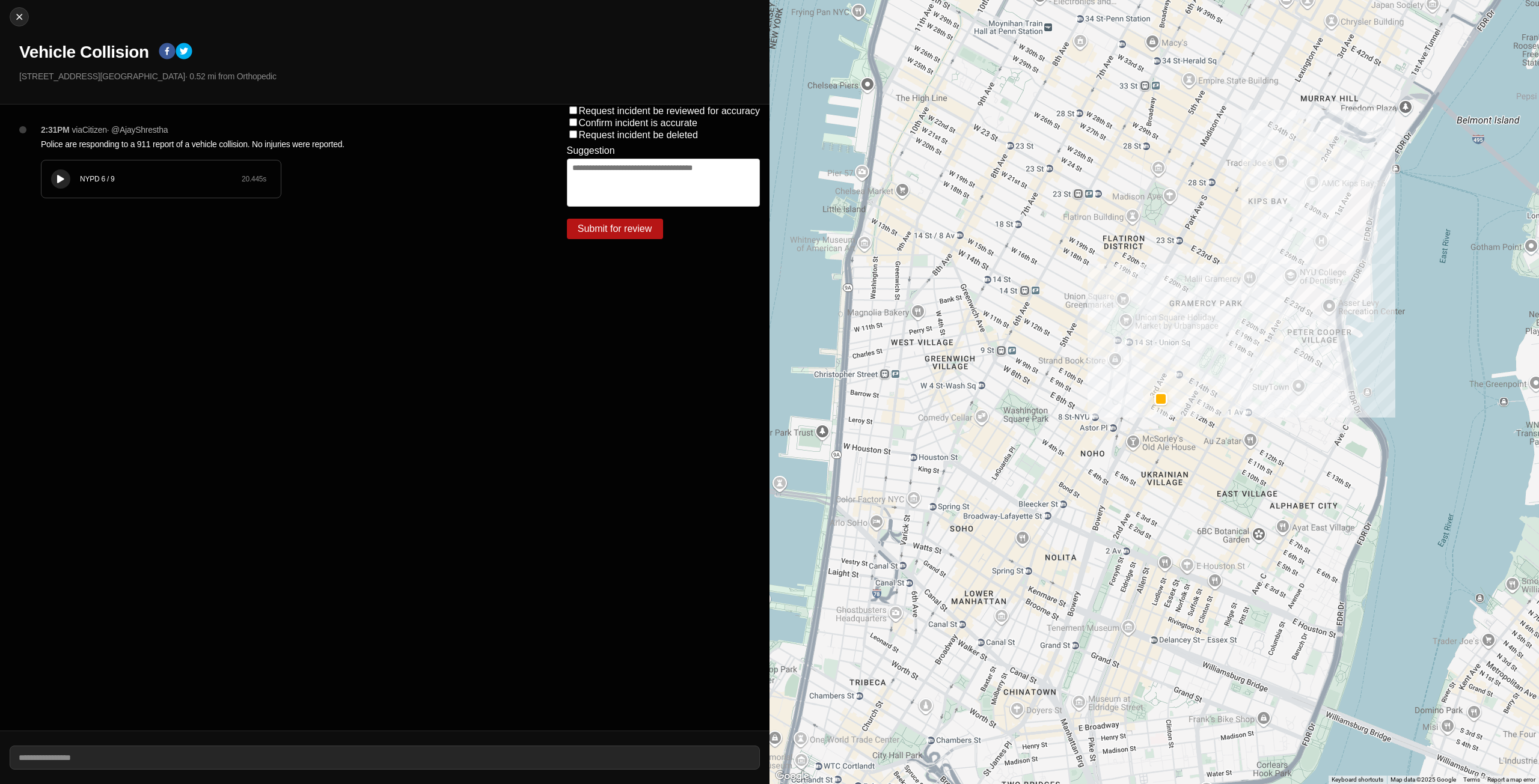
click at [7, 16] on div "Close Vehicle Collision E 12th St & 3rd Ave · 0.52 mi from Orthopedic" at bounding box center [385, 52] width 770 height 105
click at [17, 13] on img at bounding box center [19, 17] width 12 height 12
select select "*"
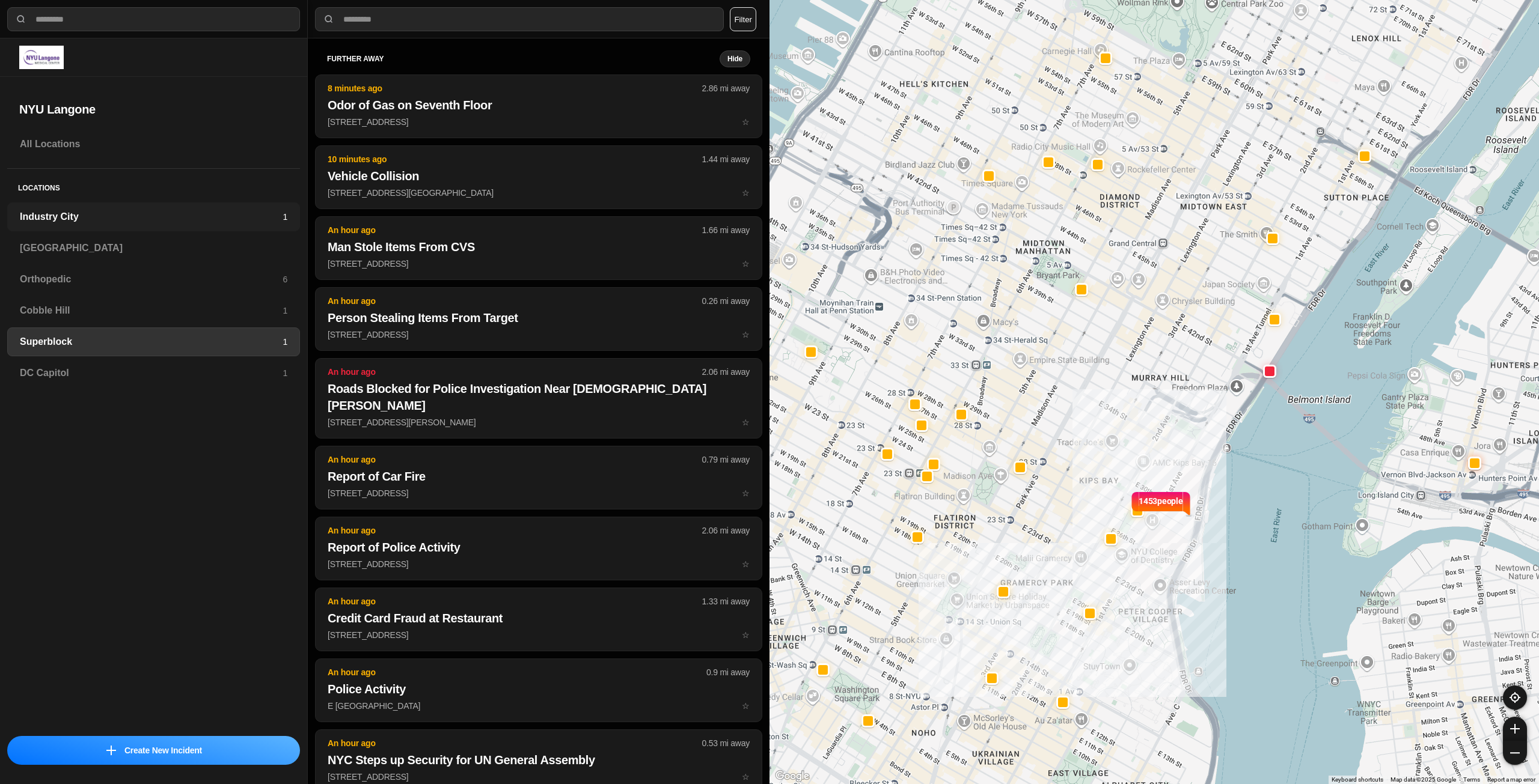
click at [59, 216] on h3 "Industry City" at bounding box center [151, 217] width 262 height 14
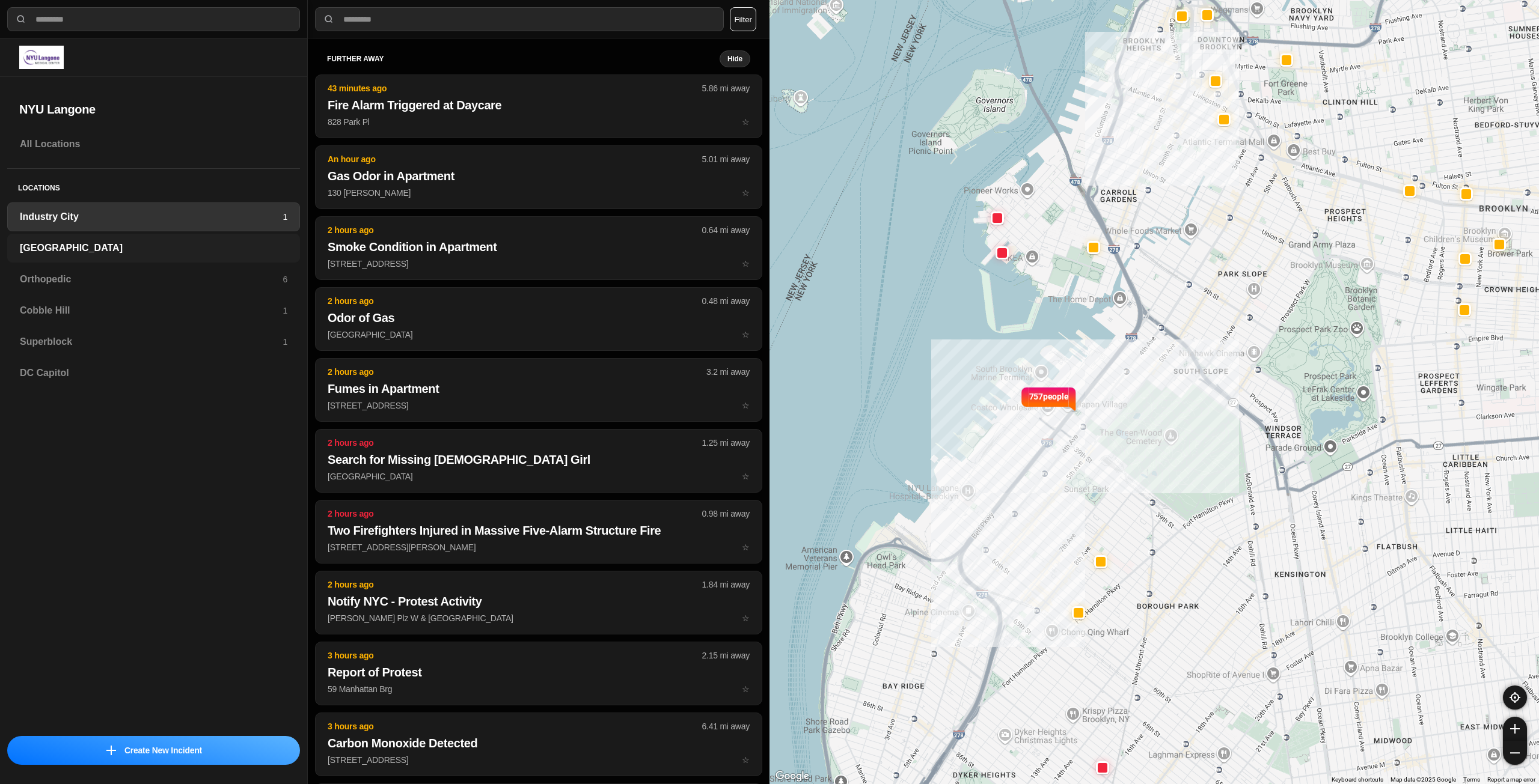
click at [68, 246] on h3 "[GEOGRAPHIC_DATA]" at bounding box center [153, 248] width 268 height 14
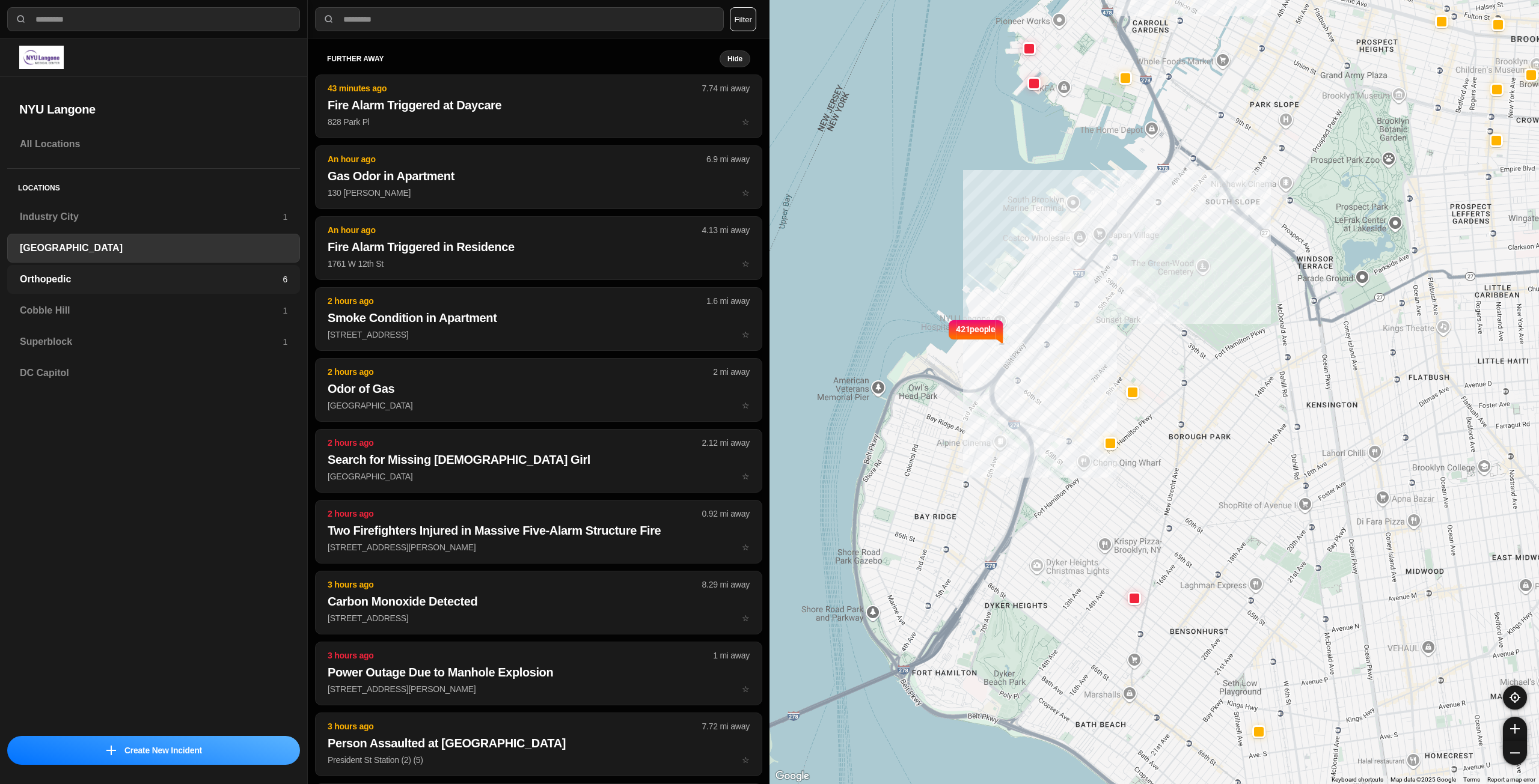
click at [62, 277] on h3 "Orthopedic" at bounding box center [151, 279] width 262 height 14
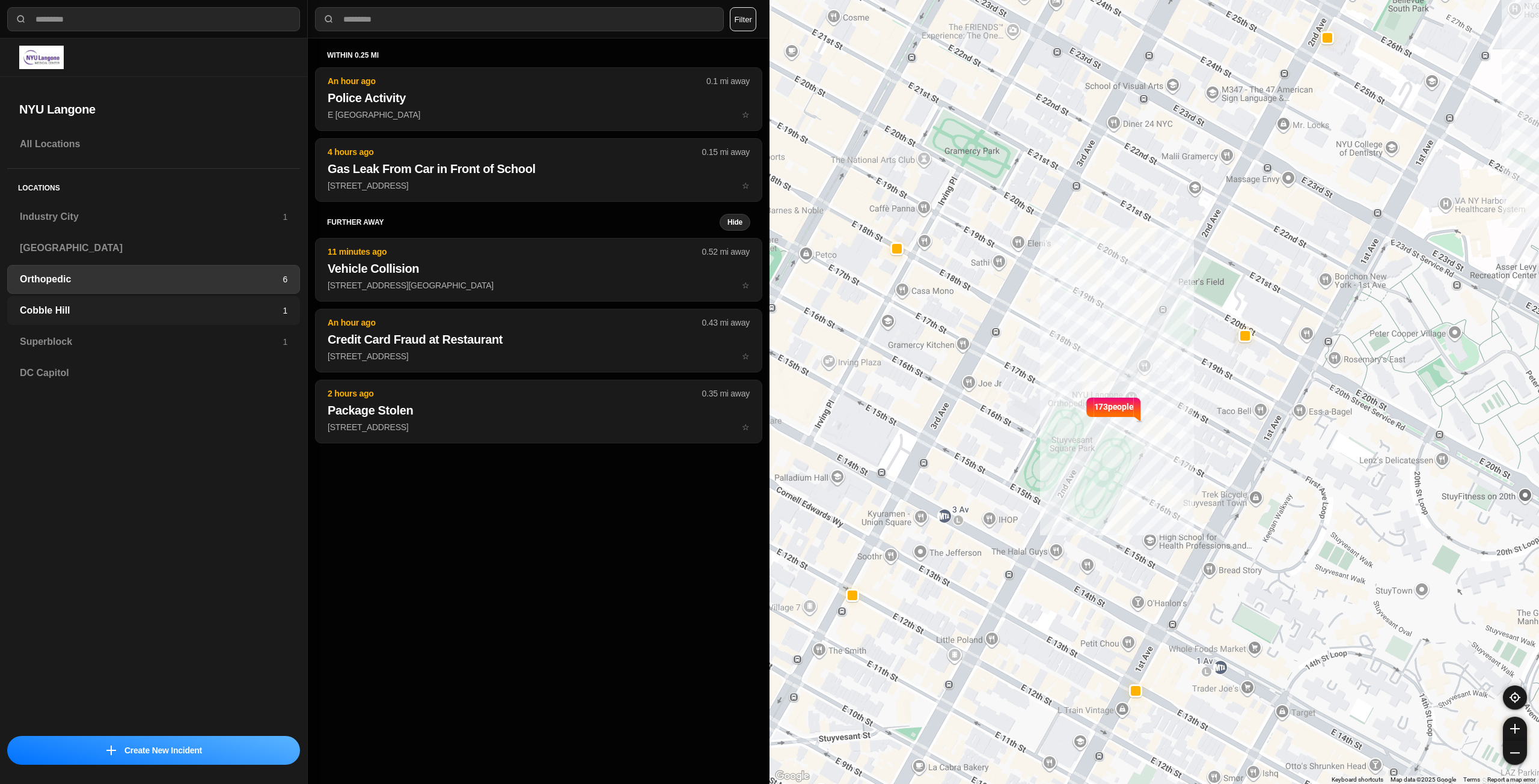
click at [79, 306] on h3 "Cobble Hill" at bounding box center [151, 310] width 262 height 14
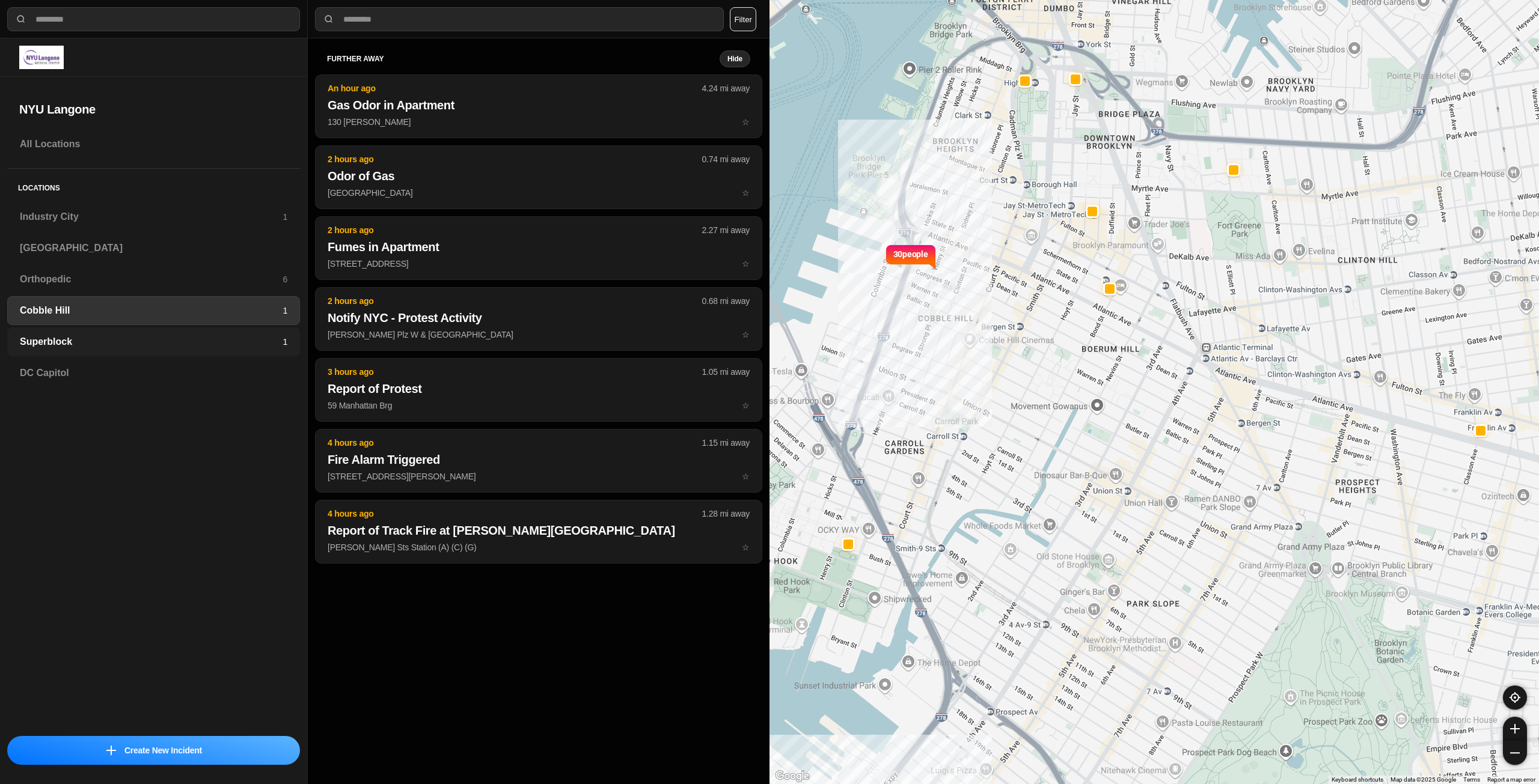
click at [80, 337] on h3 "Superblock" at bounding box center [151, 341] width 262 height 14
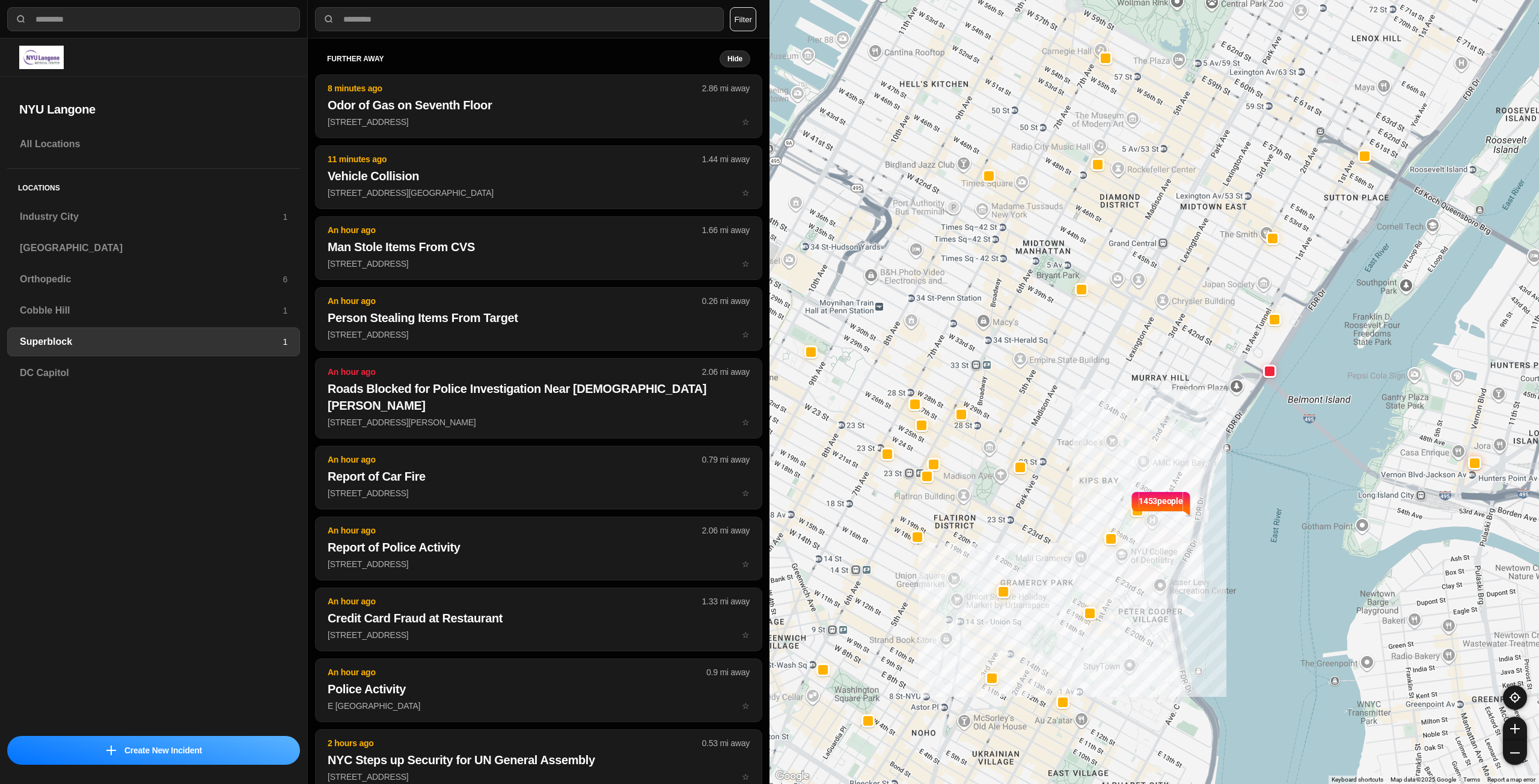
click at [71, 350] on div "Superblock 1" at bounding box center [154, 342] width 293 height 29
click at [52, 373] on h3 "DC Capitol" at bounding box center [153, 373] width 268 height 14
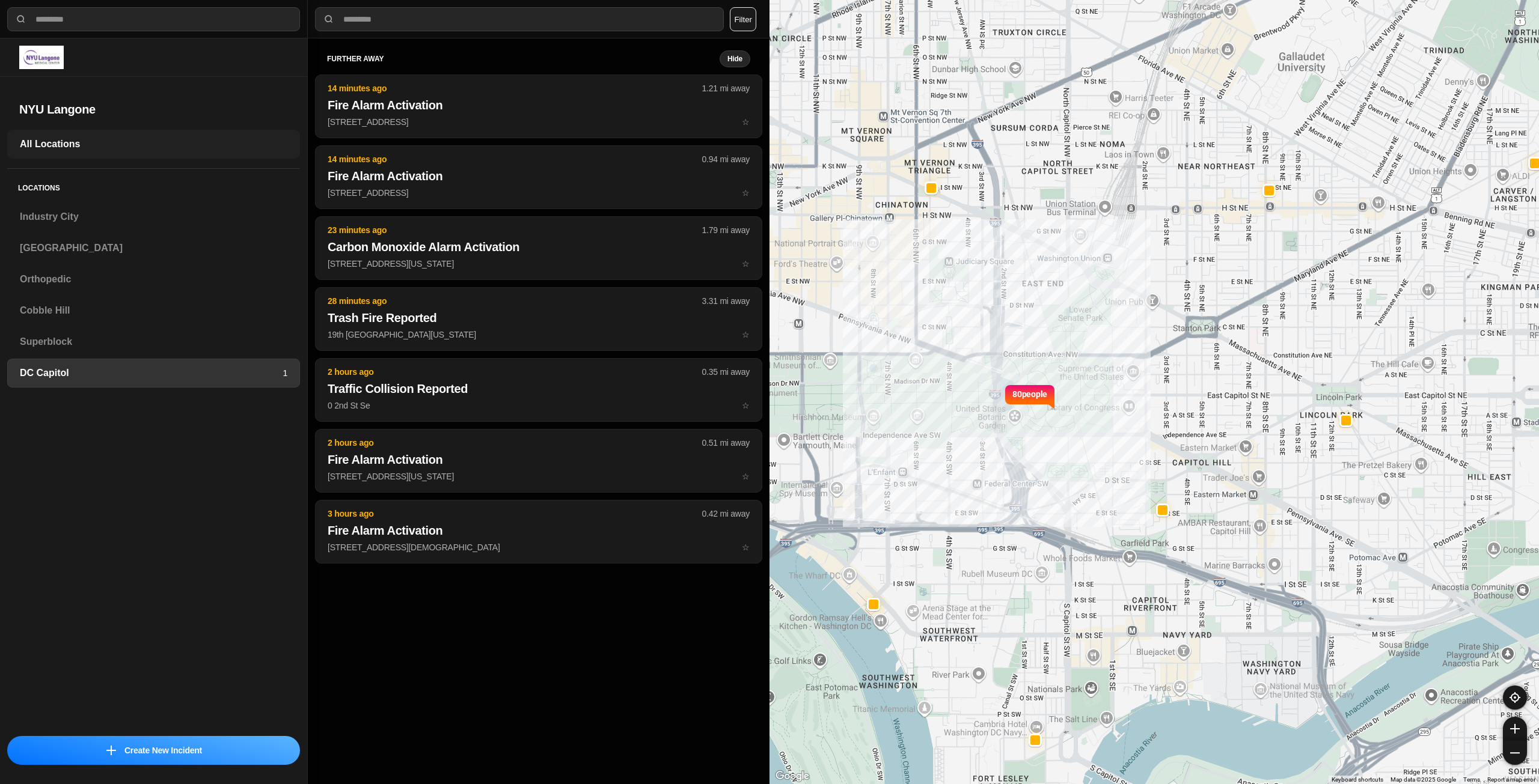
click at [105, 143] on h3 "All Locations" at bounding box center [153, 144] width 268 height 14
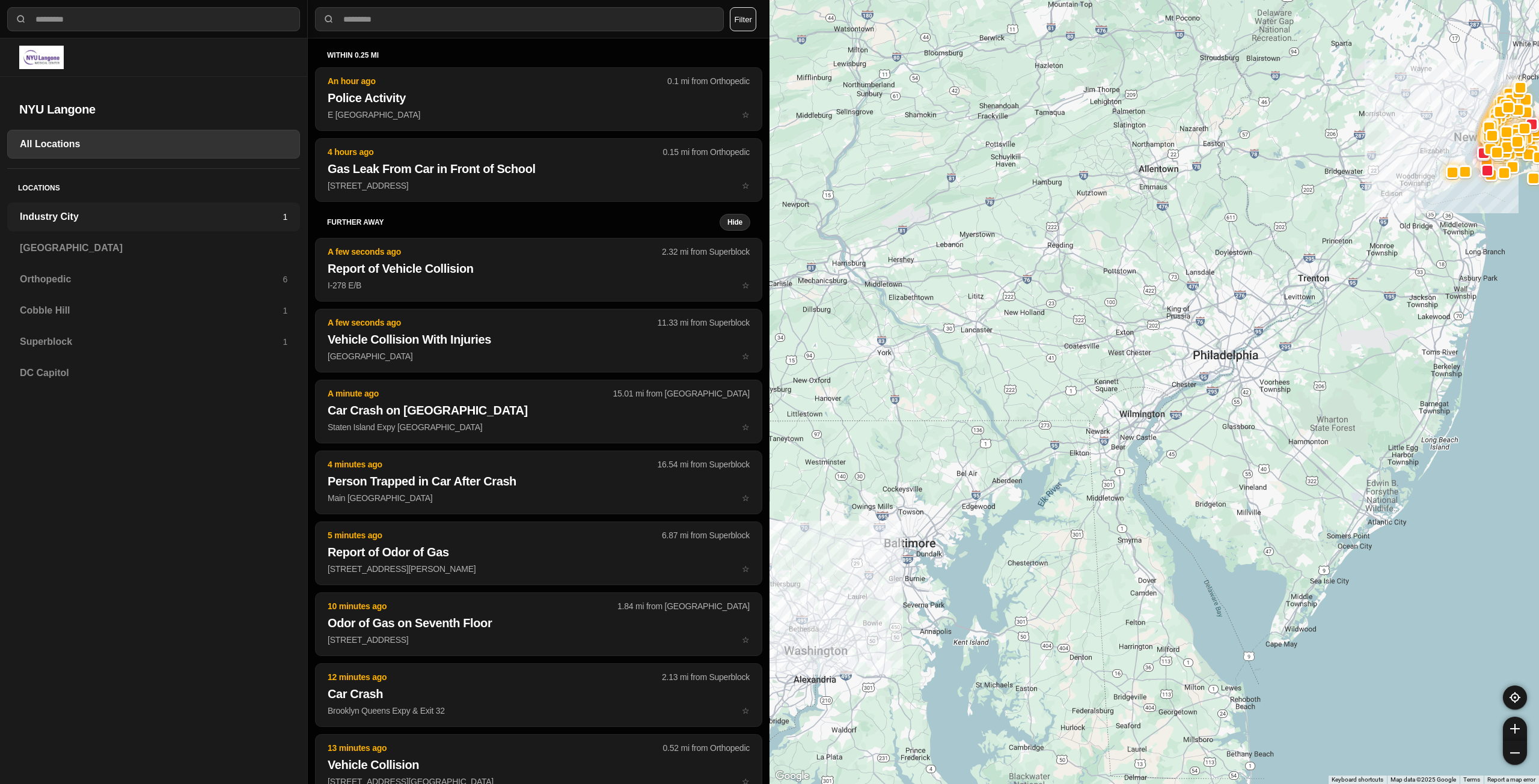
click at [115, 211] on h3 "Industry City" at bounding box center [151, 217] width 262 height 14
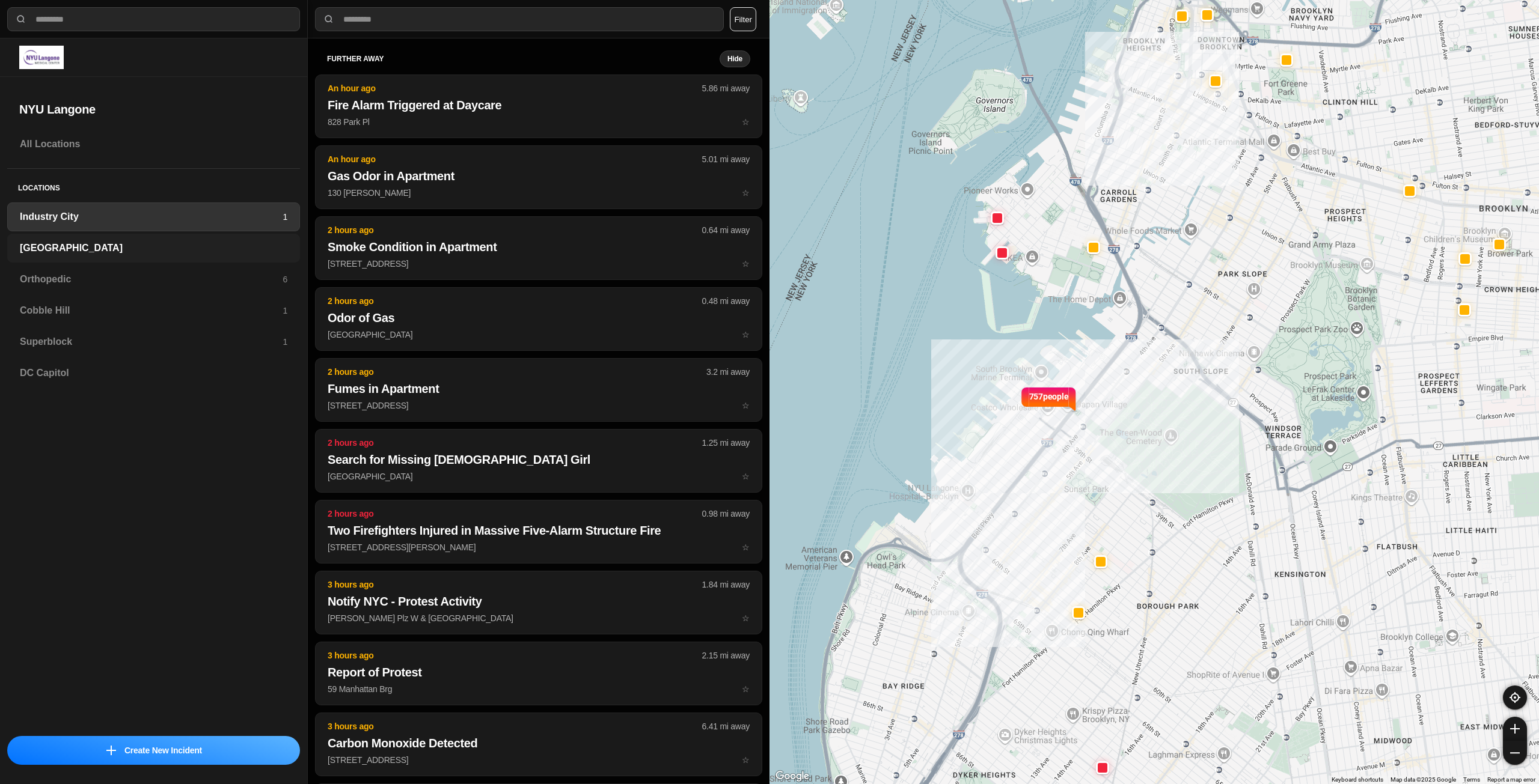
click at [106, 256] on div "[GEOGRAPHIC_DATA]" at bounding box center [154, 248] width 293 height 29
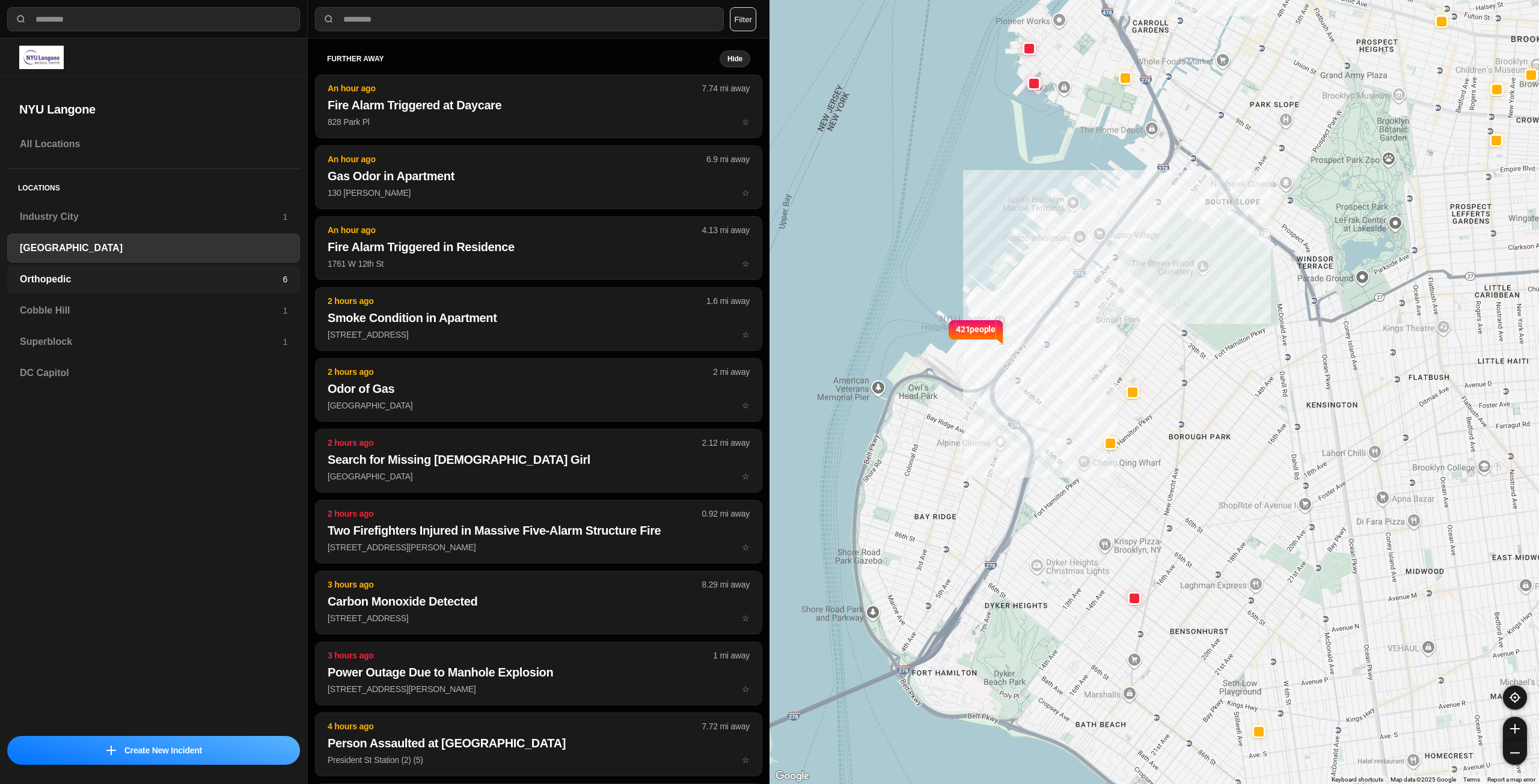
click at [94, 278] on h3 "Orthopedic" at bounding box center [151, 279] width 262 height 14
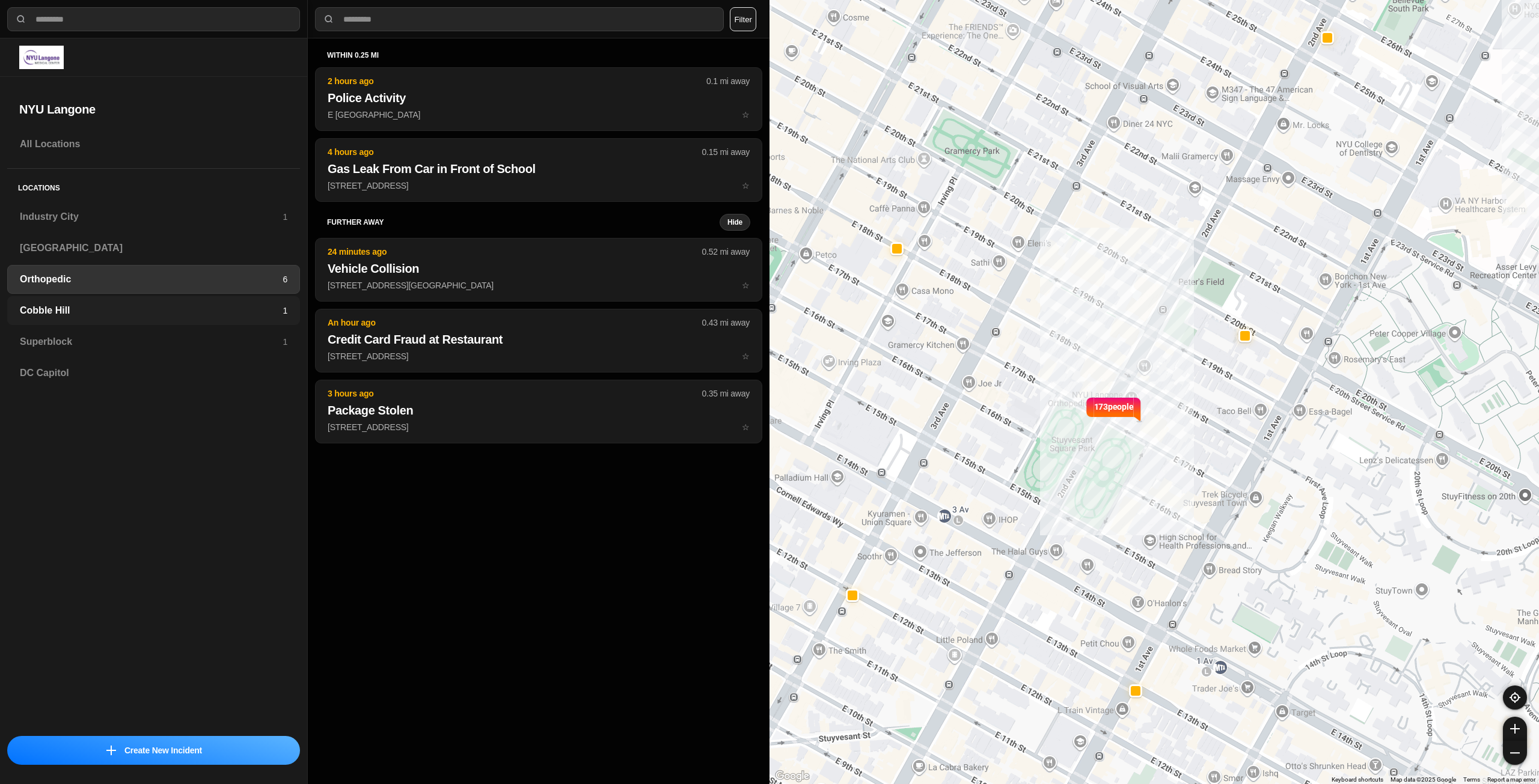
click at [225, 315] on h3 "Cobble Hill" at bounding box center [151, 310] width 262 height 14
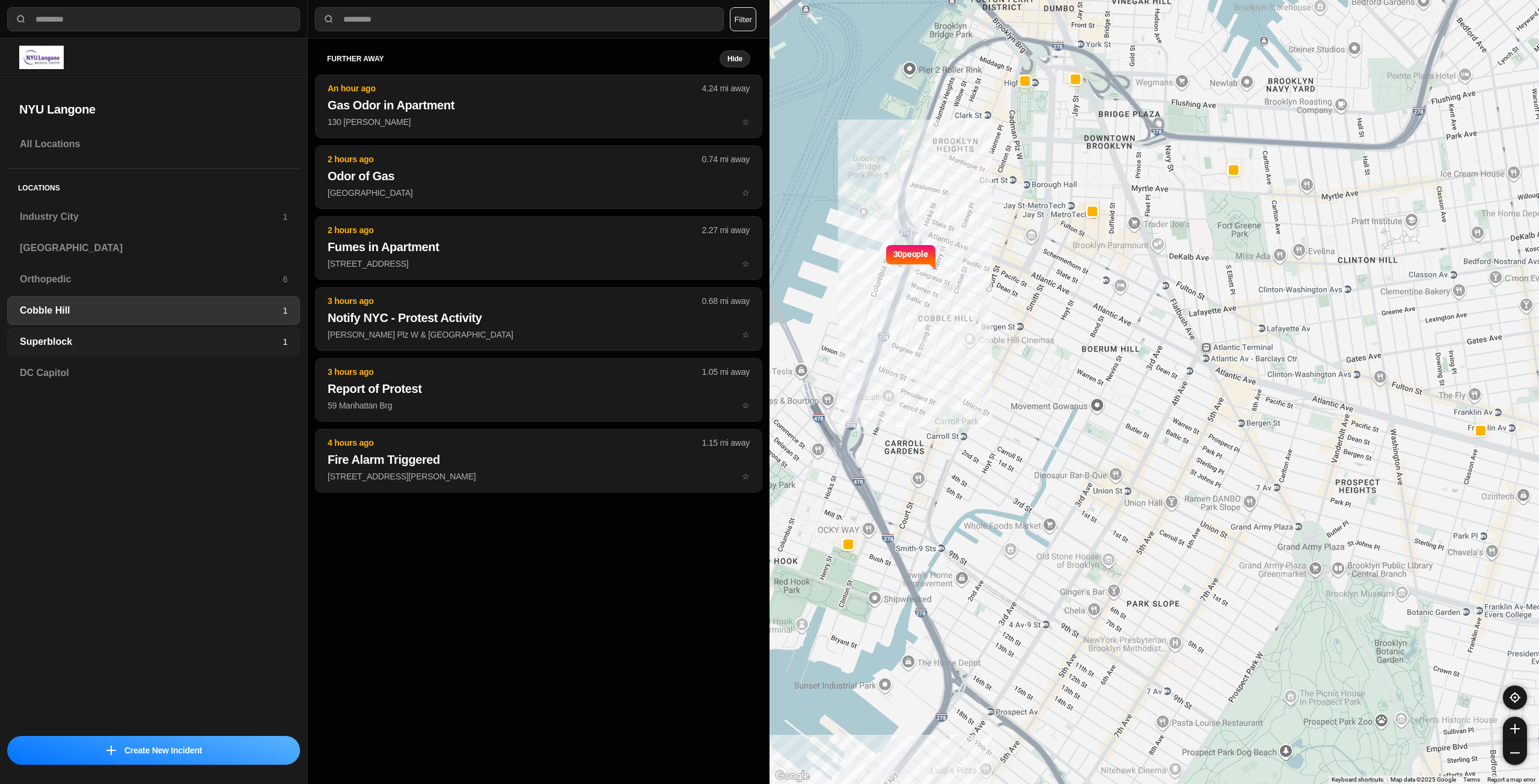
click at [235, 342] on h3 "Superblock" at bounding box center [151, 341] width 262 height 14
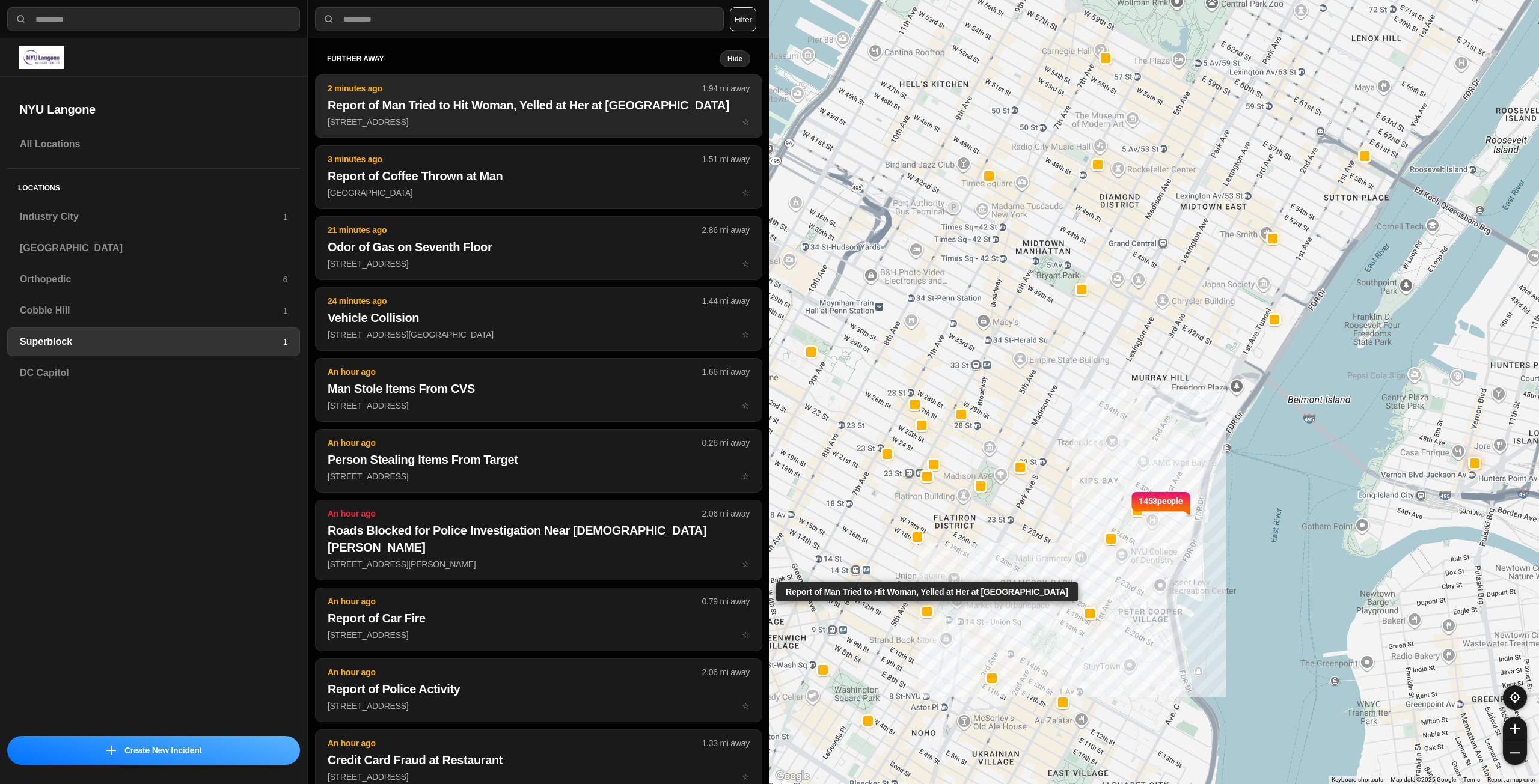
click at [525, 99] on h2 "Report of Man Tried to Hit Woman, Yelled at Her at Taco Bell" at bounding box center [539, 105] width 422 height 17
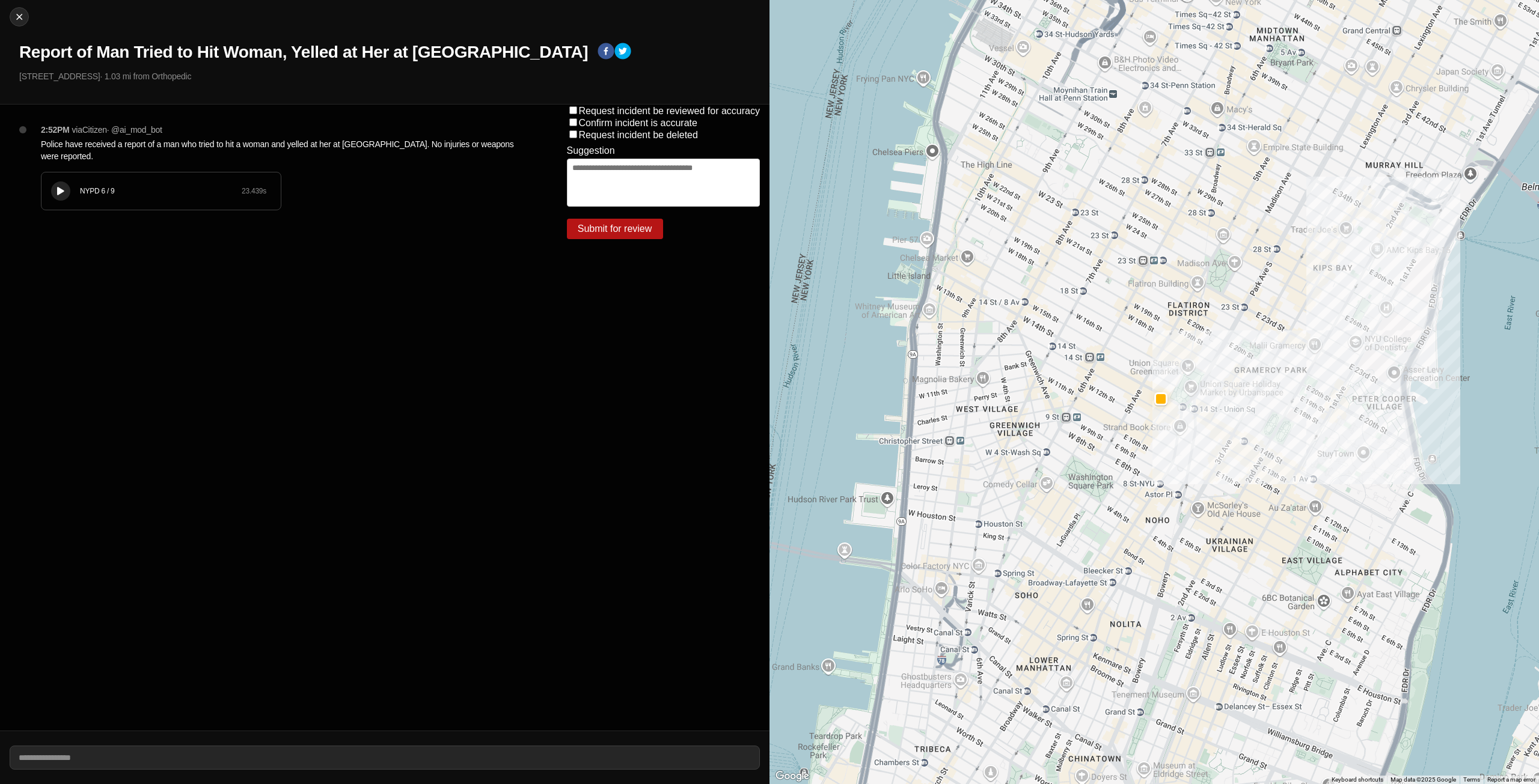
click at [11, 8] on div "Close Report of Man Tried to Hit Woman, Yelled at Her at Taco Bell 18 E 14th St…" at bounding box center [385, 52] width 770 height 105
click at [14, 20] on img at bounding box center [19, 17] width 12 height 12
select select "*"
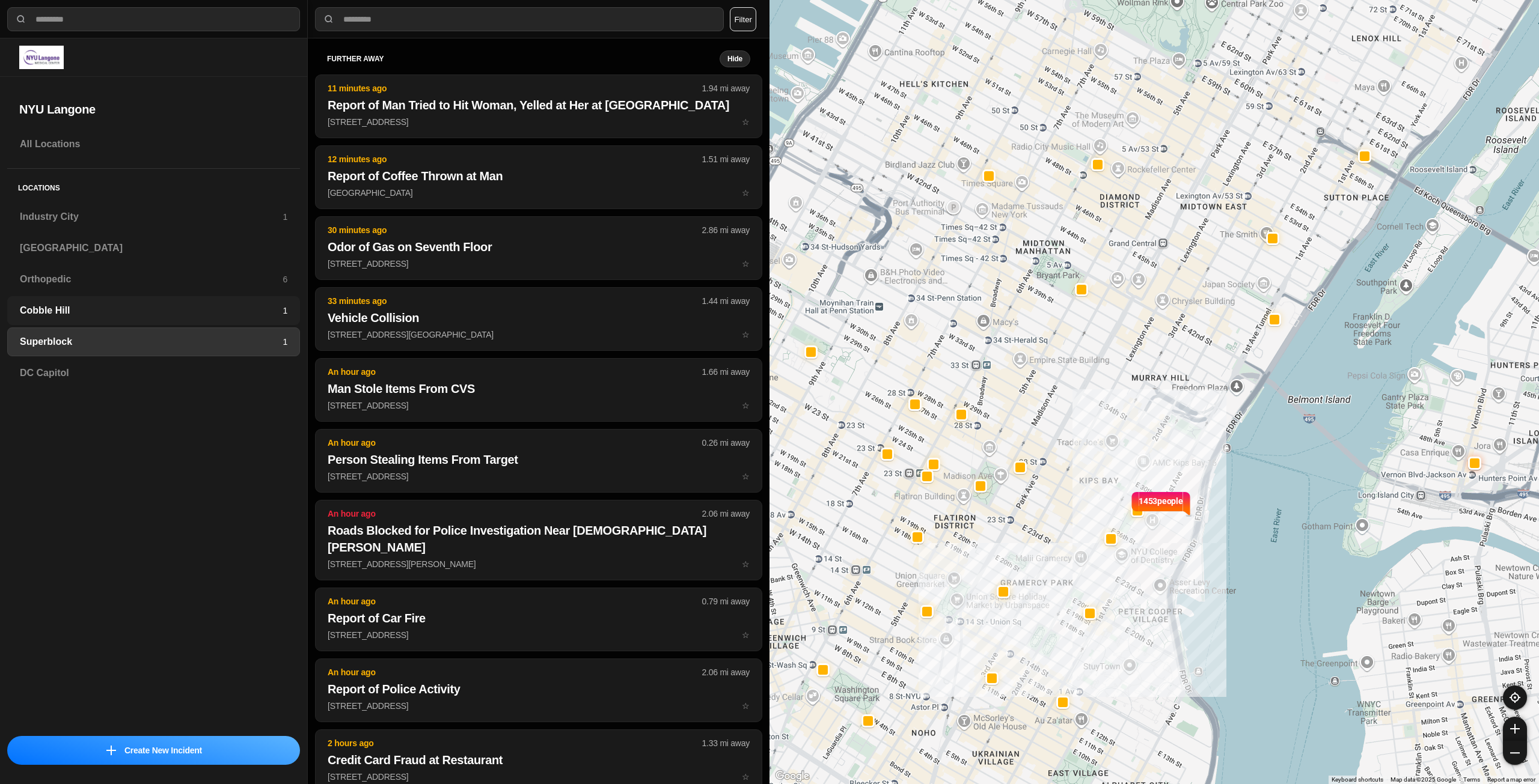
click at [167, 317] on h3 "Cobble Hill" at bounding box center [151, 310] width 262 height 14
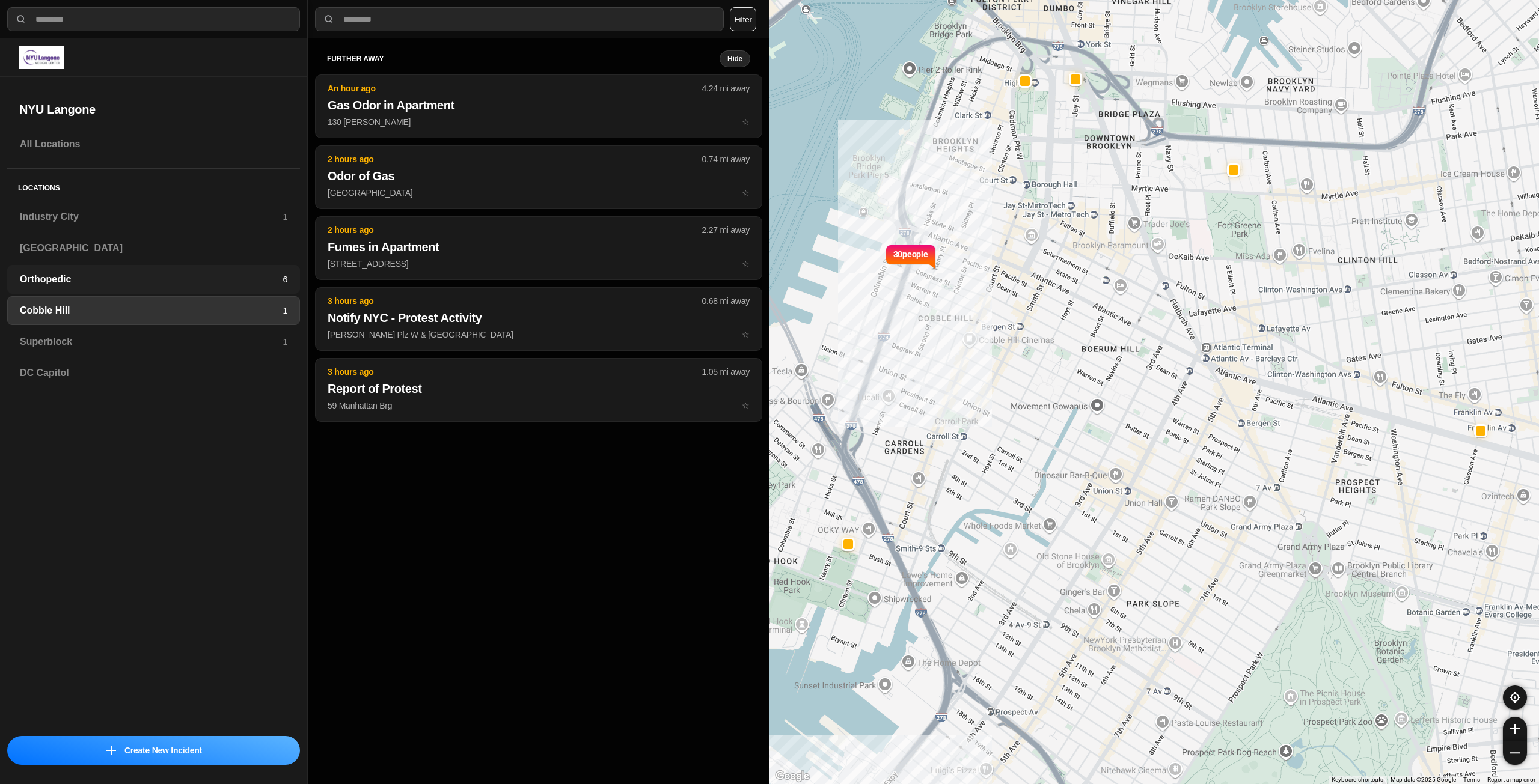
click at [199, 287] on div "Orthopedic 6" at bounding box center [154, 280] width 293 height 29
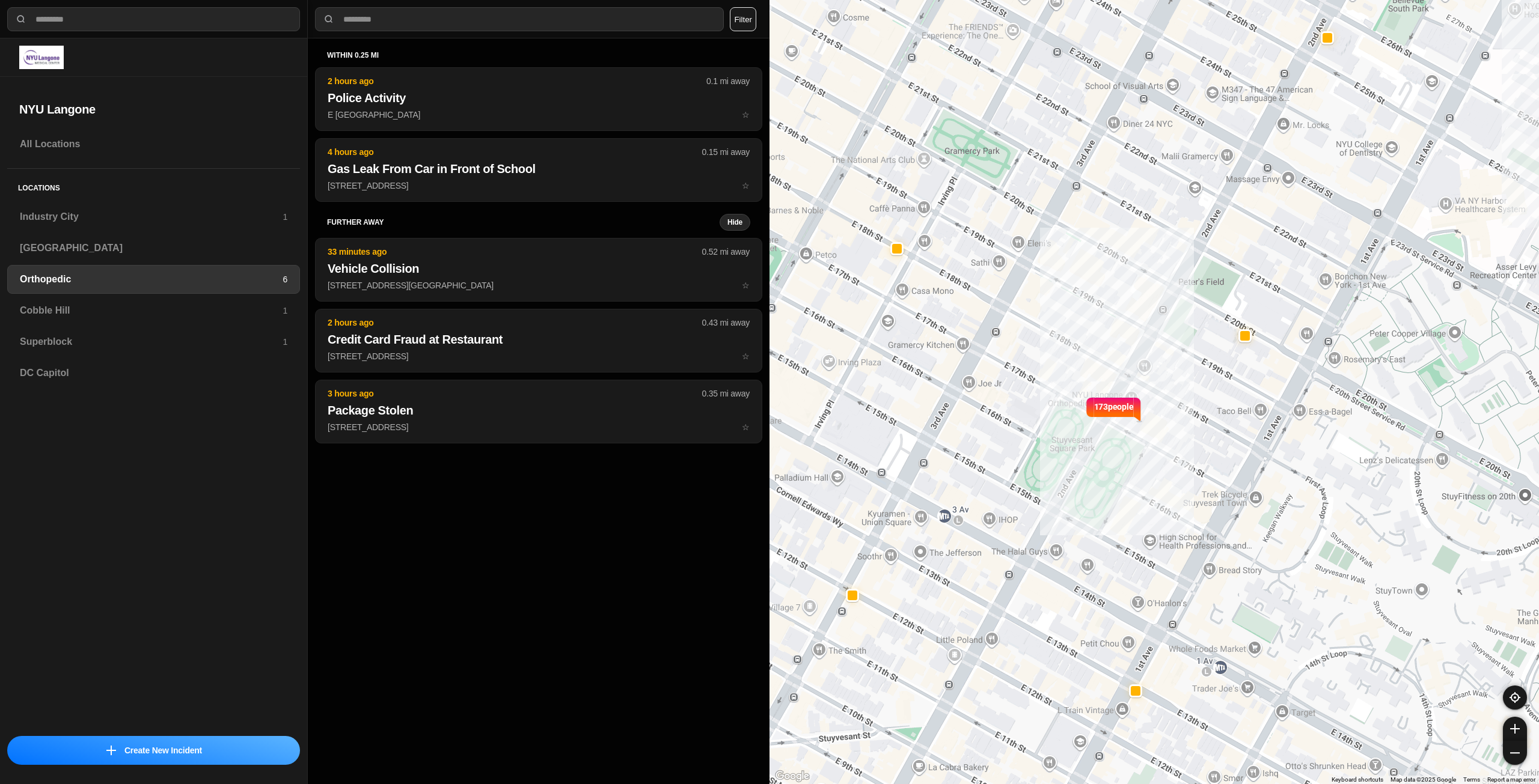
select select "*"
